Goal: Contribute content: Contribute content

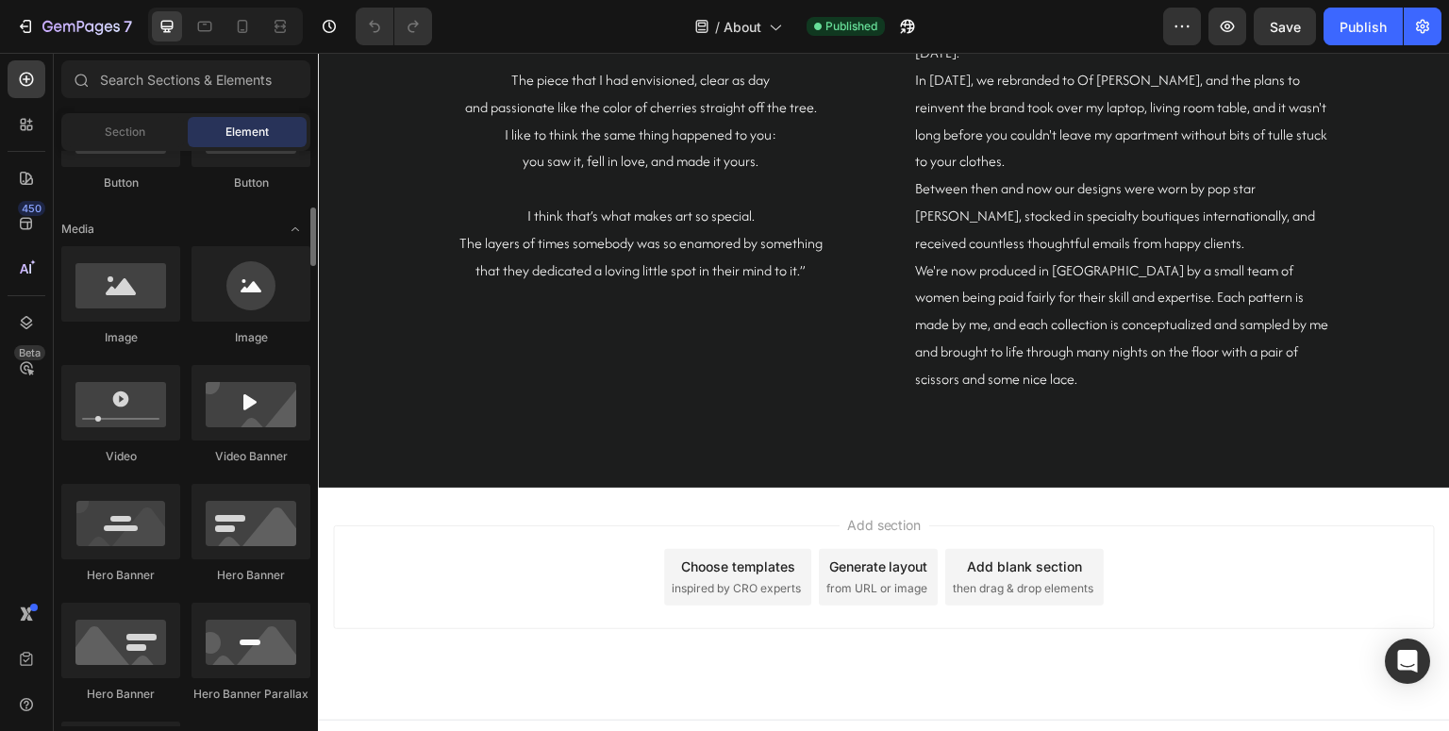
scroll to position [531, 0]
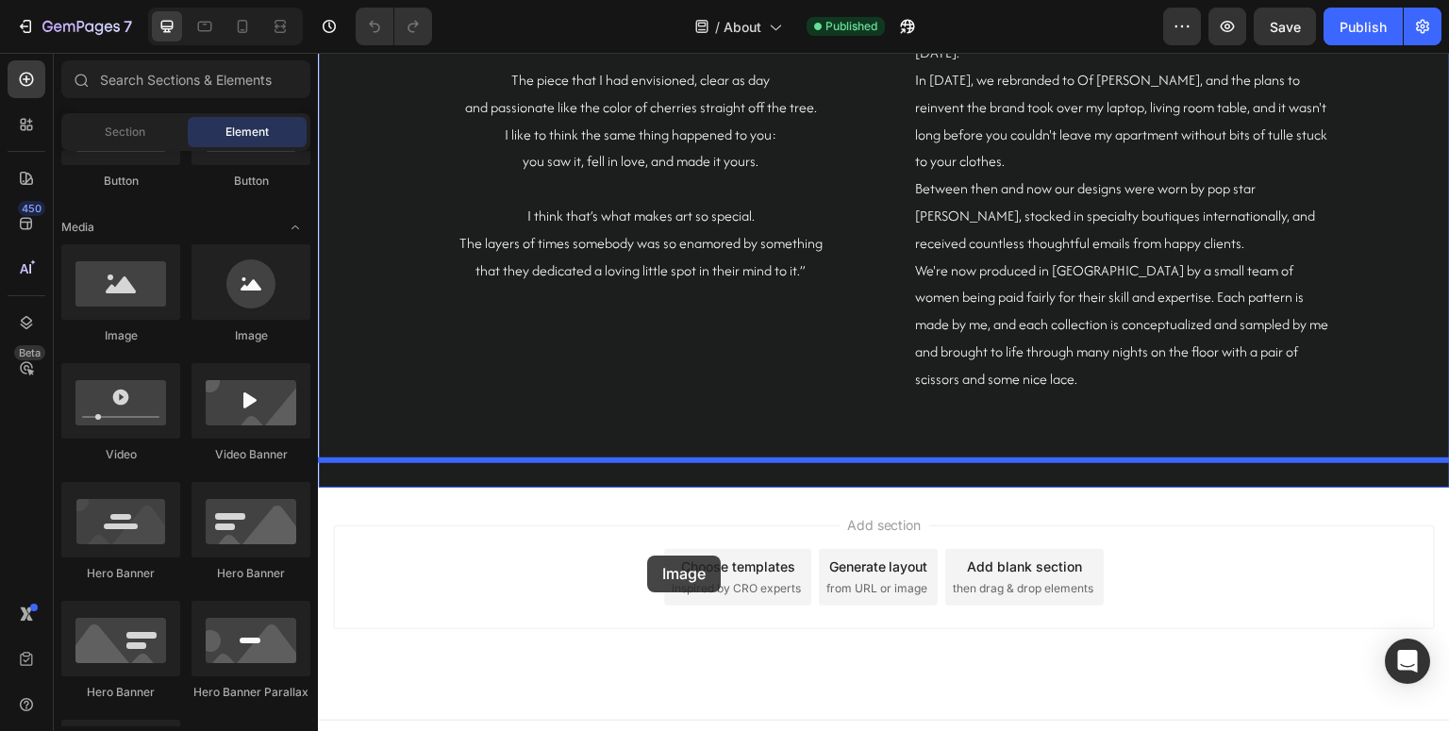
drag, startPoint x: 460, startPoint y: 342, endPoint x: 642, endPoint y: 555, distance: 280.4
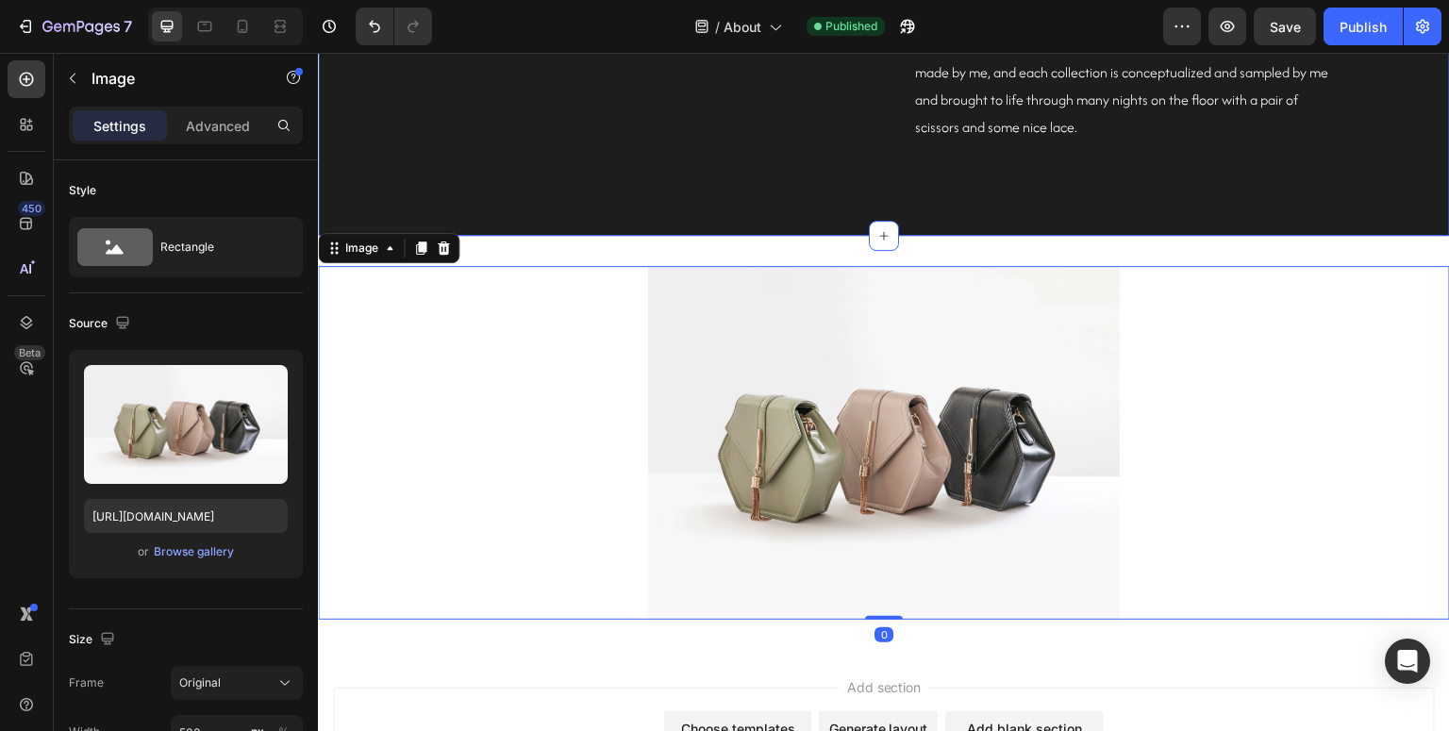
scroll to position [3512, 0]
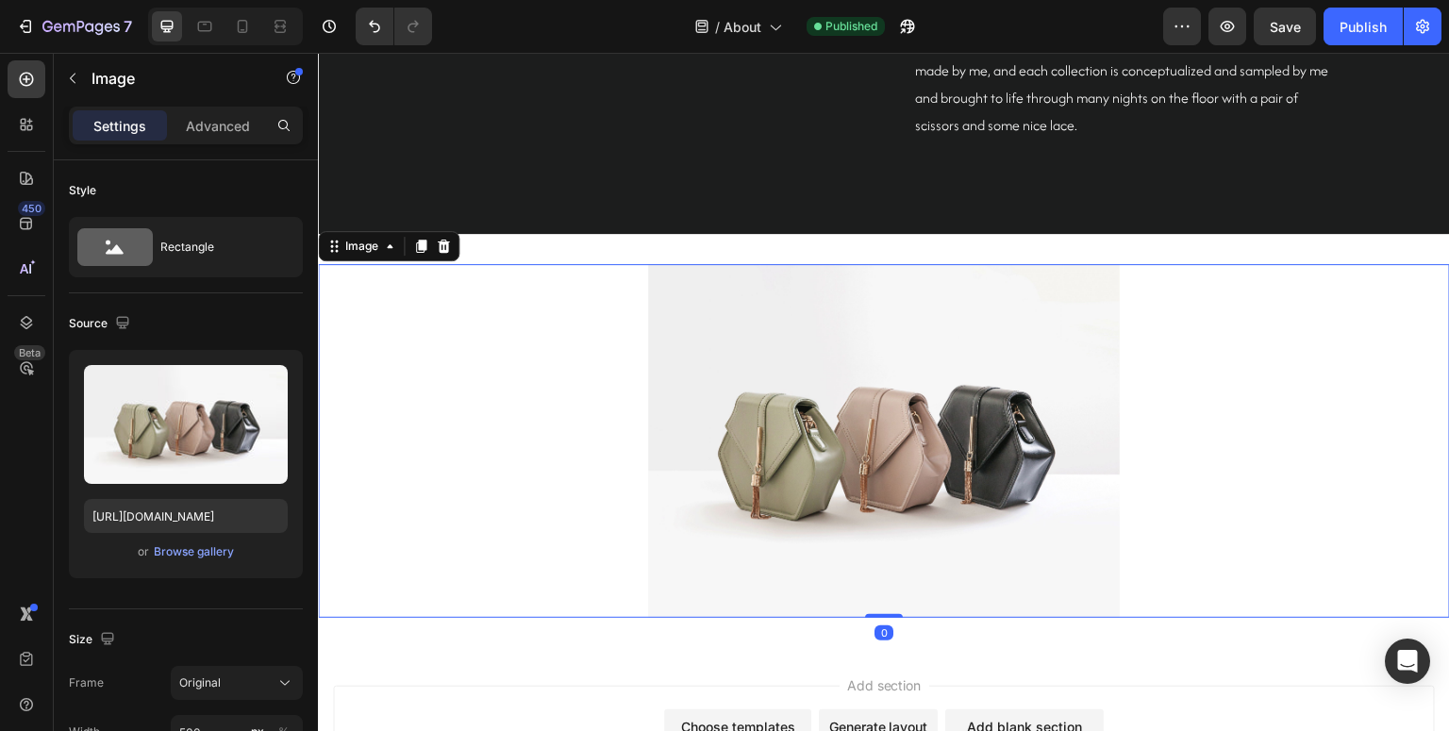
click at [864, 370] on img at bounding box center [884, 441] width 472 height 354
click at [185, 550] on div "Browse gallery" at bounding box center [194, 551] width 80 height 17
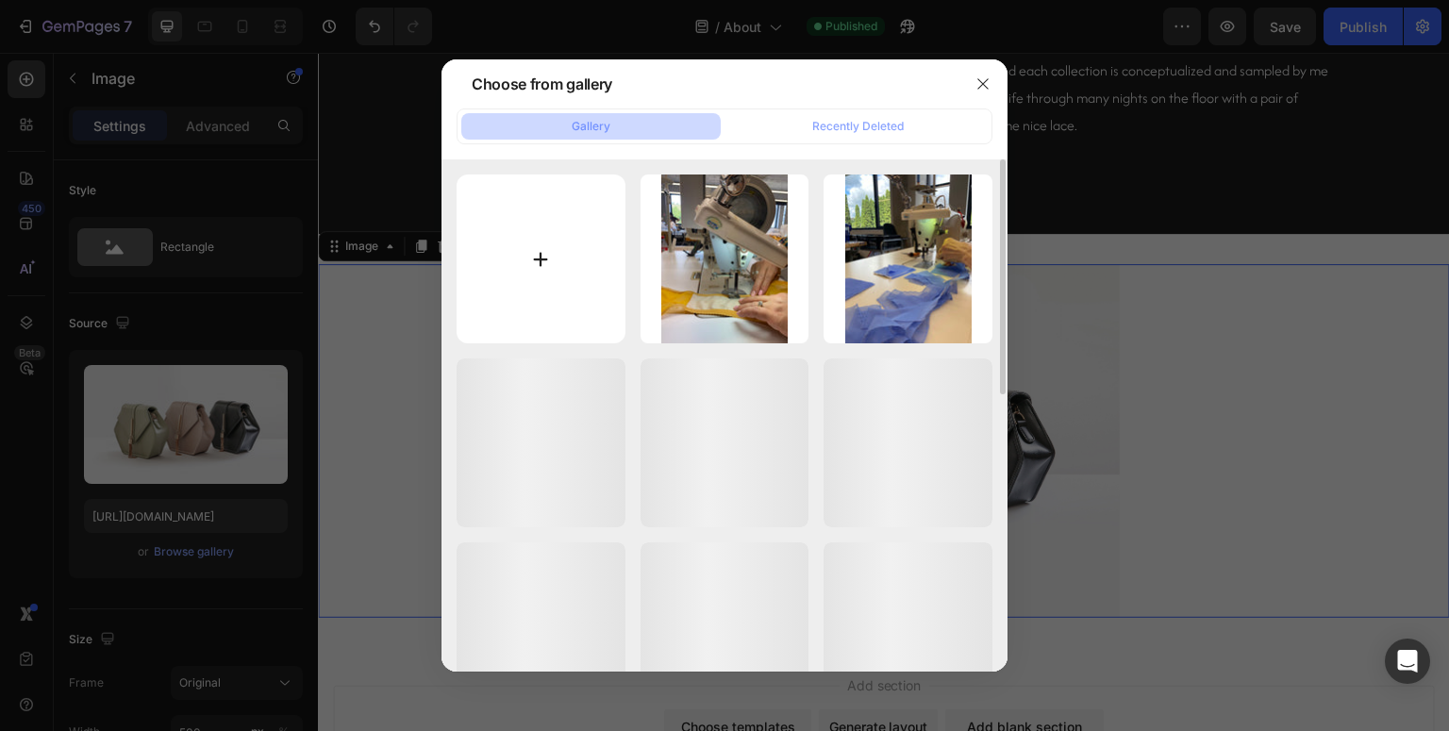
click at [520, 248] on input "file" at bounding box center [541, 259] width 169 height 169
type input "C:\fakepath\BFC041C0-3682-441A-8B08-A990523ADBAC.jpg"
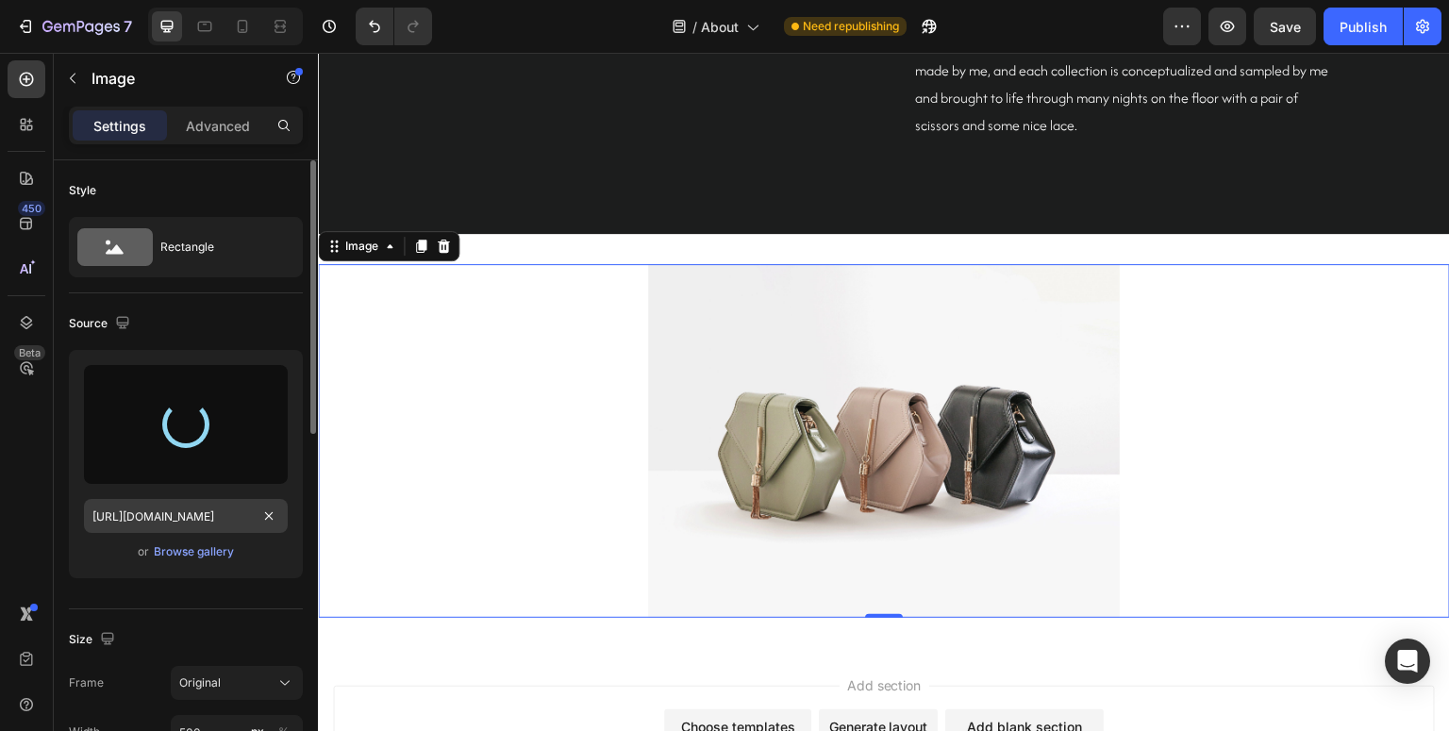
type input "[URL][DOMAIN_NAME]"
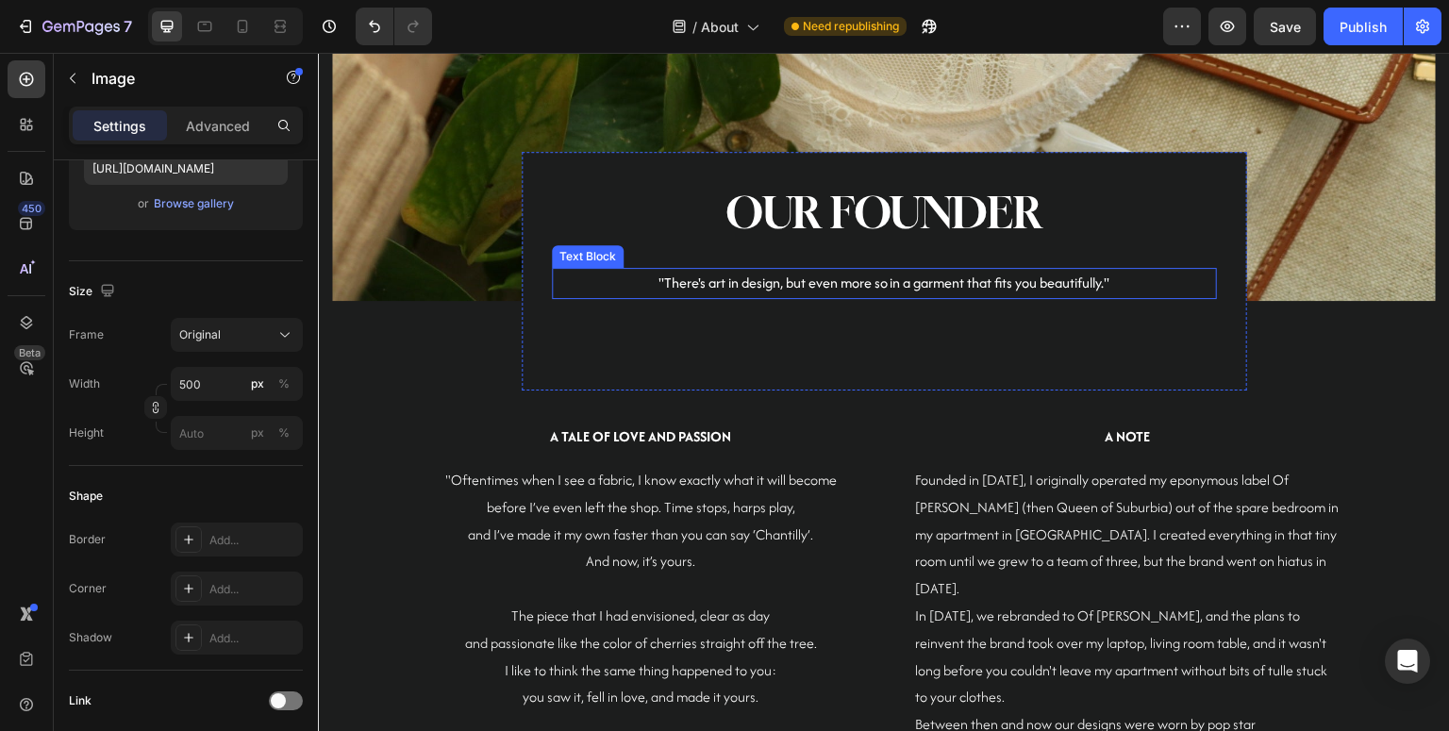
scroll to position [2436, 0]
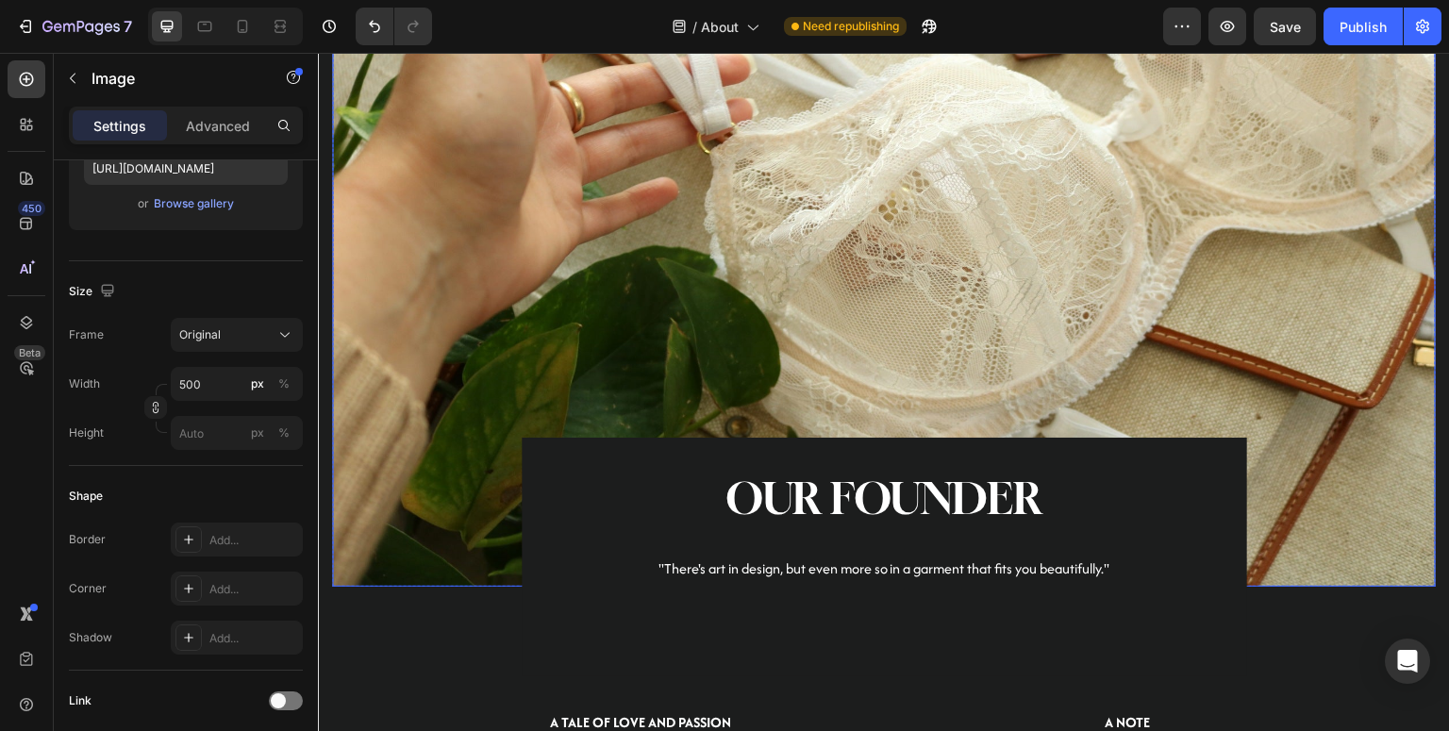
click at [873, 171] on img at bounding box center [884, 256] width 1104 height 660
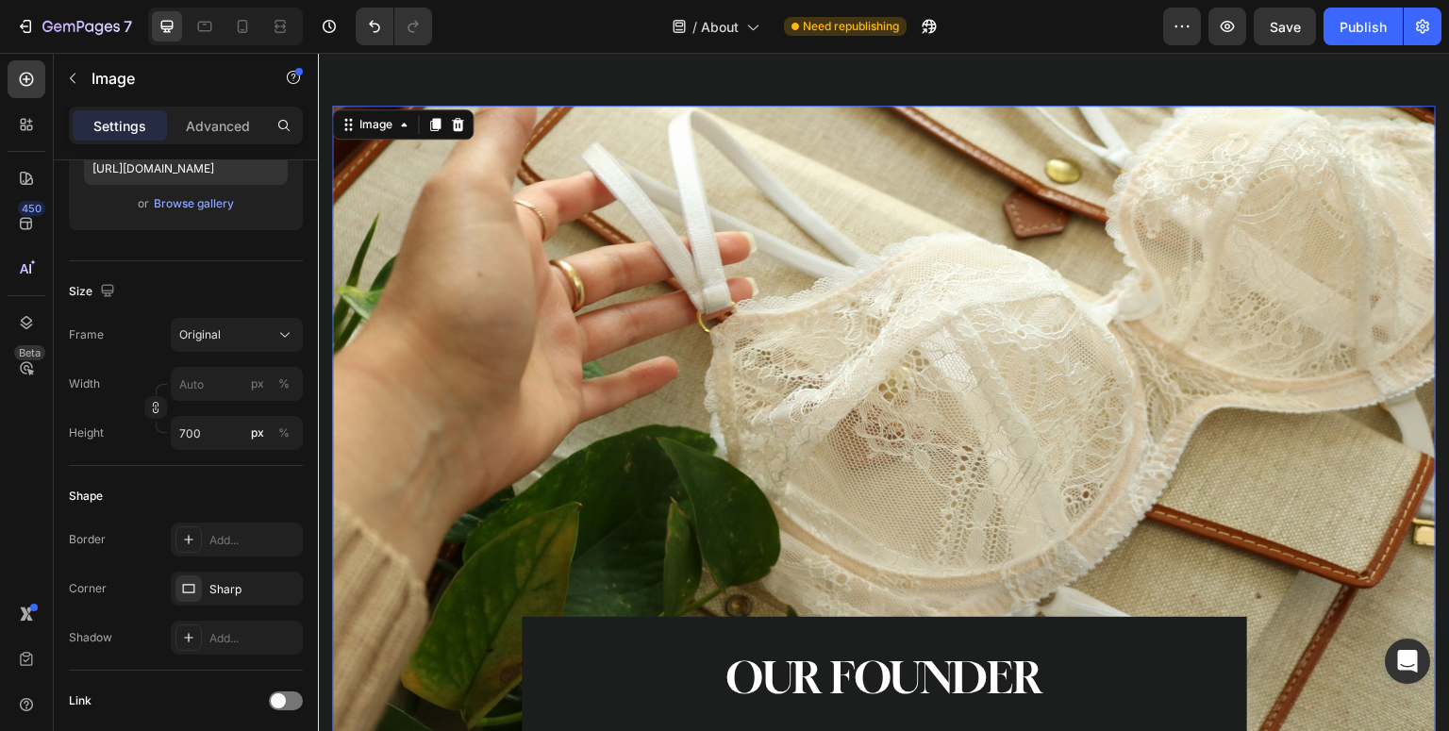
scroll to position [2252, 0]
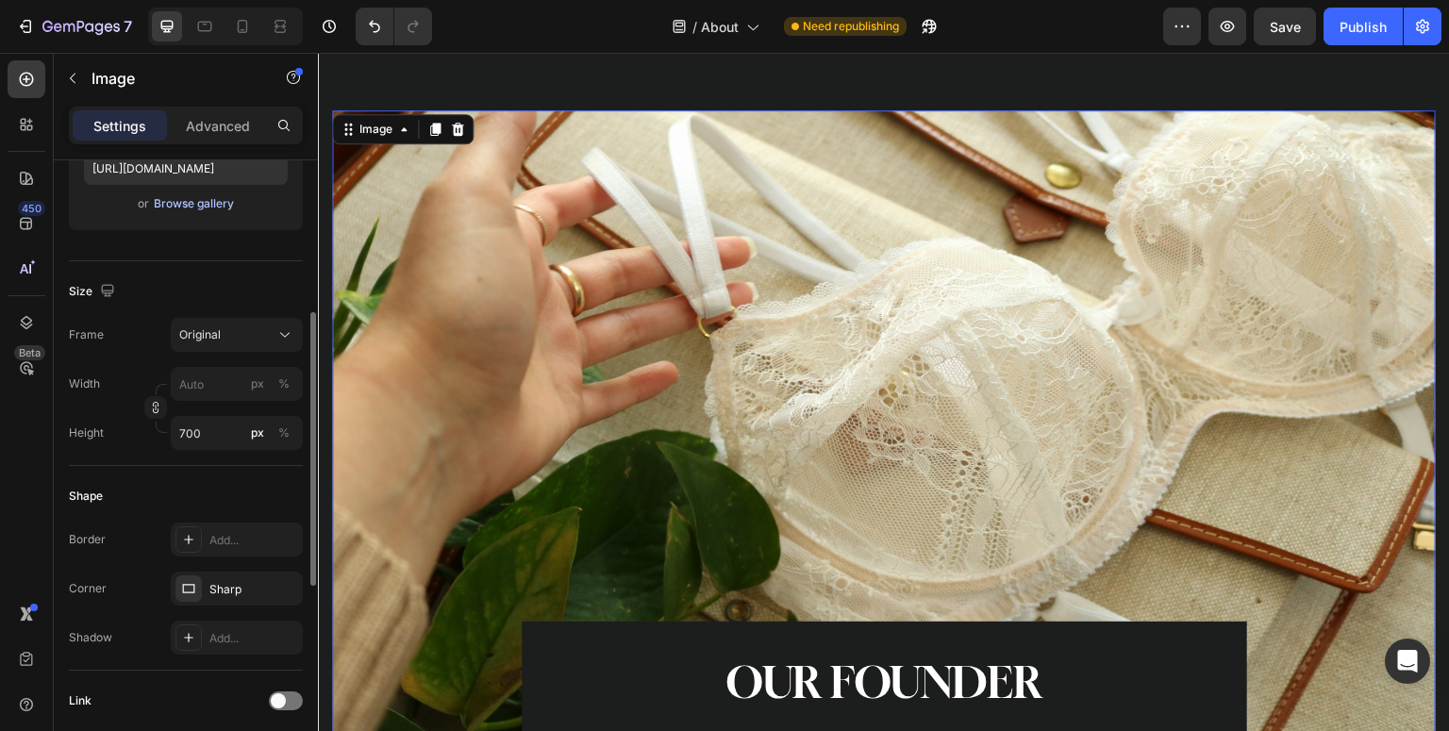
click at [204, 209] on div "Browse gallery" at bounding box center [194, 203] width 80 height 17
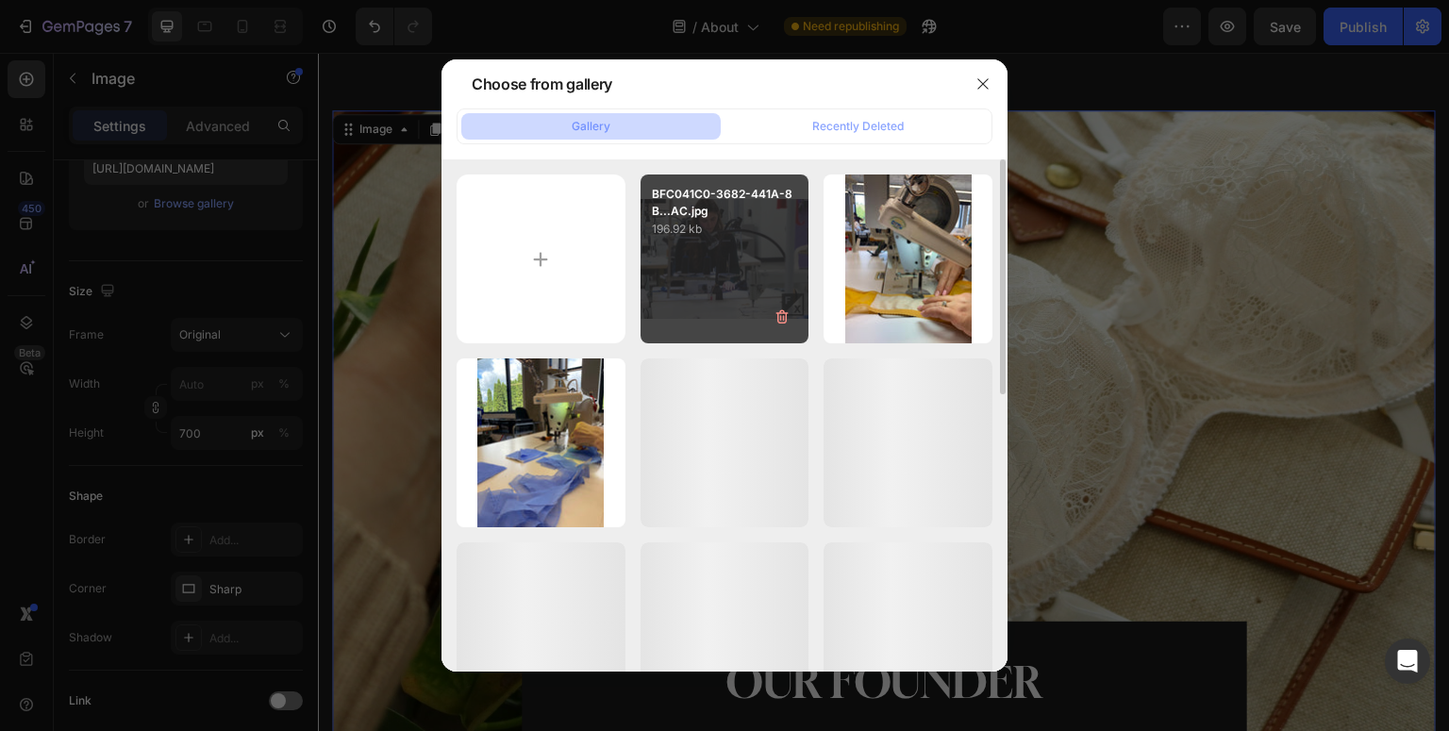
click at [721, 257] on div "BFC041C0-3682-441A-8B...AC.jpg 196.92 kb" at bounding box center [725, 259] width 169 height 169
type input "[URL][DOMAIN_NAME]"
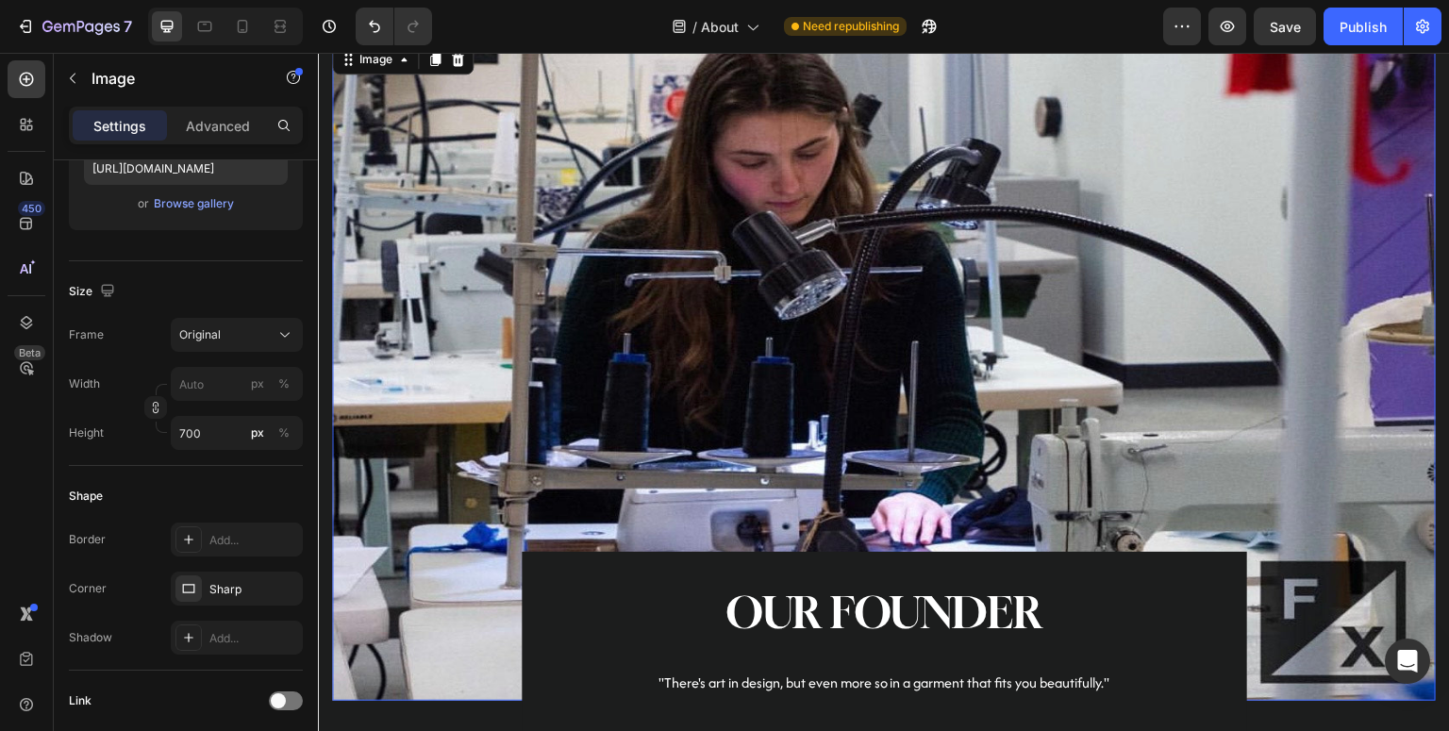
scroll to position [2288, 0]
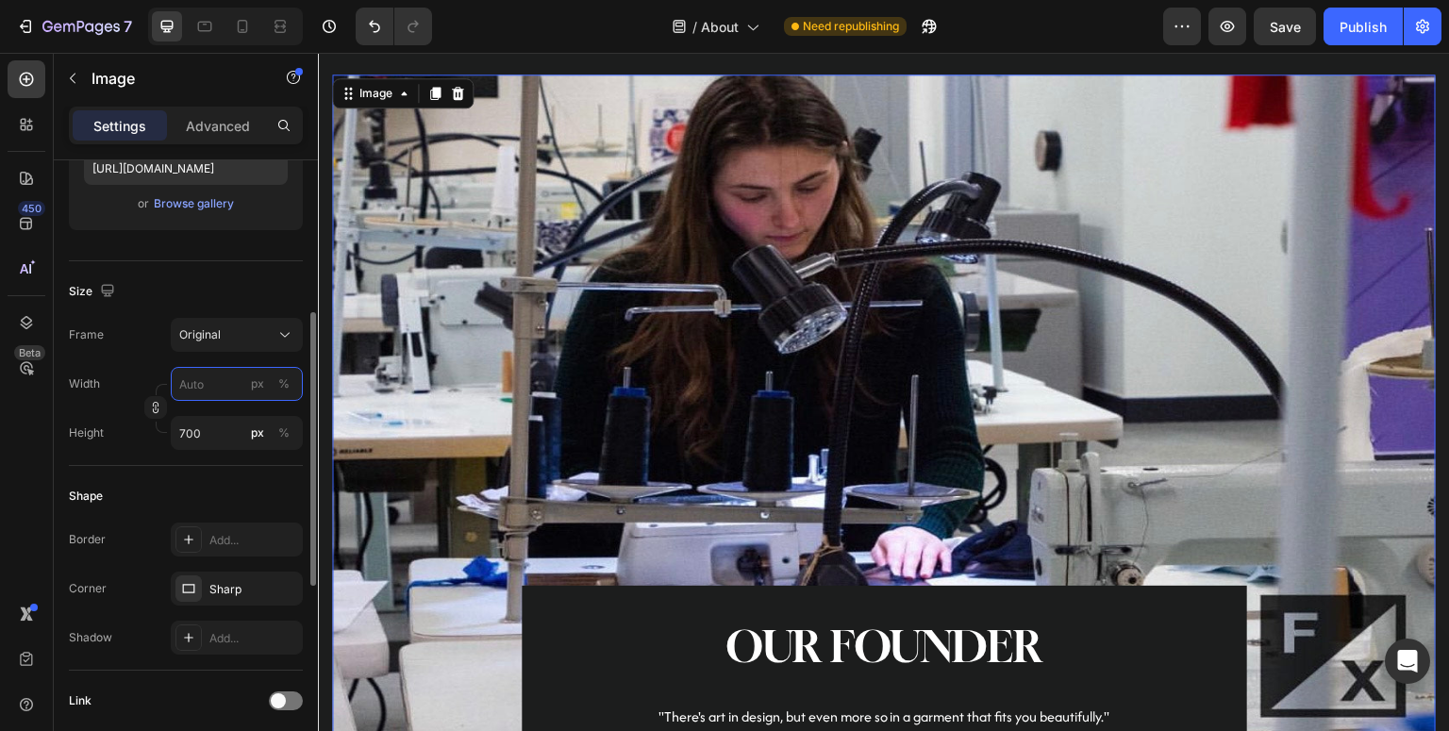
click at [222, 393] on input "px %" at bounding box center [237, 384] width 132 height 34
click at [233, 342] on div "Original" at bounding box center [225, 334] width 92 height 17
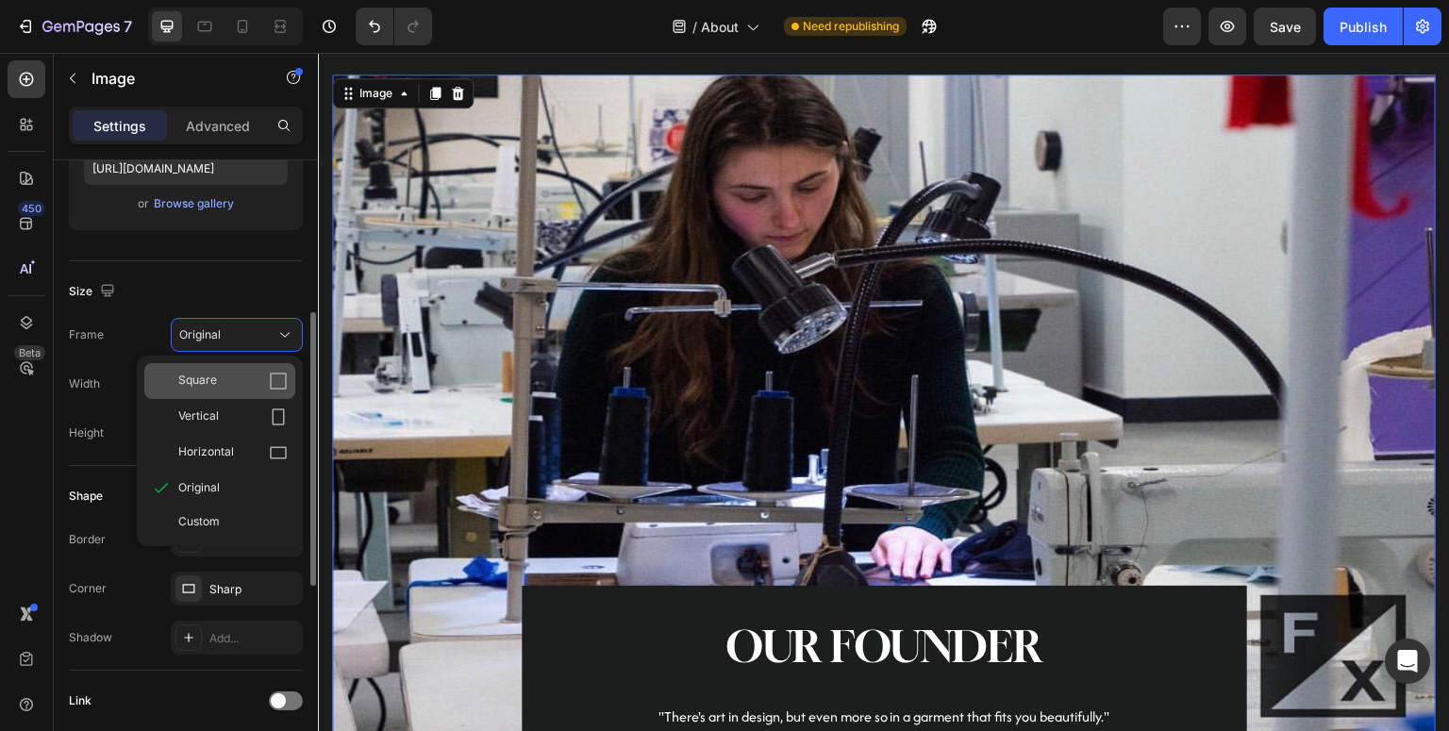
click at [209, 391] on div "Square" at bounding box center [219, 381] width 151 height 36
type input "700"
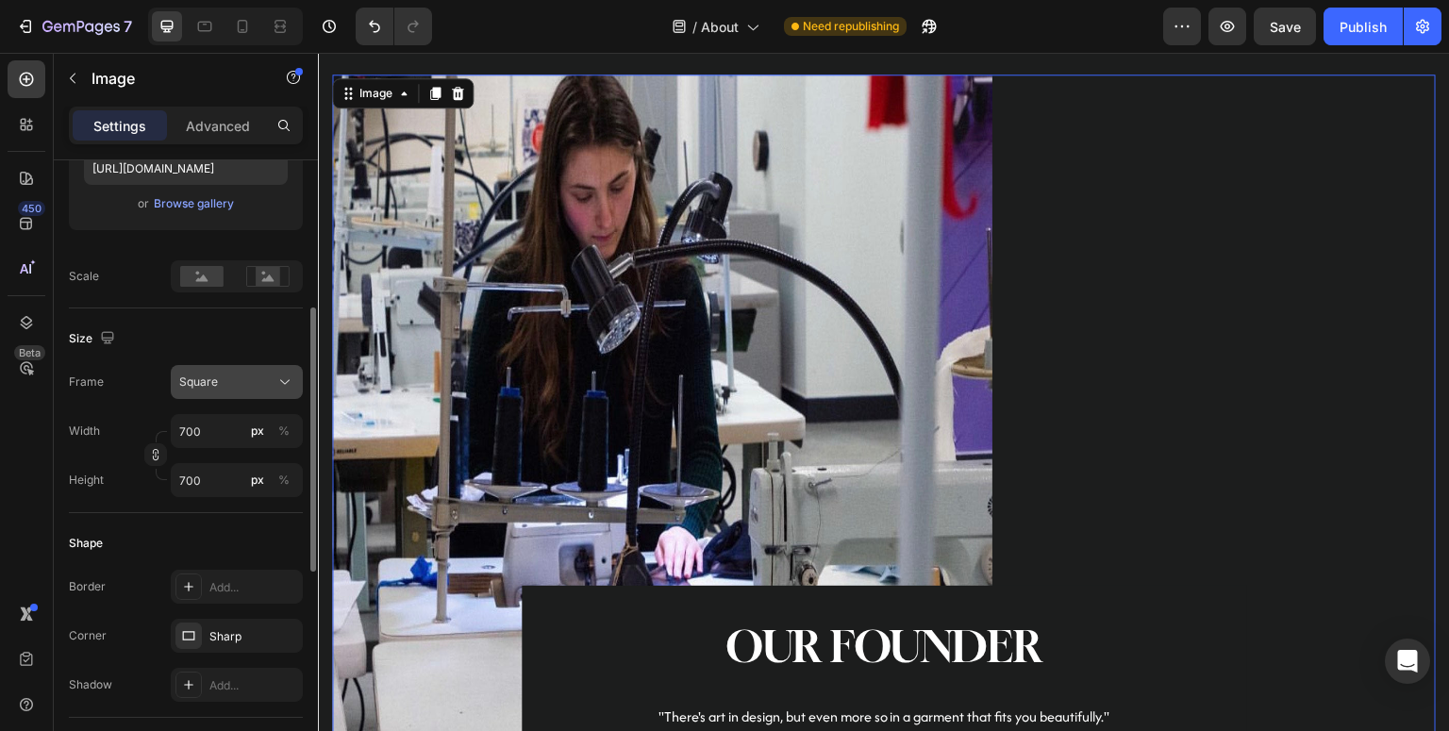
click at [209, 388] on span "Square" at bounding box center [198, 382] width 39 height 17
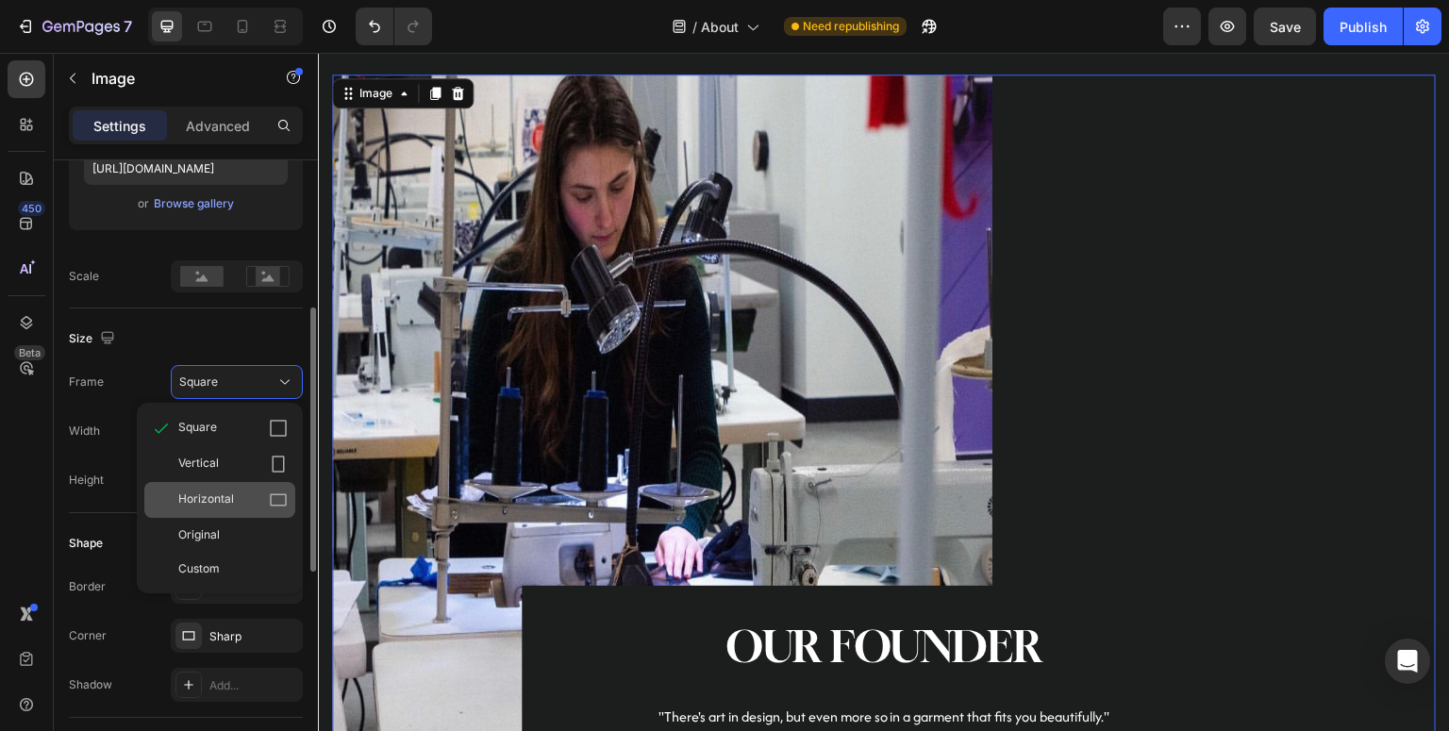
click at [207, 500] on span "Horizontal" at bounding box center [206, 500] width 56 height 19
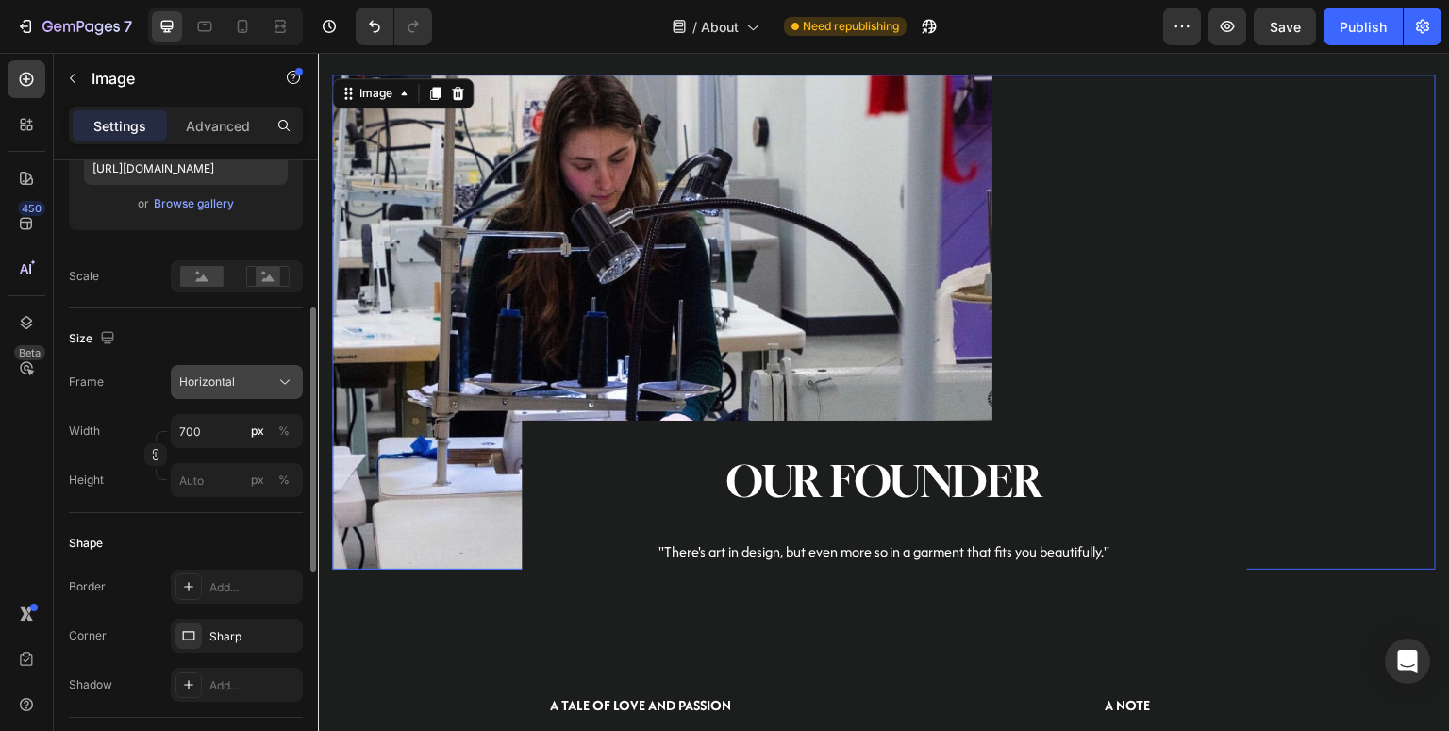
click at [214, 393] on button "Horizontal" at bounding box center [237, 382] width 132 height 34
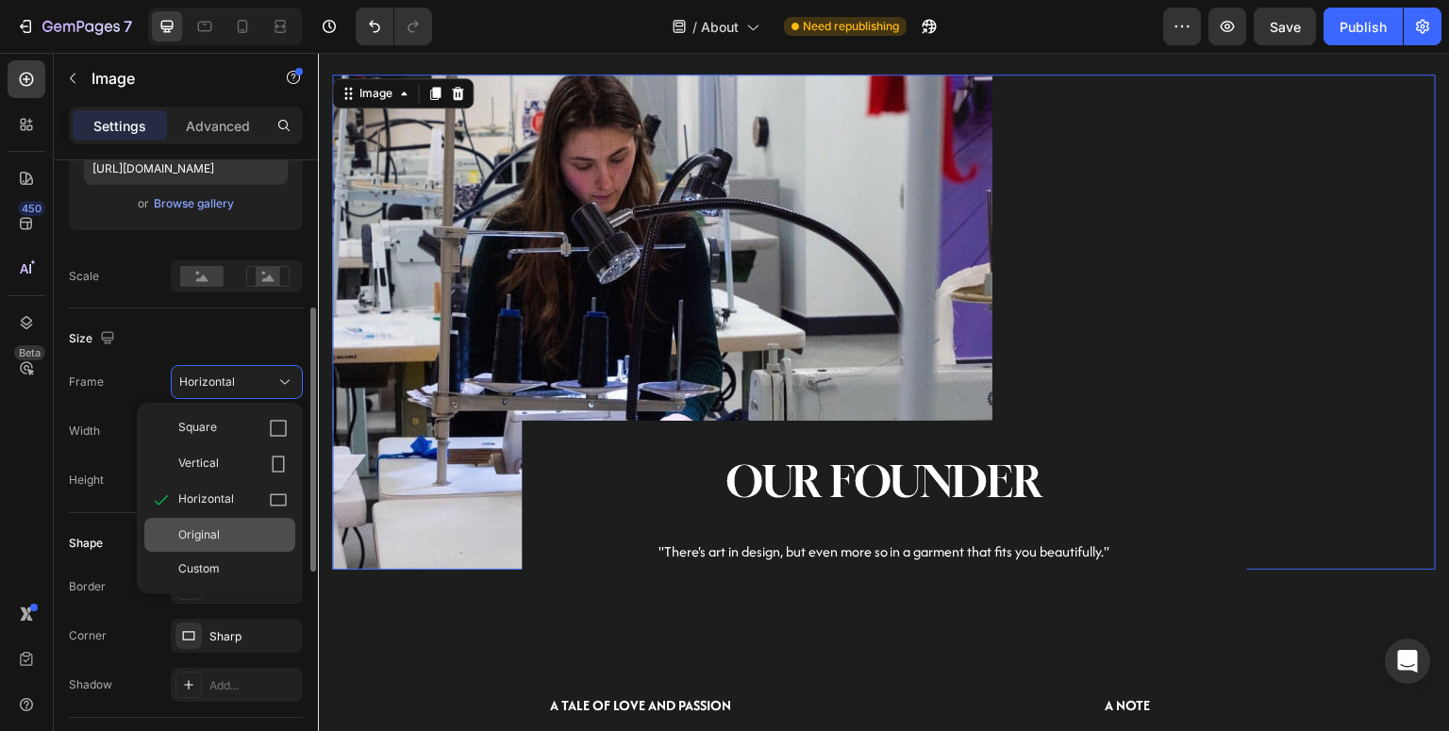
click at [236, 537] on div "Original" at bounding box center [232, 535] width 109 height 17
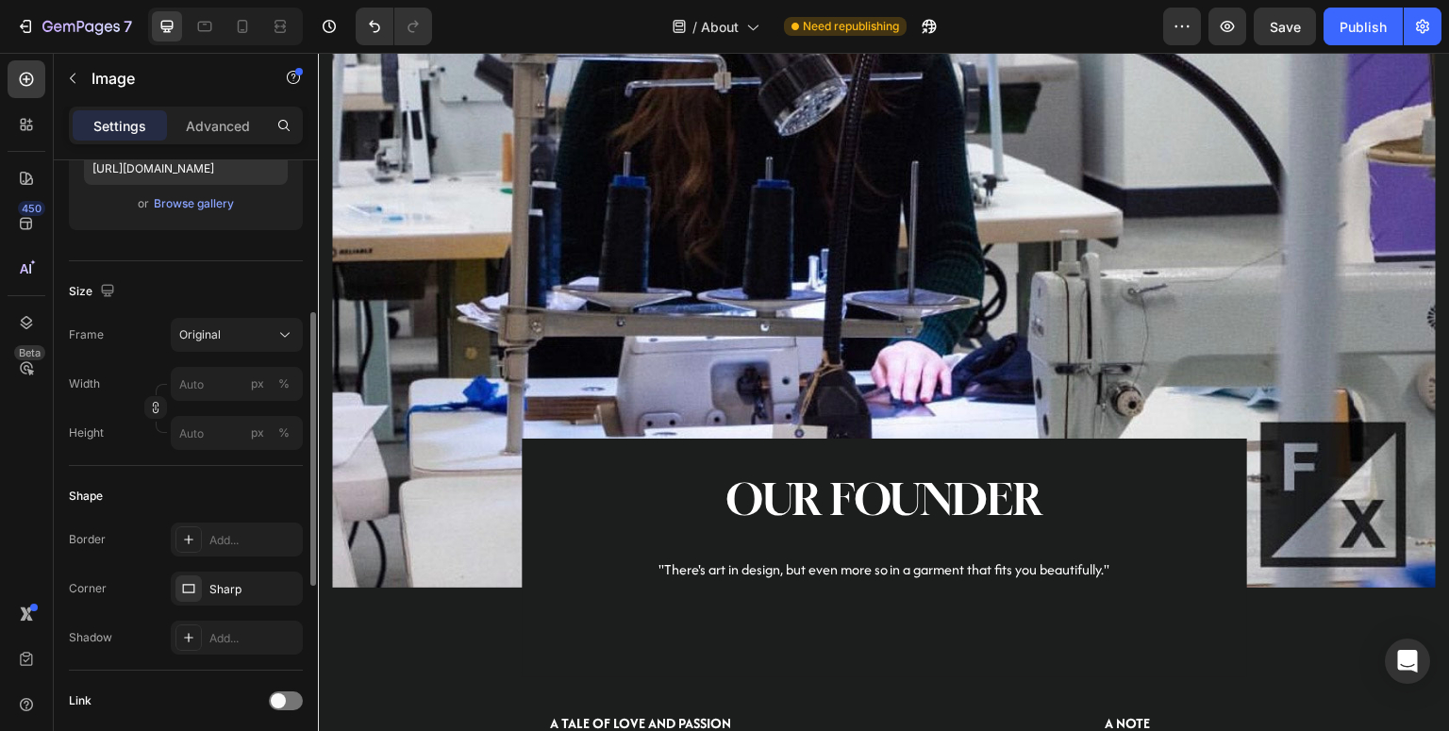
scroll to position [2818, 0]
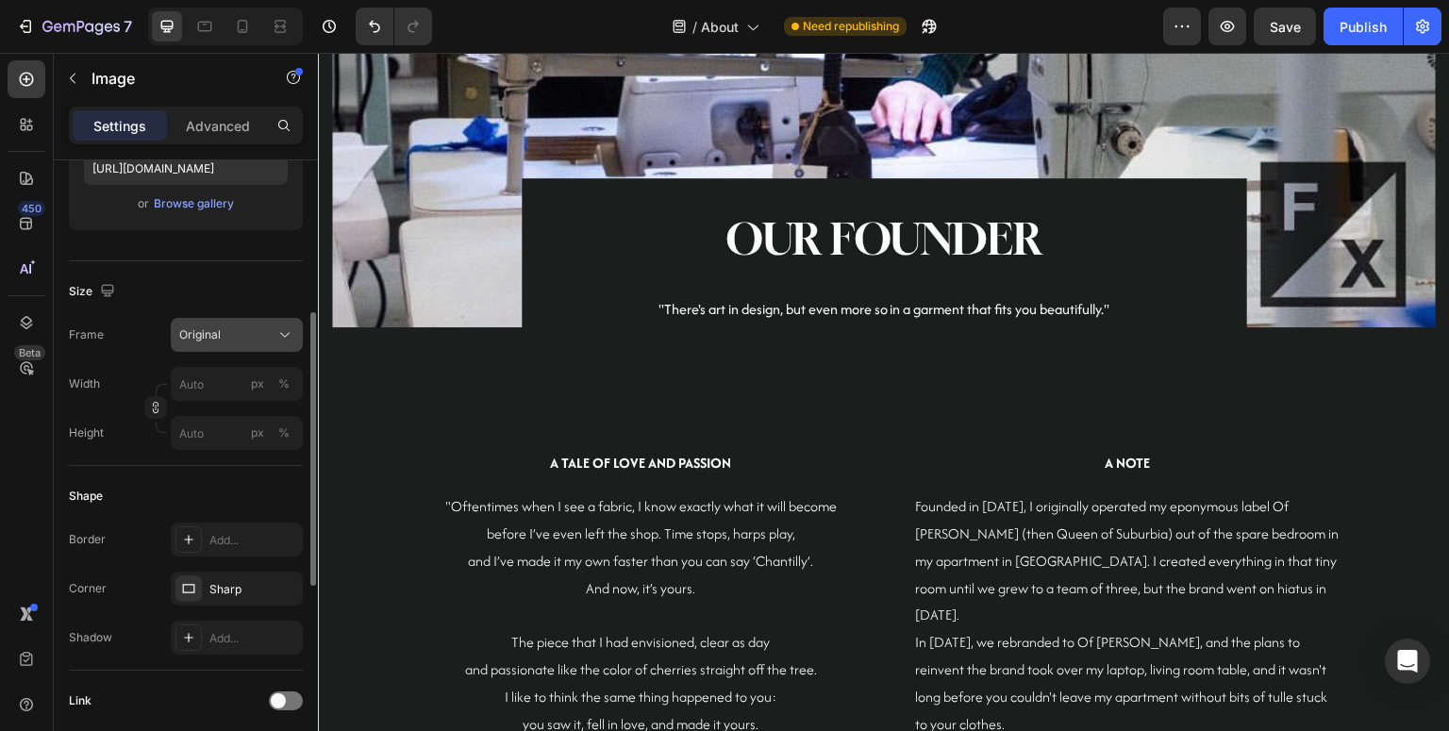
click at [242, 345] on button "Original" at bounding box center [237, 335] width 132 height 34
click at [40, 457] on div "450 Beta" at bounding box center [27, 327] width 38 height 535
click at [287, 333] on icon at bounding box center [285, 335] width 19 height 19
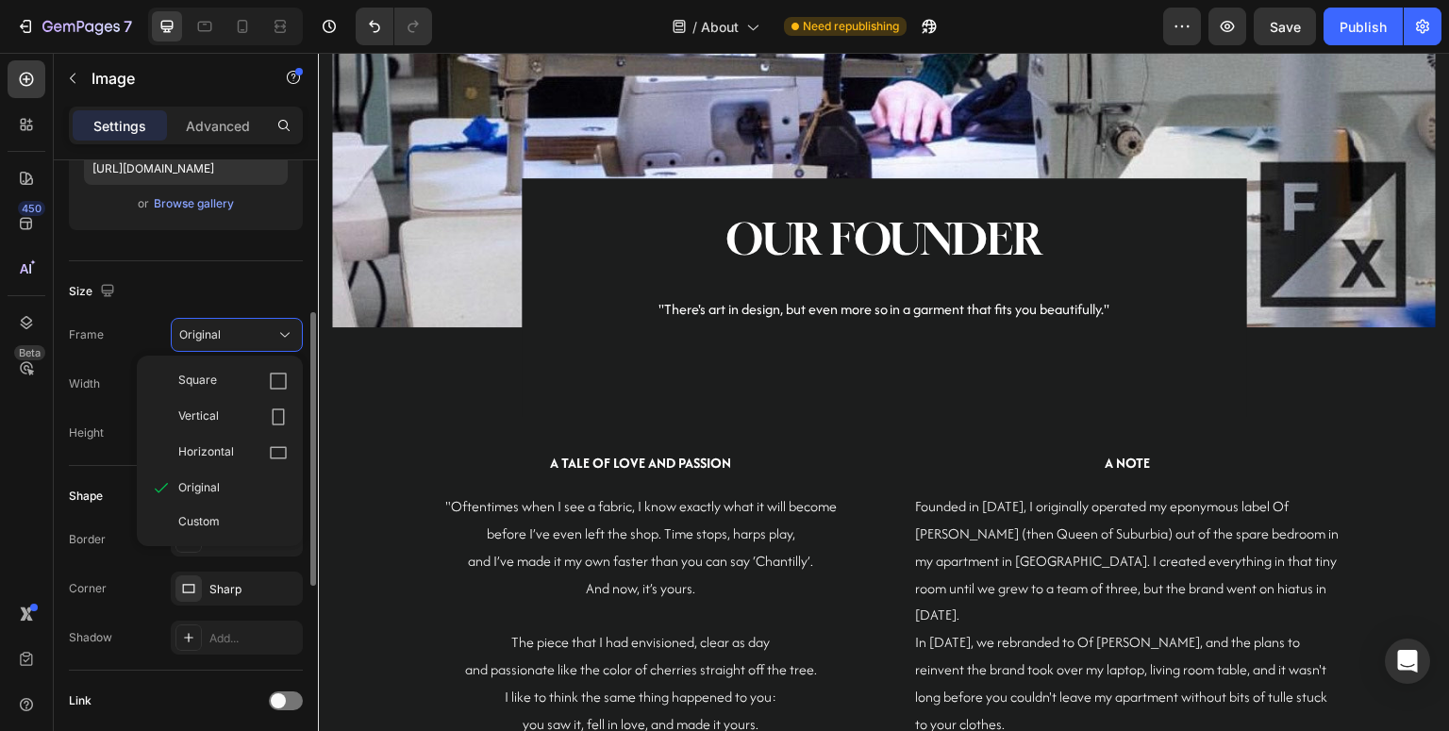
click at [221, 514] on div "Custom" at bounding box center [232, 521] width 109 height 17
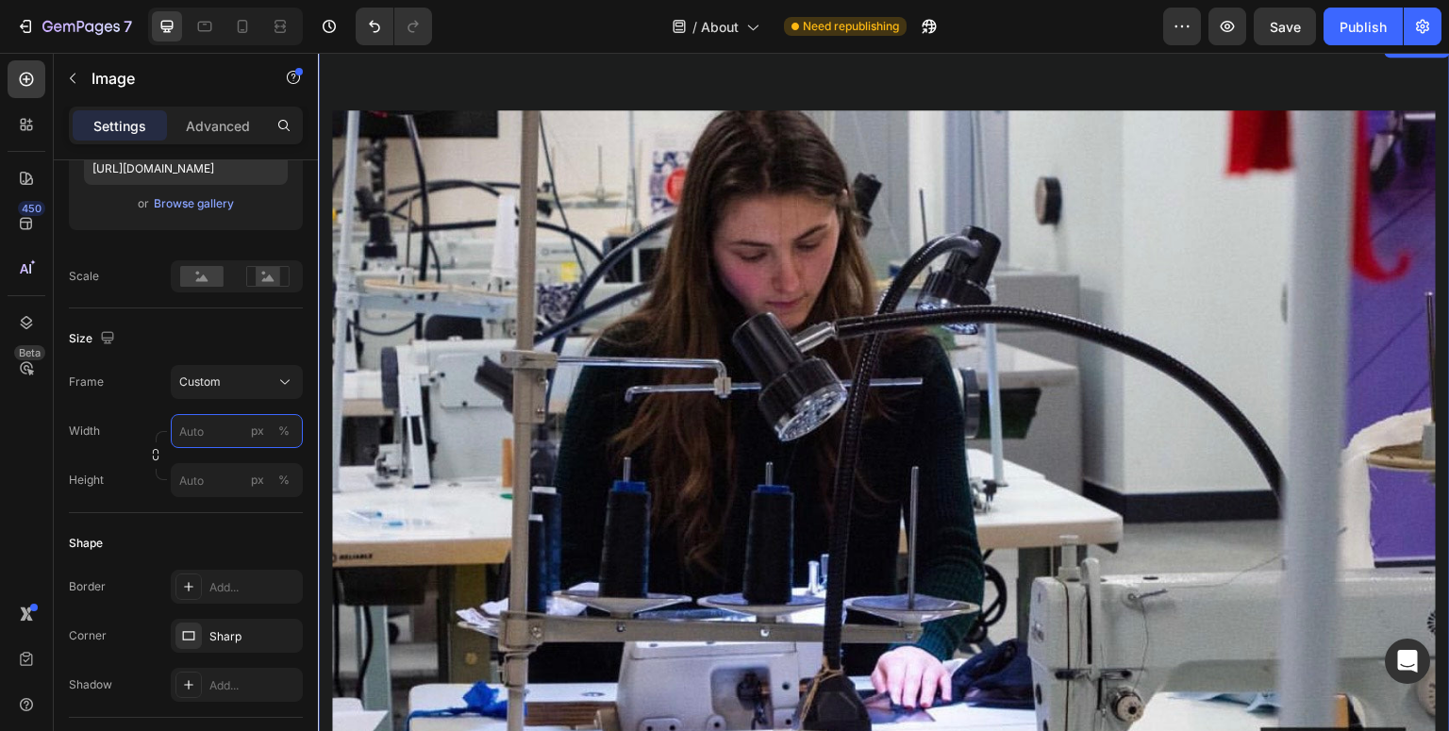
scroll to position [2249, 0]
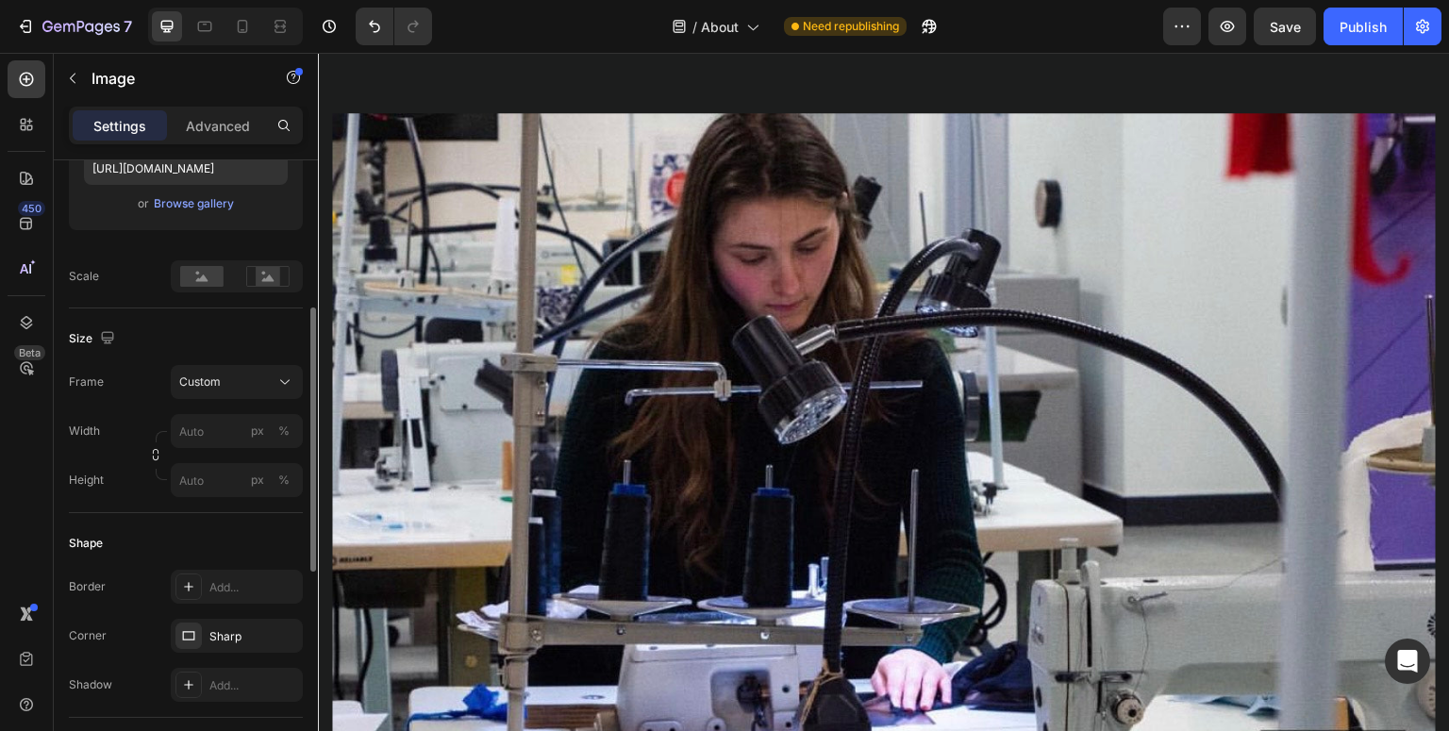
click at [204, 324] on div "Size" at bounding box center [186, 339] width 234 height 30
click at [282, 280] on icon at bounding box center [267, 276] width 43 height 21
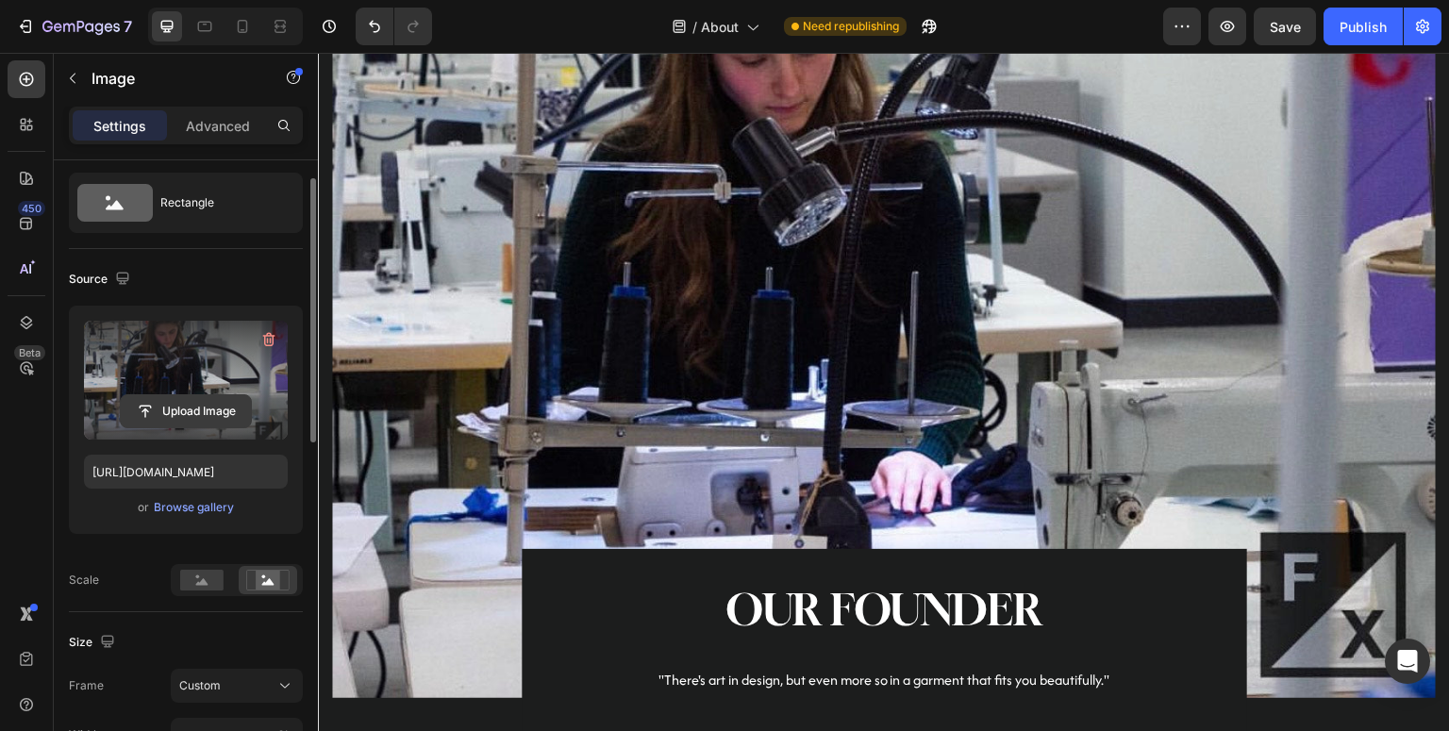
scroll to position [0, 0]
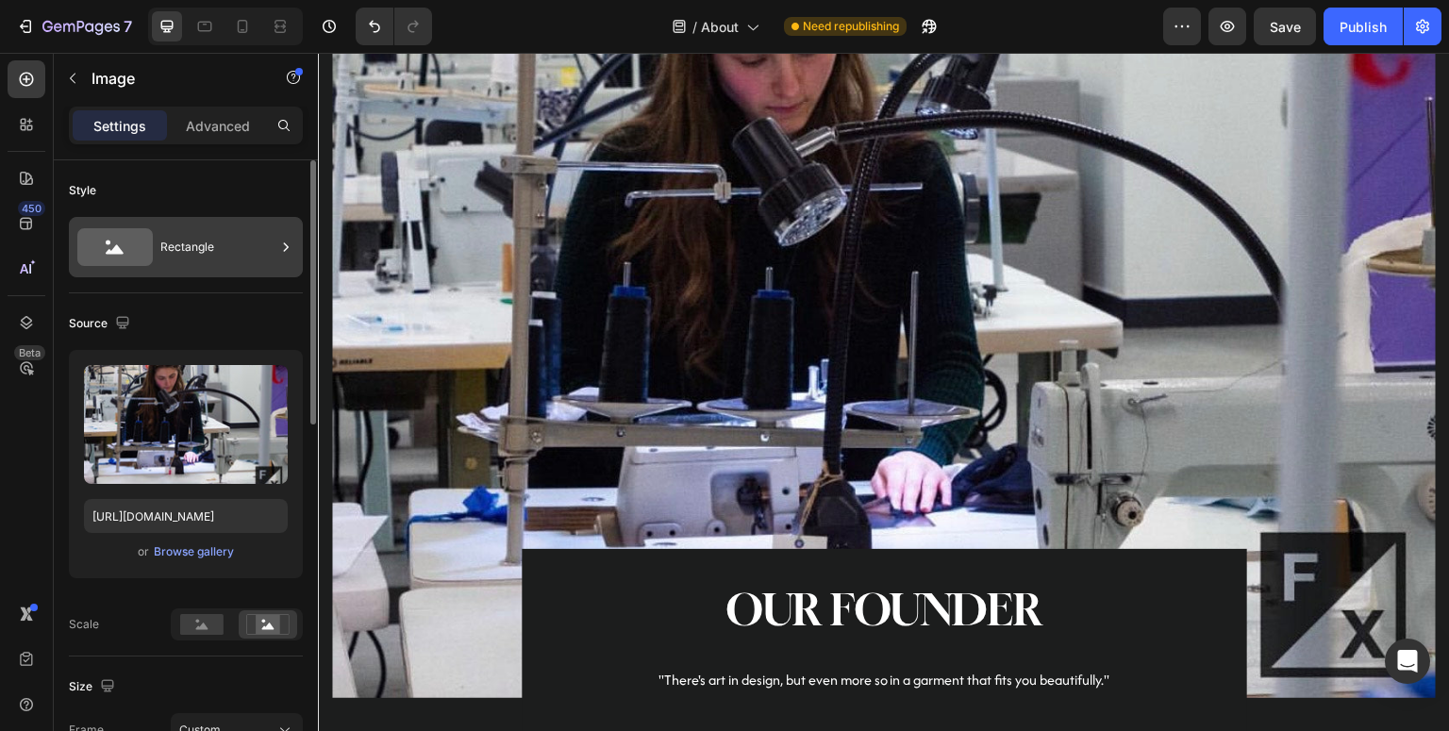
click at [204, 266] on div "Rectangle" at bounding box center [217, 247] width 115 height 43
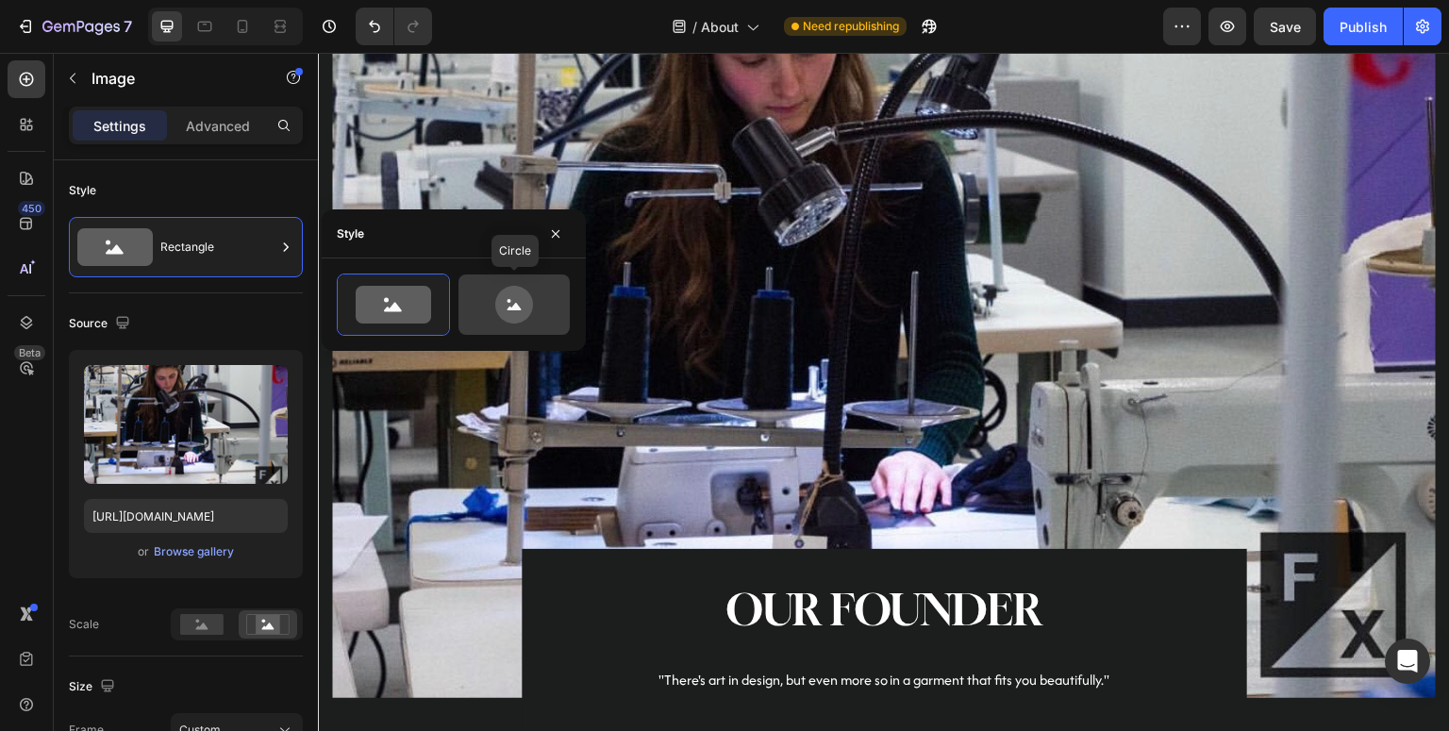
click at [520, 320] on icon at bounding box center [514, 305] width 38 height 38
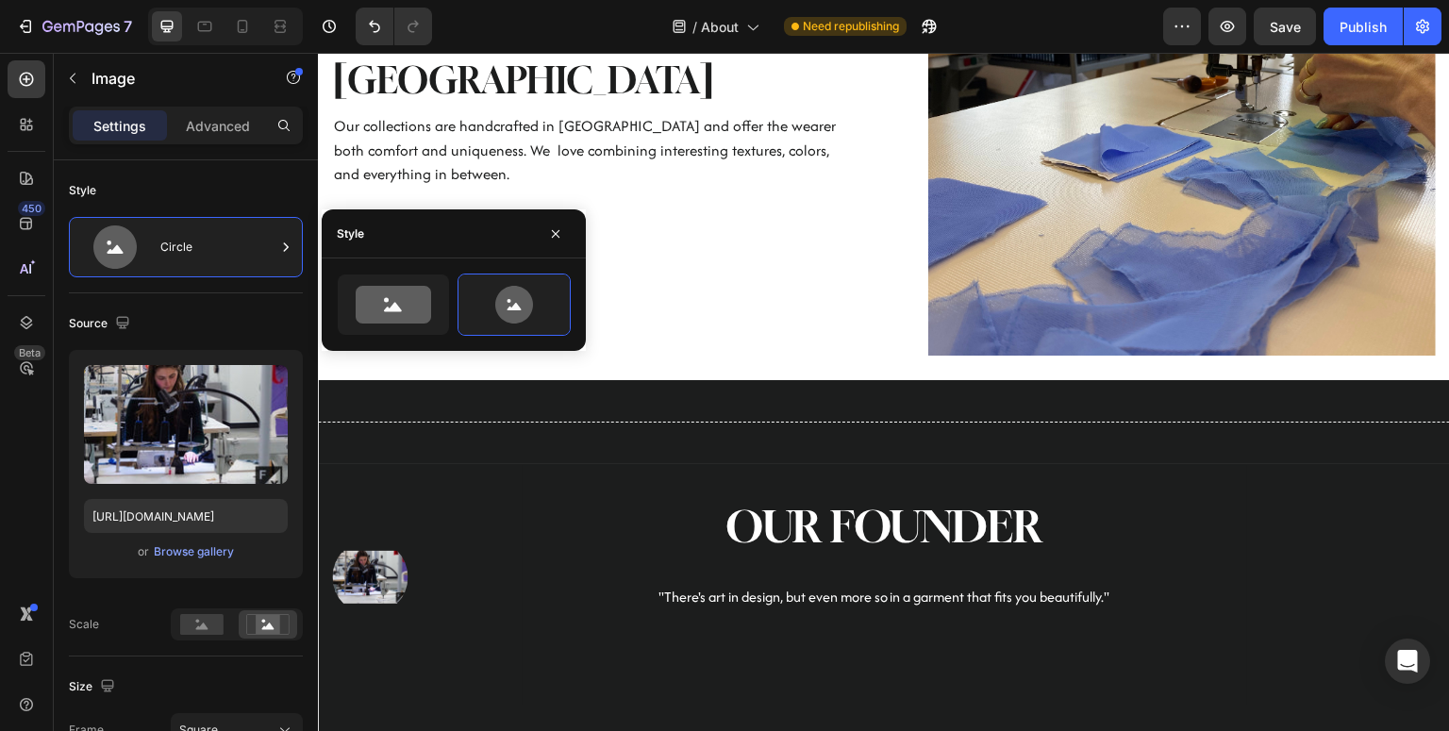
scroll to position [1815, 0]
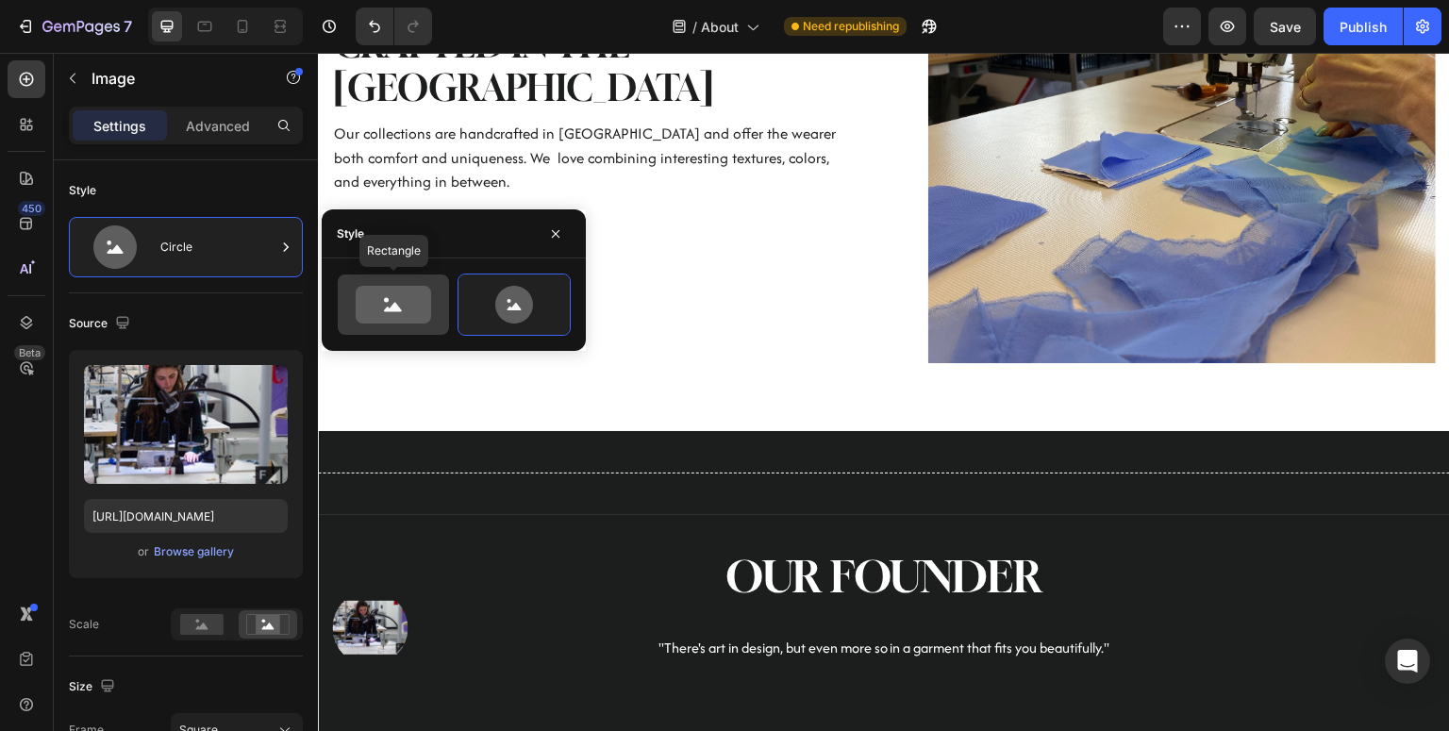
click at [400, 305] on icon at bounding box center [393, 305] width 75 height 38
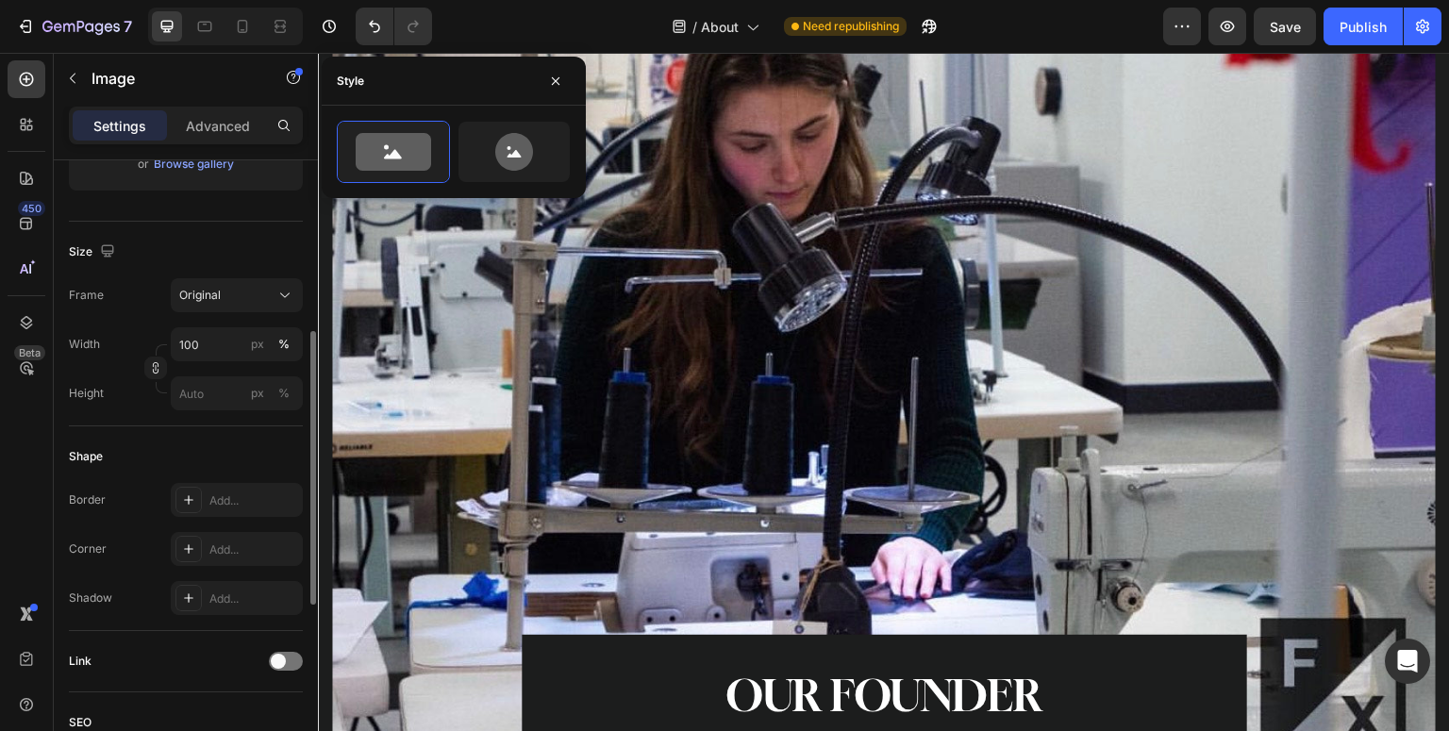
scroll to position [391, 0]
click at [221, 351] on input "100" at bounding box center [237, 342] width 132 height 34
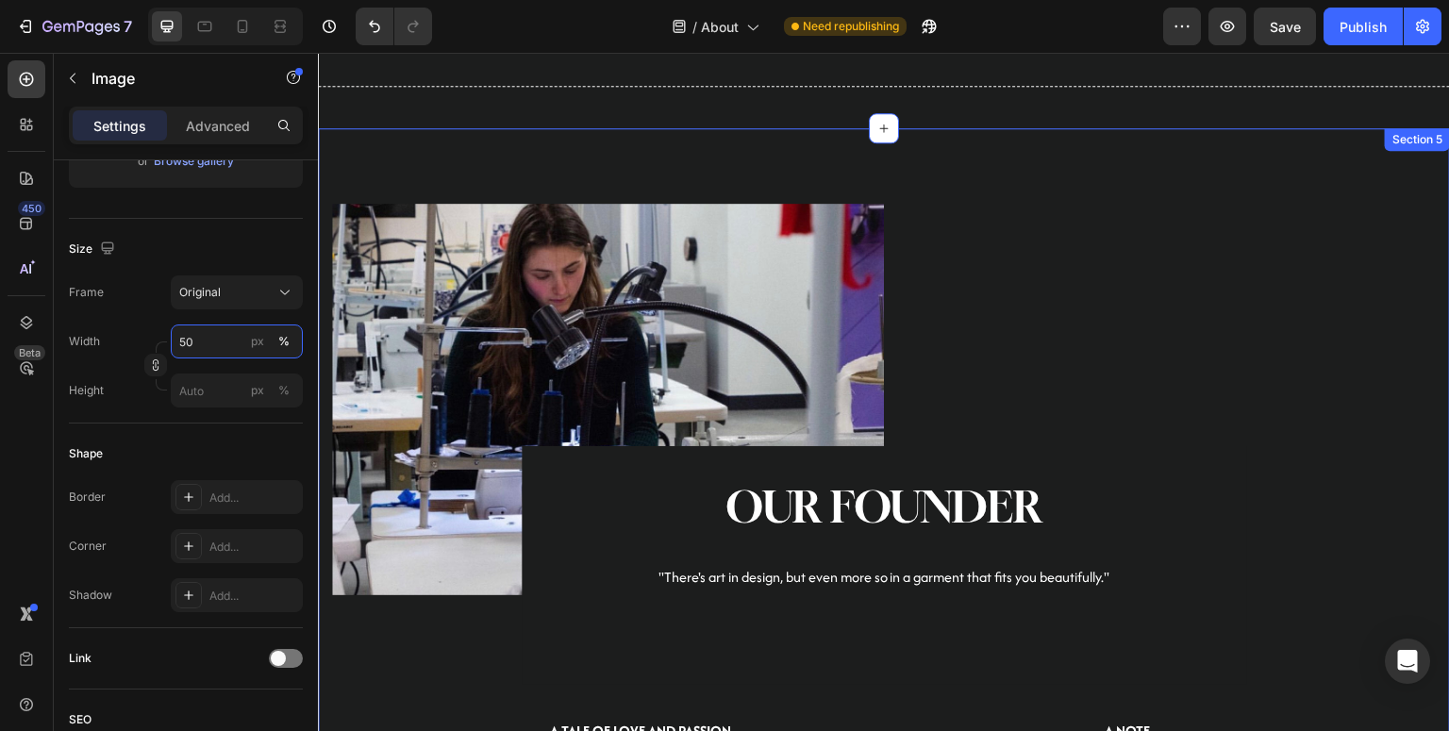
scroll to position [2158, 0]
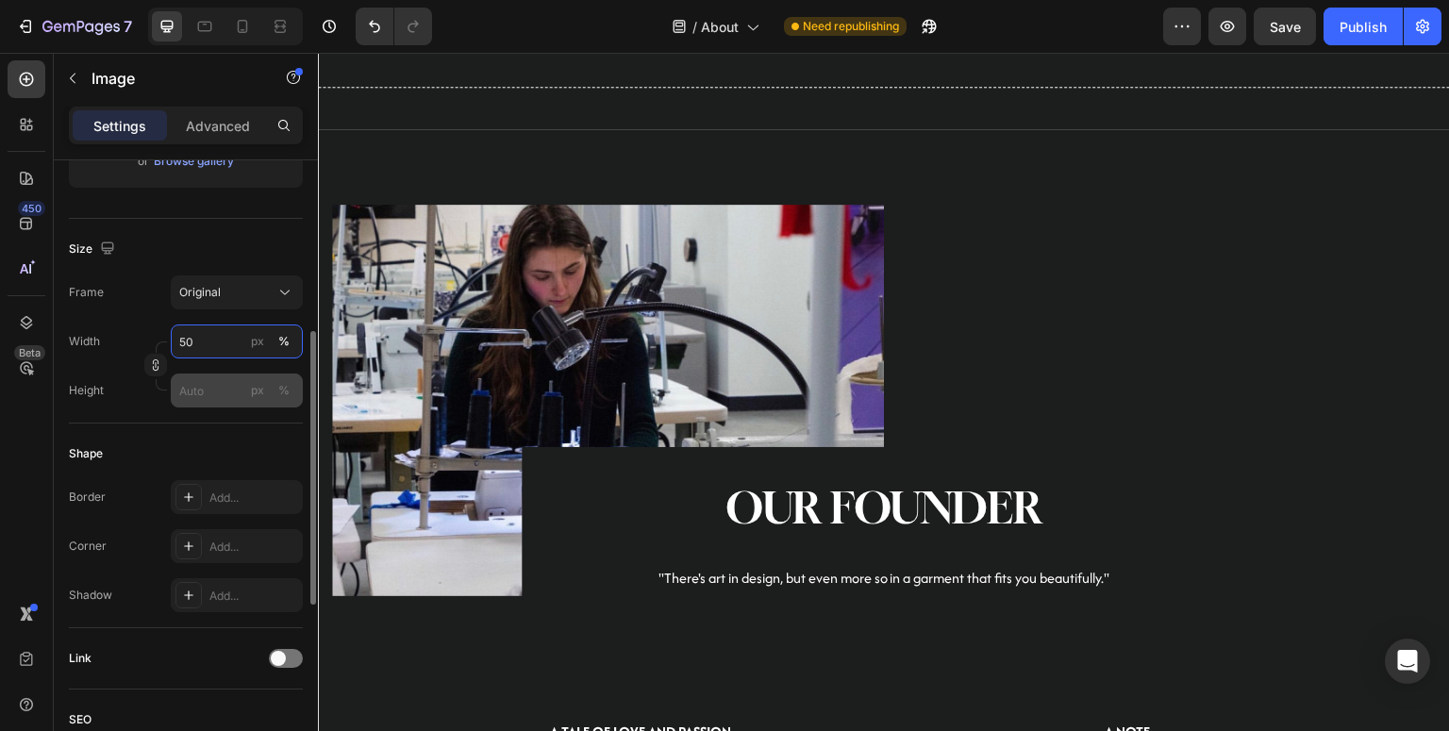
type input "50"
click at [206, 390] on input "px %" at bounding box center [237, 391] width 132 height 34
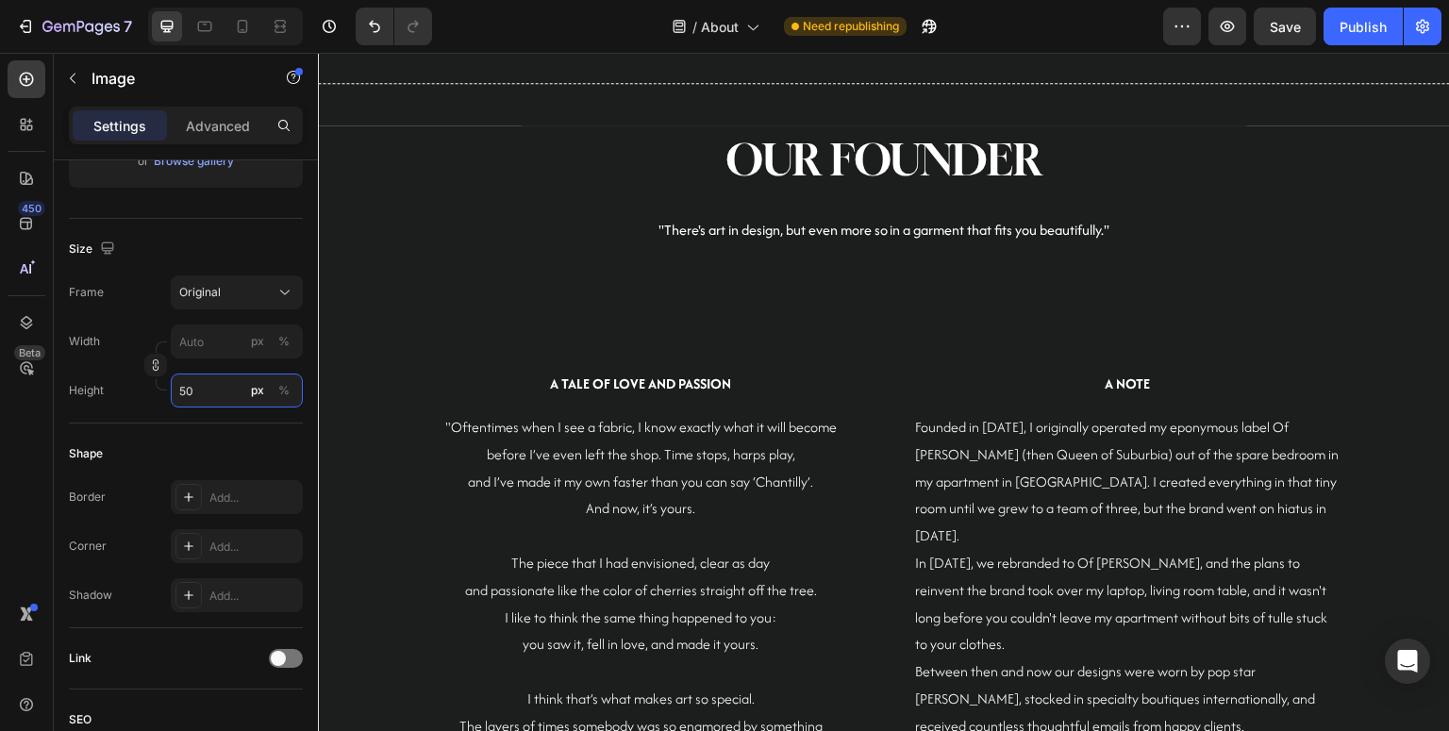
scroll to position [2183, 0]
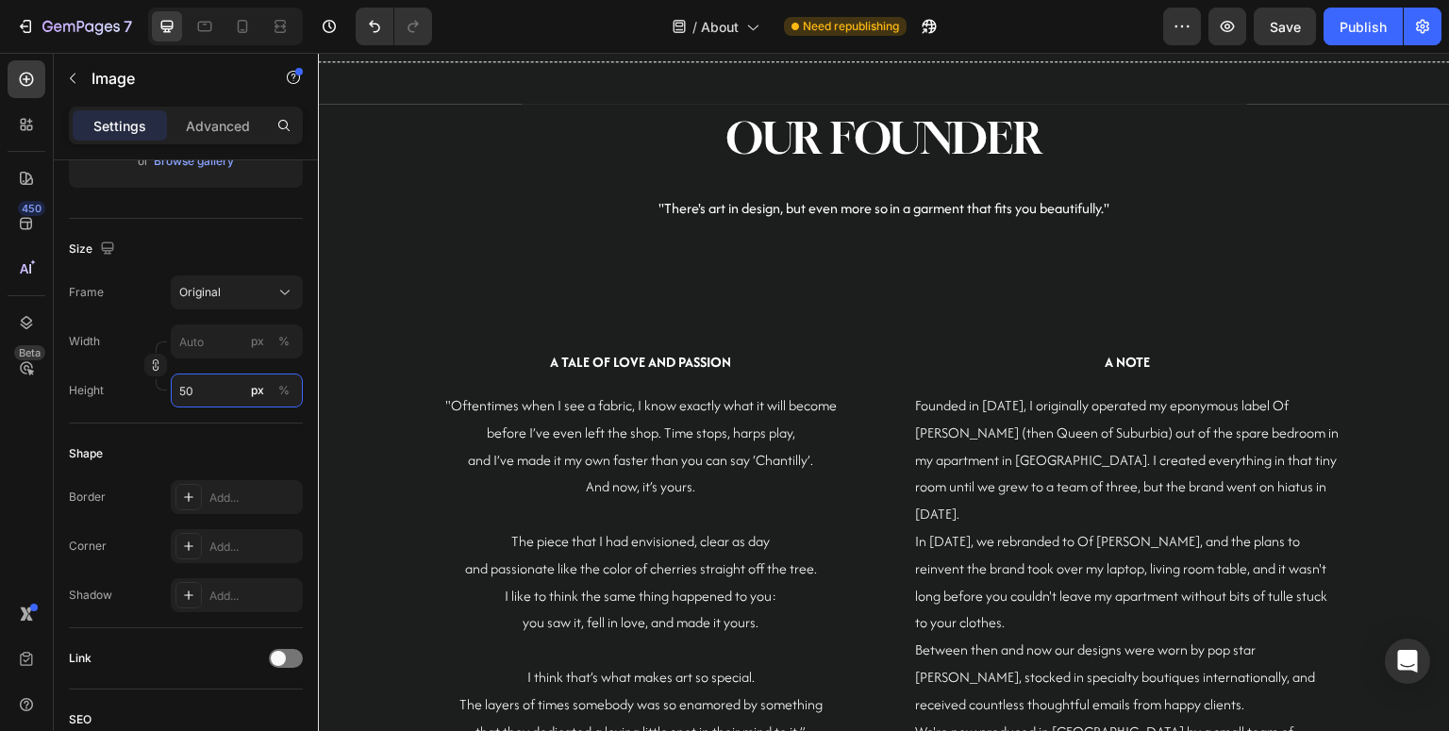
type input "5"
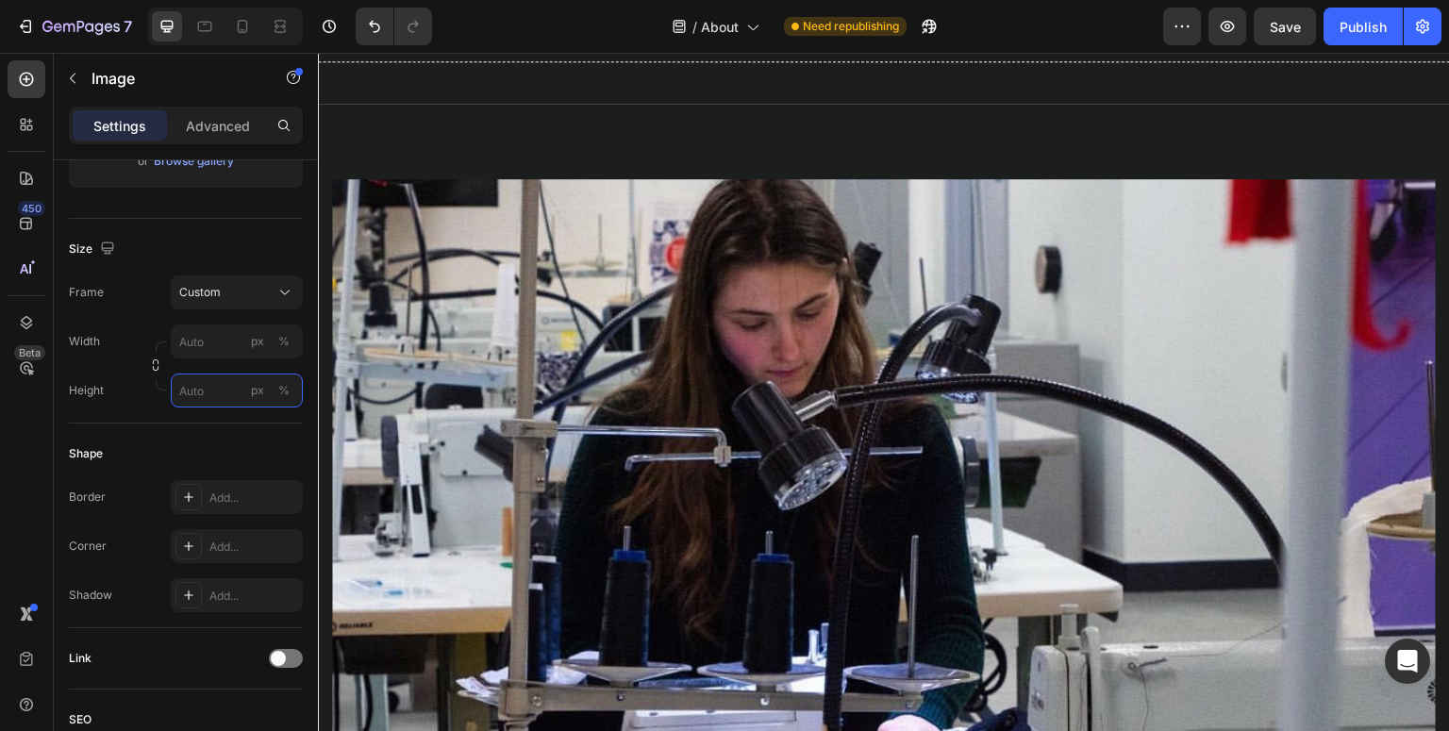
type input "5"
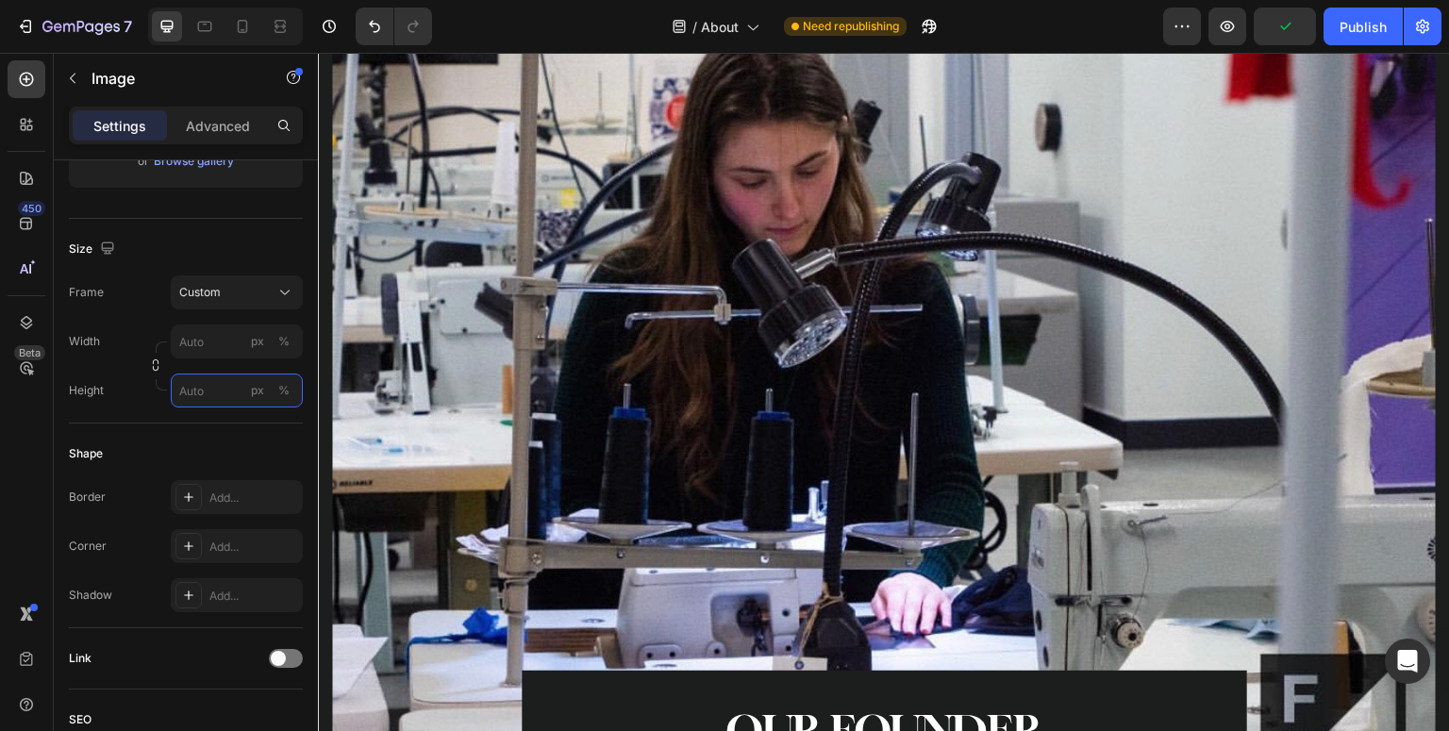
scroll to position [3104, 0]
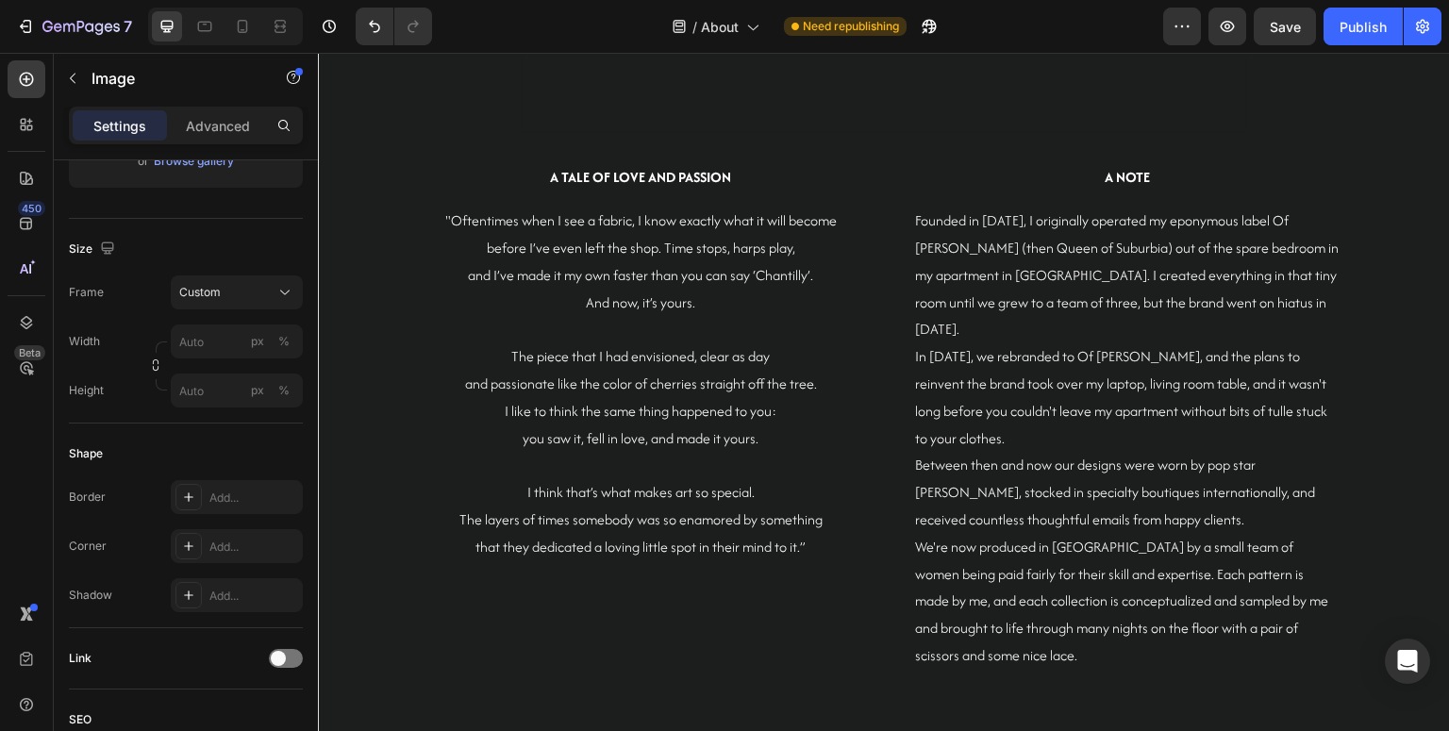
click at [10, 445] on div "450 Beta" at bounding box center [27, 327] width 38 height 535
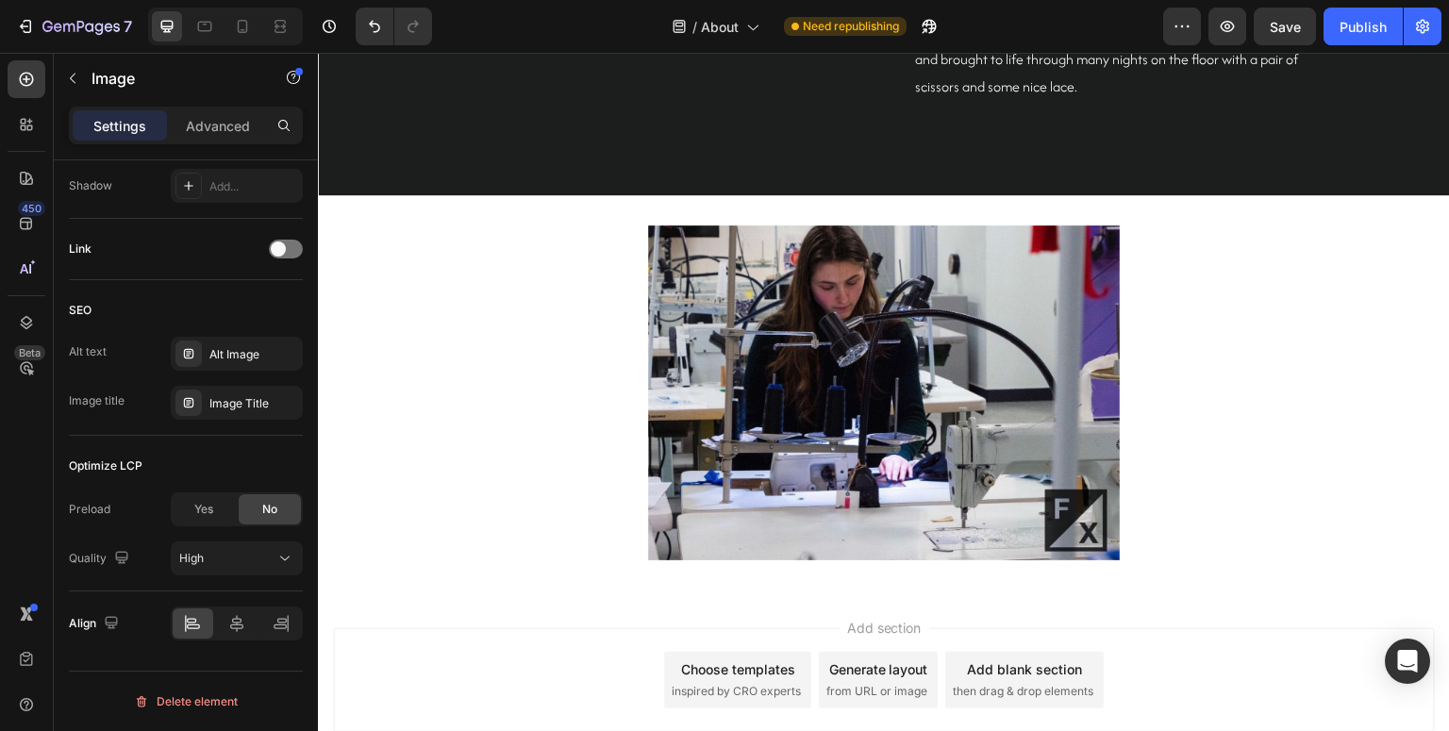
scroll to position [3776, 0]
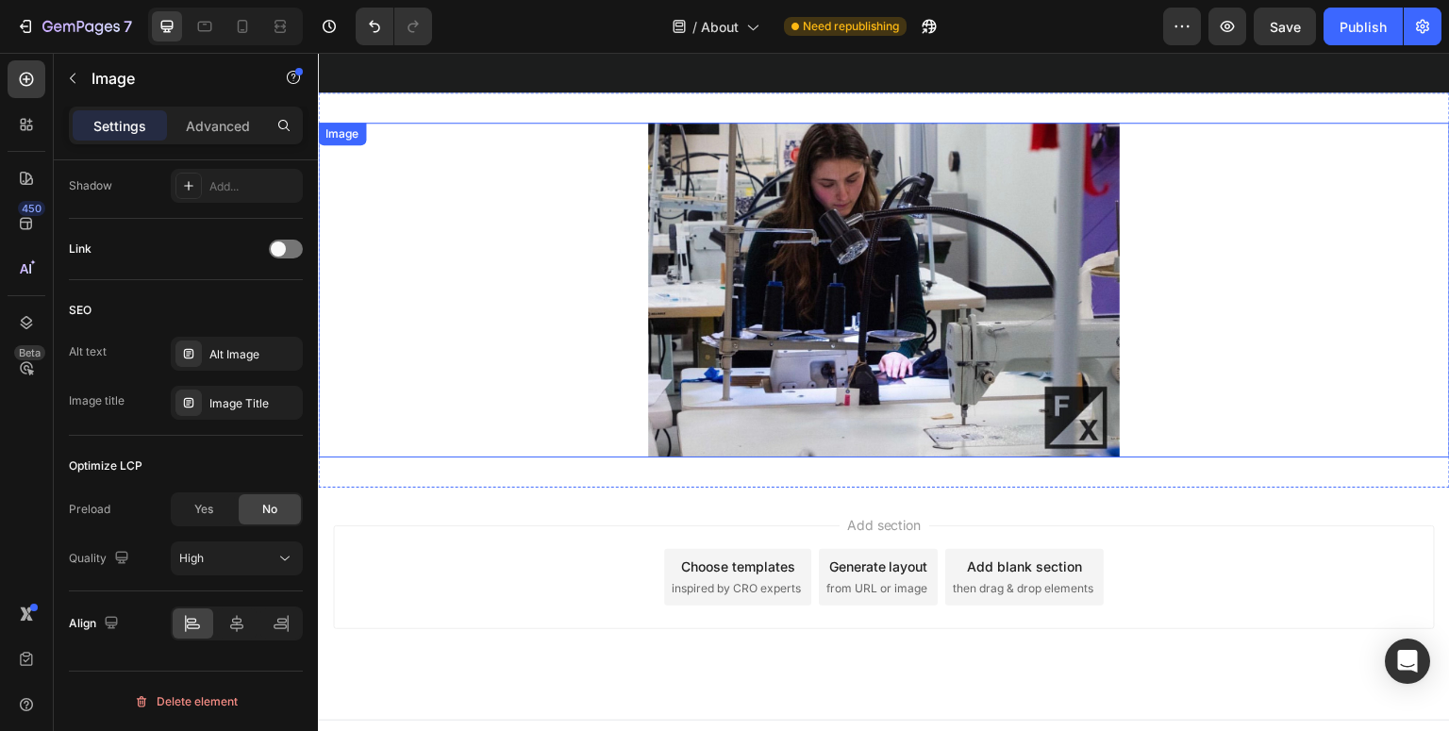
click at [932, 250] on img at bounding box center [884, 290] width 472 height 335
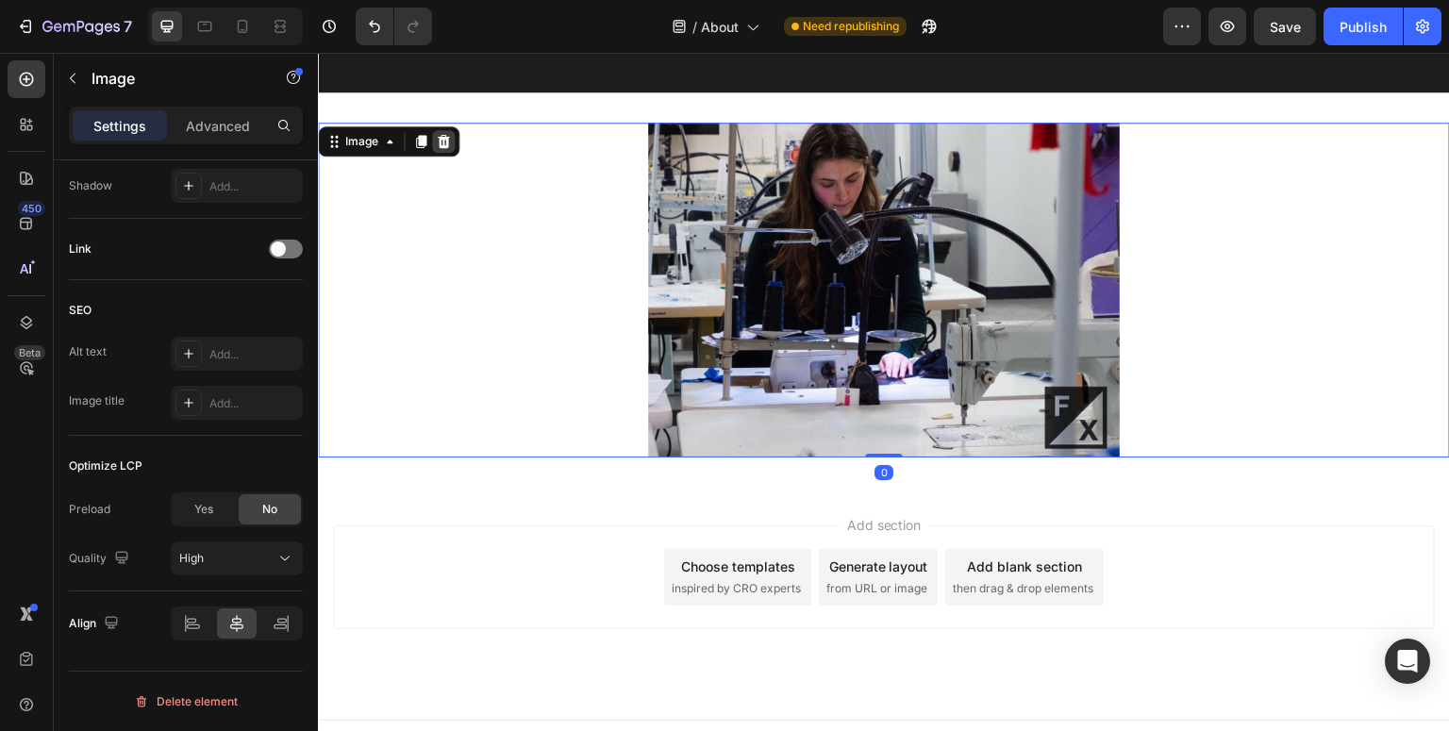
click at [443, 134] on icon at bounding box center [443, 141] width 15 height 15
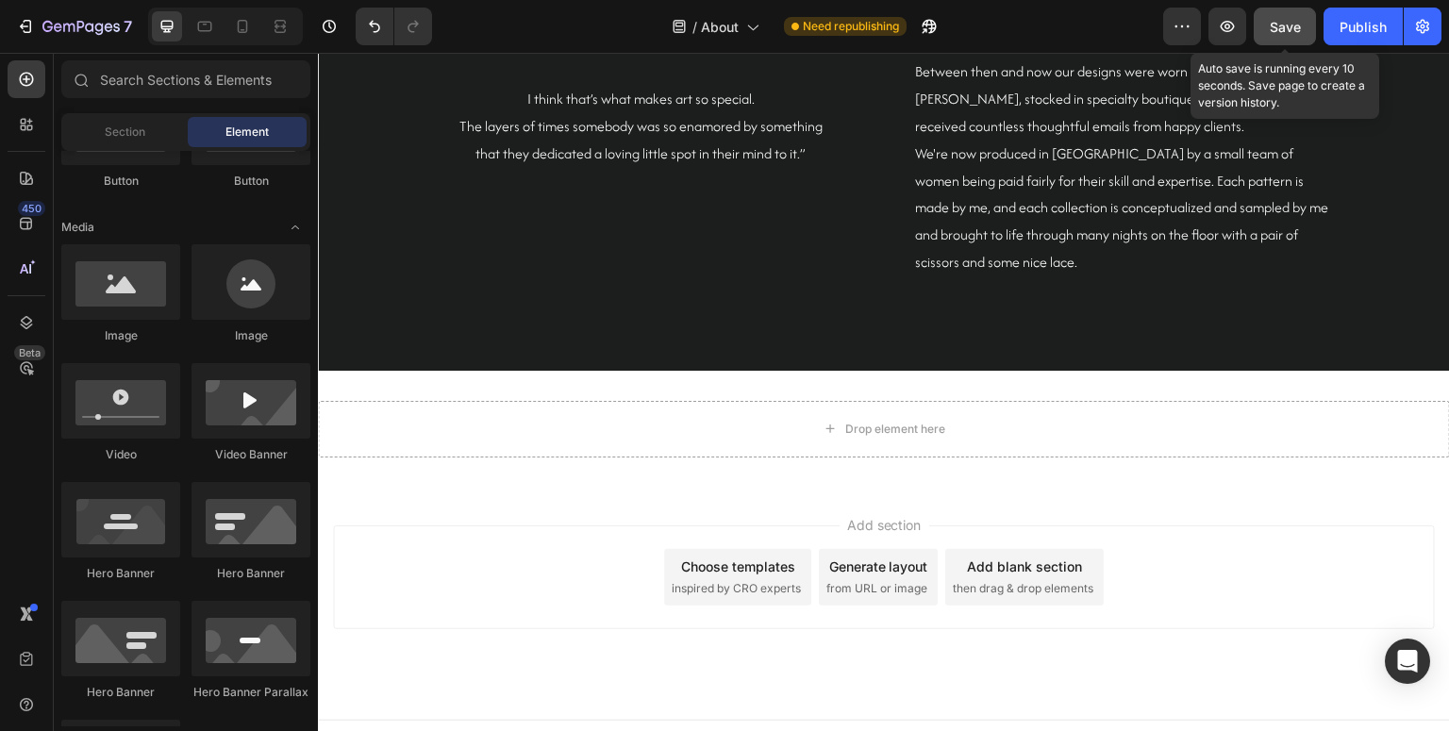
click at [1298, 27] on span "Save" at bounding box center [1285, 27] width 31 height 16
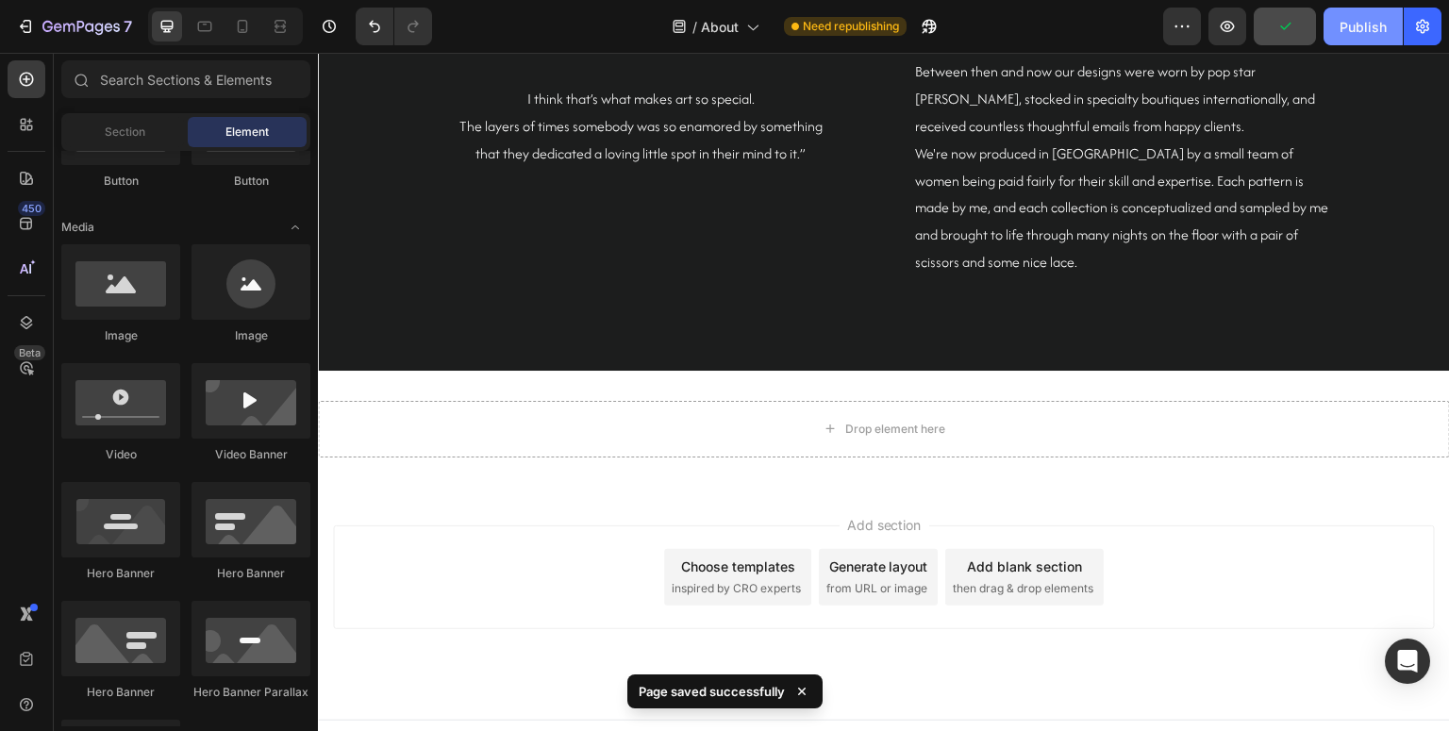
click at [1348, 21] on div "Publish" at bounding box center [1363, 27] width 47 height 20
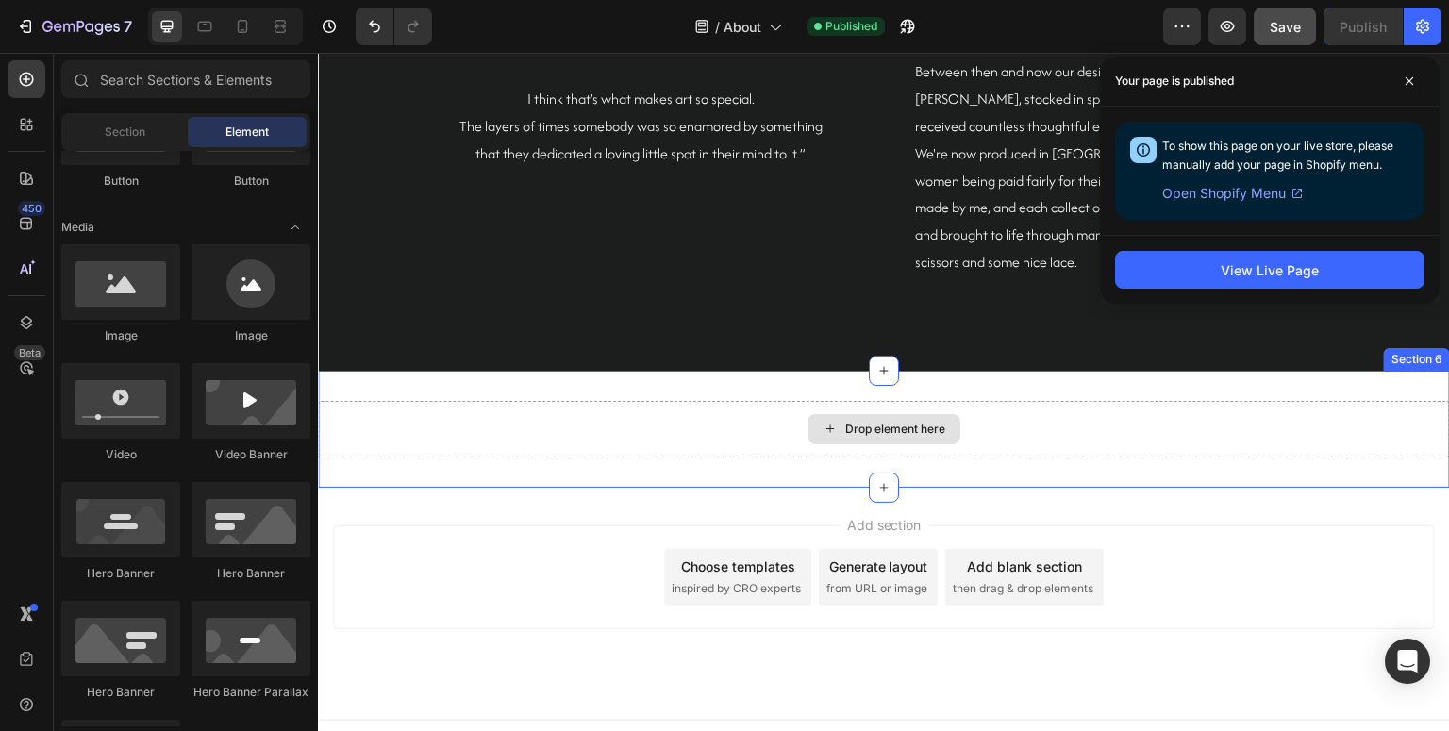
click at [671, 402] on div "Drop element here" at bounding box center [884, 429] width 1132 height 57
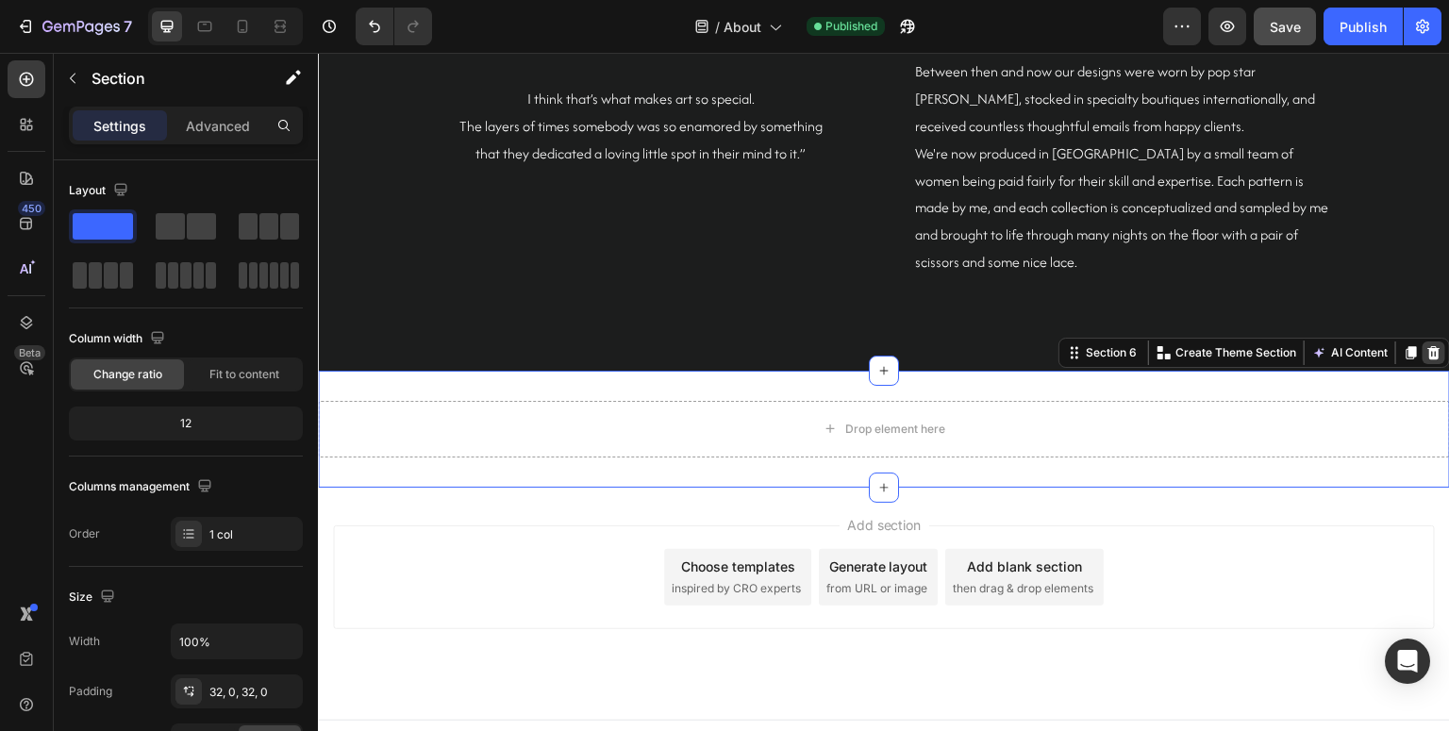
click at [1432, 346] on icon at bounding box center [1435, 352] width 12 height 13
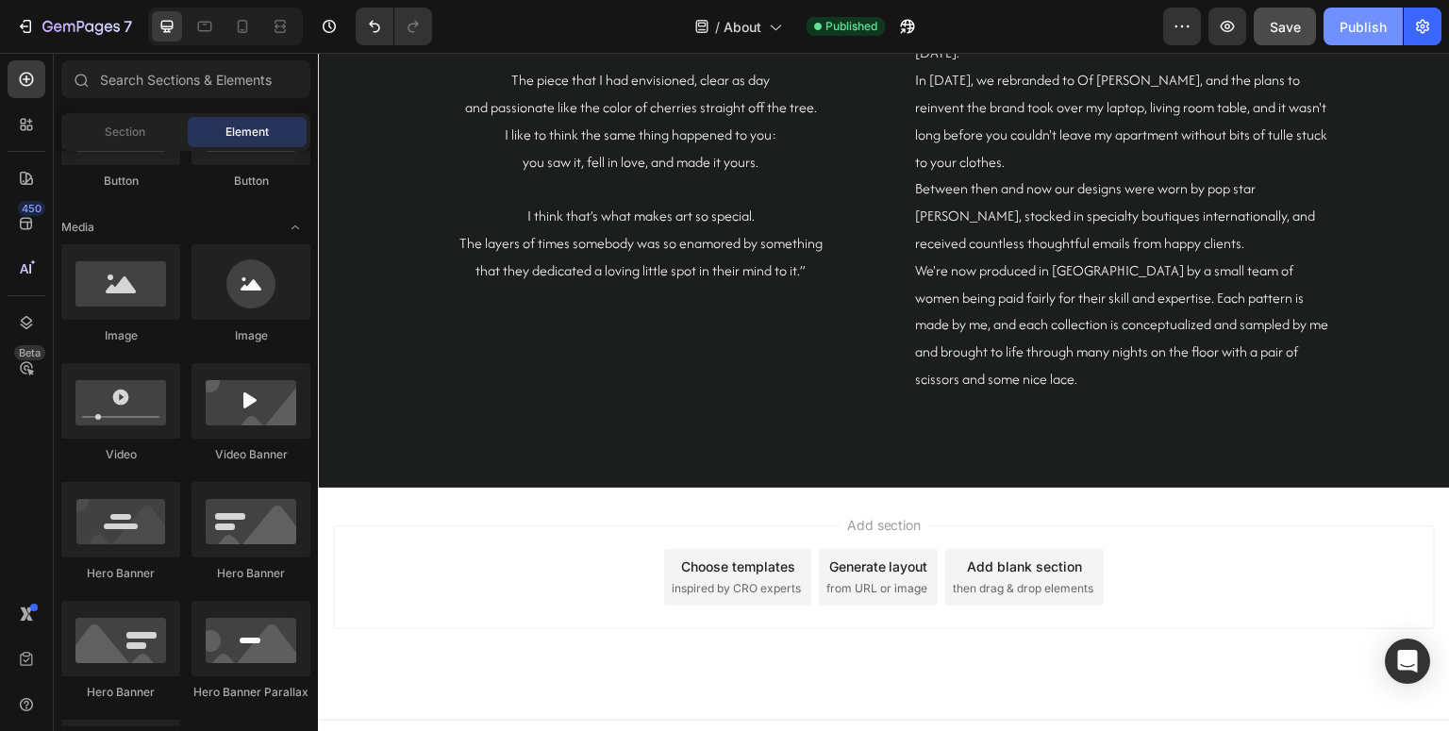
click at [1351, 41] on button "Publish" at bounding box center [1363, 27] width 79 height 38
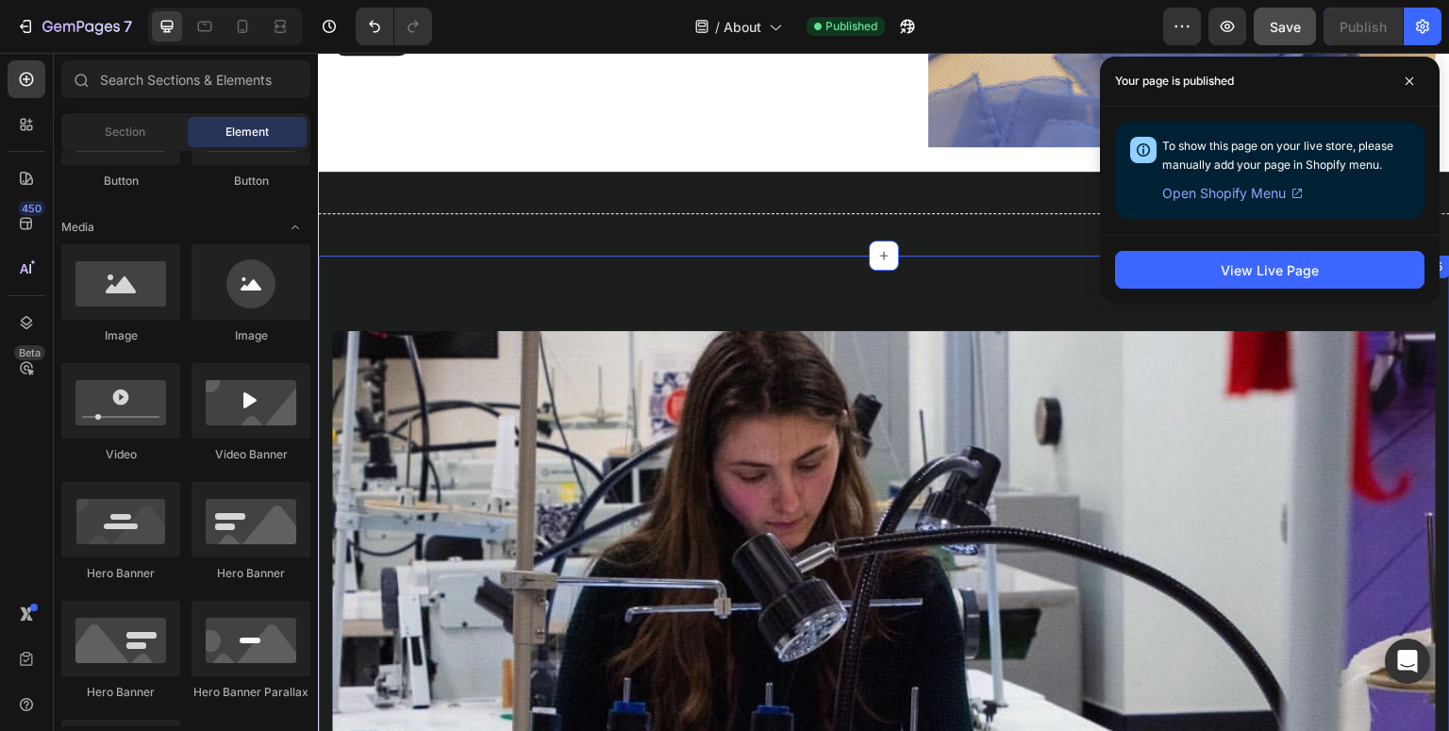
scroll to position [2150, 0]
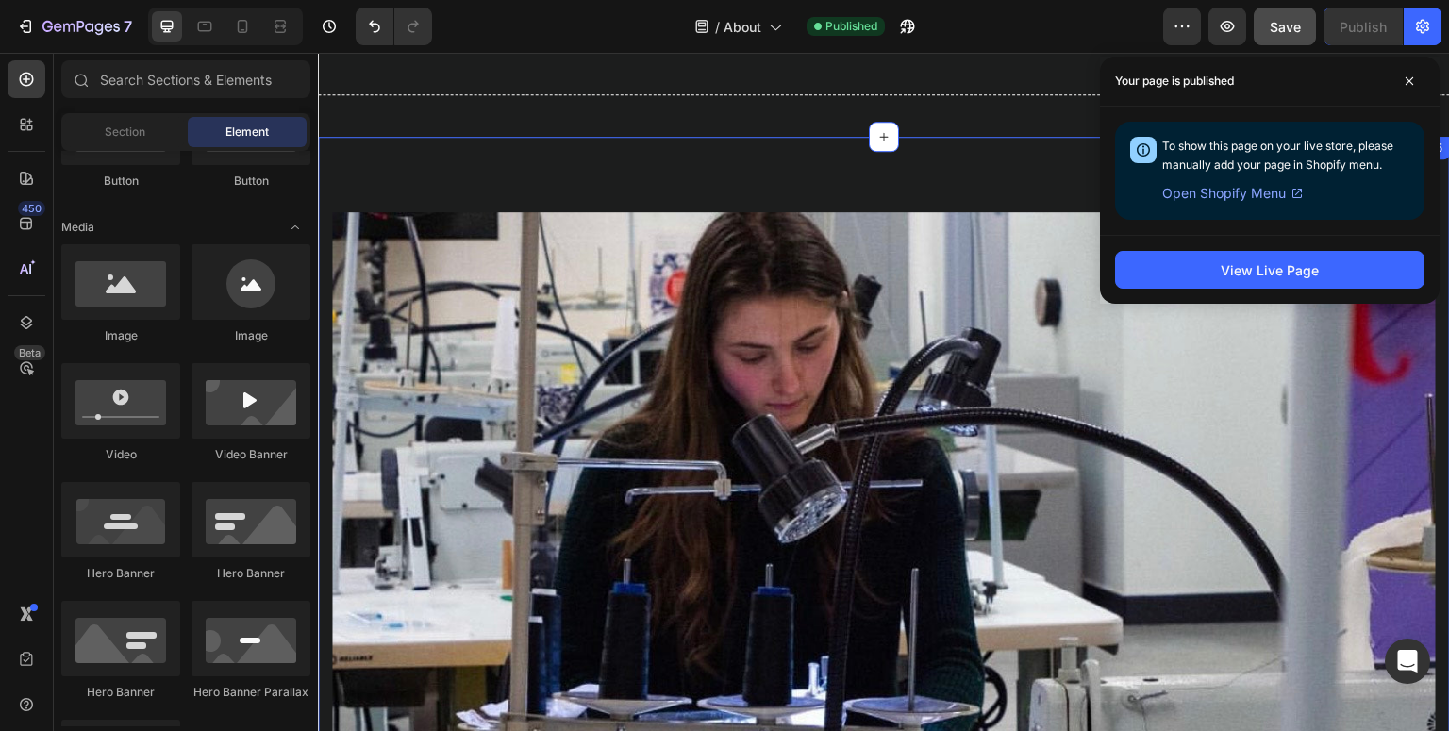
click at [733, 324] on img at bounding box center [884, 603] width 1104 height 783
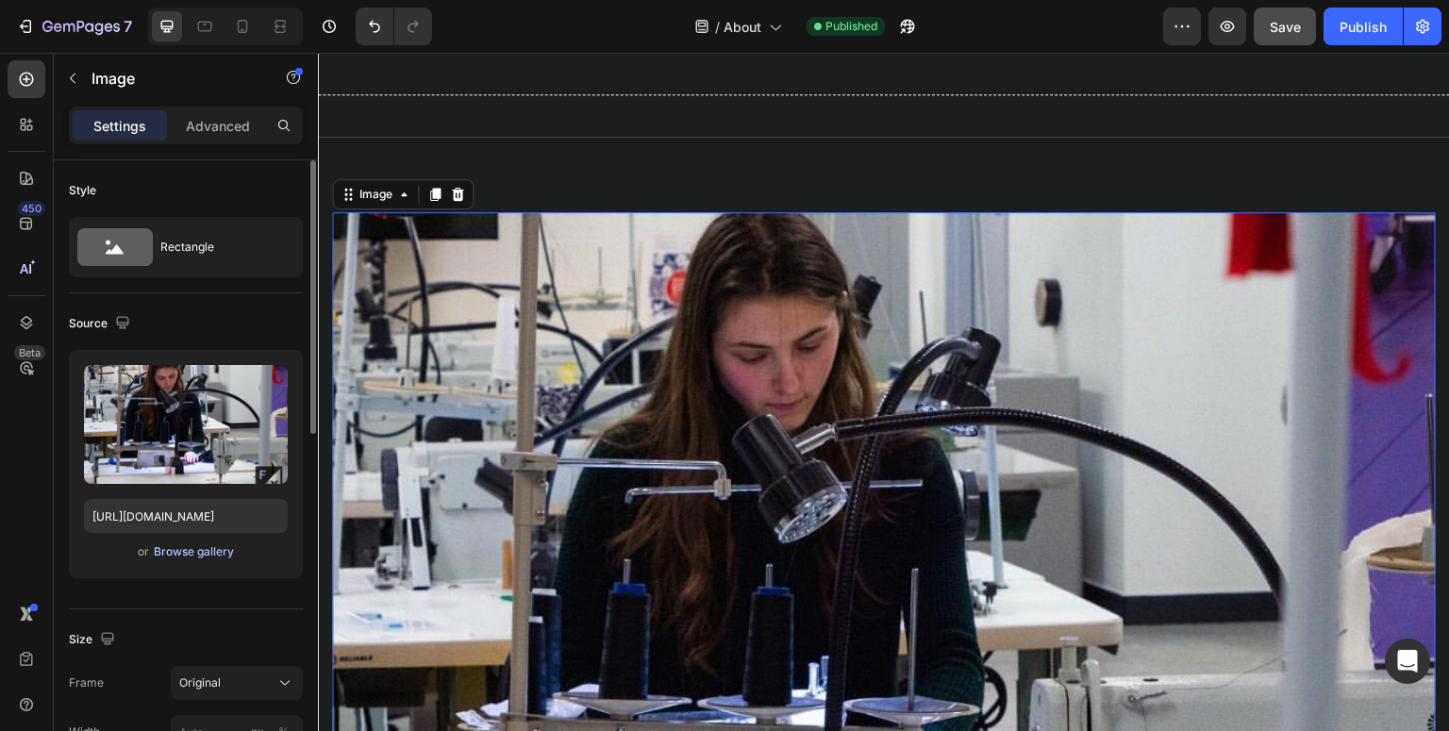
click at [185, 557] on div "Browse gallery" at bounding box center [194, 551] width 80 height 17
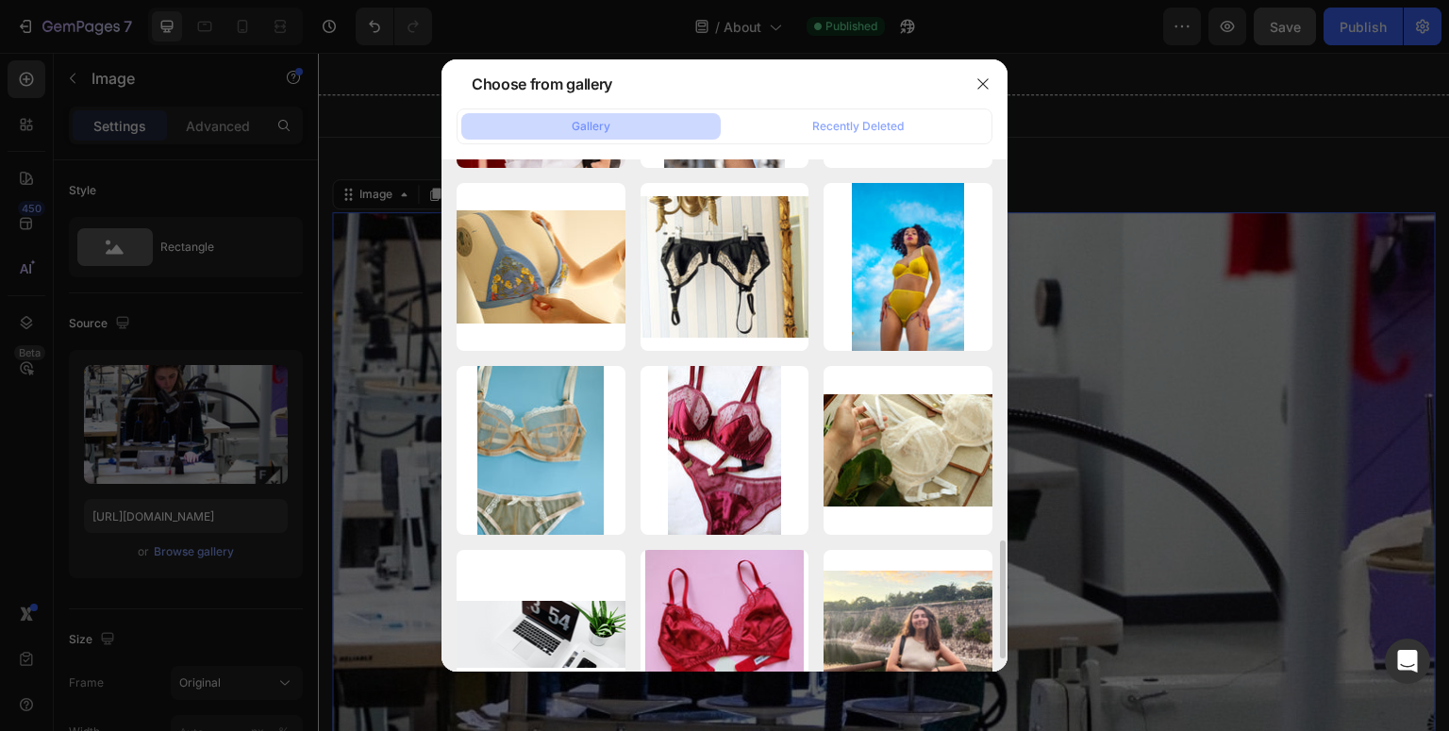
scroll to position [1543, 0]
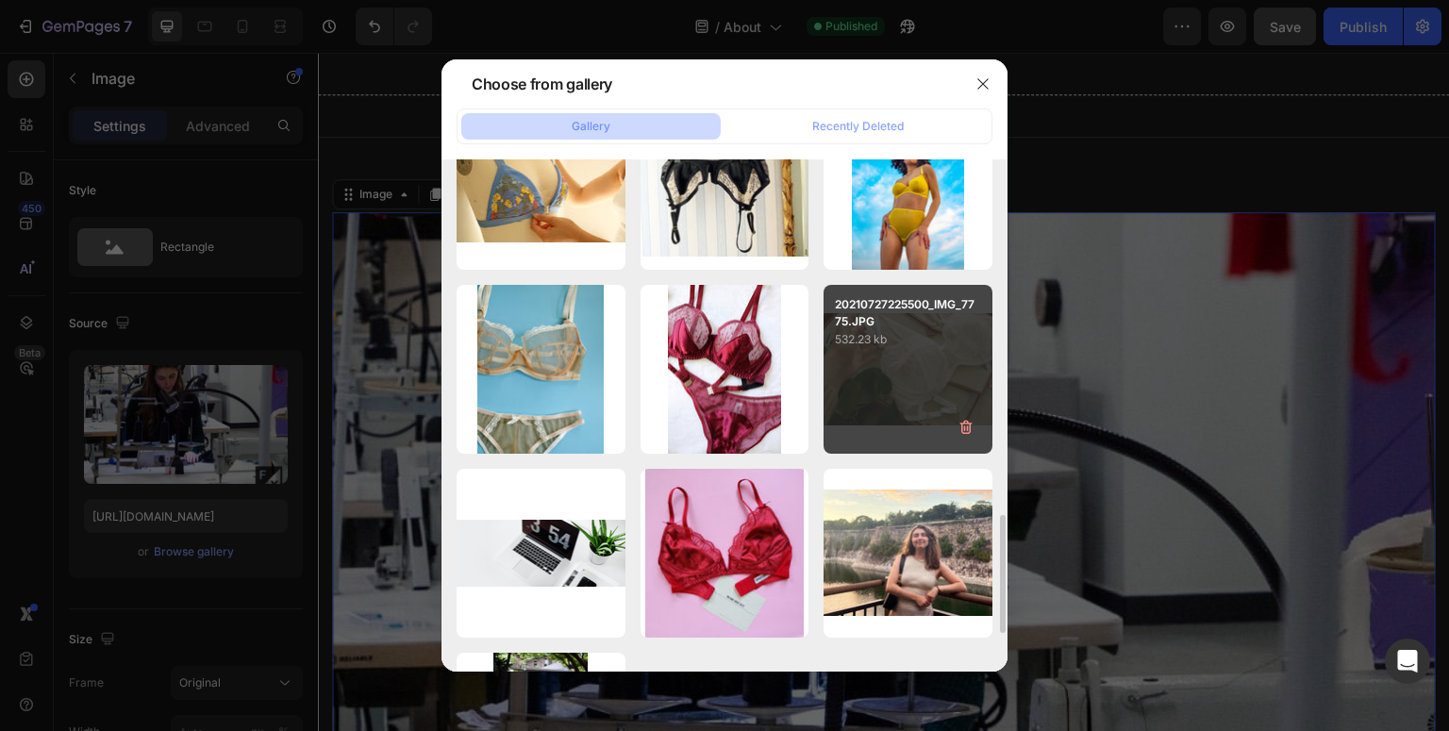
click at [920, 361] on div "20210727225500_IMG_7775.JPG 532.23 kb" at bounding box center [908, 369] width 169 height 169
type input "[URL][DOMAIN_NAME]"
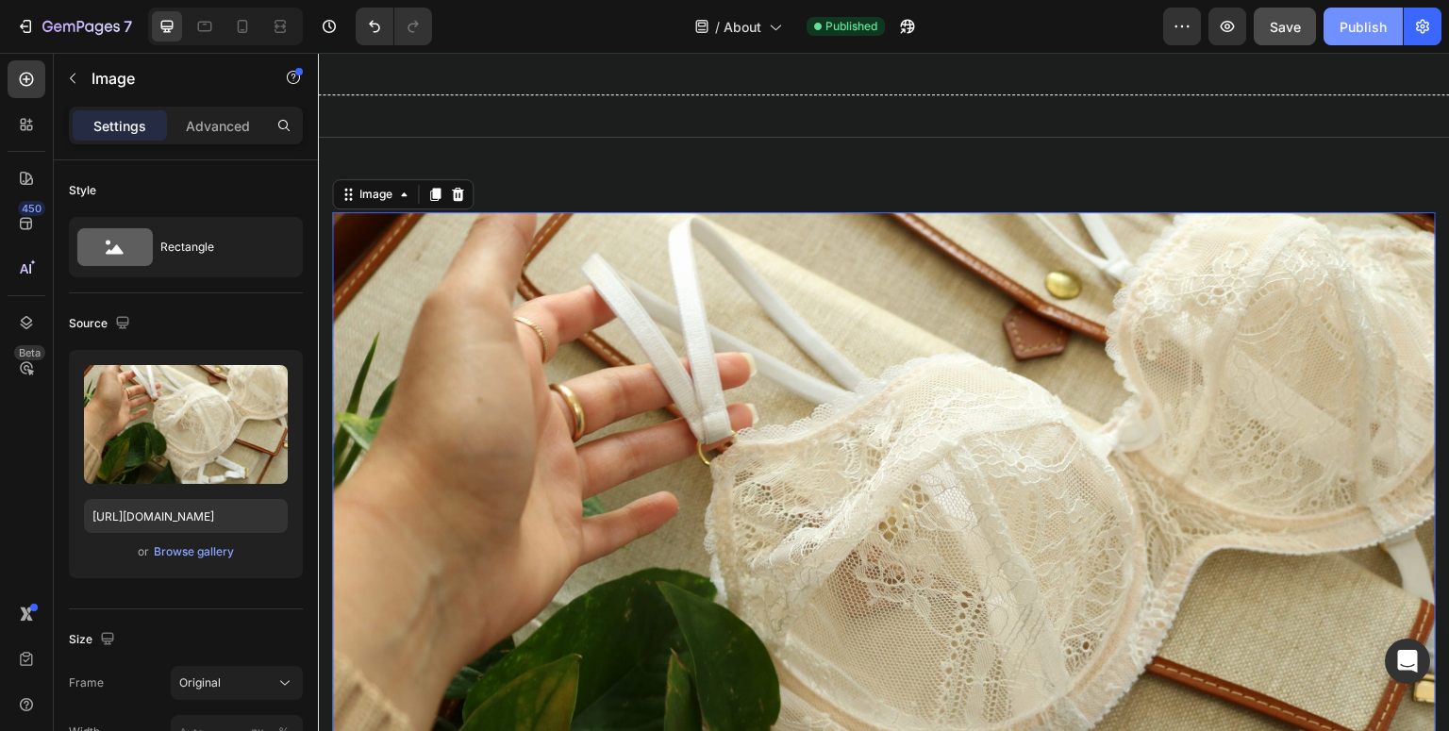
click at [1363, 25] on div "Publish" at bounding box center [1363, 27] width 47 height 20
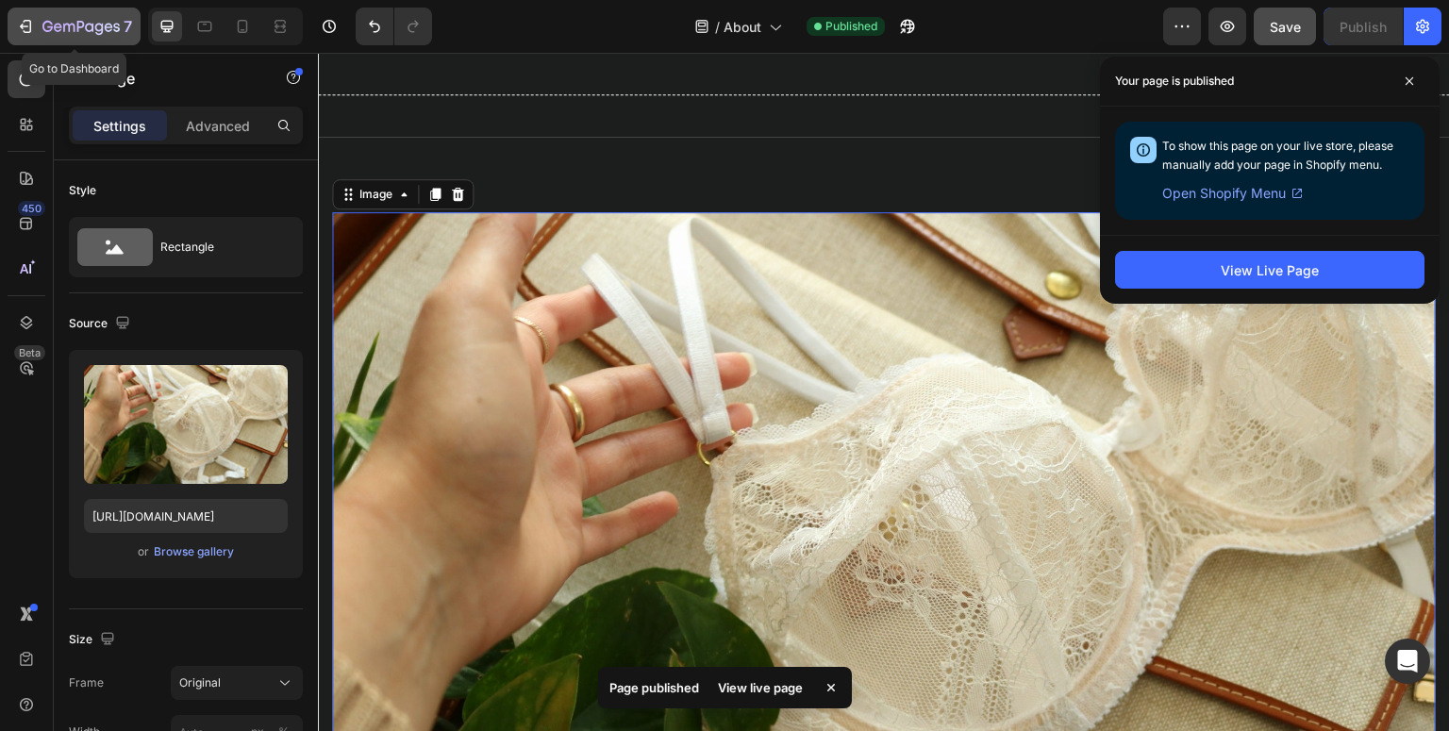
click at [37, 27] on div "7" at bounding box center [74, 26] width 116 height 23
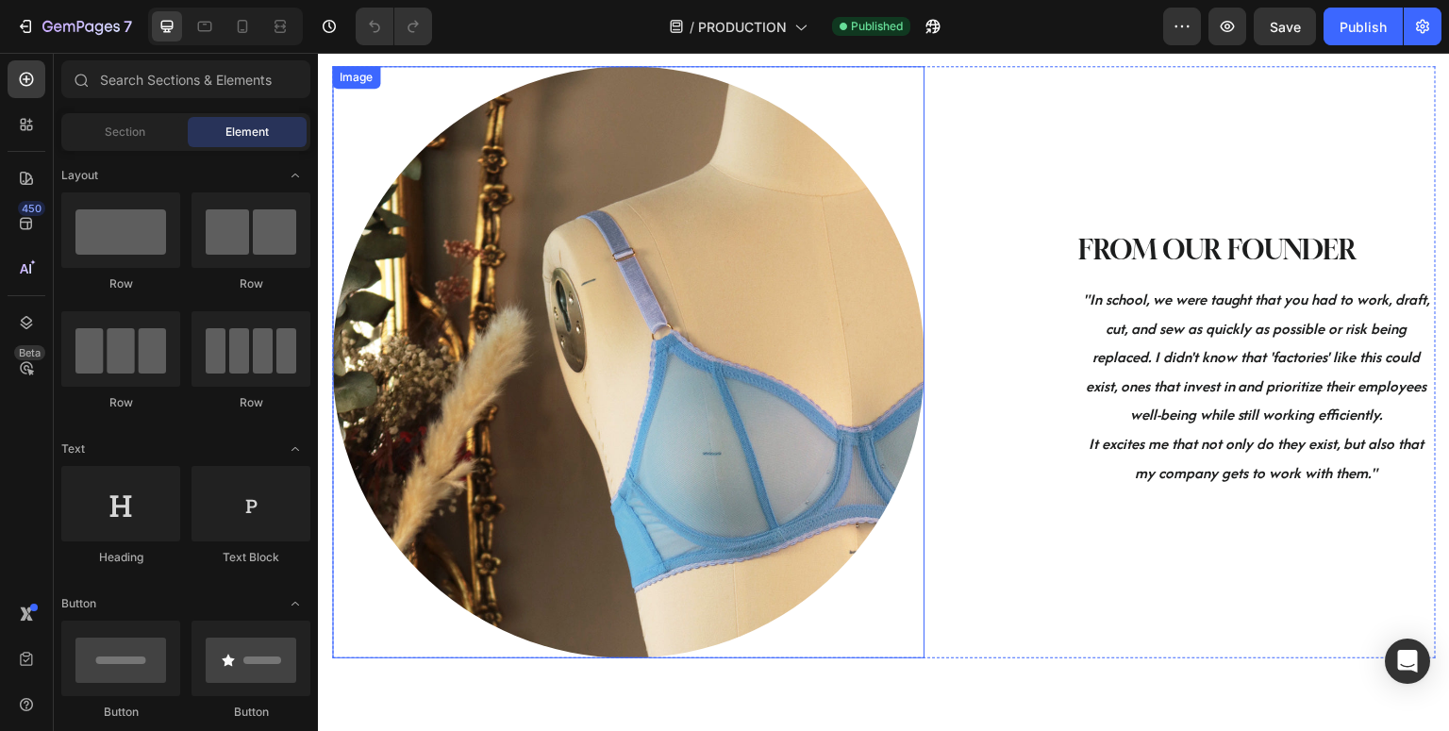
scroll to position [893, 0]
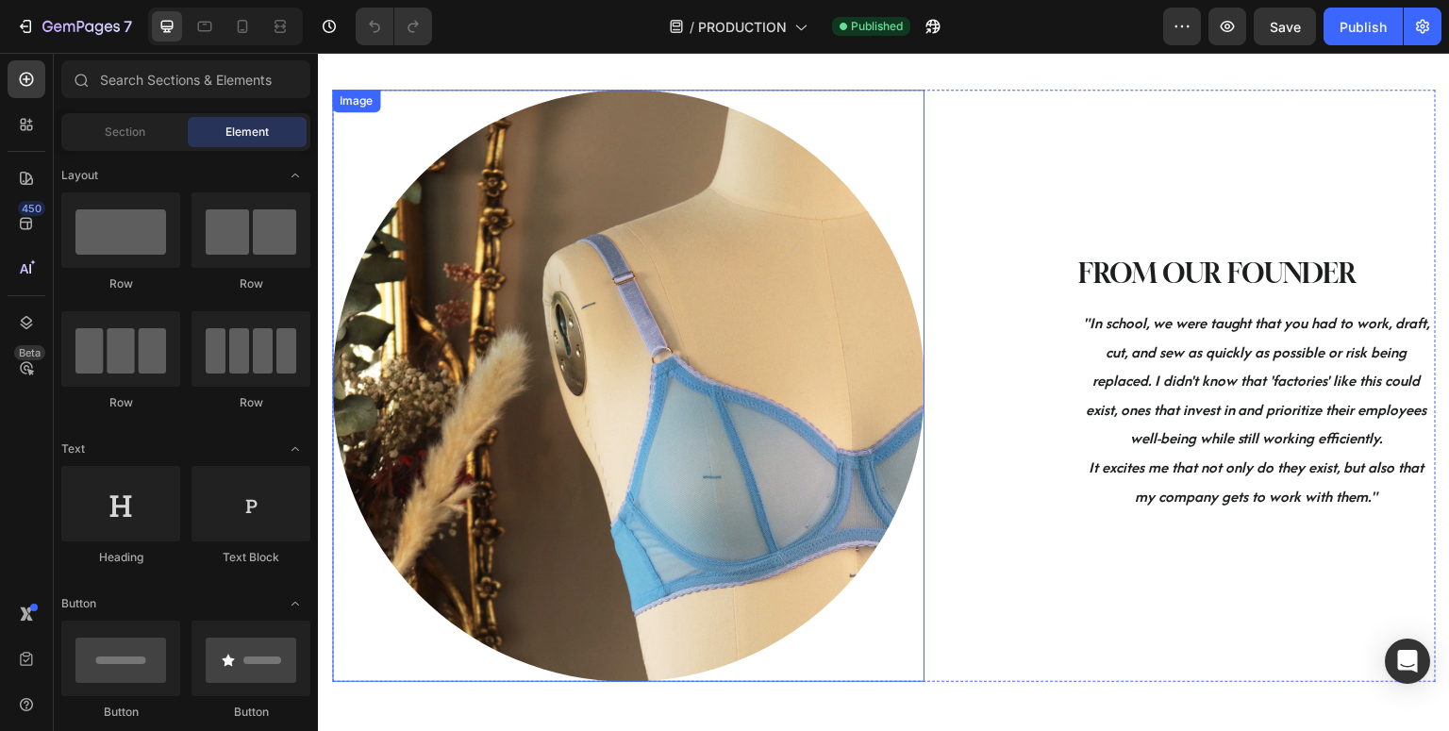
click at [650, 309] on img at bounding box center [628, 386] width 593 height 593
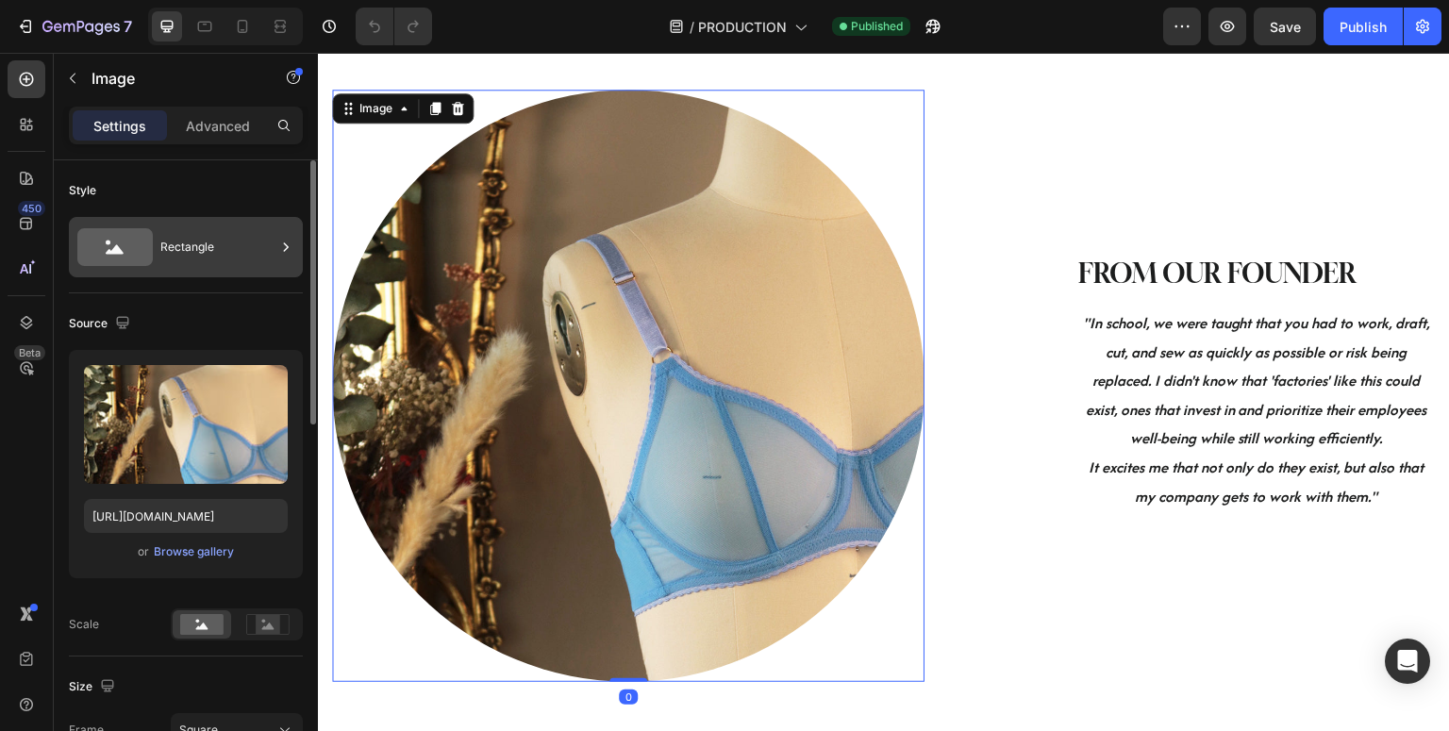
click at [201, 257] on div "Rectangle" at bounding box center [217, 247] width 115 height 43
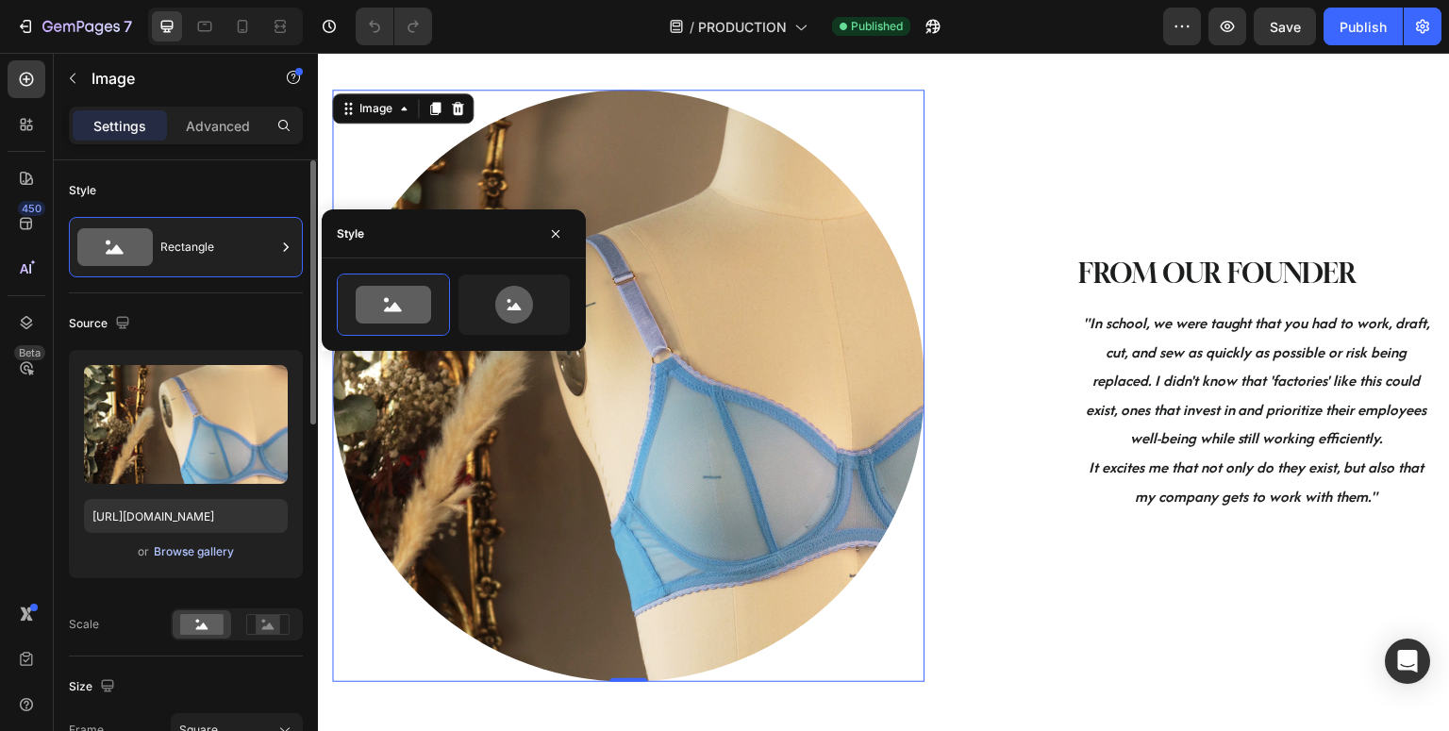
click at [171, 549] on div "Browse gallery" at bounding box center [194, 551] width 80 height 17
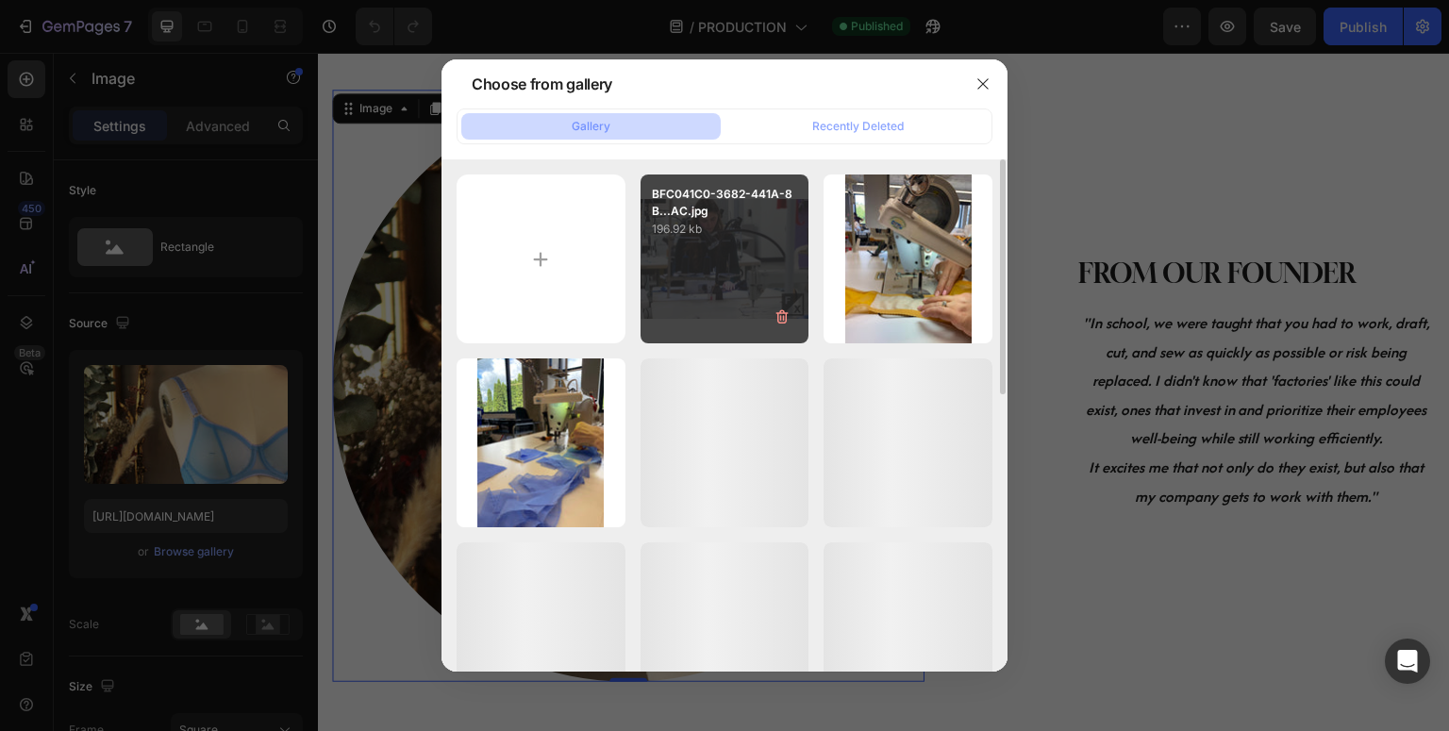
click at [734, 259] on div "BFC041C0-3682-441A-8B...AC.jpg 196.92 kb" at bounding box center [725, 259] width 169 height 169
type input "[URL][DOMAIN_NAME]"
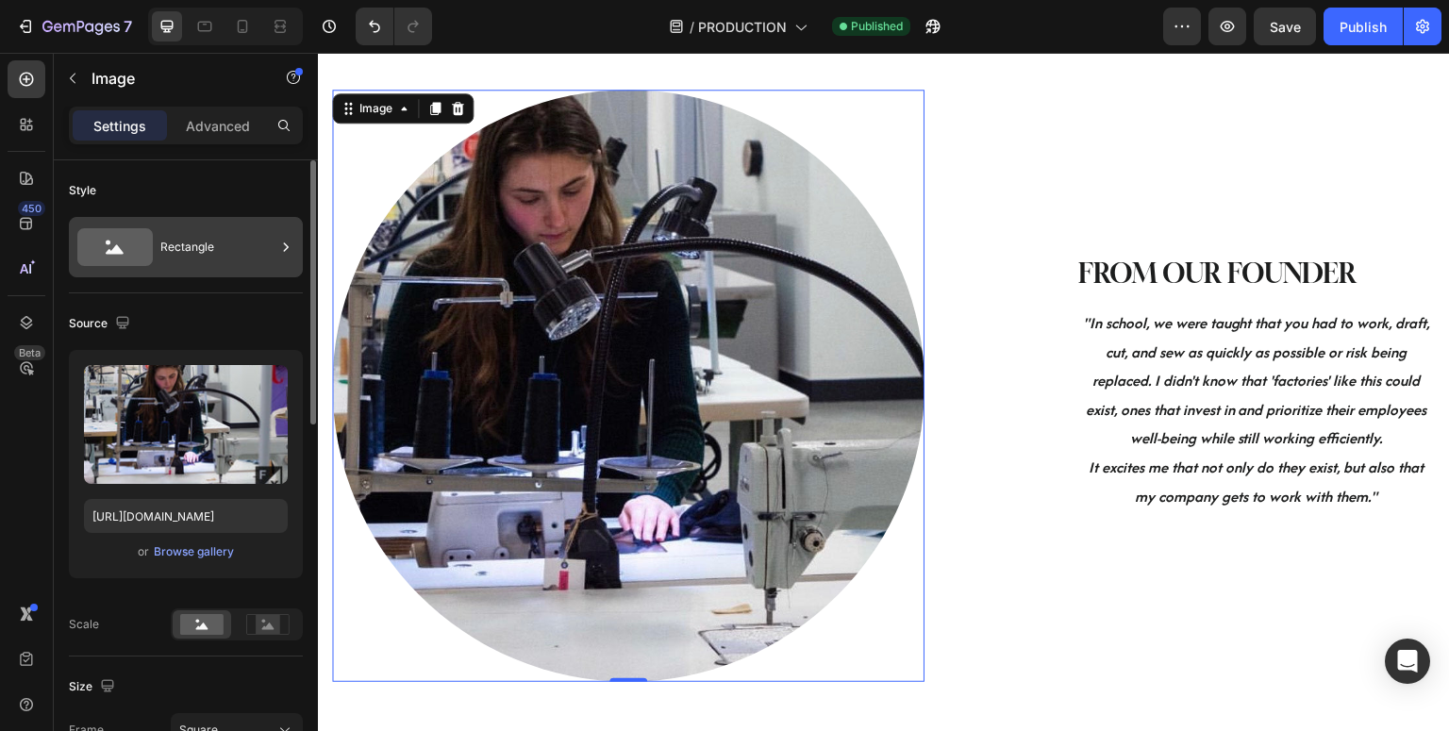
click at [212, 257] on div "Rectangle" at bounding box center [217, 247] width 115 height 43
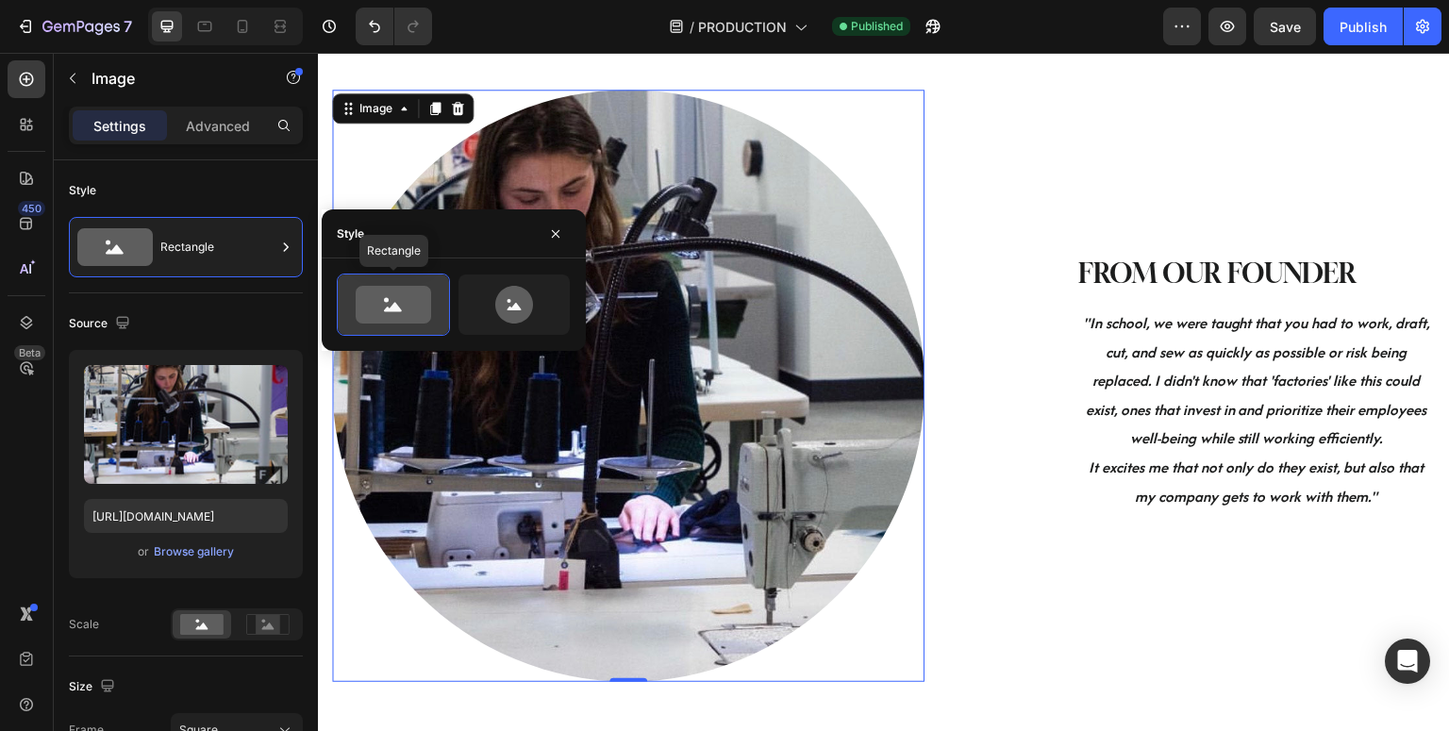
click at [426, 307] on icon at bounding box center [393, 305] width 75 height 38
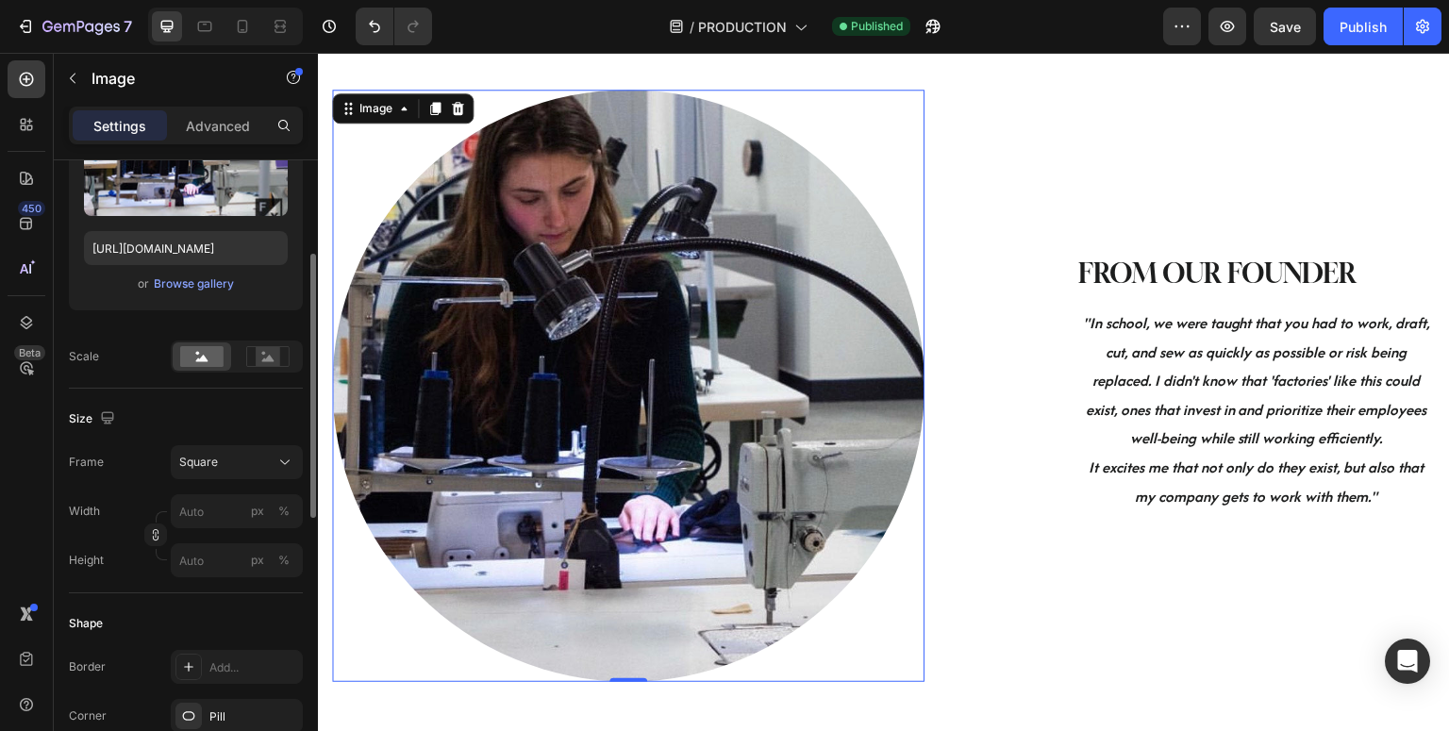
scroll to position [270, 0]
click at [273, 362] on rect at bounding box center [268, 354] width 25 height 19
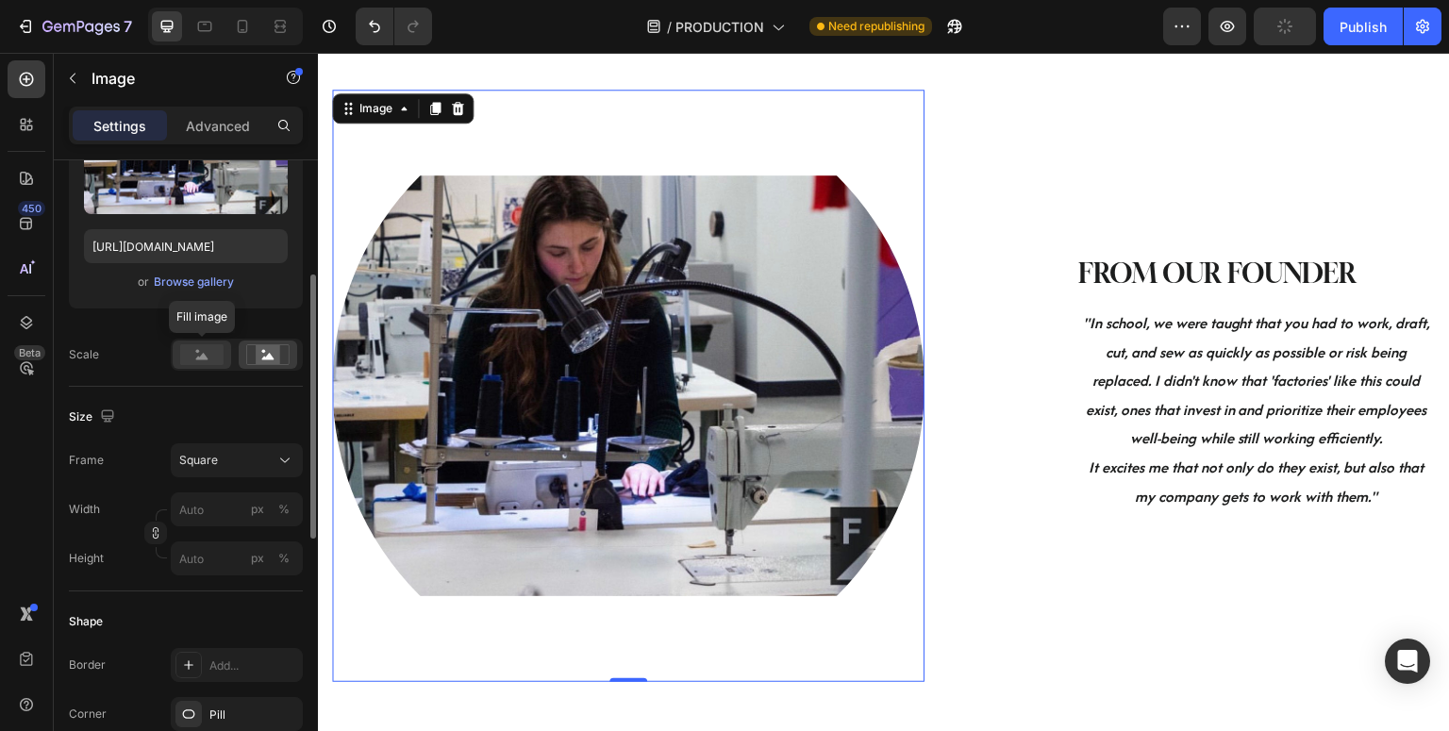
click at [209, 360] on rect at bounding box center [201, 354] width 43 height 21
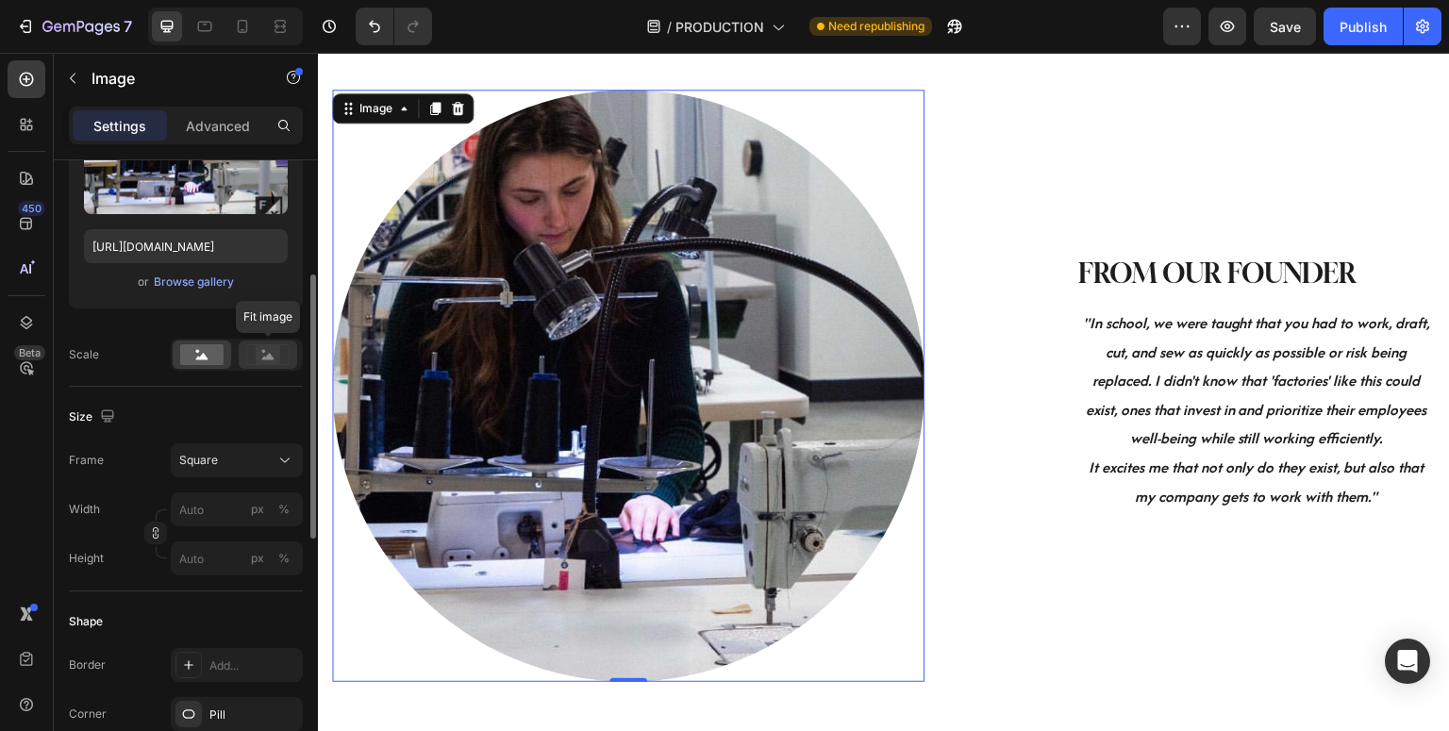
click at [277, 347] on rect at bounding box center [268, 354] width 25 height 19
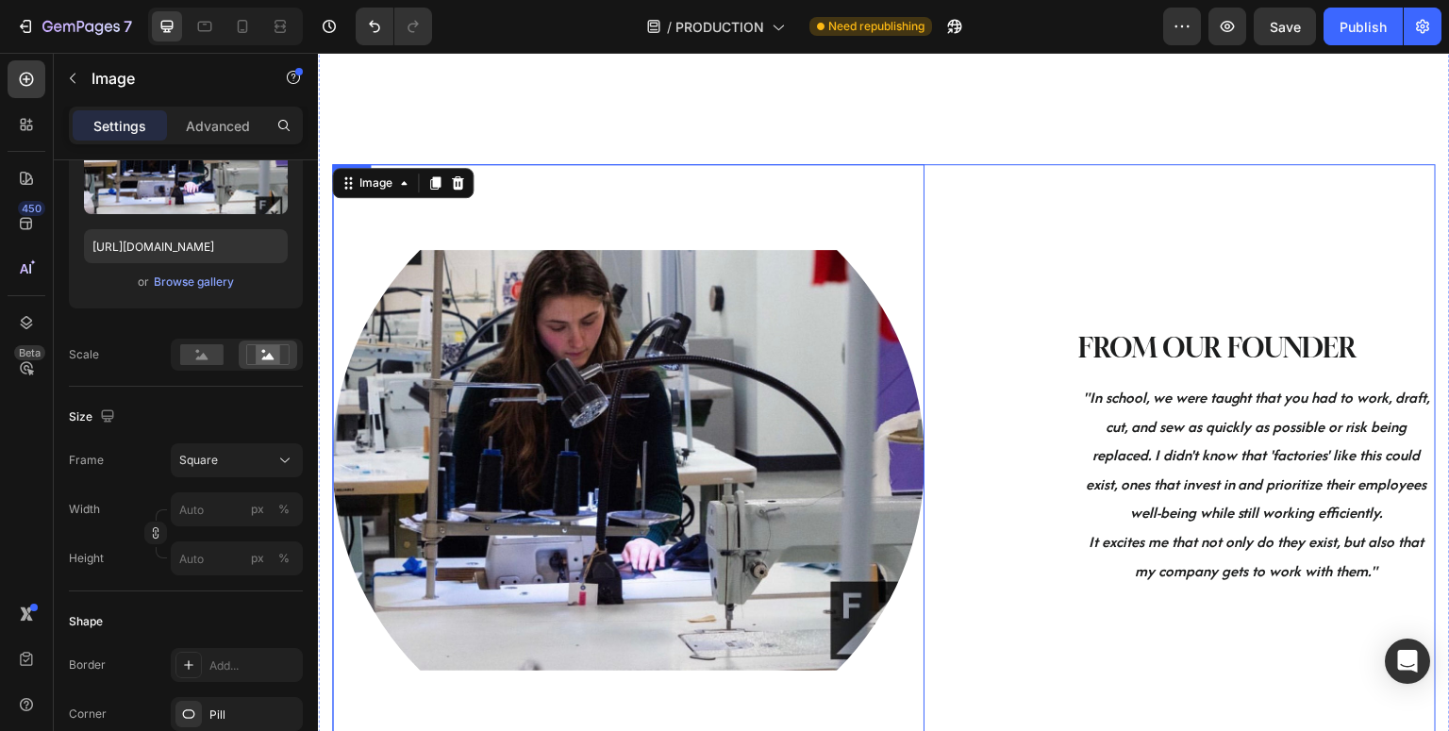
scroll to position [875, 0]
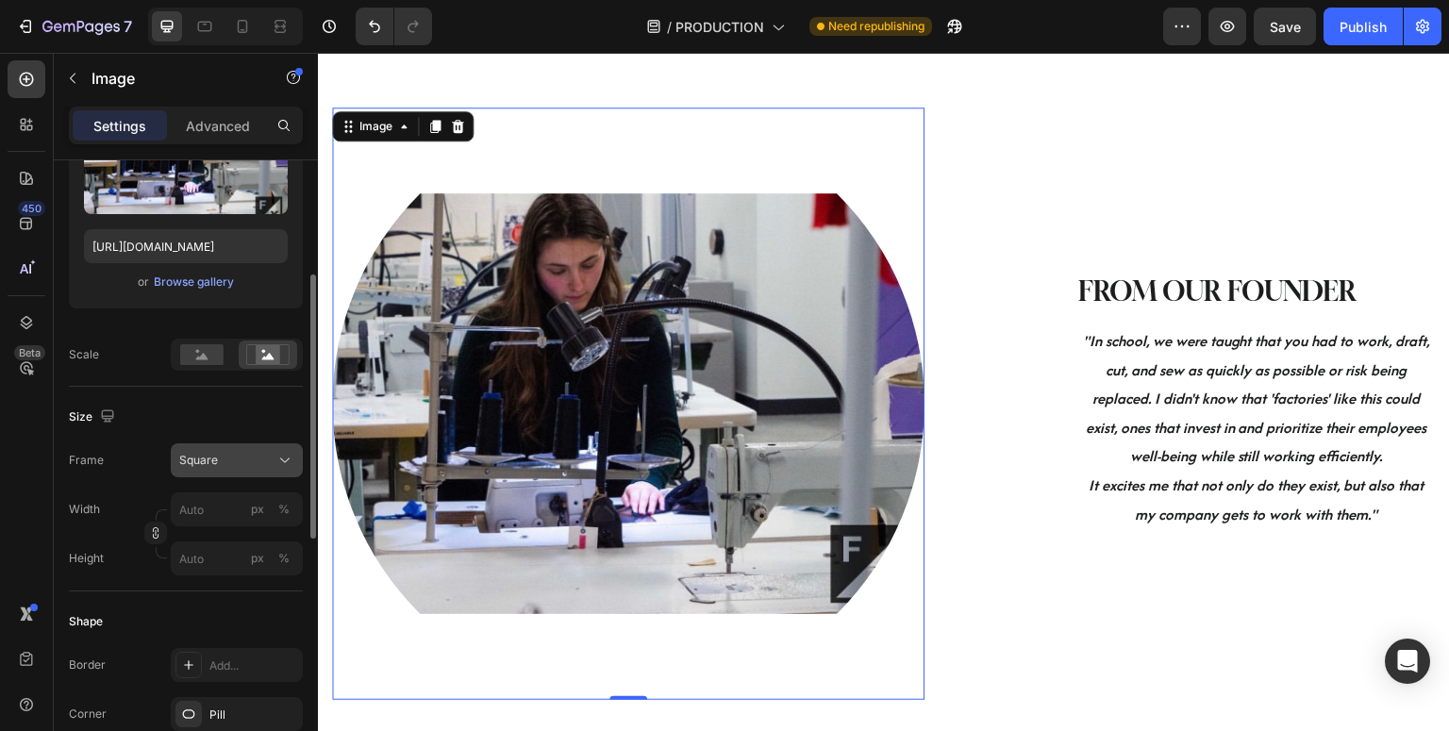
click at [238, 457] on div "Square" at bounding box center [225, 460] width 92 height 17
click at [241, 407] on div "Size" at bounding box center [186, 417] width 234 height 30
click at [203, 359] on icon at bounding box center [202, 356] width 12 height 7
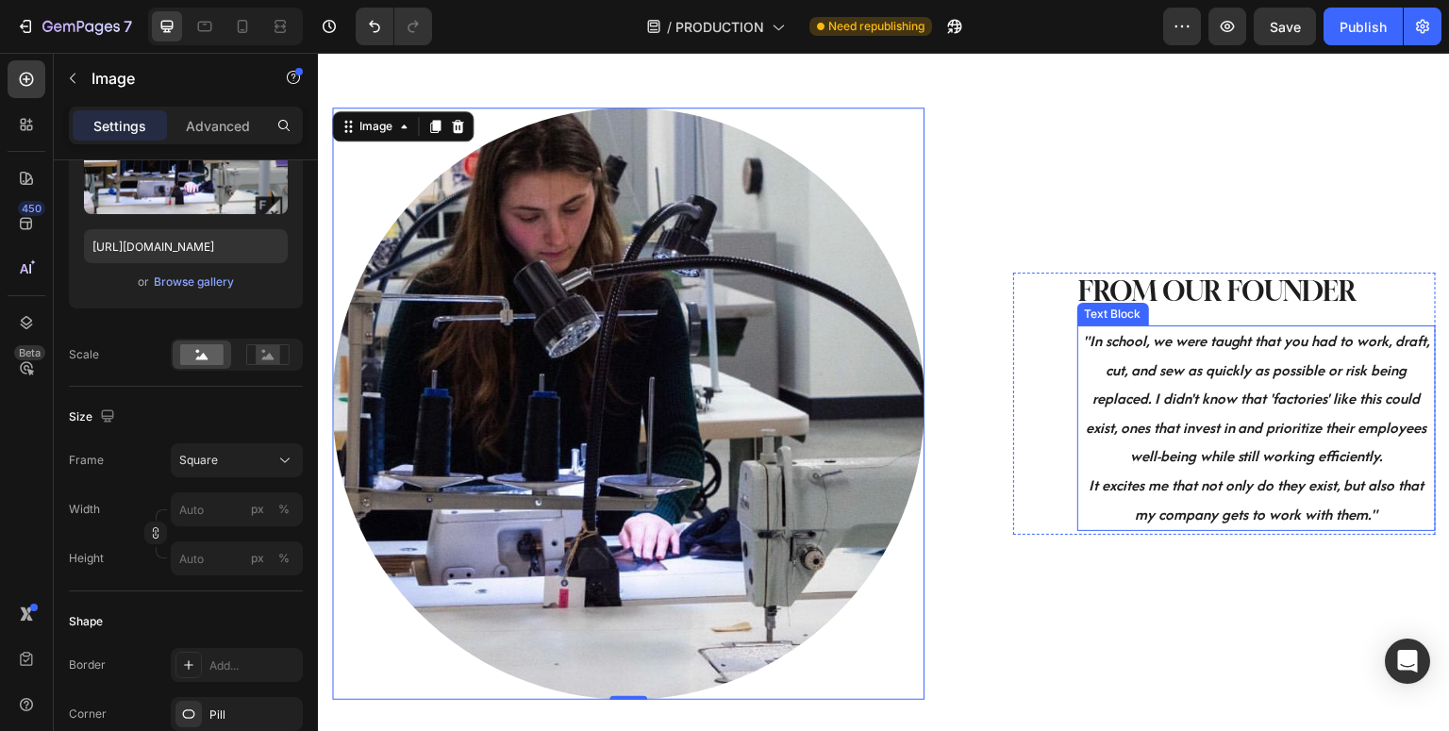
click at [1209, 337] on strong ""In school, we were taught that you had to work, draft, cut, and sew as quickly…" at bounding box center [1256, 398] width 347 height 137
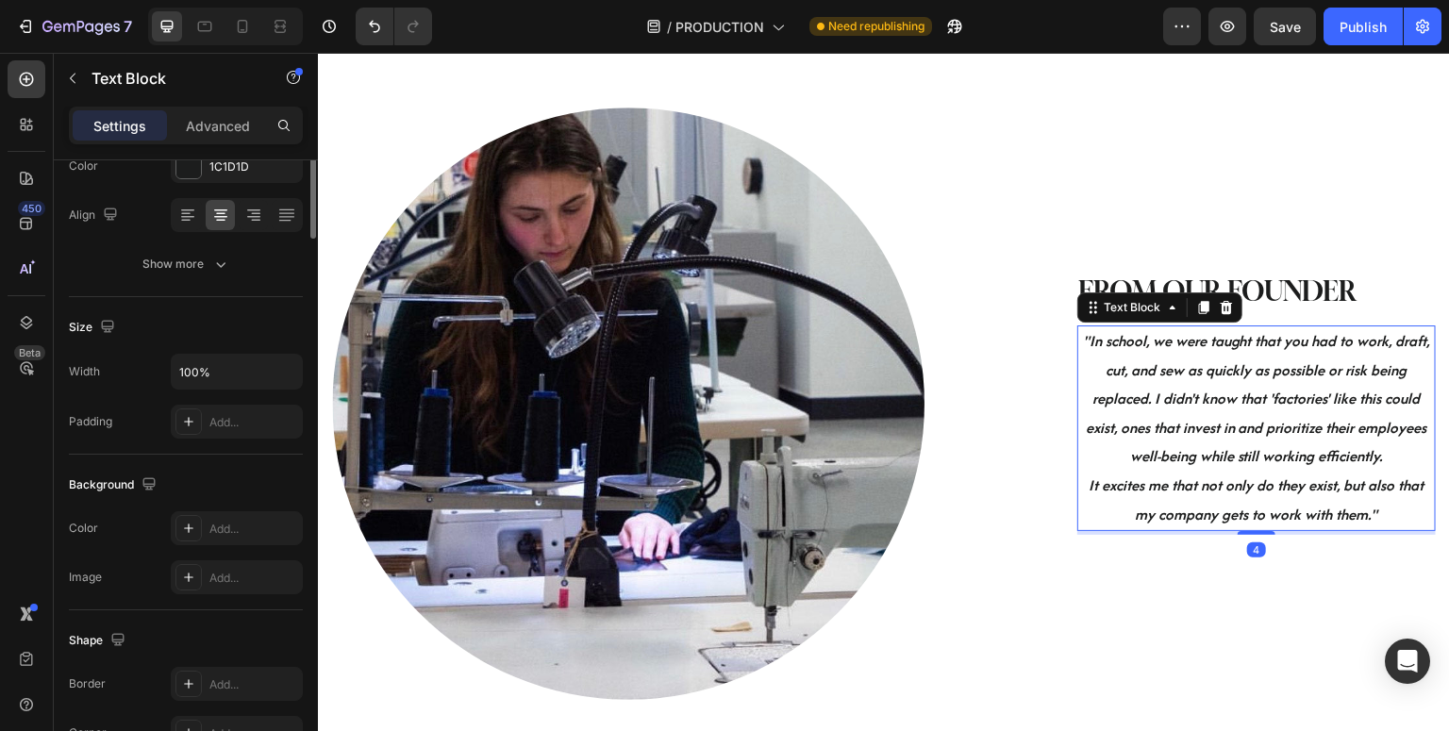
scroll to position [0, 0]
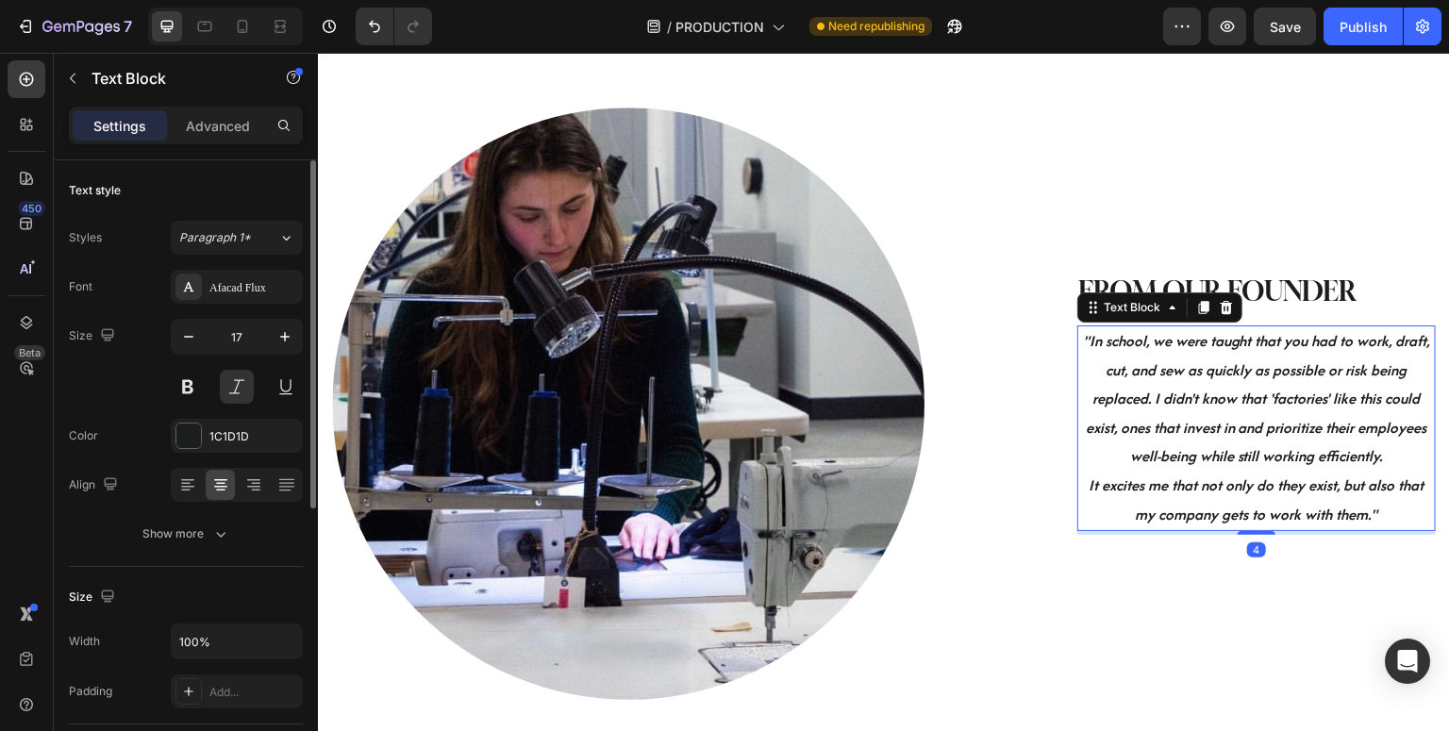
click at [1197, 384] on p ""In school, we were taught that you had to work, draft, cut, and sew as quickly…" at bounding box center [1256, 399] width 355 height 144
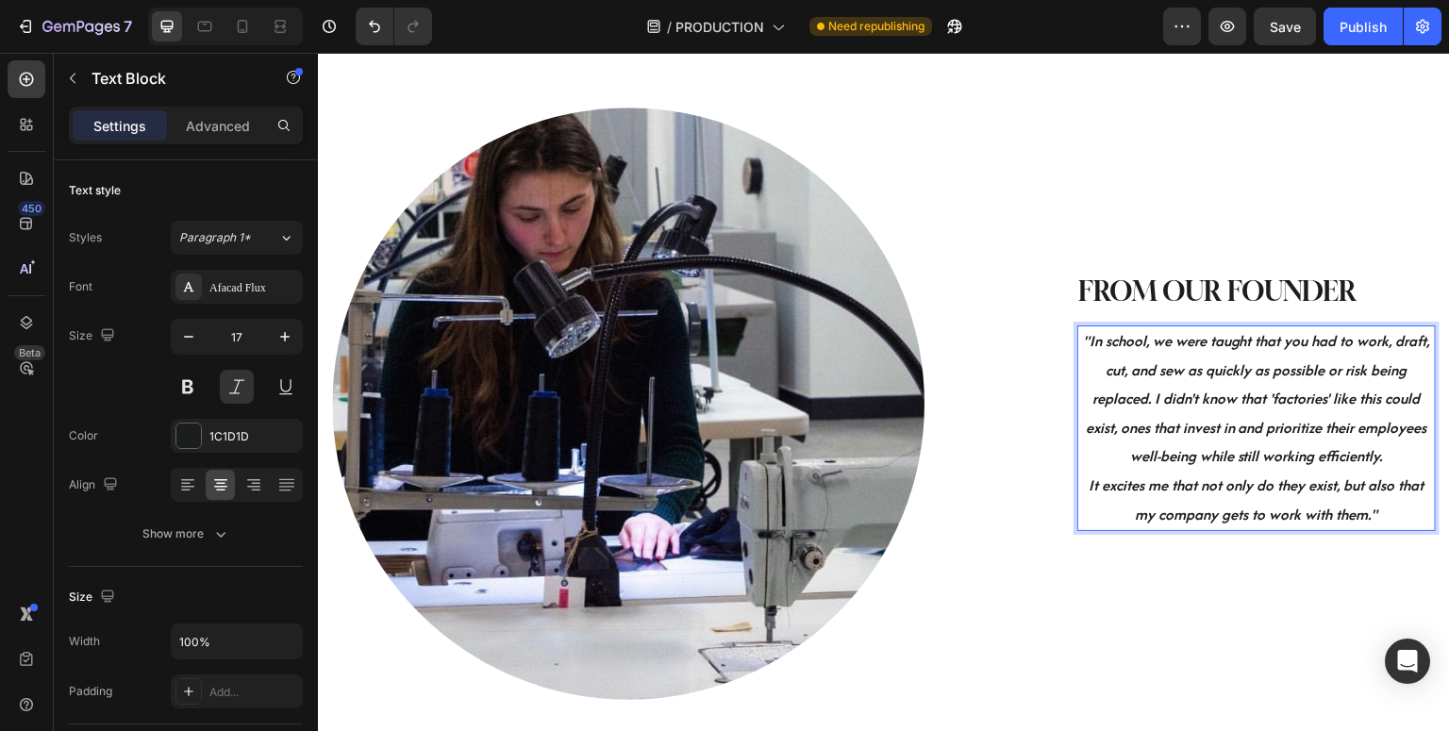
click at [1197, 385] on p ""In school, we were taught that you had to work, draft, cut, and sew as quickly…" at bounding box center [1256, 399] width 355 height 144
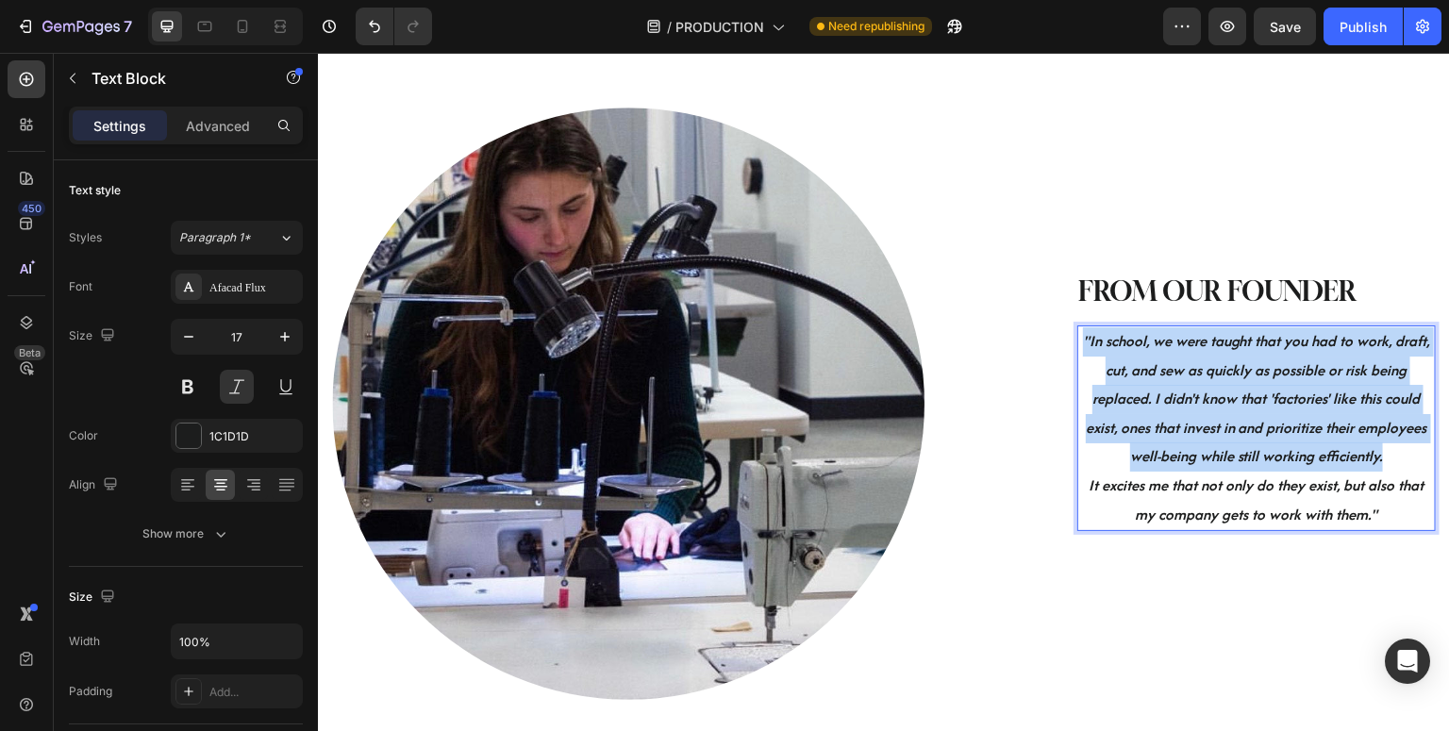
click at [1197, 385] on p ""In school, we were taught that you had to work, draft, cut, and sew as quickly…" at bounding box center [1256, 399] width 355 height 144
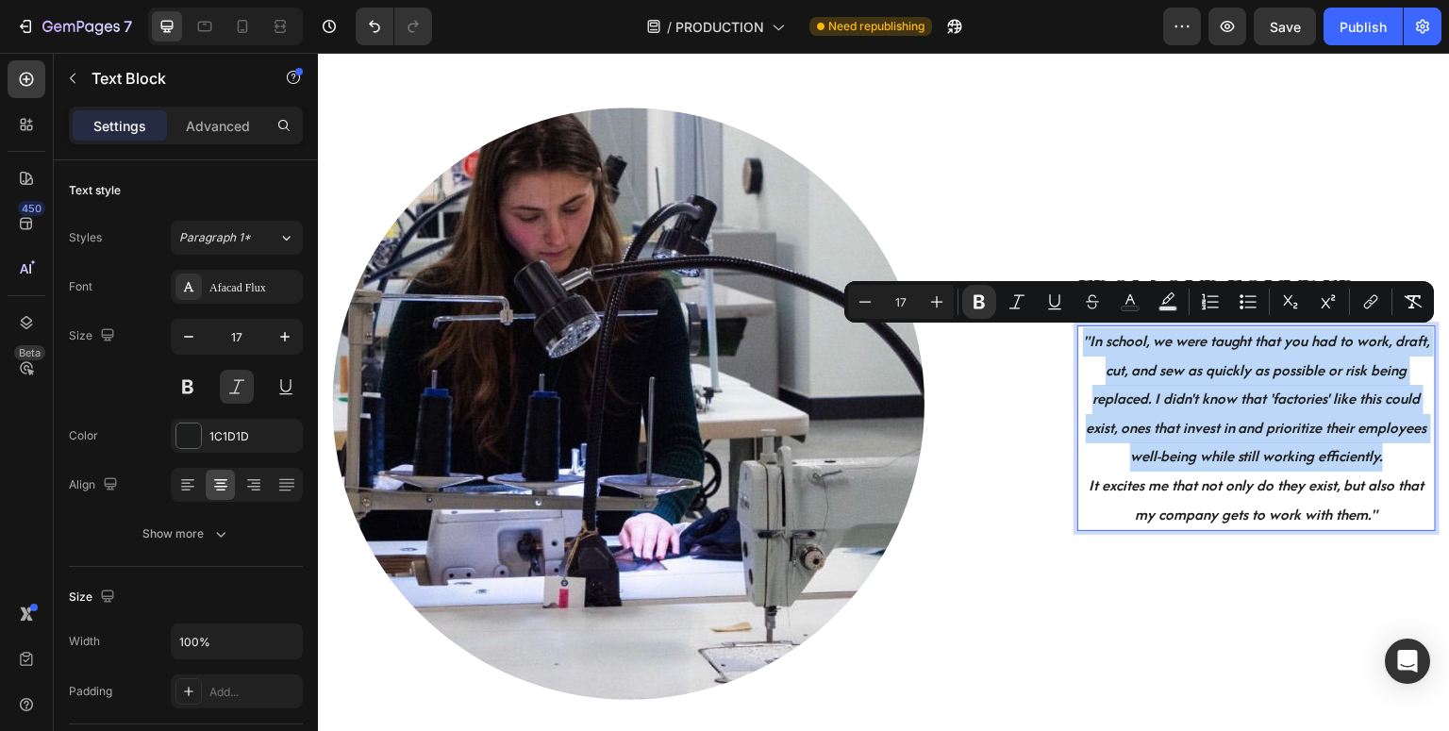
click at [1197, 385] on p ""In school, we were taught that you had to work, draft, cut, and sew as quickly…" at bounding box center [1256, 399] width 355 height 144
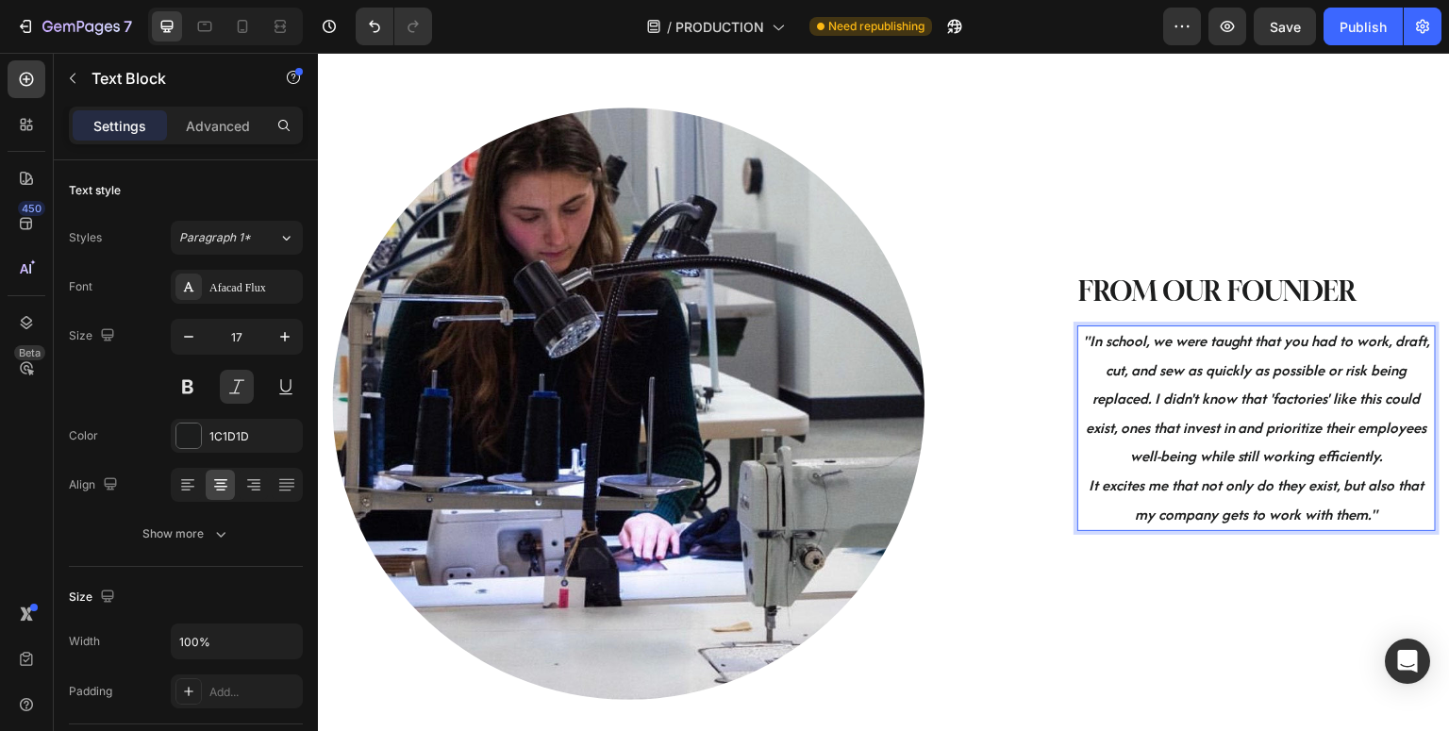
click at [1392, 502] on p "It excites me that not only do they exist, but also that my company gets to wor…" at bounding box center [1256, 501] width 355 height 58
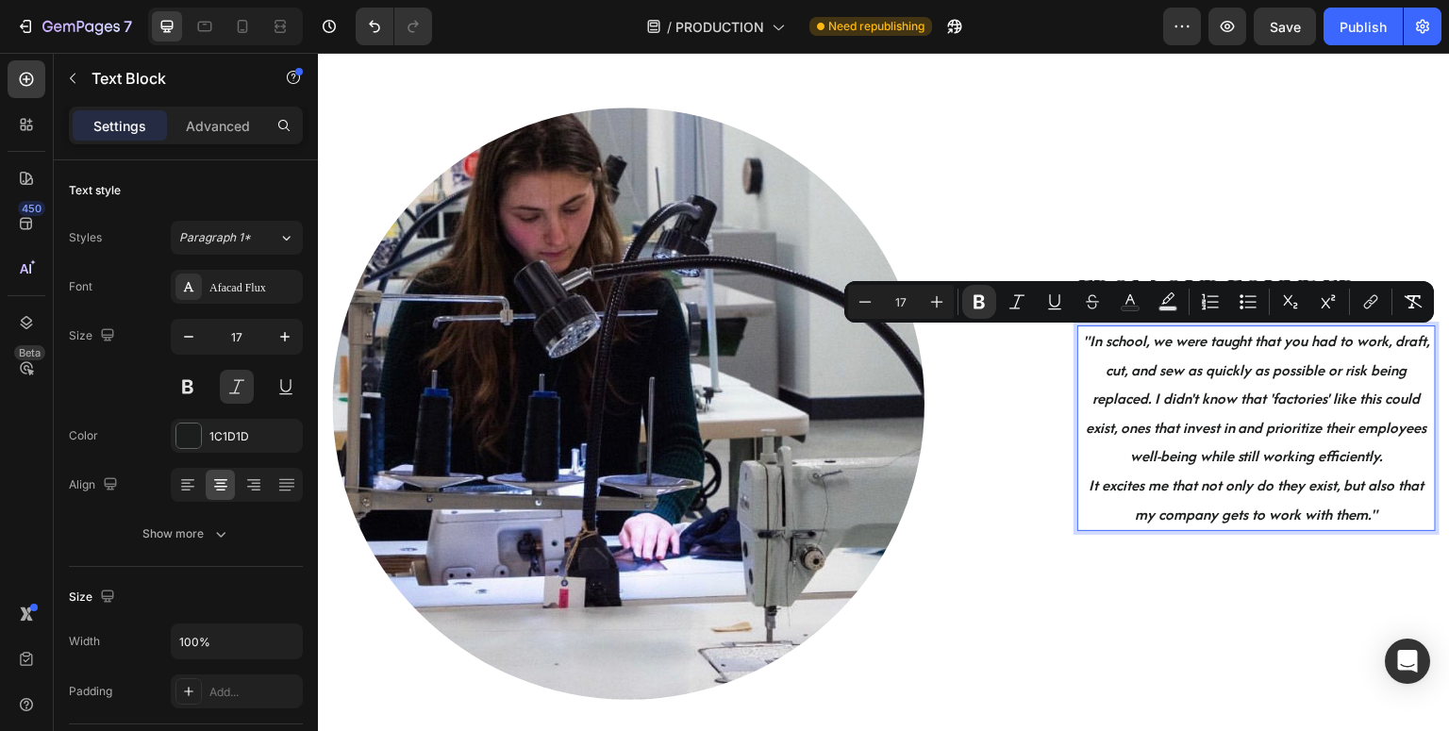
drag, startPoint x: 1392, startPoint y: 506, endPoint x: 1078, endPoint y: 339, distance: 355.8
click at [1078, 339] on div ""In school, we were taught that you had to work, draft, cut, and sew as quickly…" at bounding box center [1257, 429] width 359 height 206
click at [1007, 309] on button "Italic" at bounding box center [1017, 302] width 34 height 34
click at [1016, 308] on icon "Editor contextual toolbar" at bounding box center [1017, 301] width 15 height 14
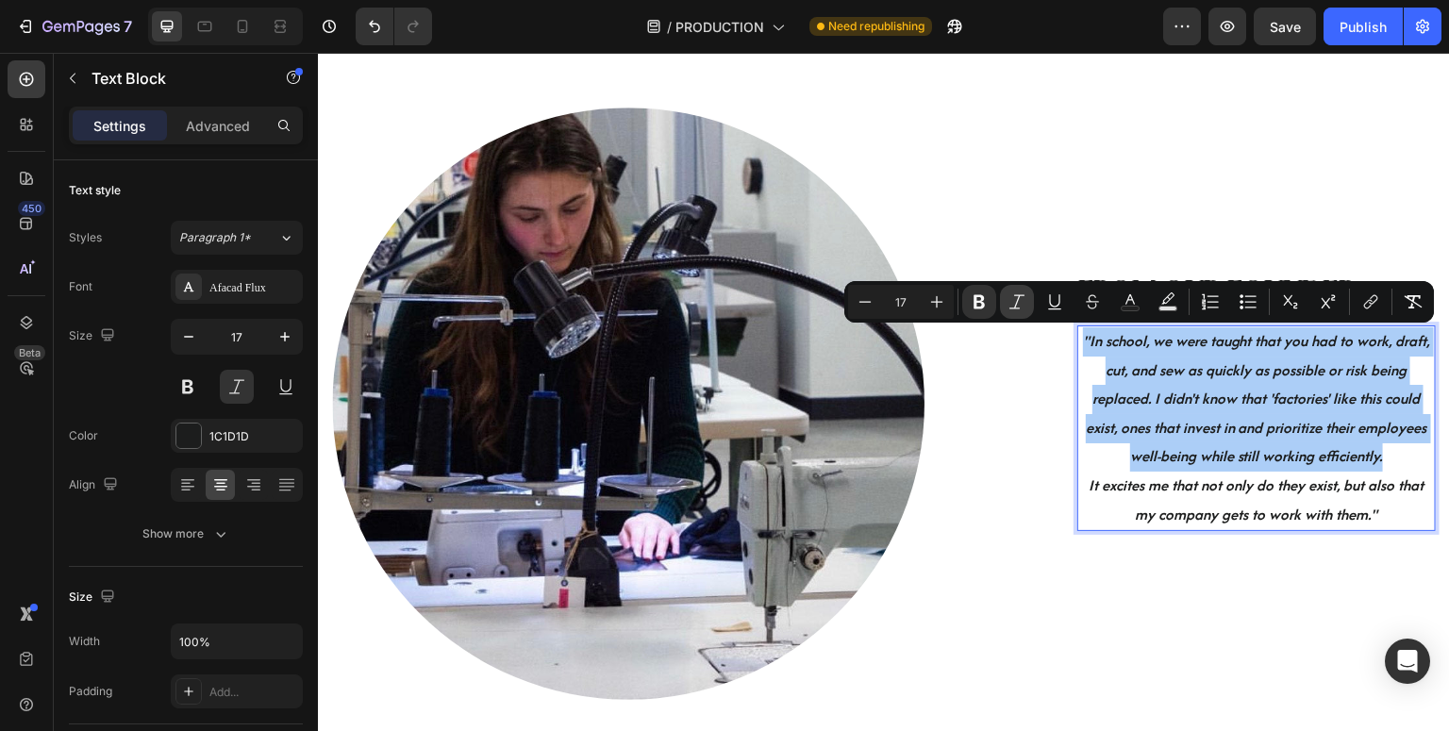
click at [1016, 308] on icon "Editor contextual toolbar" at bounding box center [1017, 301] width 15 height 14
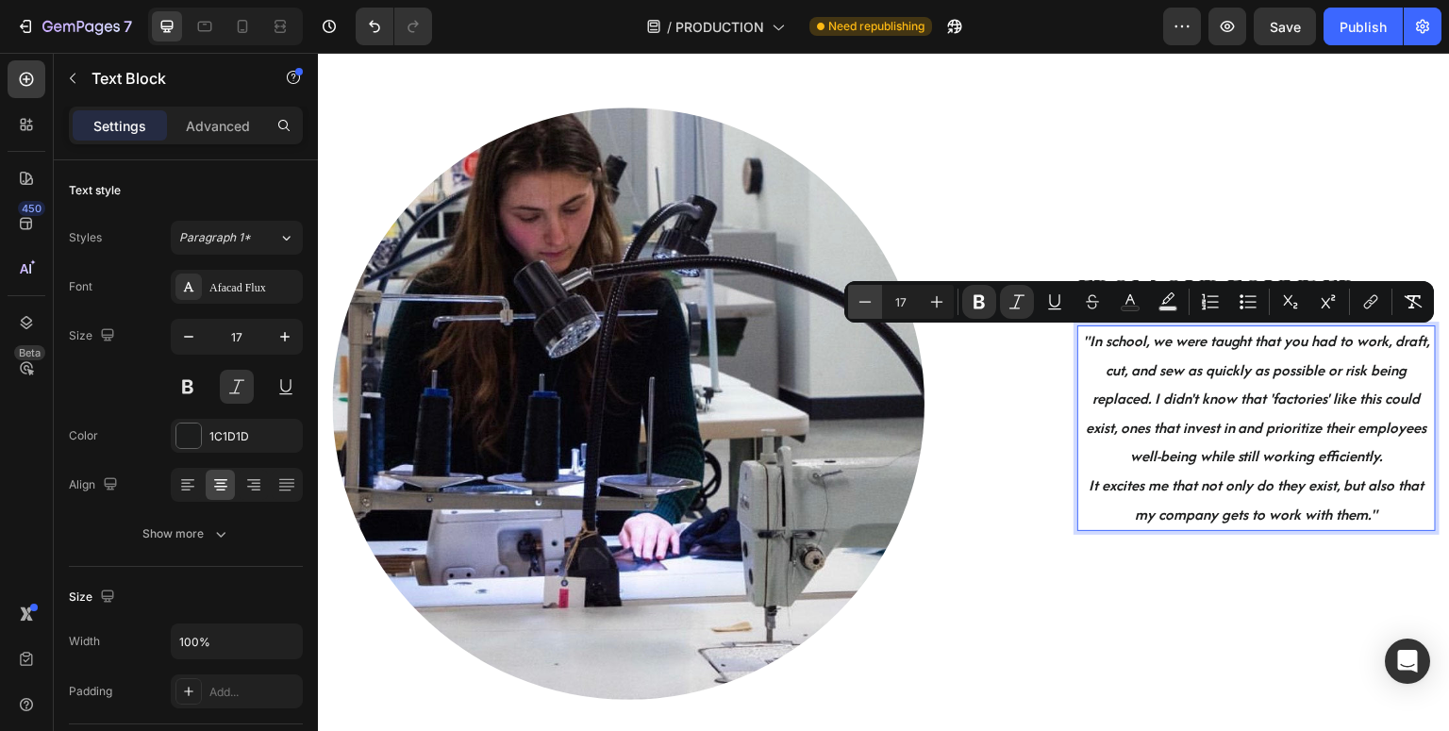
click at [870, 304] on icon "Editor contextual toolbar" at bounding box center [865, 302] width 19 height 19
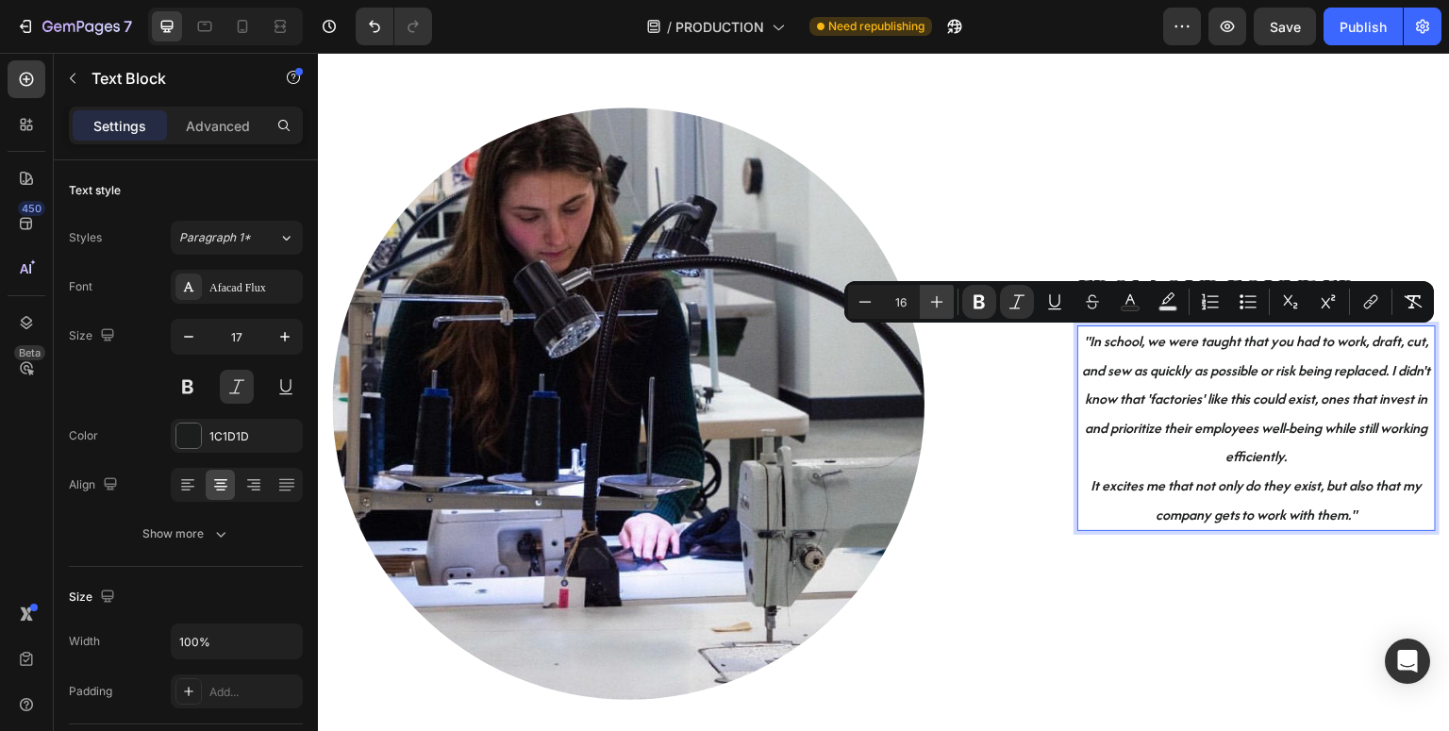
click at [933, 305] on icon "Editor contextual toolbar" at bounding box center [937, 302] width 19 height 19
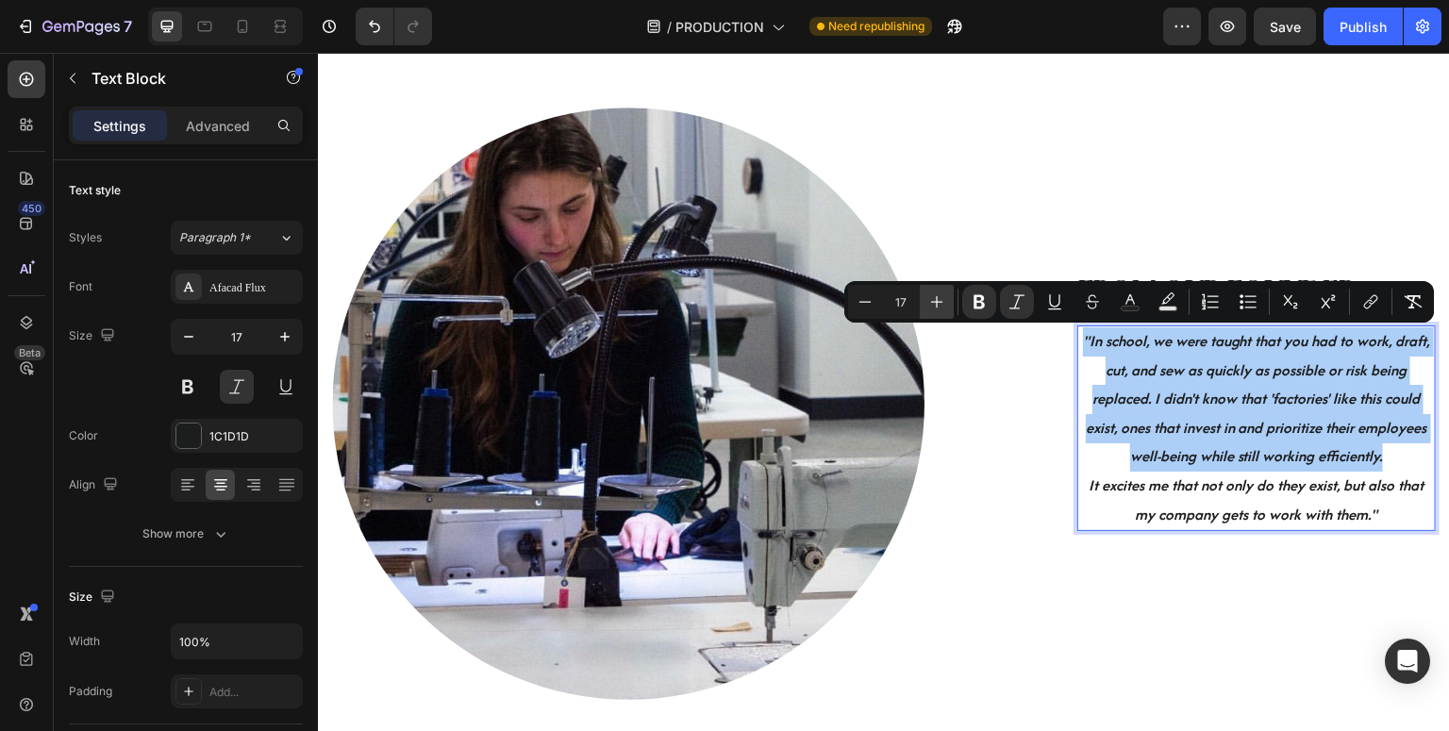
click at [933, 306] on icon "Editor contextual toolbar" at bounding box center [937, 302] width 19 height 19
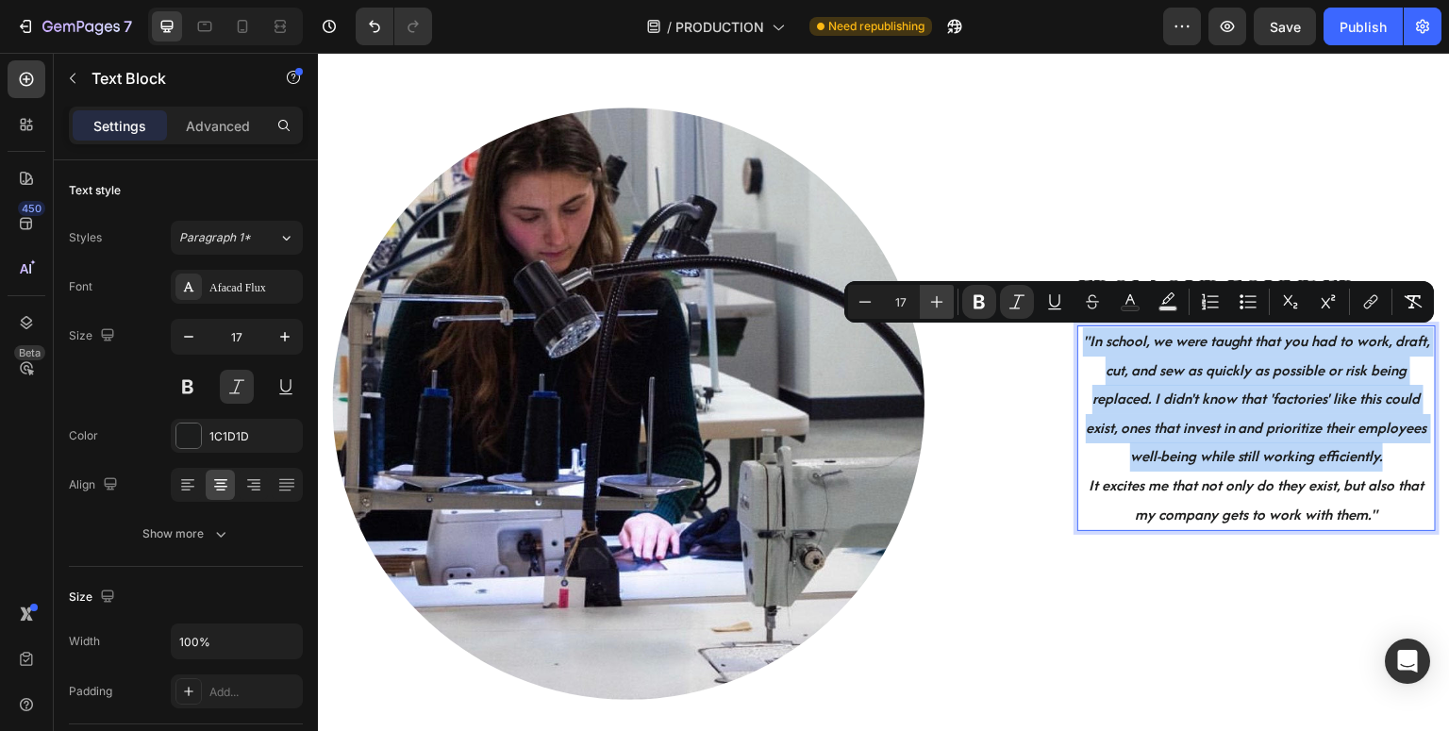
type input "18"
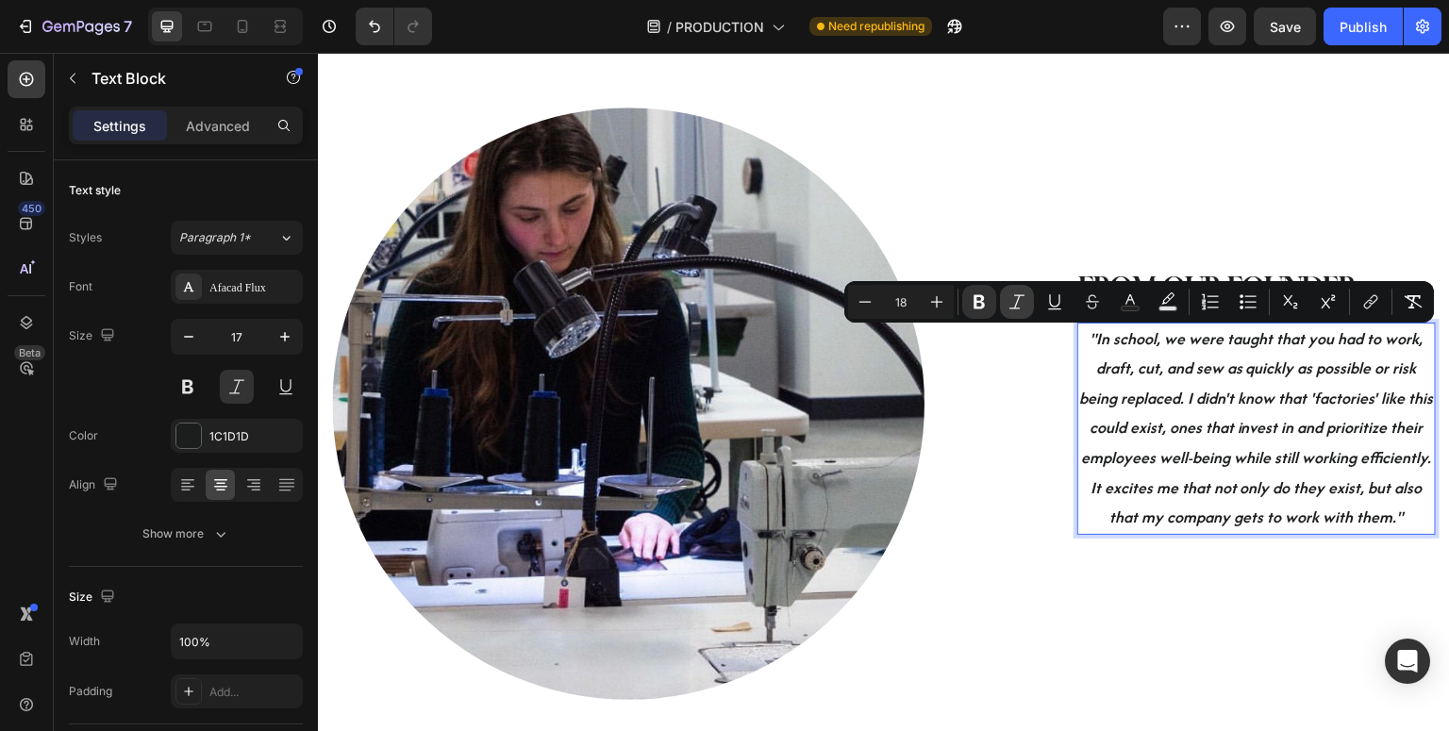
click at [1022, 306] on icon "Editor contextual toolbar" at bounding box center [1017, 302] width 19 height 19
click at [982, 303] on icon "Editor contextual toolbar" at bounding box center [979, 302] width 11 height 14
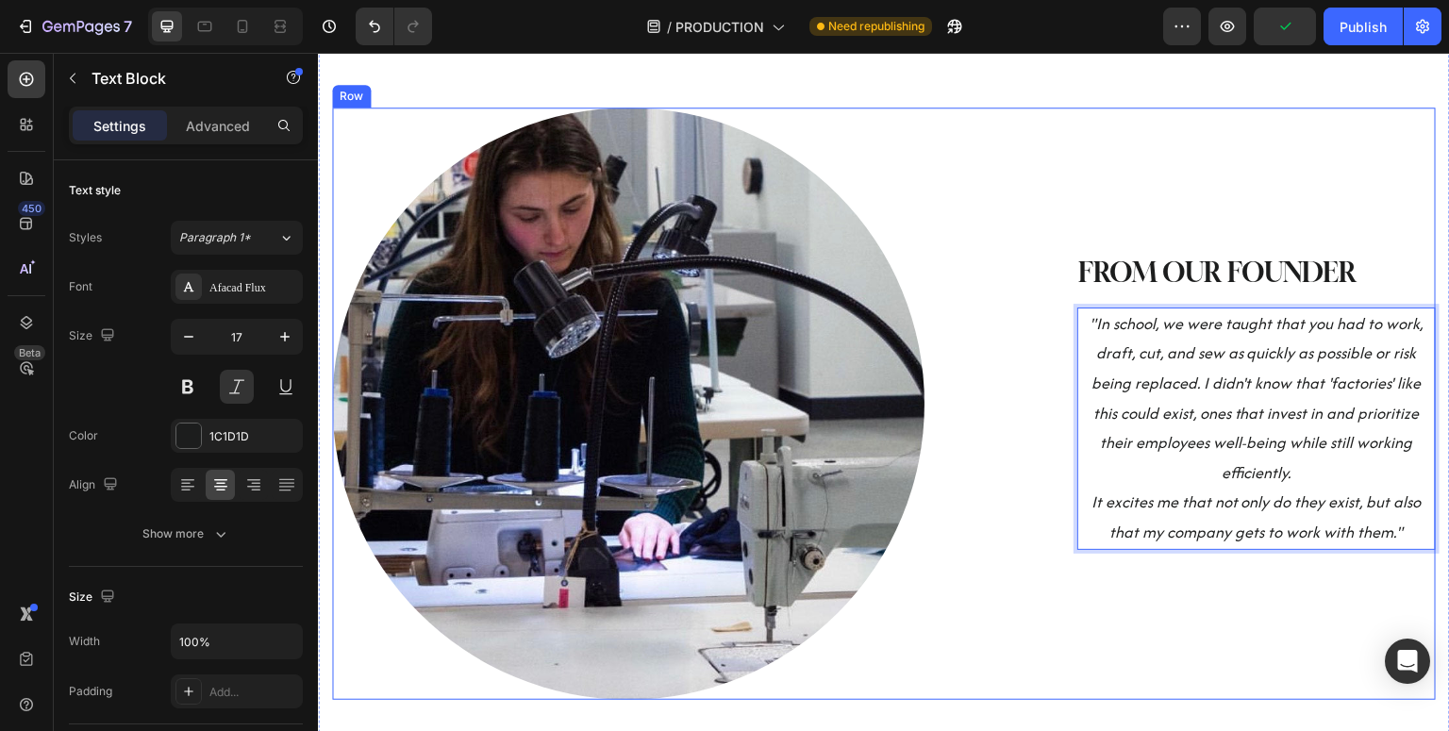
click at [1165, 606] on div "FROM OUR FOUNDER Heading "In school, we were taught that you had to work, draft…" at bounding box center [1224, 404] width 423 height 593
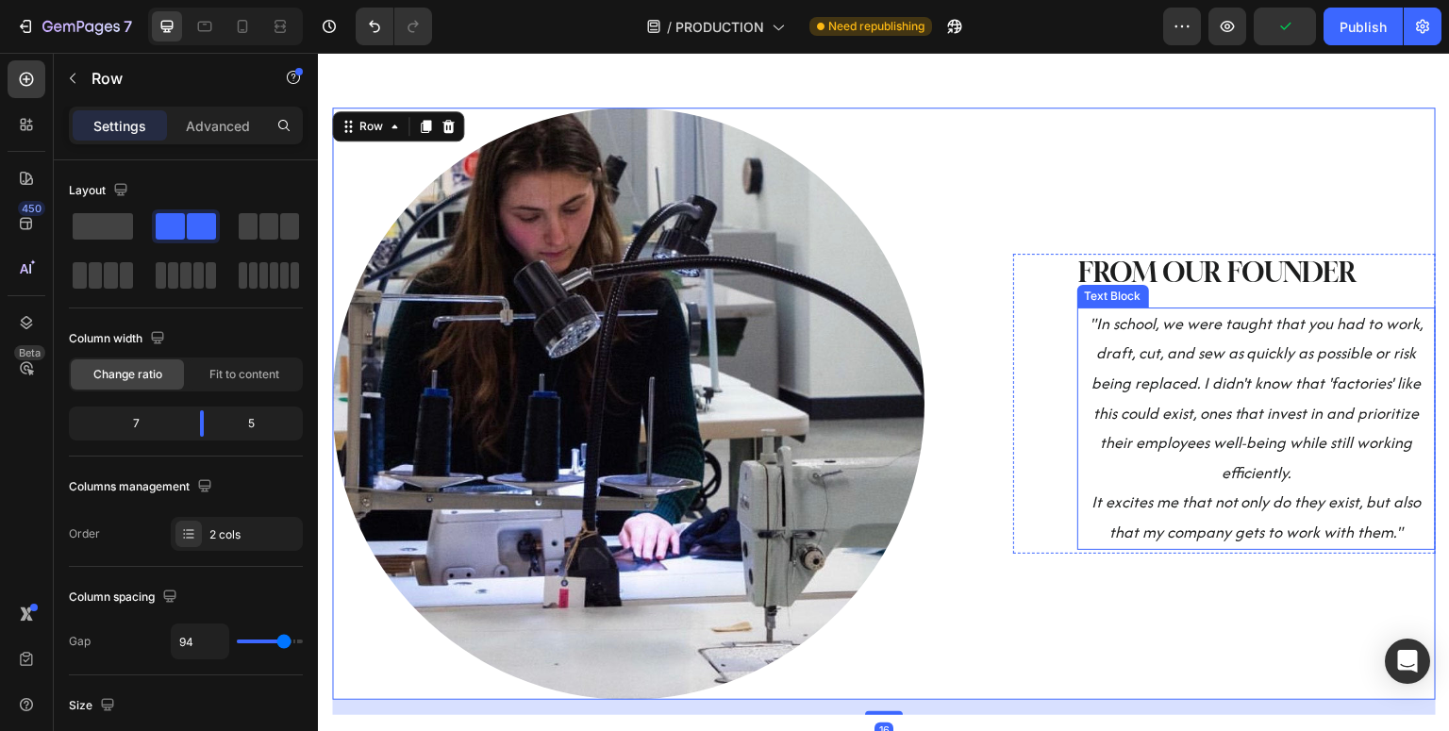
click at [1280, 410] on span ""In school, we were taught that you had to work, draft, cut, and sew as quickly…" at bounding box center [1257, 398] width 334 height 172
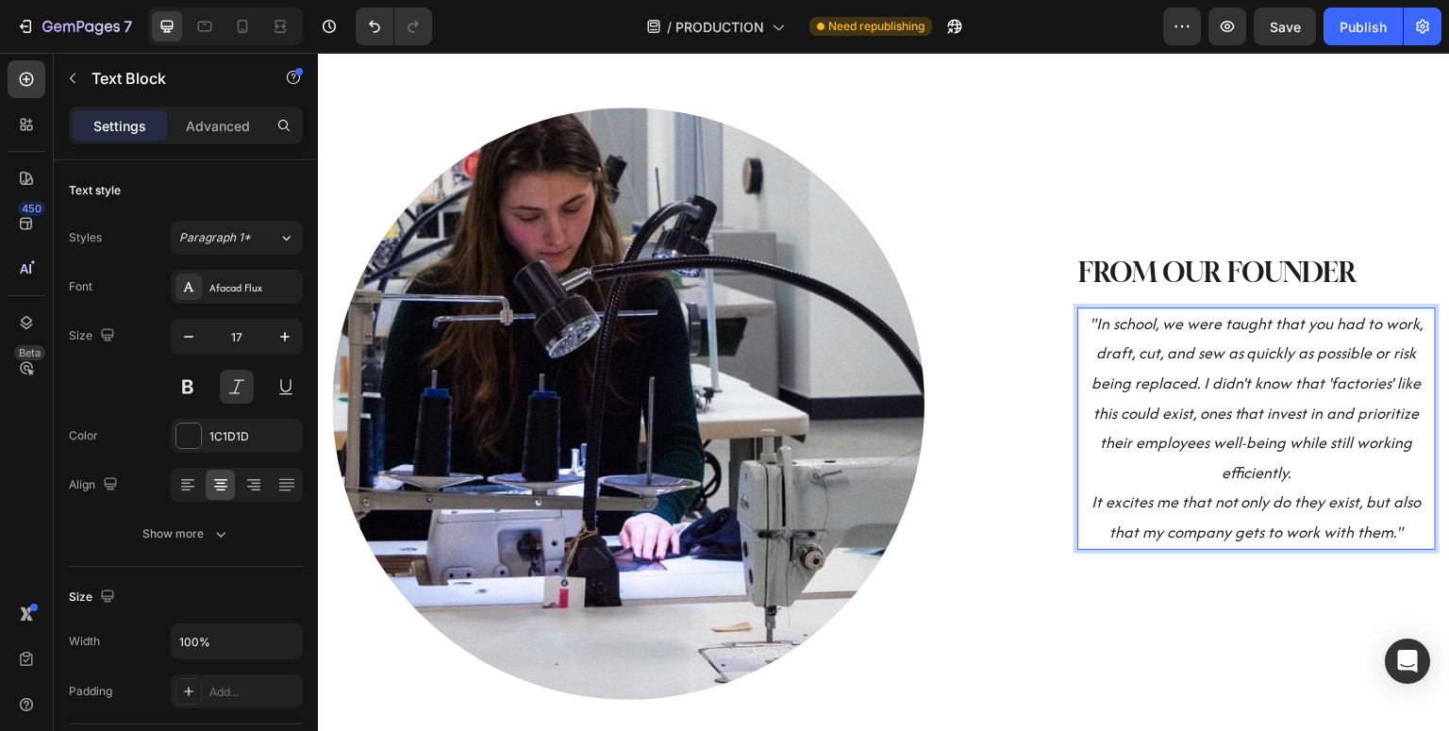
drag, startPoint x: 1411, startPoint y: 513, endPoint x: 1084, endPoint y: 331, distance: 373.8
click at [1084, 332] on div ""In school, we were taught that you had to work, draft, cut, and sew as quickly…" at bounding box center [1257, 429] width 359 height 242
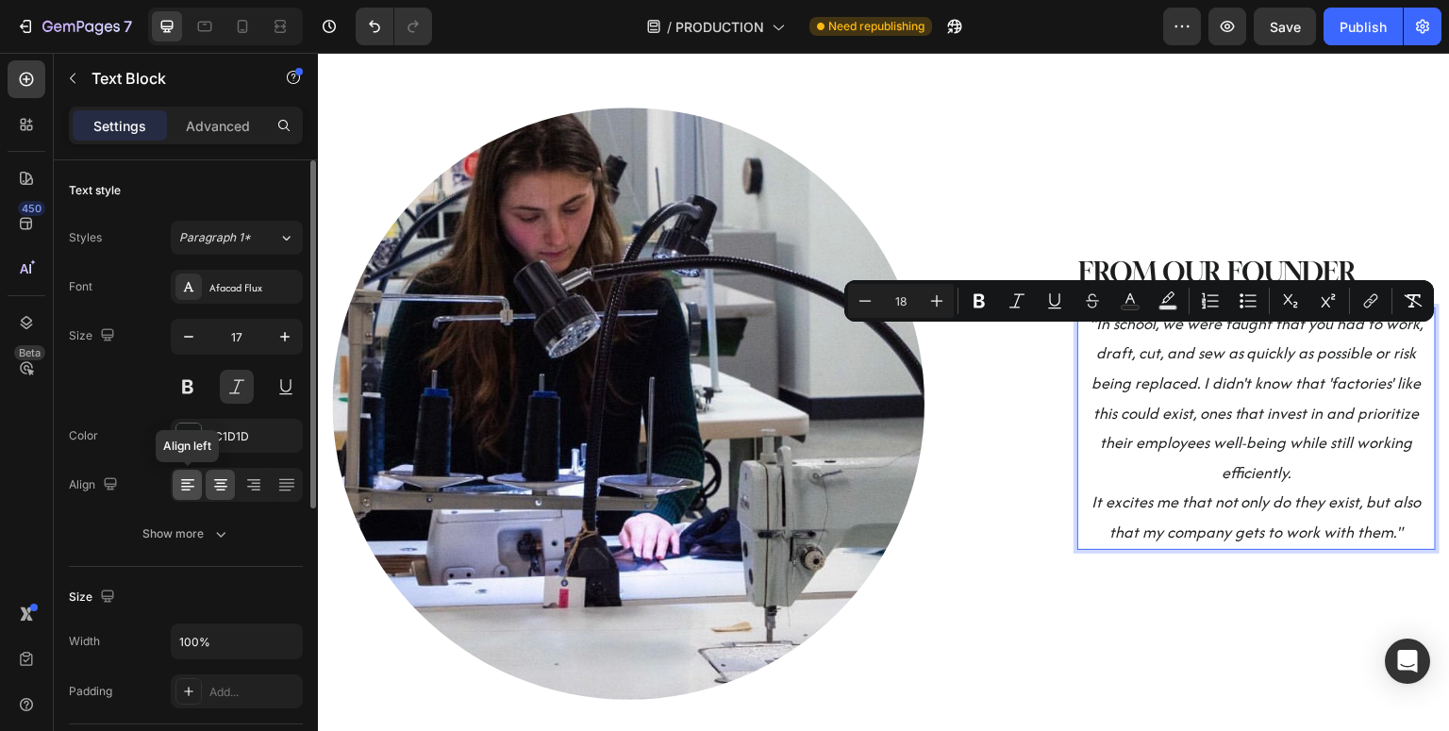
click at [191, 483] on icon at bounding box center [187, 485] width 19 height 19
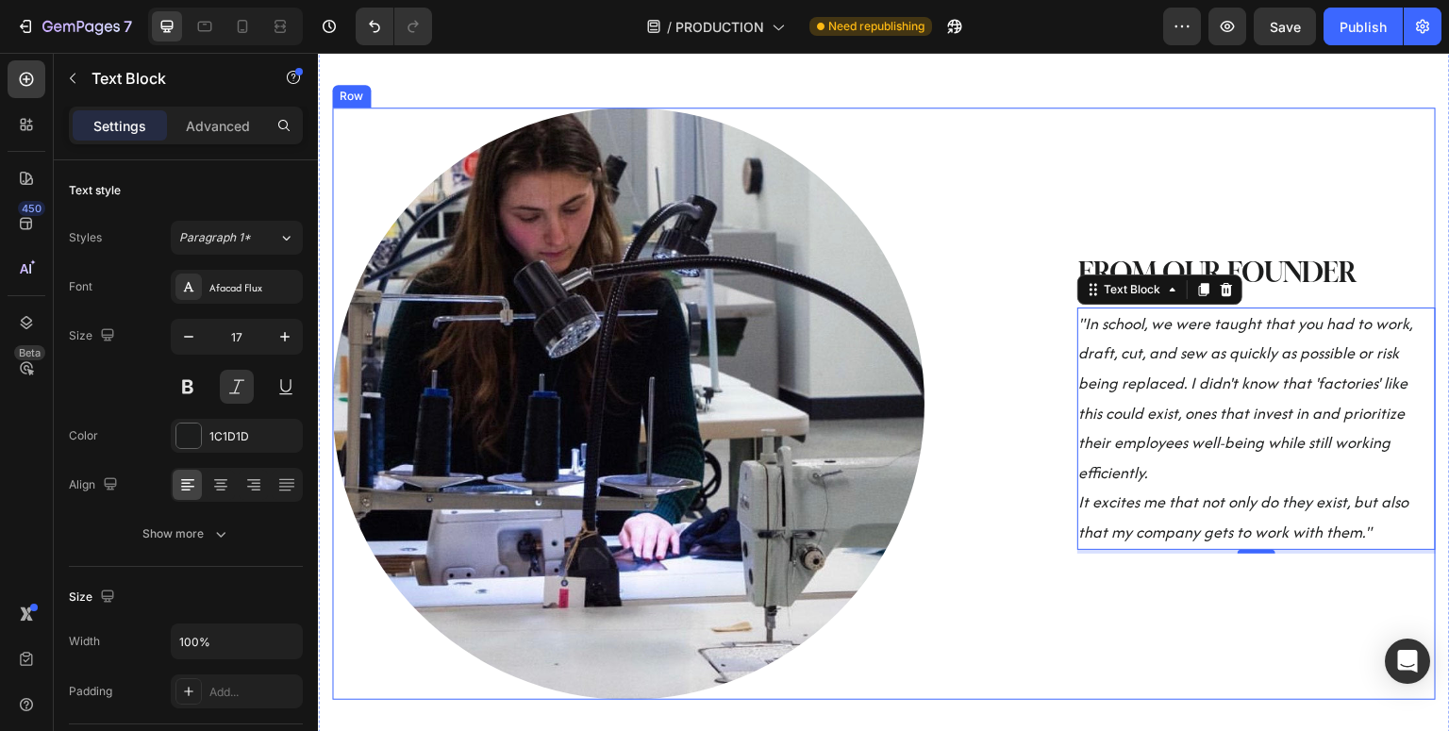
click at [1095, 593] on div "FROM OUR FOUNDER Heading "In school, we were taught that you had to work, draft…" at bounding box center [1224, 404] width 423 height 593
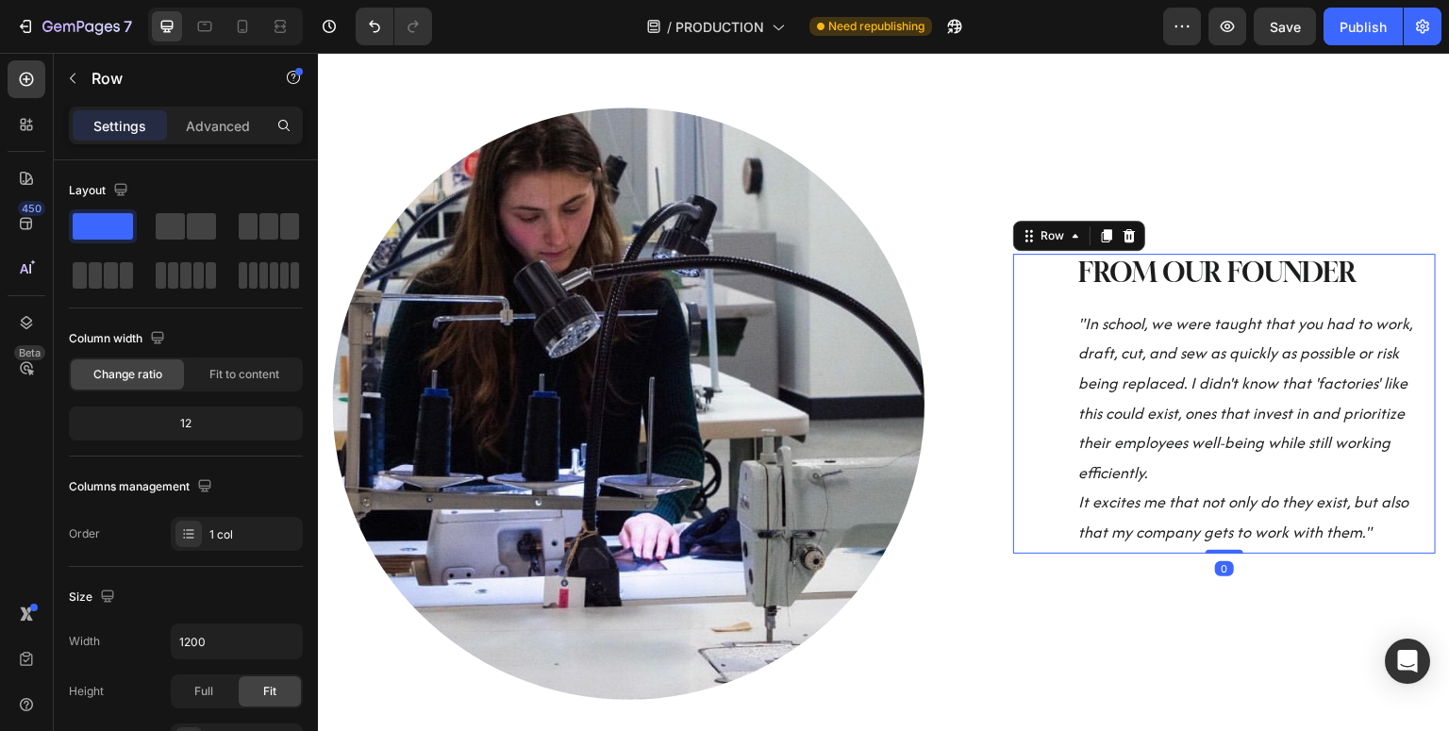
click at [1033, 376] on div "FROM OUR FOUNDER Heading "In school, we were taught that you had to work, draft…" at bounding box center [1224, 403] width 423 height 299
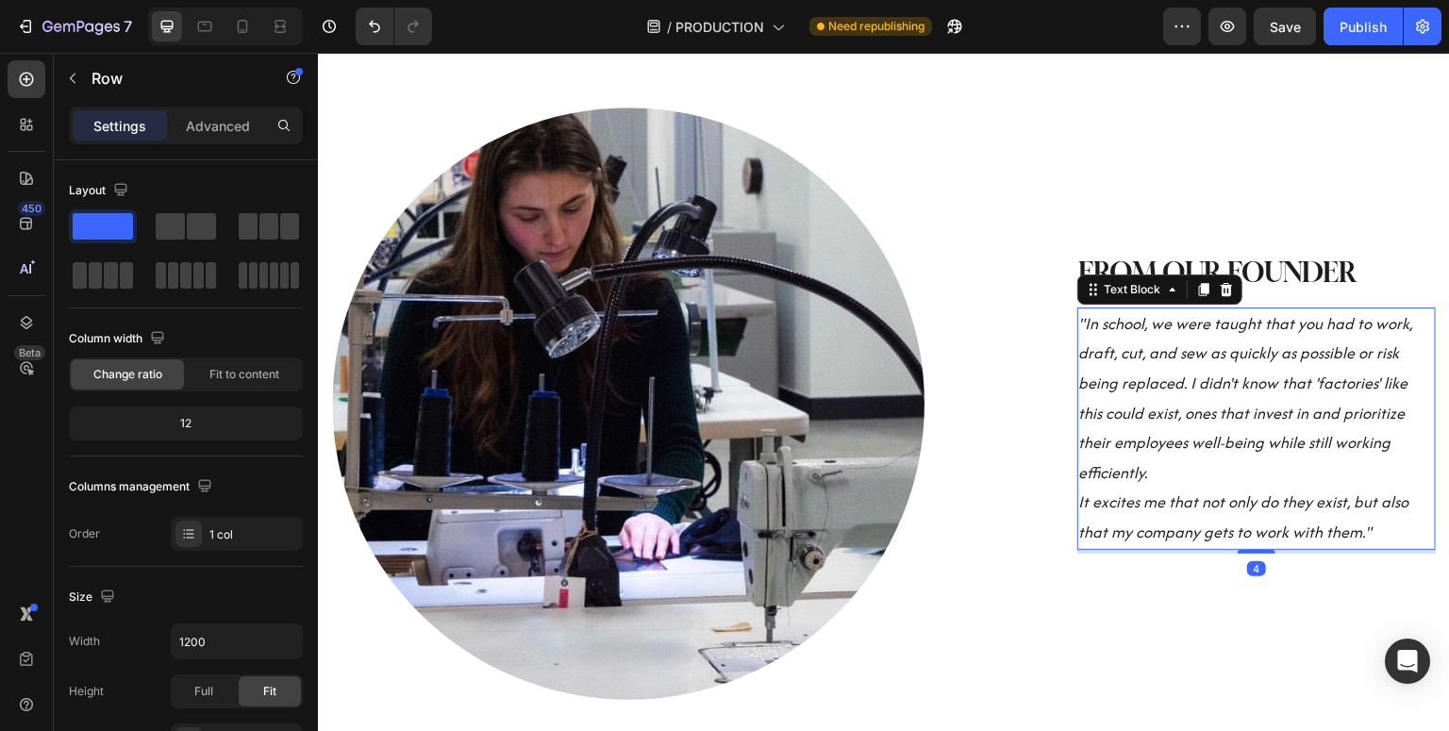
click at [1183, 386] on p ""In school, we were taught that you had to work, draft, cut, and sew as quickly…" at bounding box center [1256, 398] width 355 height 179
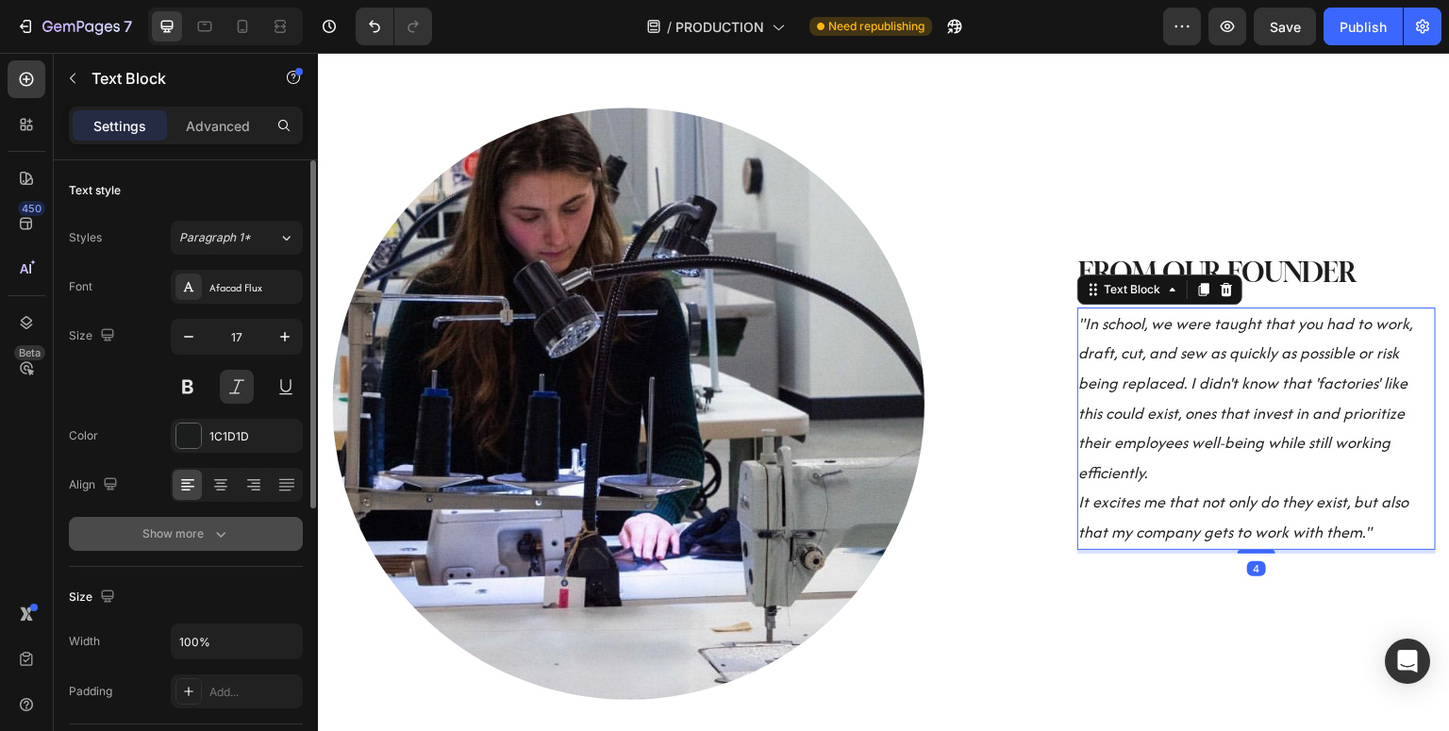
click at [223, 525] on icon "button" at bounding box center [220, 534] width 19 height 19
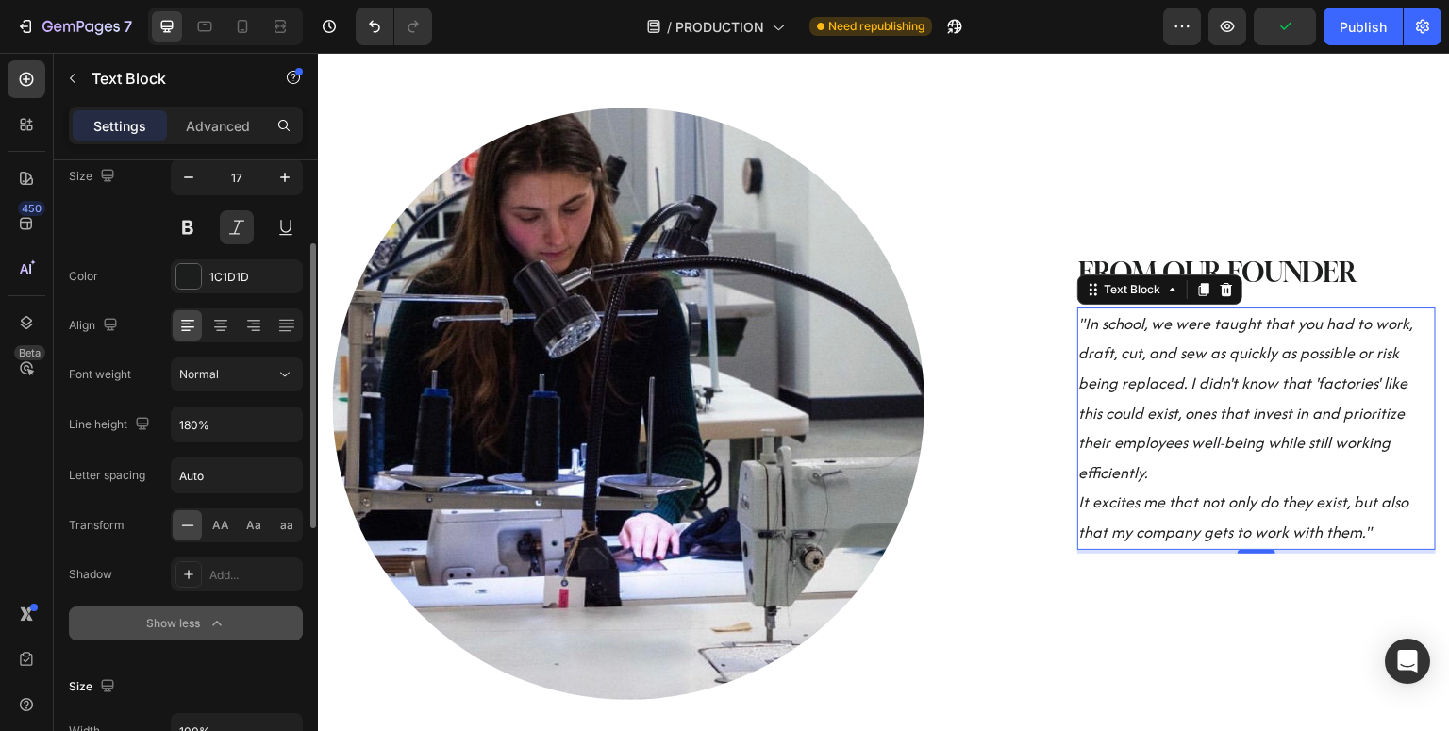
scroll to position [167, 0]
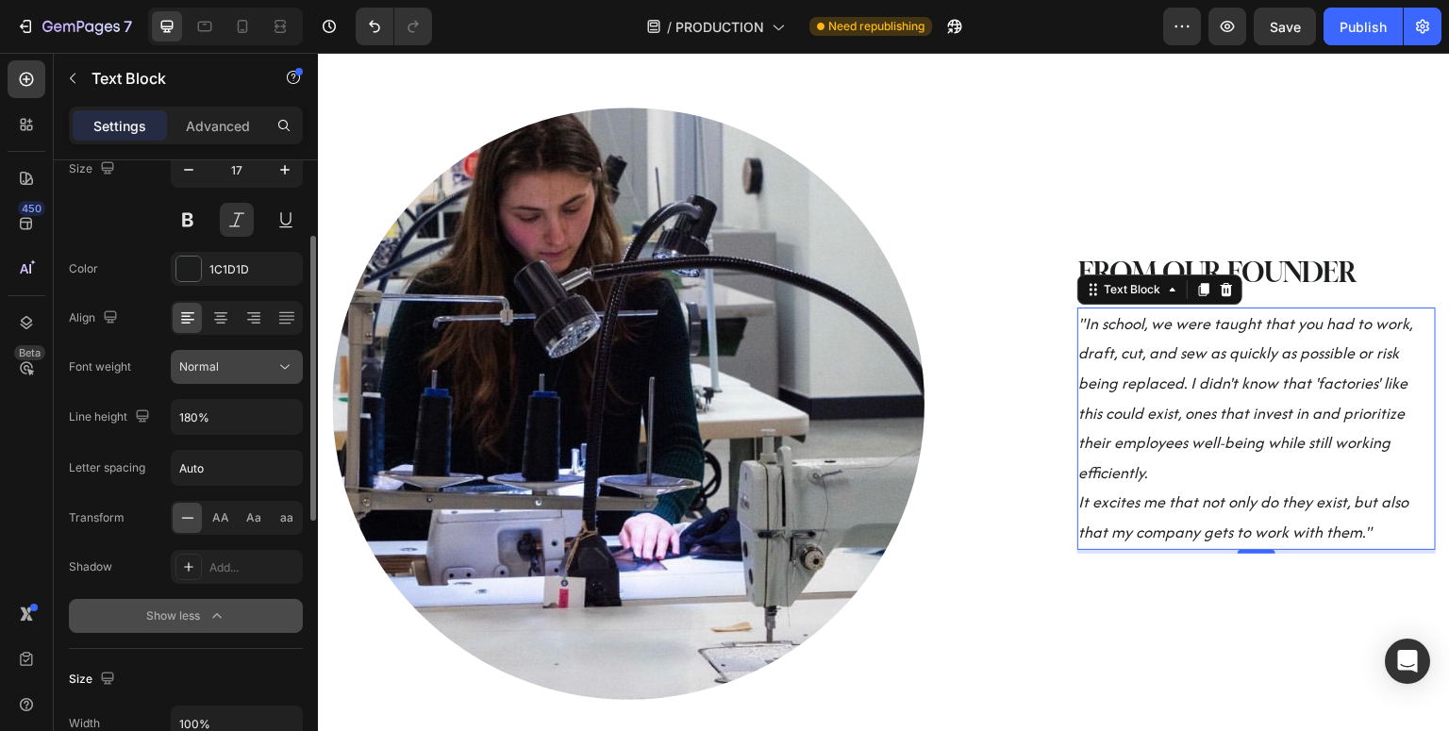
click at [272, 376] on div "Normal" at bounding box center [236, 367] width 115 height 19
click at [230, 229] on button at bounding box center [237, 220] width 34 height 34
click at [231, 227] on button at bounding box center [237, 220] width 34 height 34
click at [1115, 454] on span ""In school, we were taught that you had to work, draft, cut, and sew as quickly…" at bounding box center [1246, 398] width 334 height 172
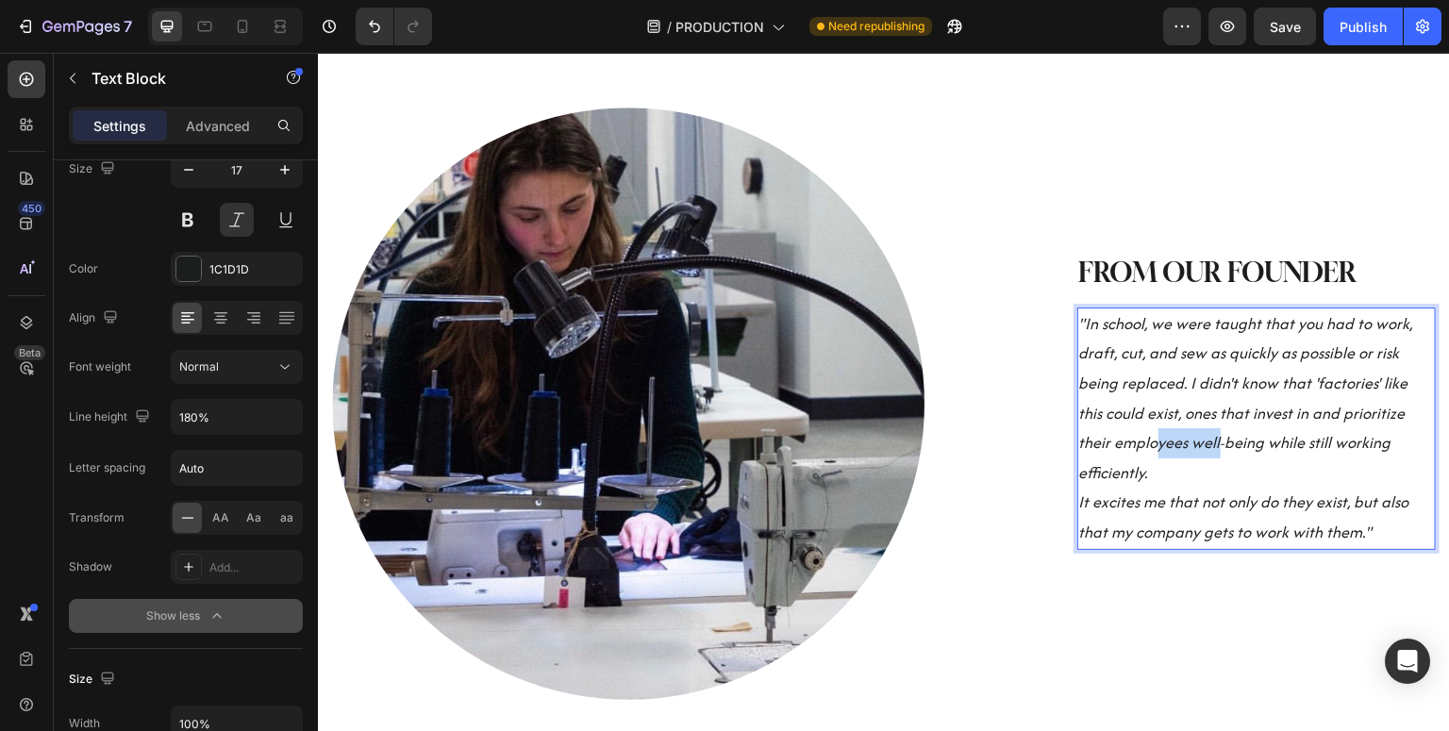
click at [1115, 454] on span ""In school, we were taught that you had to work, draft, cut, and sew as quickly…" at bounding box center [1246, 398] width 334 height 172
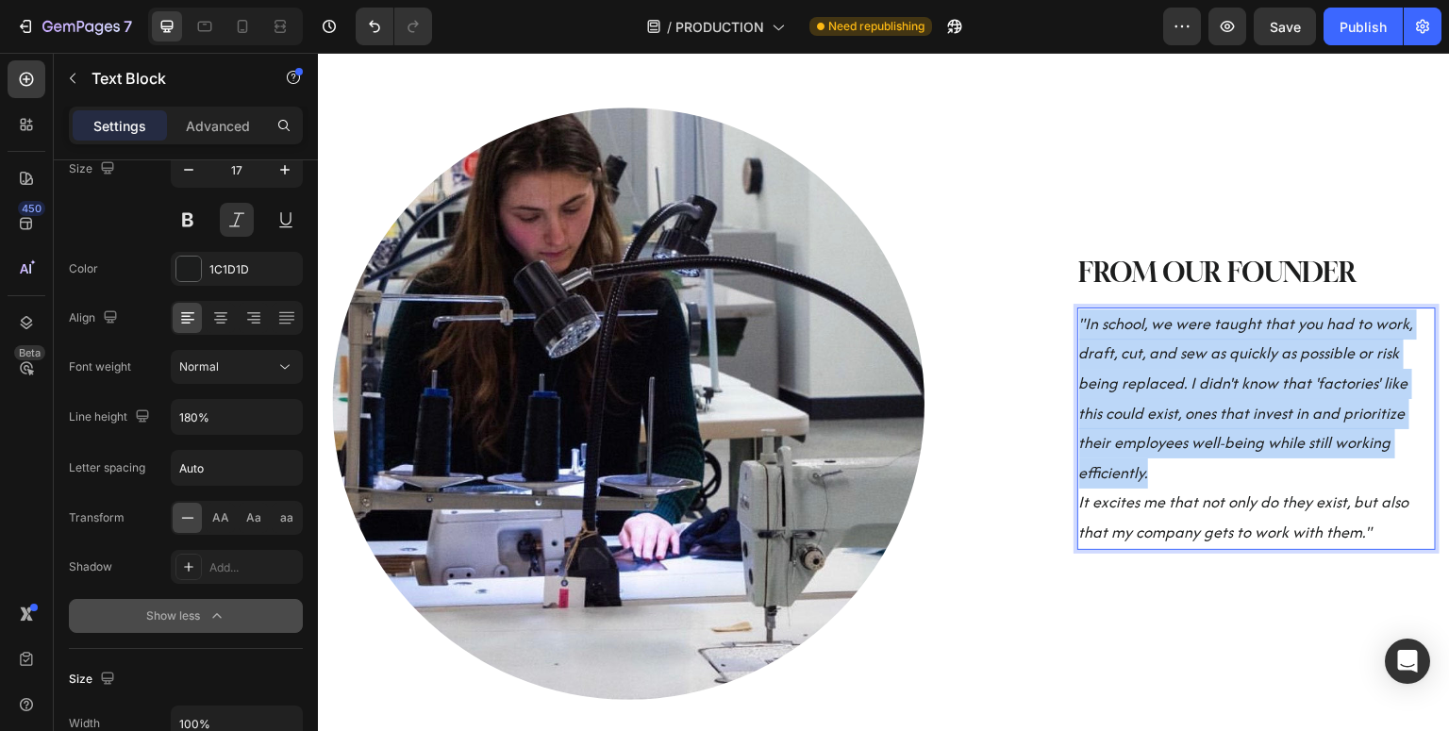
click at [1115, 454] on span ""In school, we were taught that you had to work, draft, cut, and sew as quickly…" at bounding box center [1246, 398] width 334 height 172
drag, startPoint x: 1379, startPoint y: 520, endPoint x: 1080, endPoint y: 335, distance: 351.7
click at [1080, 338] on div ""In school, we were taught that you had to work, draft, cut, and sew as quickly…" at bounding box center [1257, 429] width 359 height 242
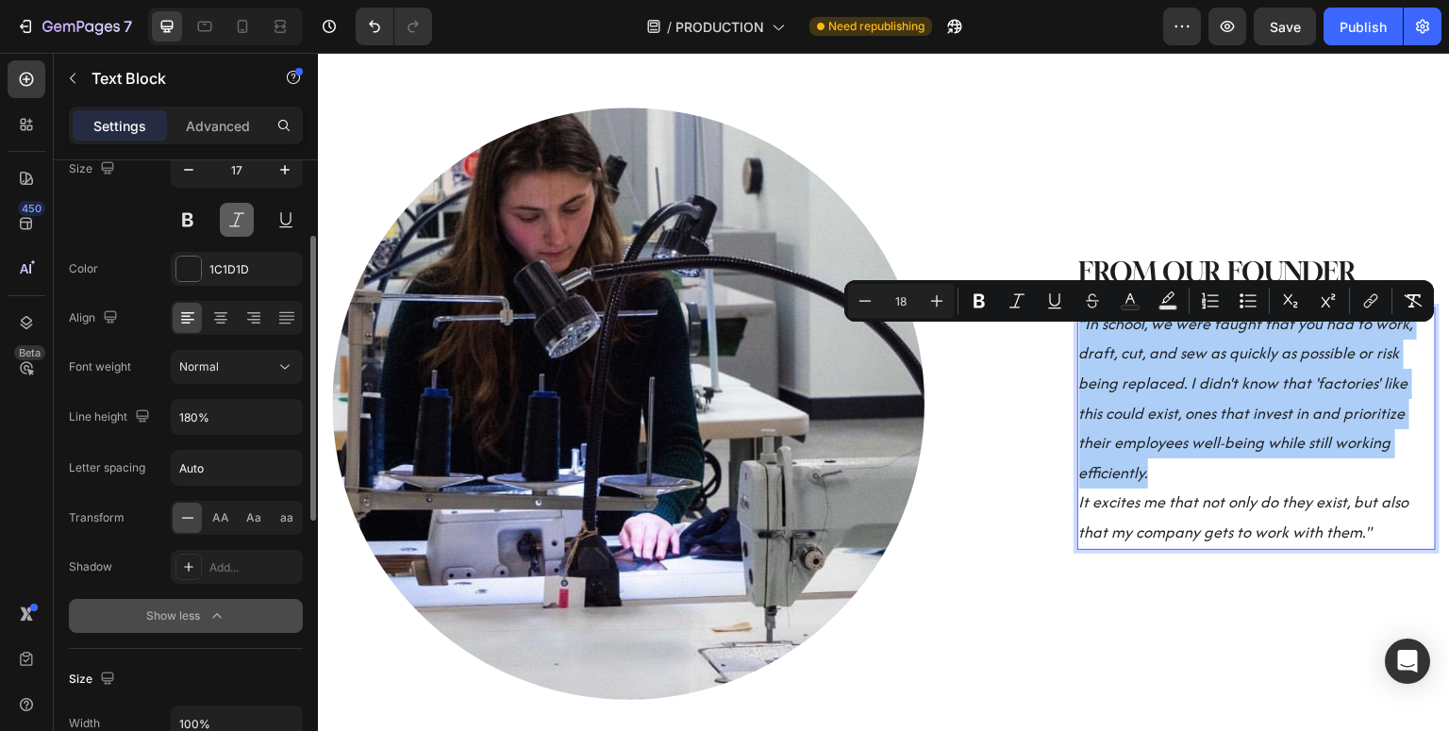
click at [232, 223] on button at bounding box center [237, 220] width 34 height 34
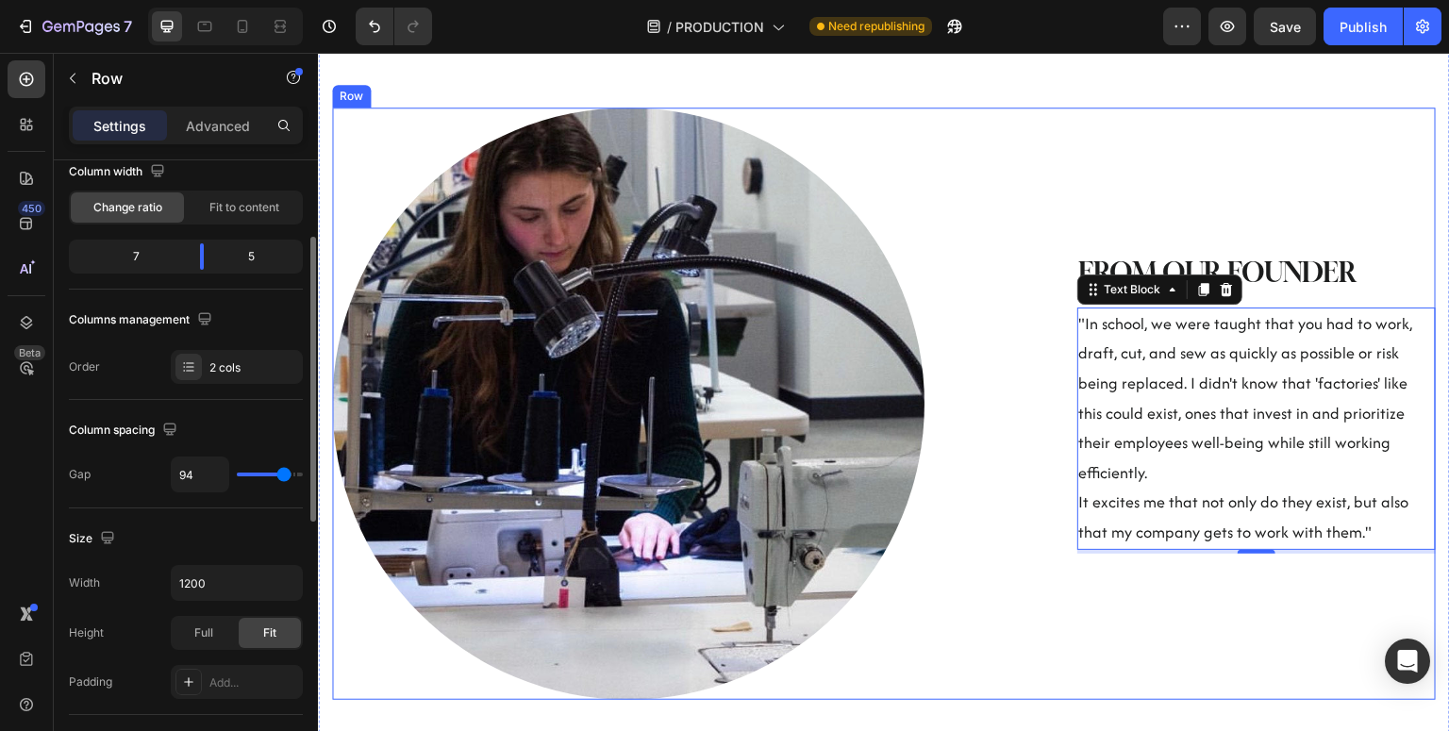
click at [1209, 578] on div "FROM OUR FOUNDER Heading "In school, we were taught that you had to work, draft…" at bounding box center [1224, 404] width 423 height 593
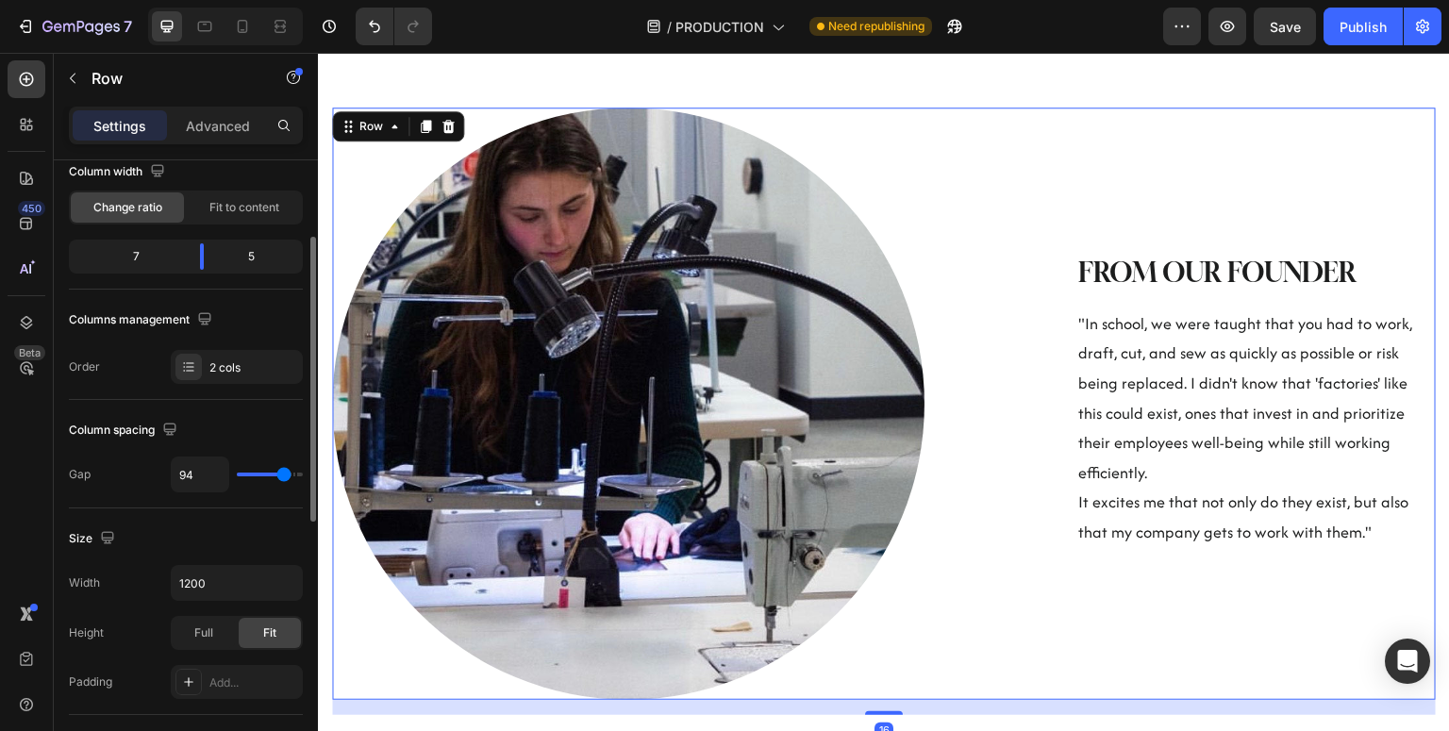
scroll to position [0, 0]
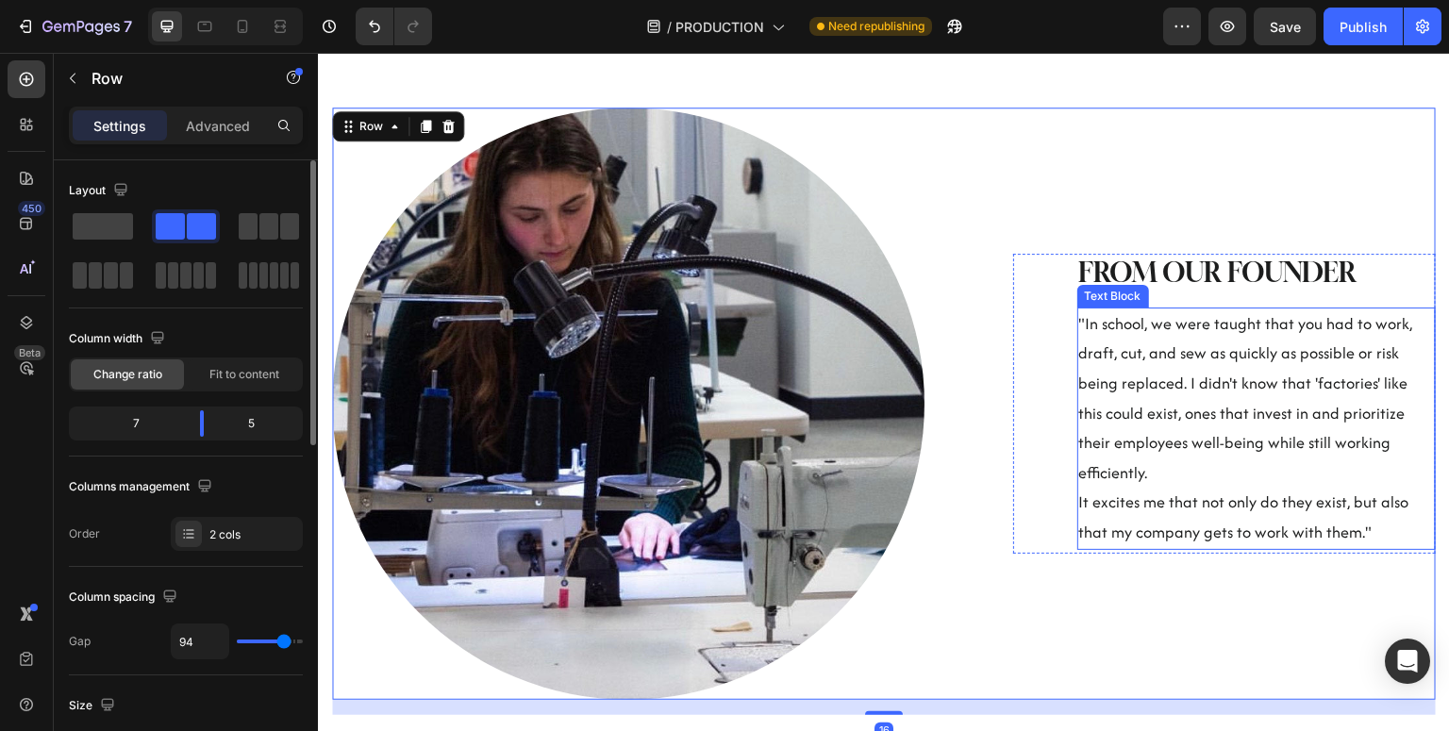
click at [1190, 455] on span ""In school, we were taught that you had to work, draft, cut, and sew as quickly…" at bounding box center [1246, 398] width 334 height 172
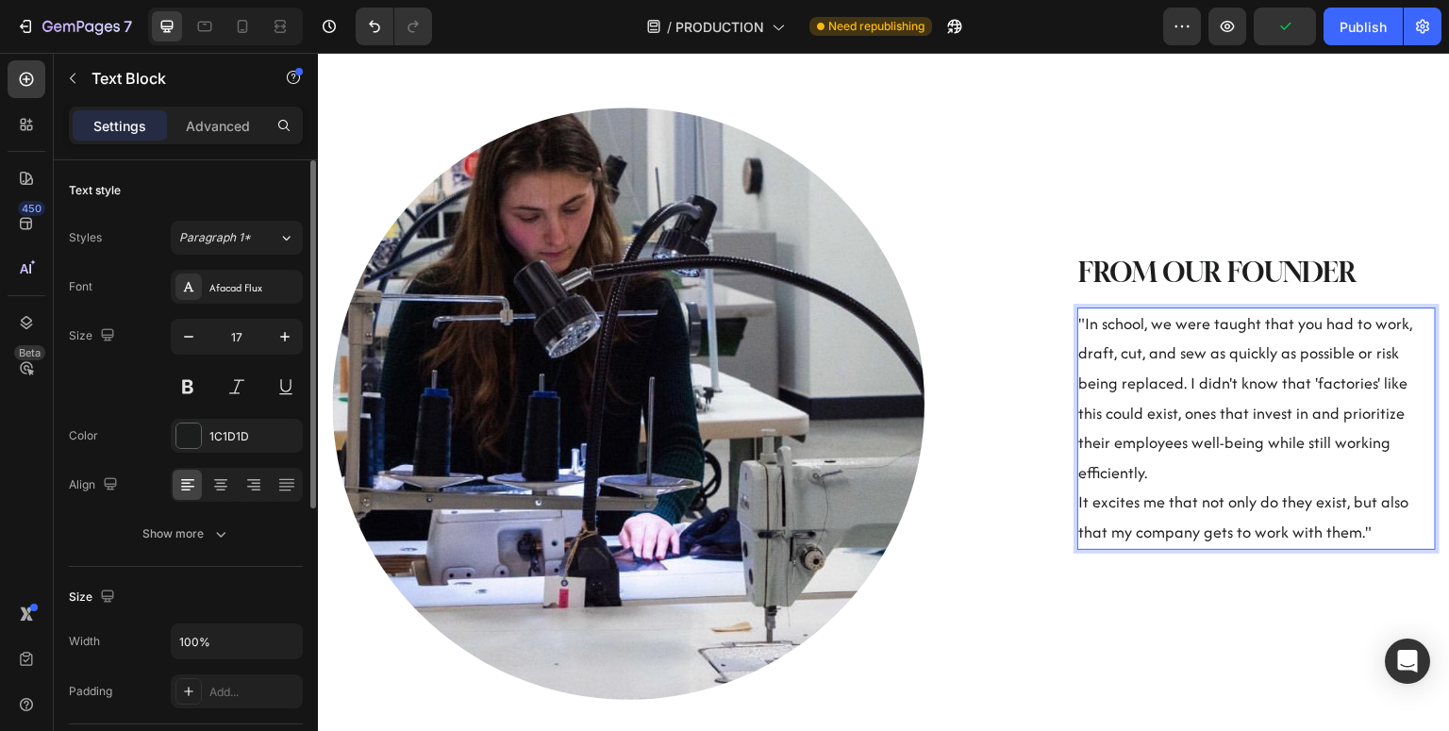
click at [1103, 491] on span "It excites me that not only do they exist, but also that my company gets to wor…" at bounding box center [1244, 517] width 330 height 53
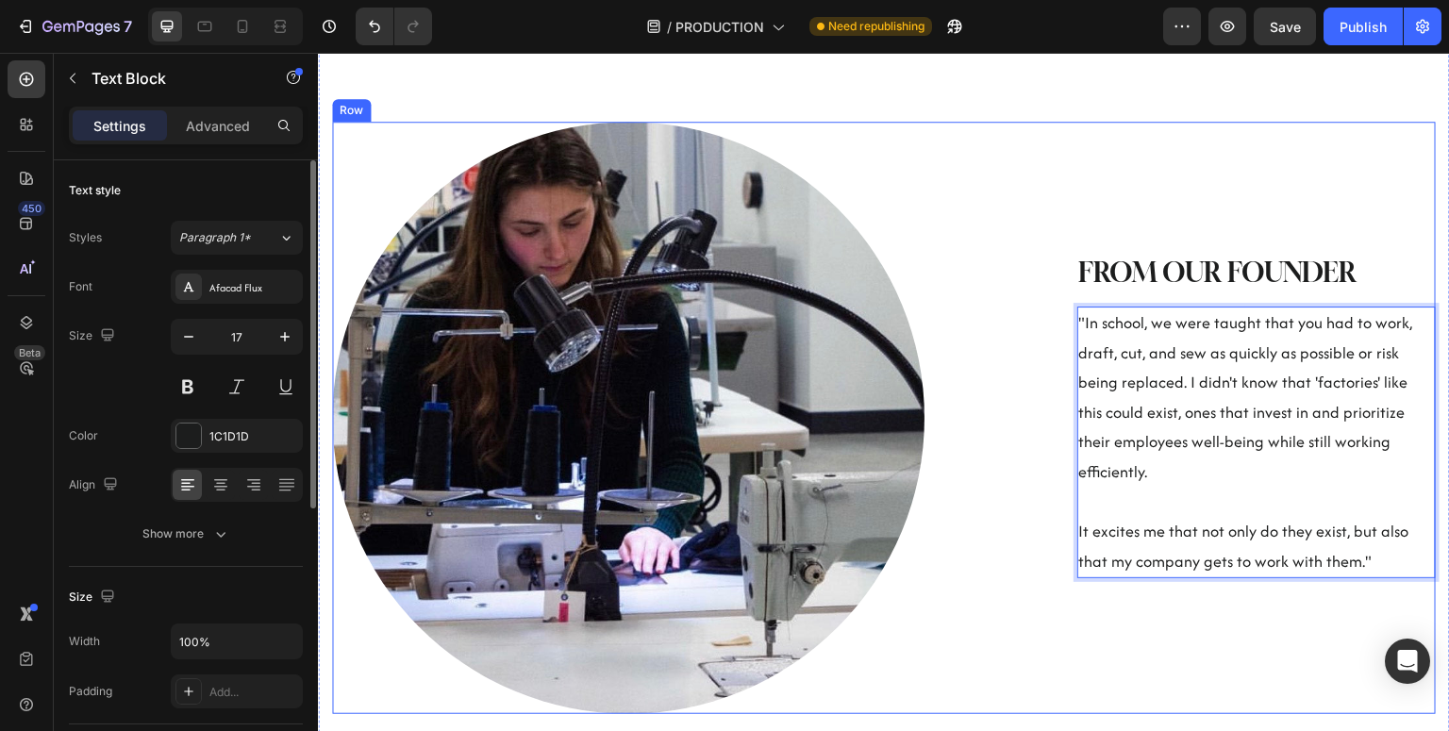
click at [1126, 622] on div "FROM OUR FOUNDER Heading "In school, we were taught that you had to work, draft…" at bounding box center [1224, 418] width 423 height 593
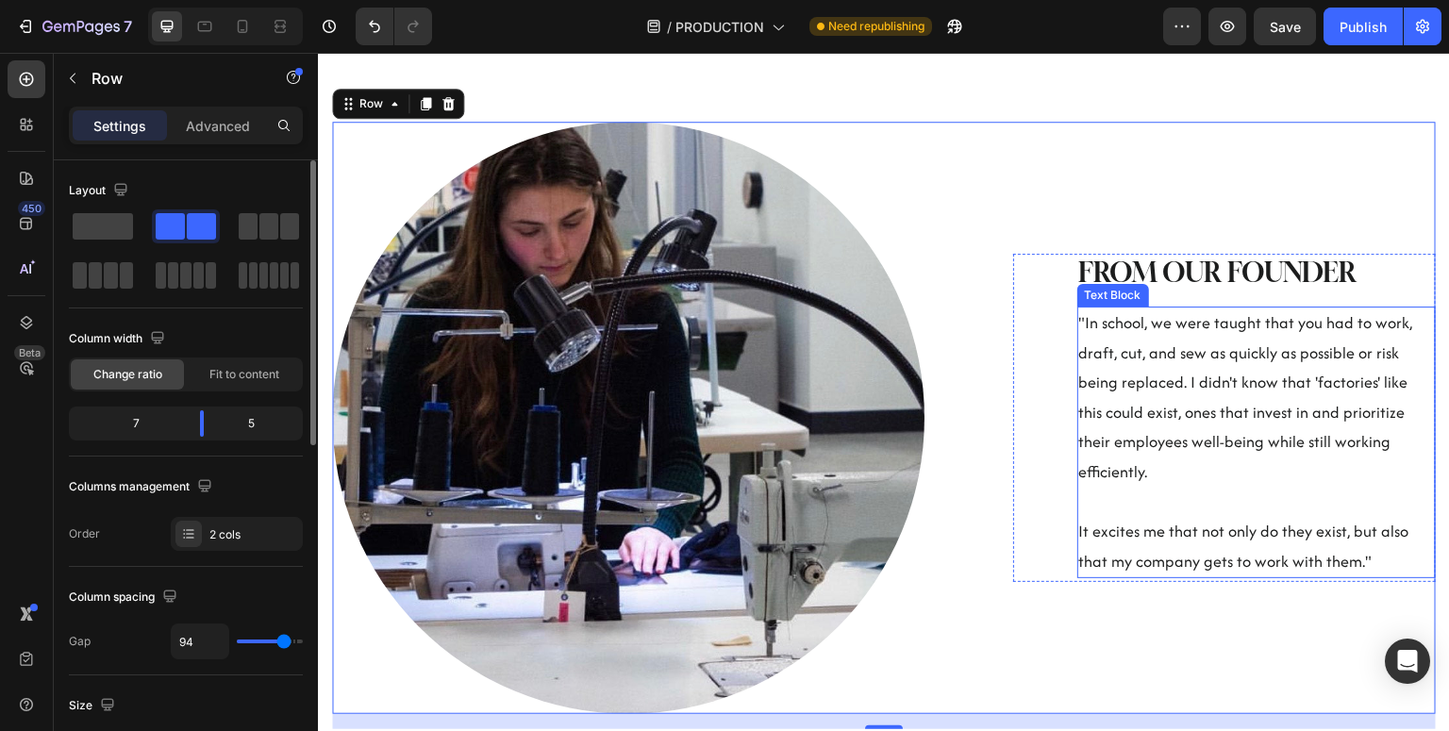
click at [1089, 348] on span ""In school, we were taught that you had to work, draft, cut, and sew as quickly…" at bounding box center [1246, 397] width 334 height 172
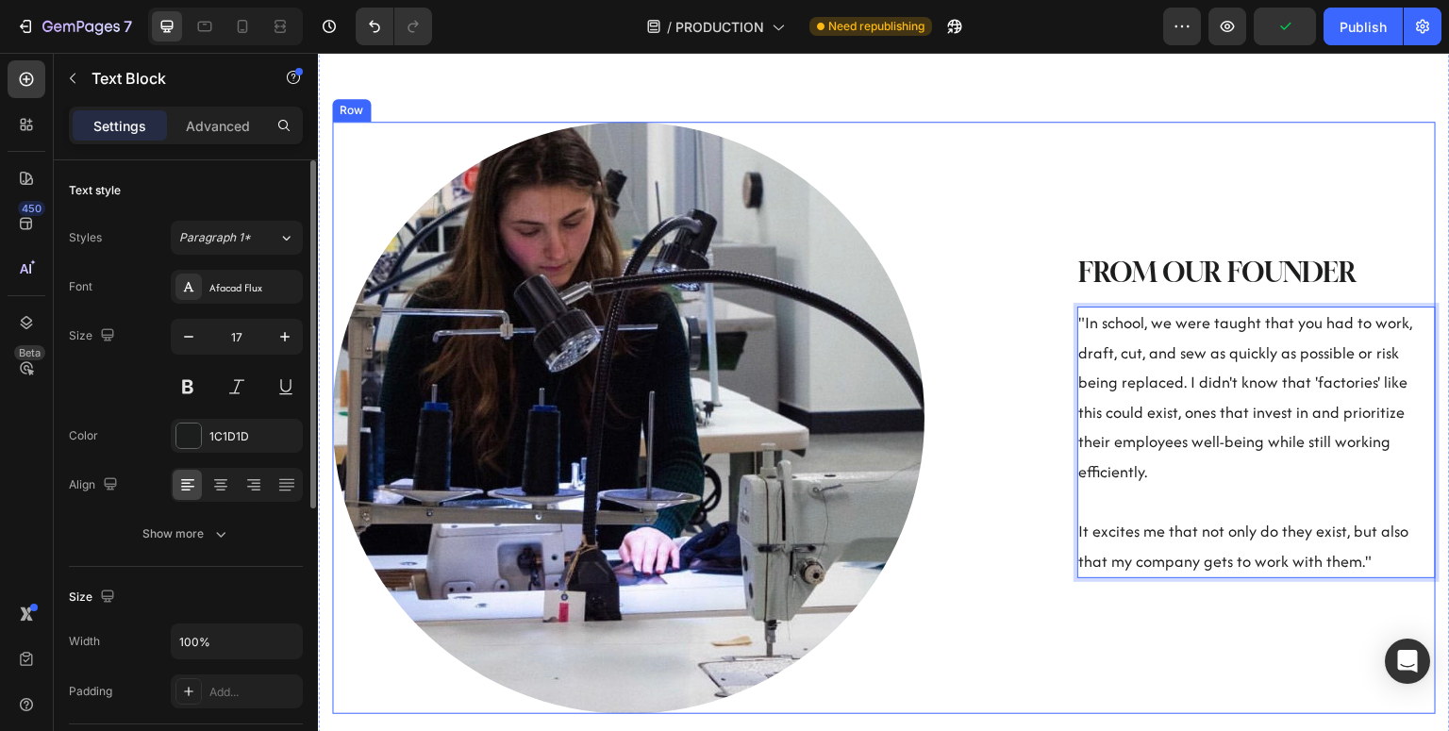
click at [984, 354] on div "Image FROM OUR FOUNDER Heading "In school, we were taught that you had to work,…" at bounding box center [884, 418] width 1104 height 593
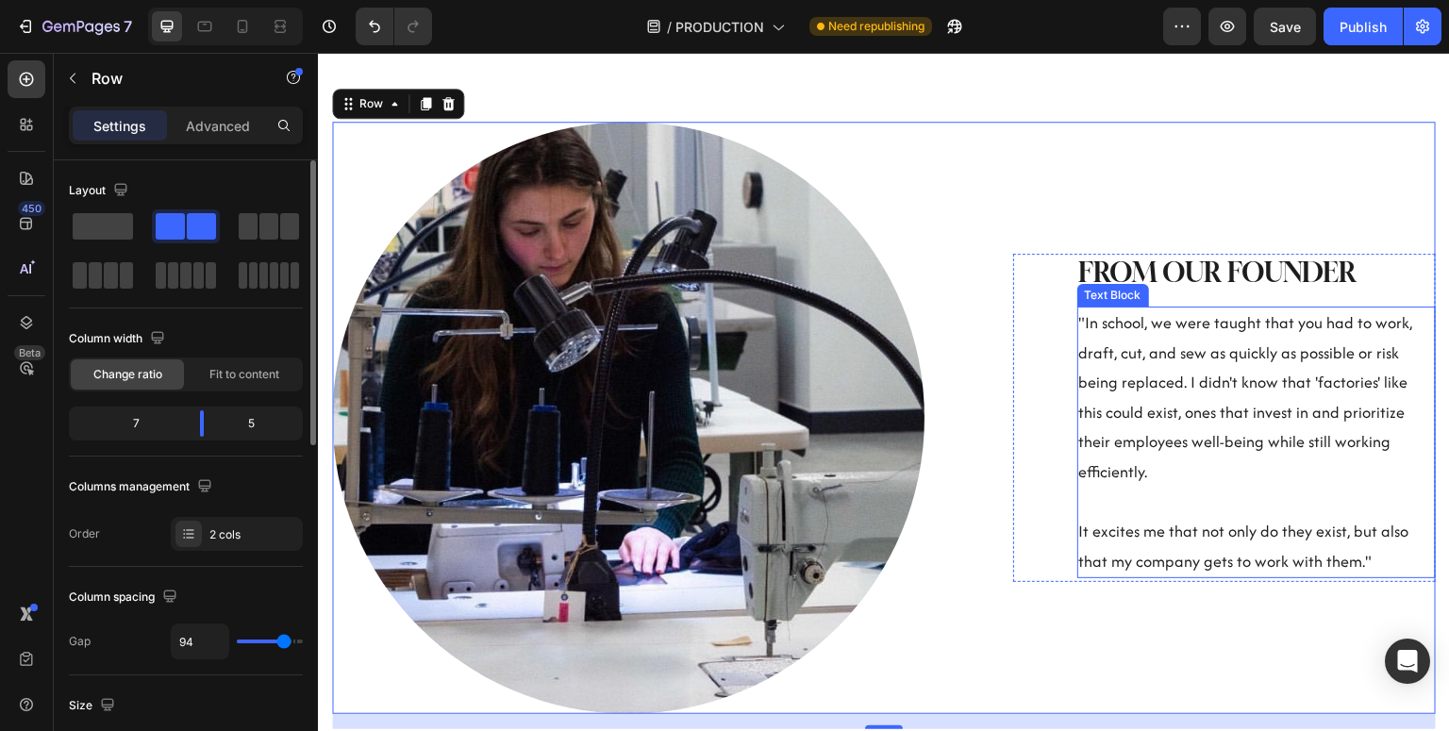
click at [1178, 488] on p "Rich Text Editor. Editing area: main" at bounding box center [1256, 503] width 355 height 30
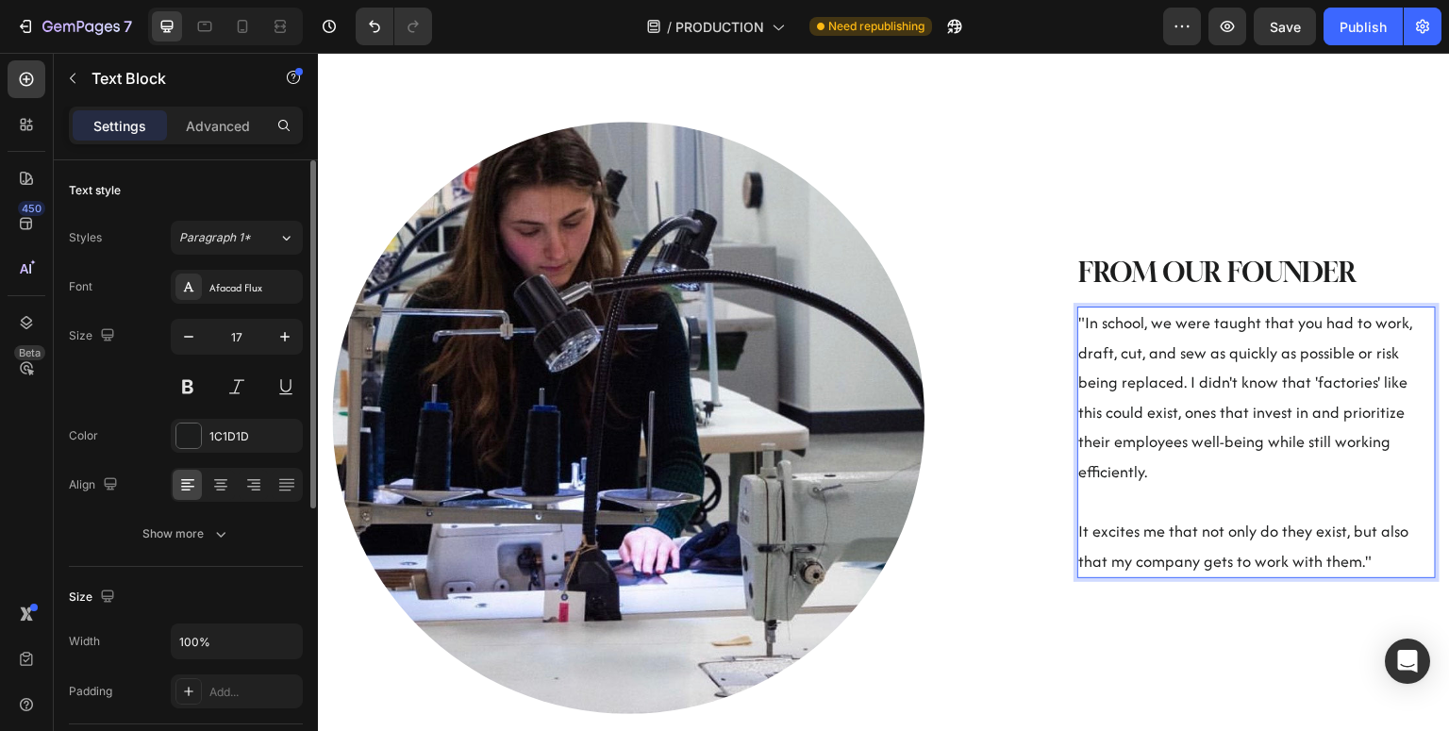
click at [1158, 488] on p "Rich Text Editor. Editing area: main" at bounding box center [1256, 503] width 355 height 30
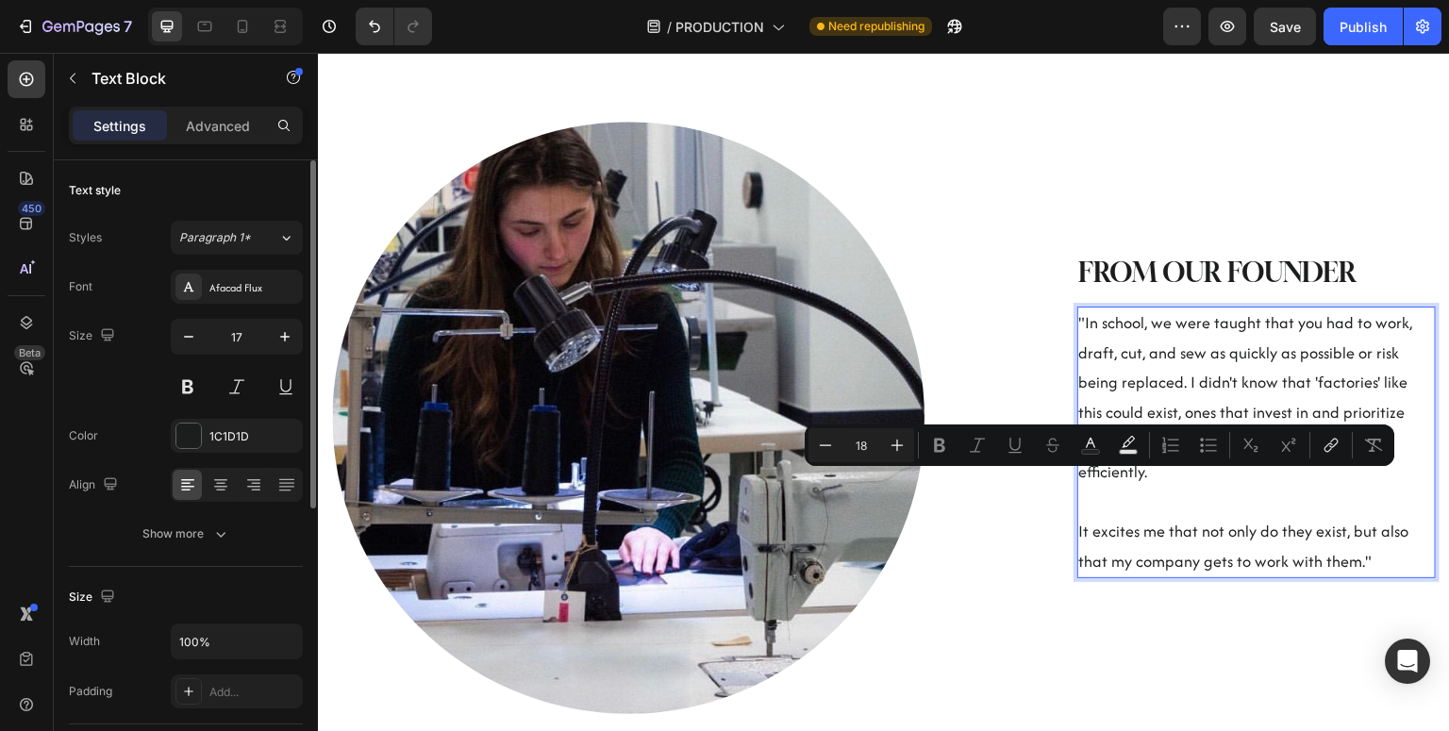
click at [1195, 527] on p "It excites me that not only do they exist, but also that my company gets to wor…" at bounding box center [1256, 546] width 355 height 59
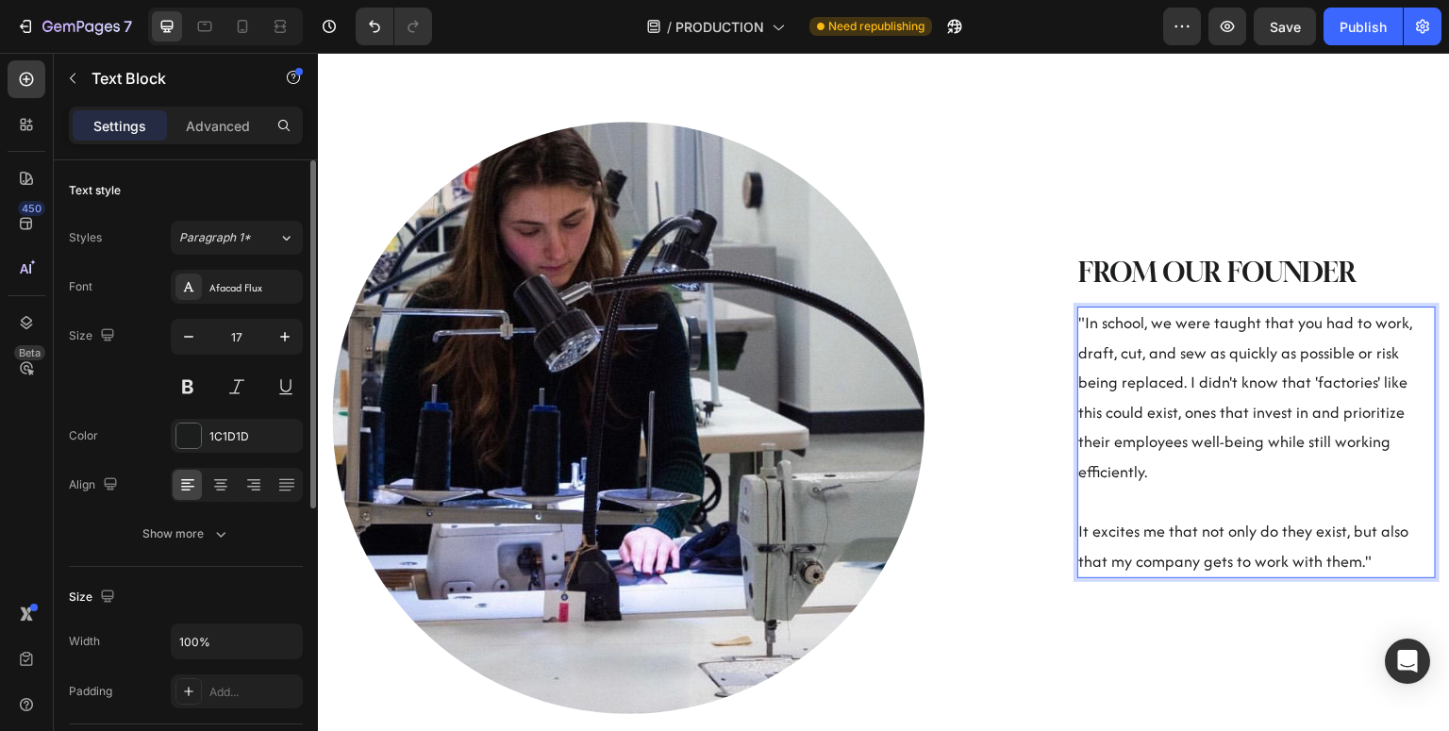
click at [1153, 460] on span ""In school, we were taught that you had to work, draft, cut, and sew as quickly…" at bounding box center [1246, 397] width 334 height 172
click at [1091, 349] on span ""In school, we were taught that you had to work, draft, cut, and sew as quickly…" at bounding box center [1246, 397] width 334 height 172
click at [1349, 556] on p "It excites me that not only do they exist, but also that my company gets to wor…" at bounding box center [1256, 546] width 355 height 59
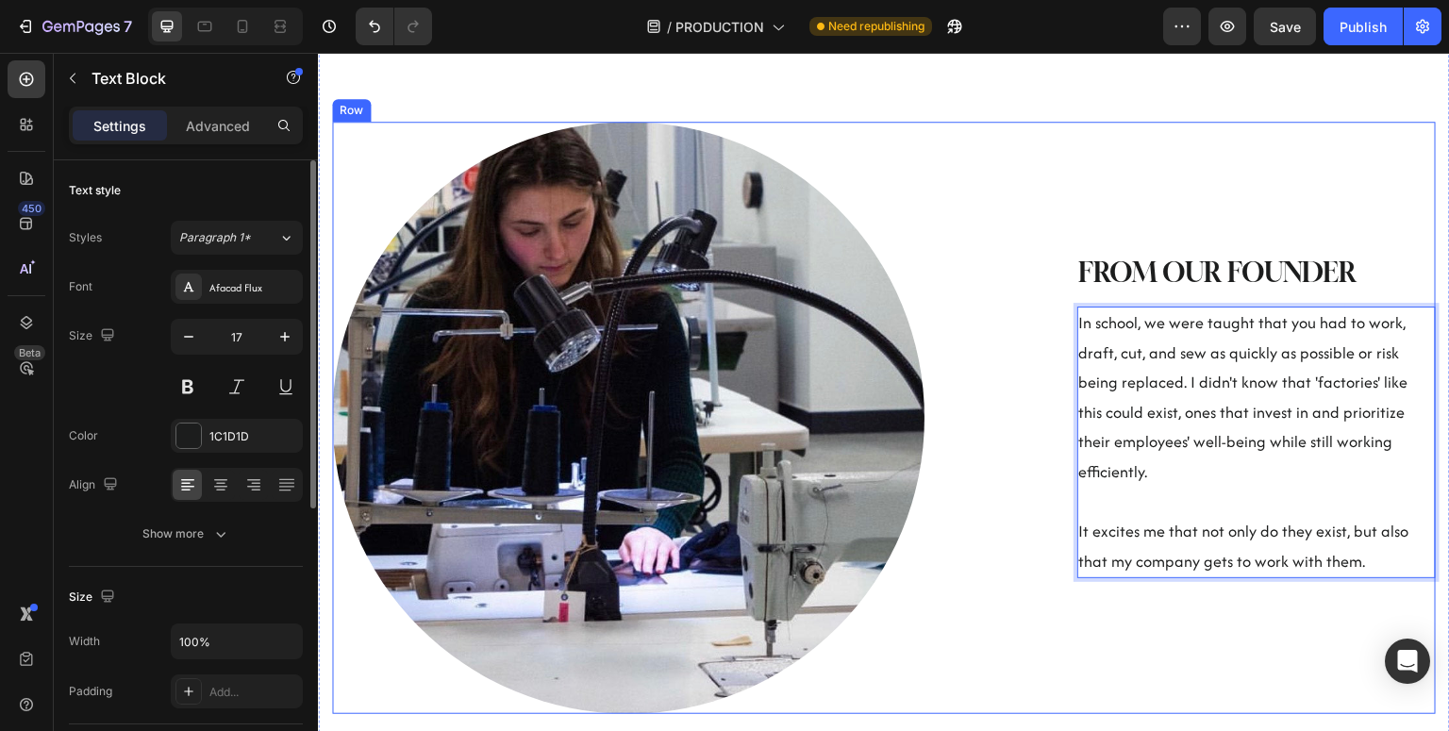
click at [1296, 611] on div "FROM OUR FOUNDER Heading In school, we were taught that you had to work, draft,…" at bounding box center [1224, 418] width 423 height 593
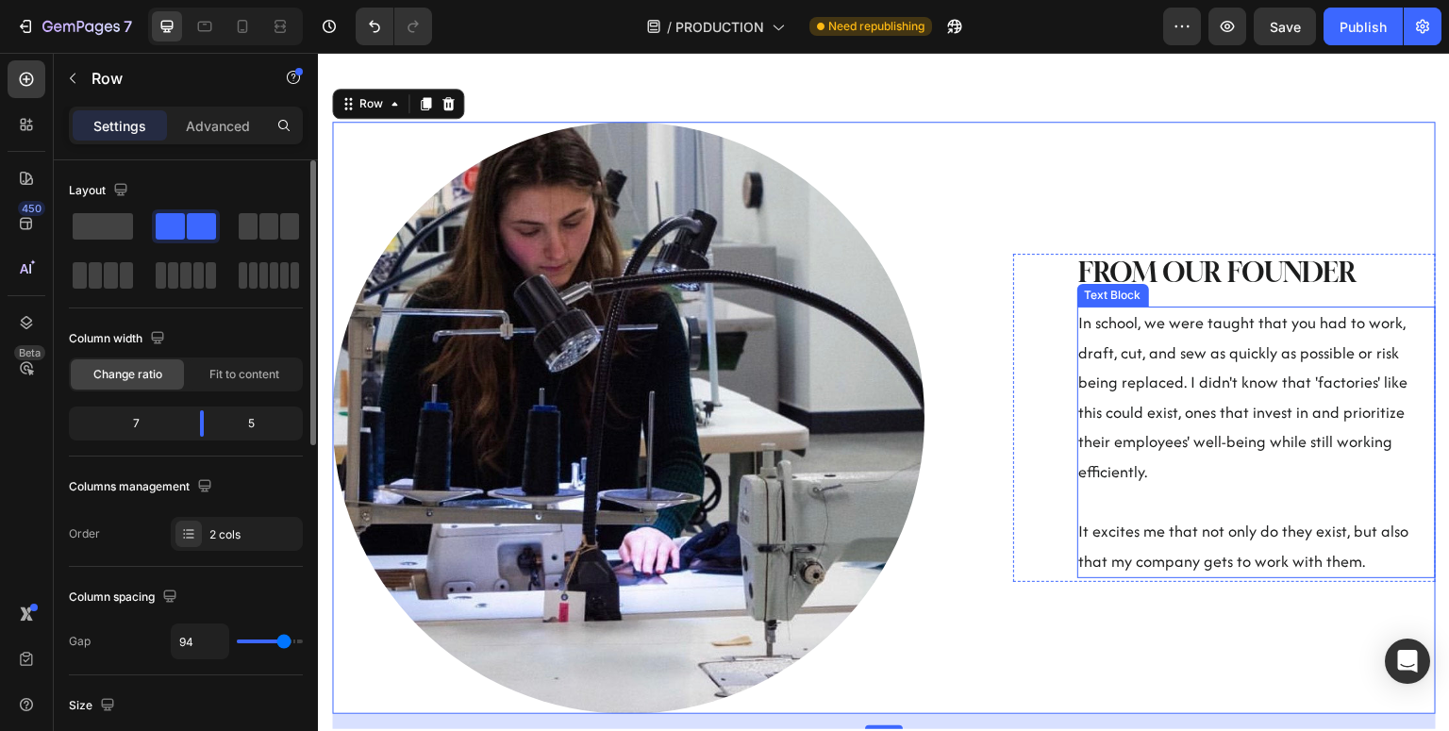
click at [1383, 341] on span "In school, we were taught that you had to work, draft, cut, and sew as quickly …" at bounding box center [1243, 397] width 329 height 172
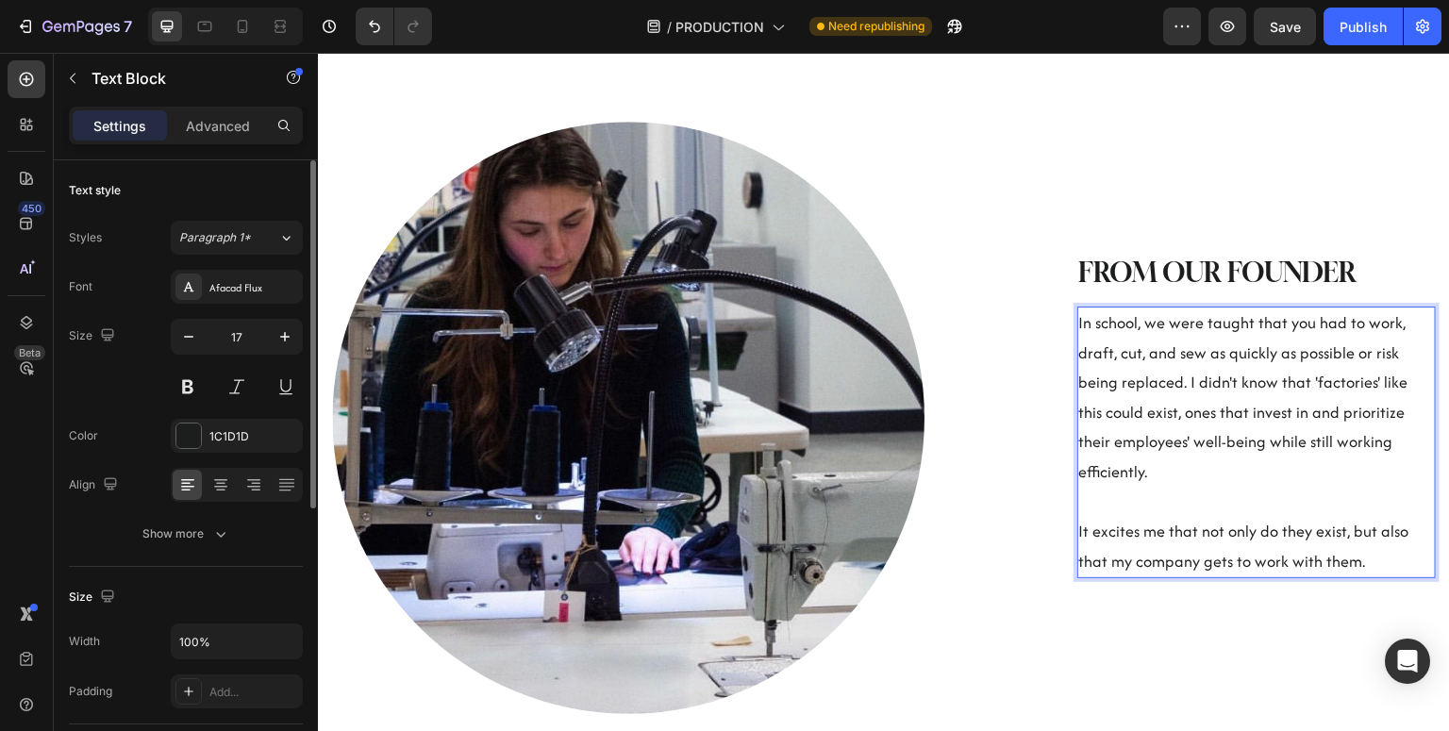
click at [1383, 341] on span "In school, we were taught that you had to work, draft, cut, and sew as quickly …" at bounding box center [1243, 397] width 329 height 172
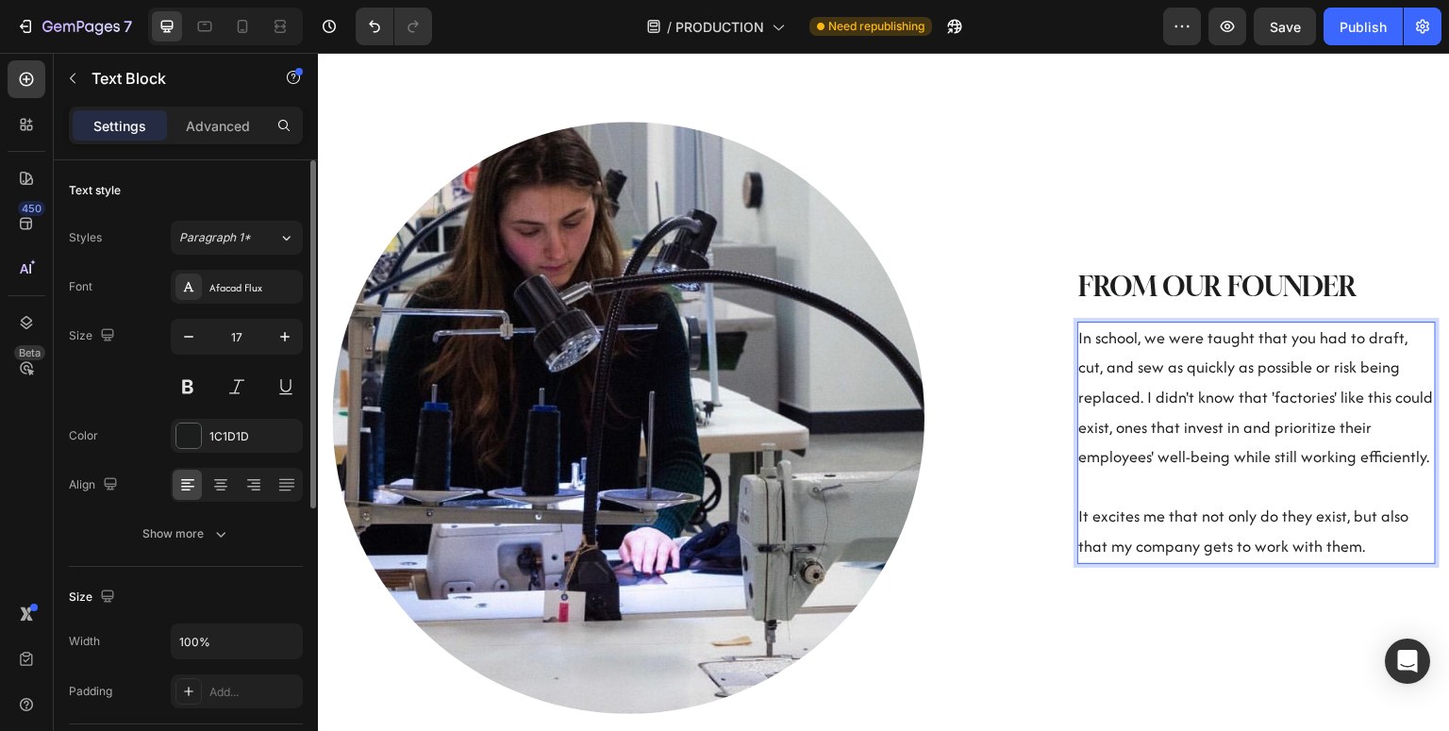
click at [1125, 543] on span "It excites me that not only do they exist, but also that my company gets to wor…" at bounding box center [1244, 531] width 330 height 53
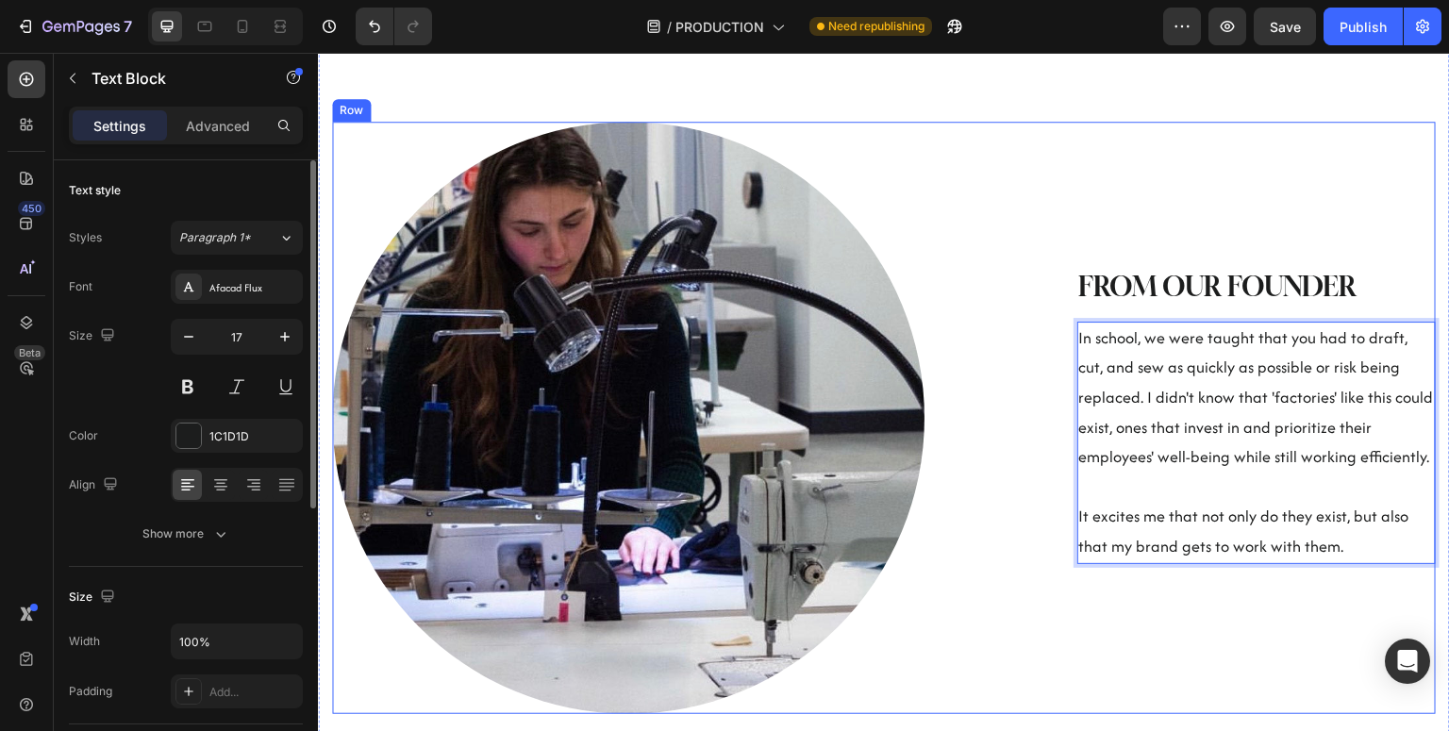
click at [1123, 641] on div "FROM OUR FOUNDER Heading In school, we were taught that you had to draft, cut, …" at bounding box center [1224, 418] width 423 height 593
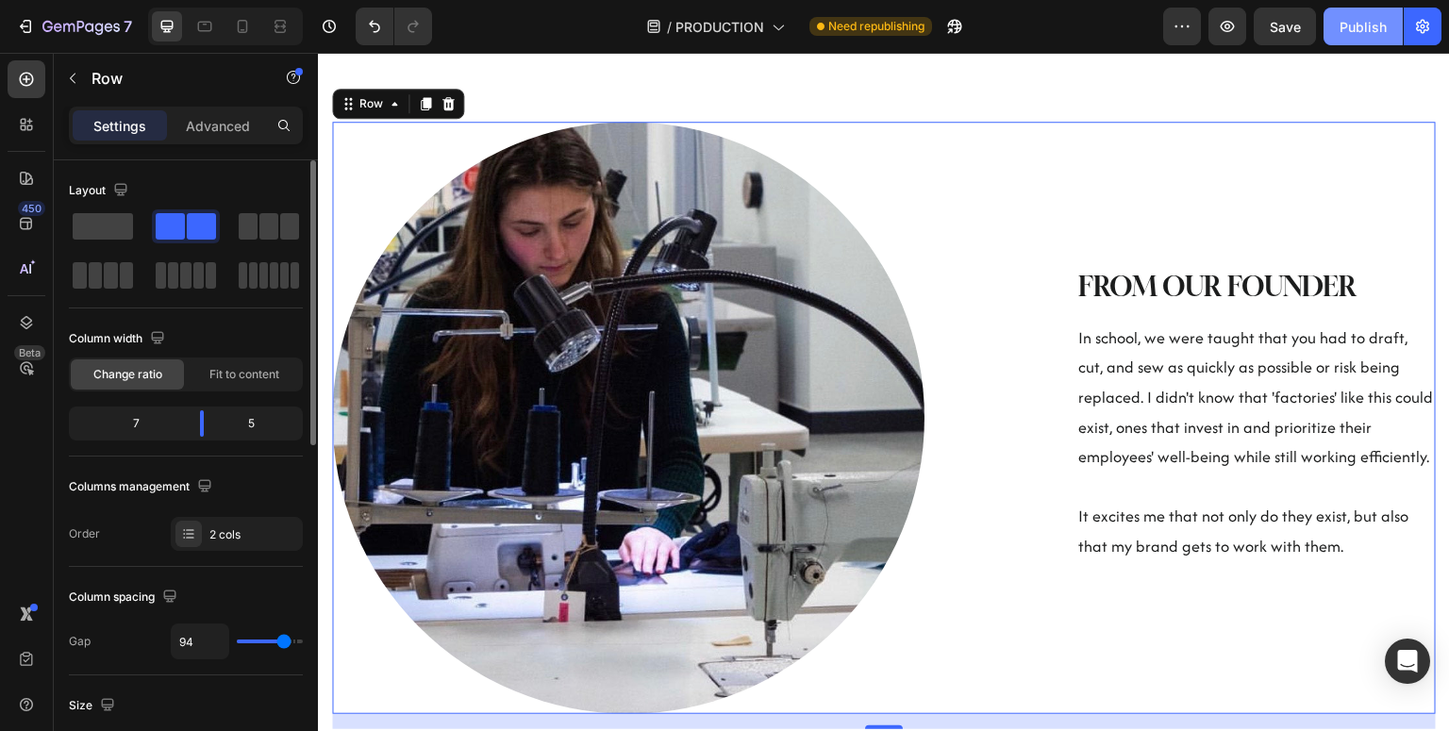
click at [1369, 23] on div "Publish" at bounding box center [1363, 27] width 47 height 20
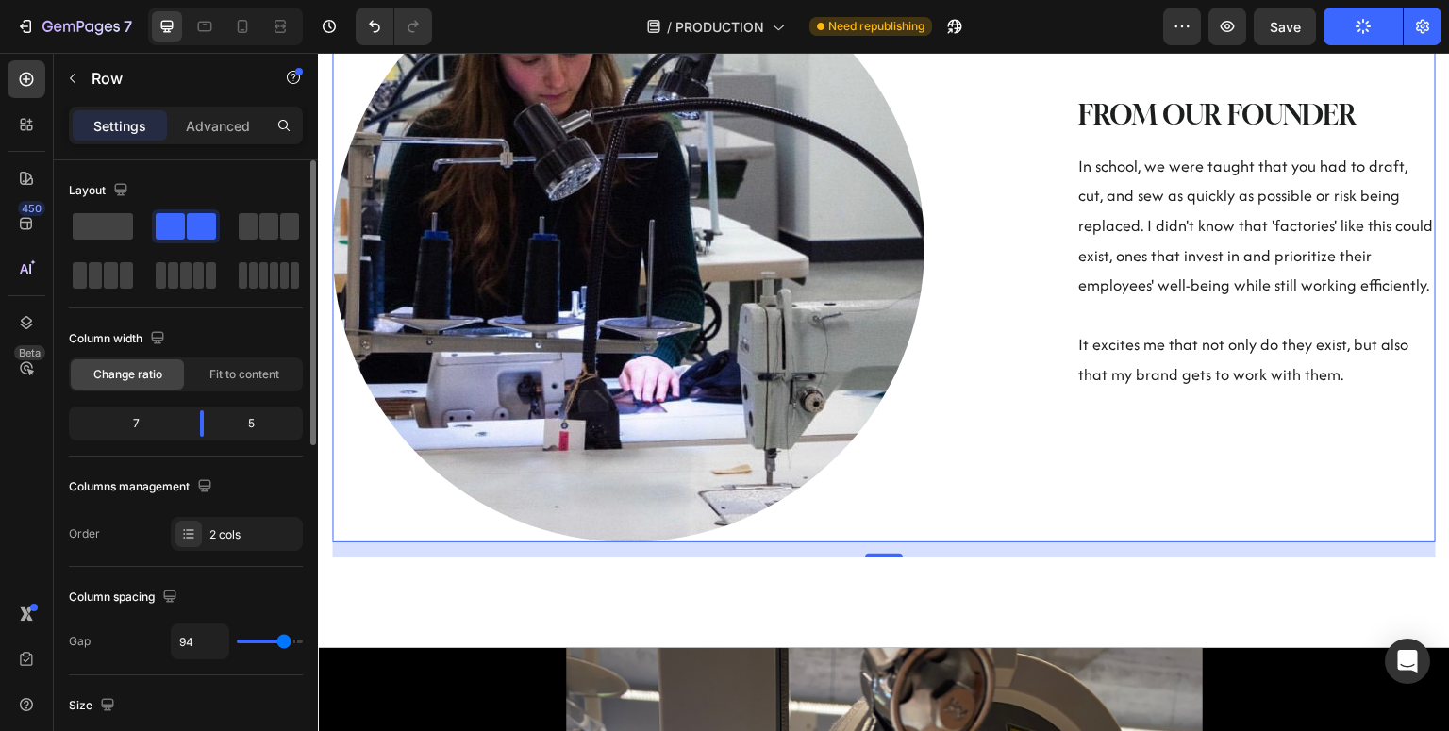
scroll to position [1037, 0]
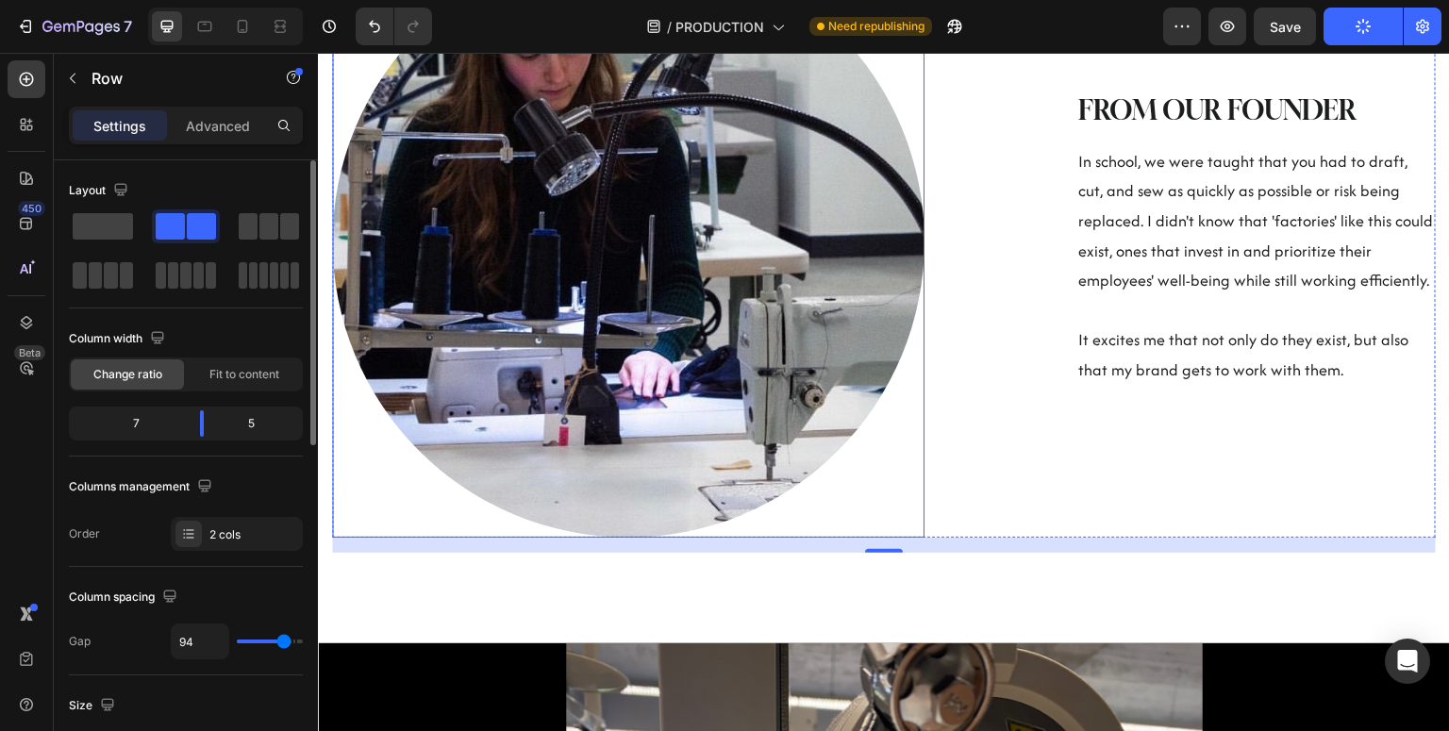
click at [627, 400] on img at bounding box center [628, 241] width 593 height 593
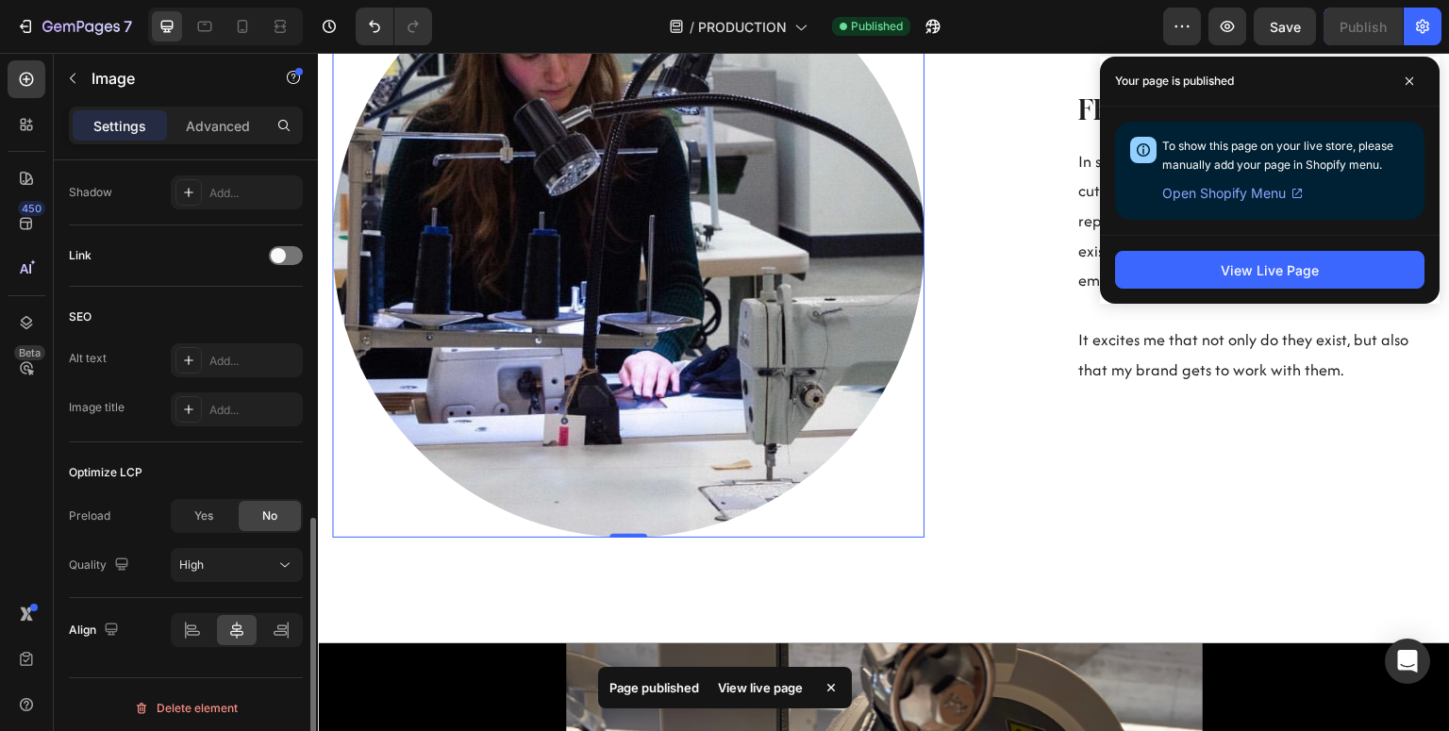
scroll to position [847, 0]
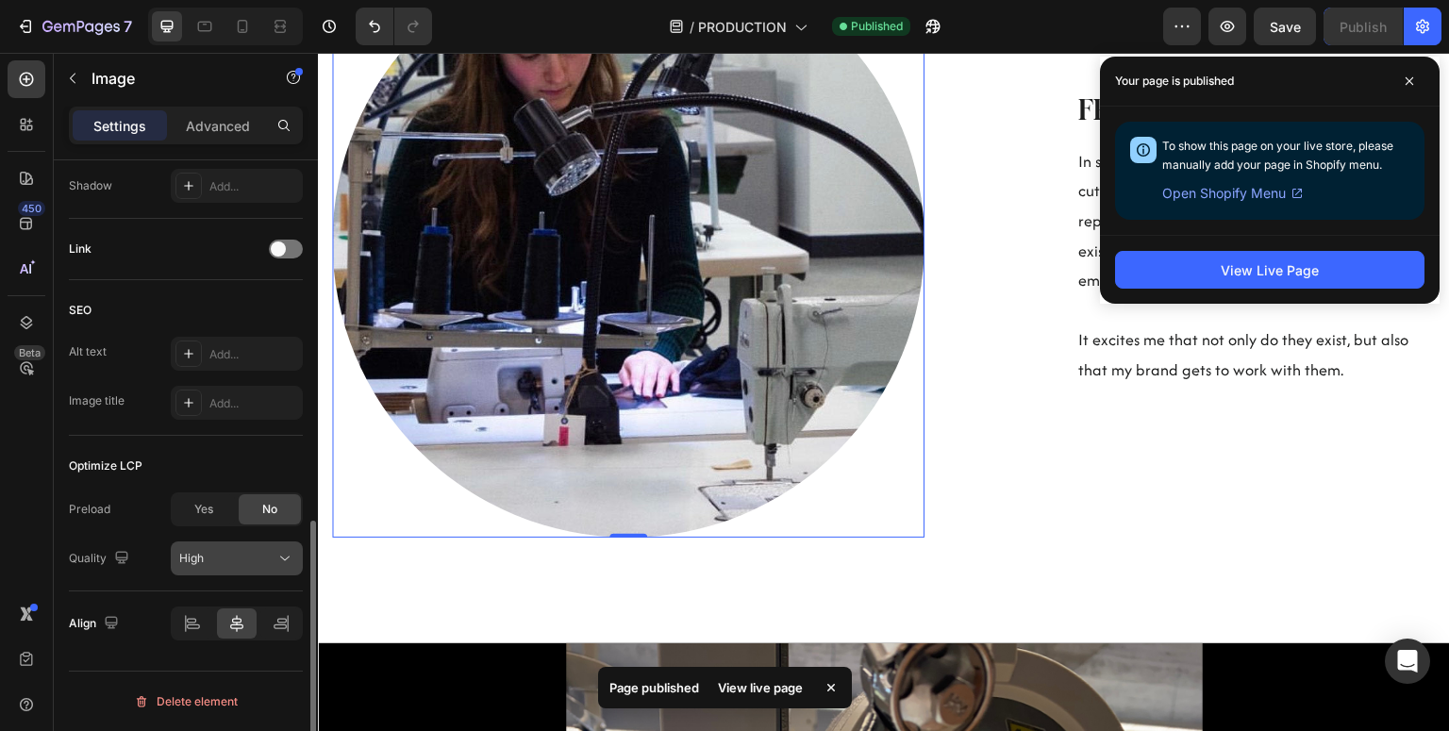
click at [236, 560] on div "High" at bounding box center [227, 558] width 96 height 17
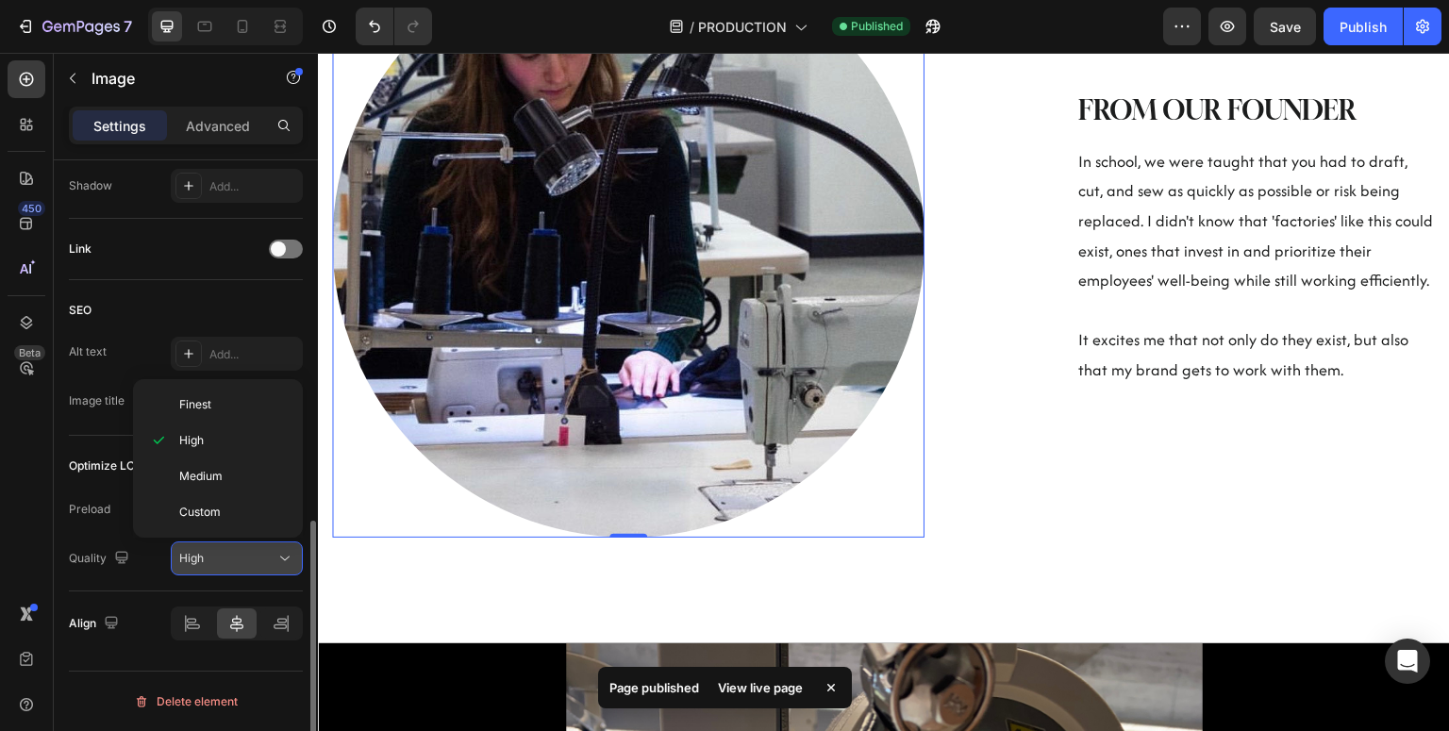
click at [236, 560] on div "High" at bounding box center [227, 558] width 96 height 17
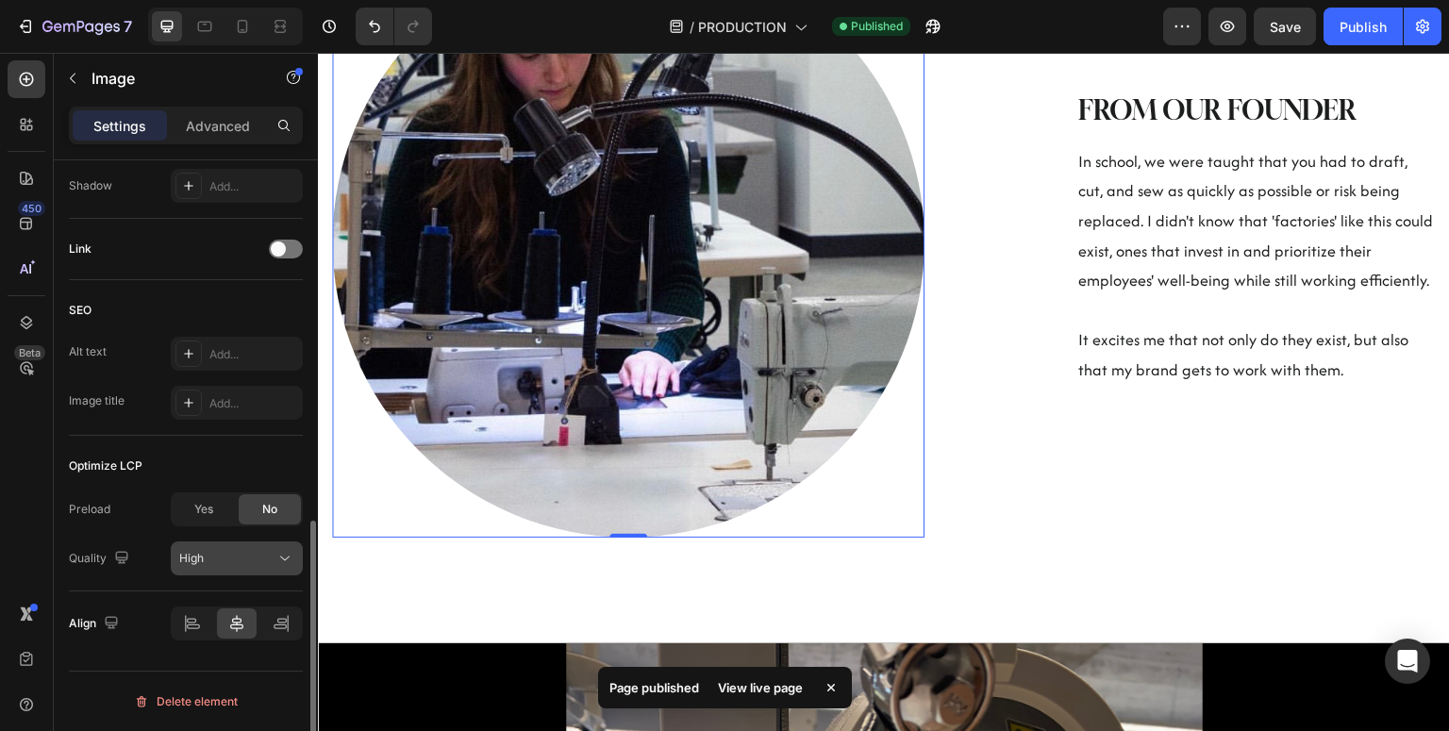
click at [216, 560] on div "High" at bounding box center [227, 558] width 96 height 17
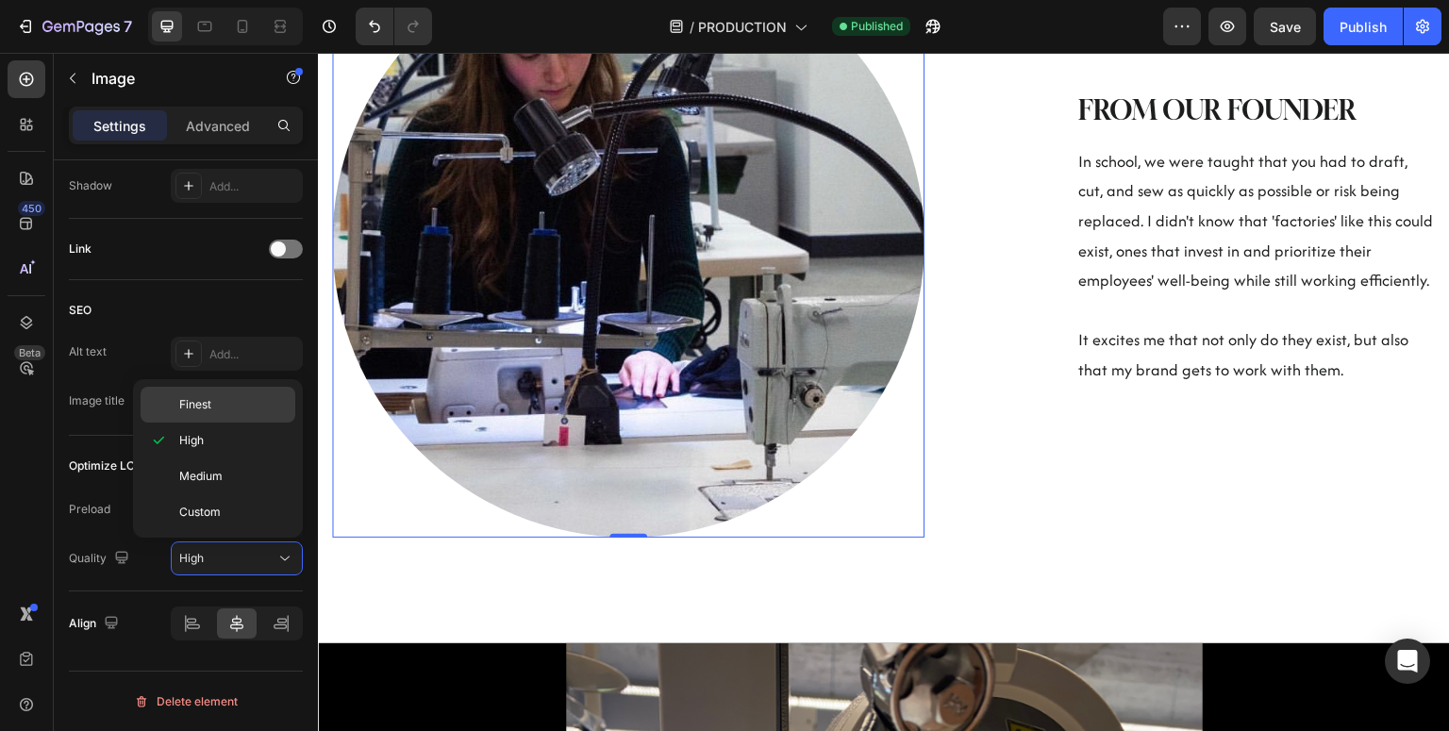
click at [211, 410] on p "Finest" at bounding box center [233, 404] width 108 height 17
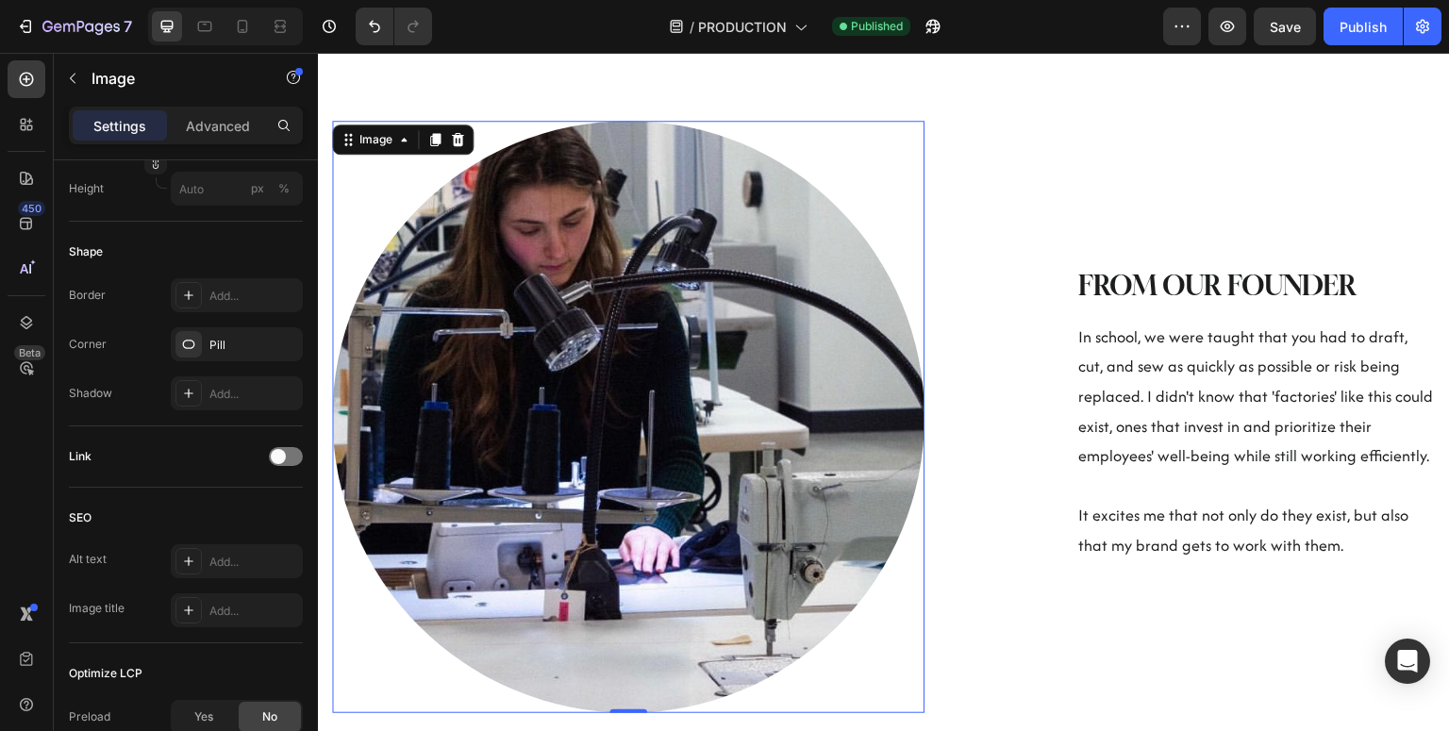
scroll to position [864, 0]
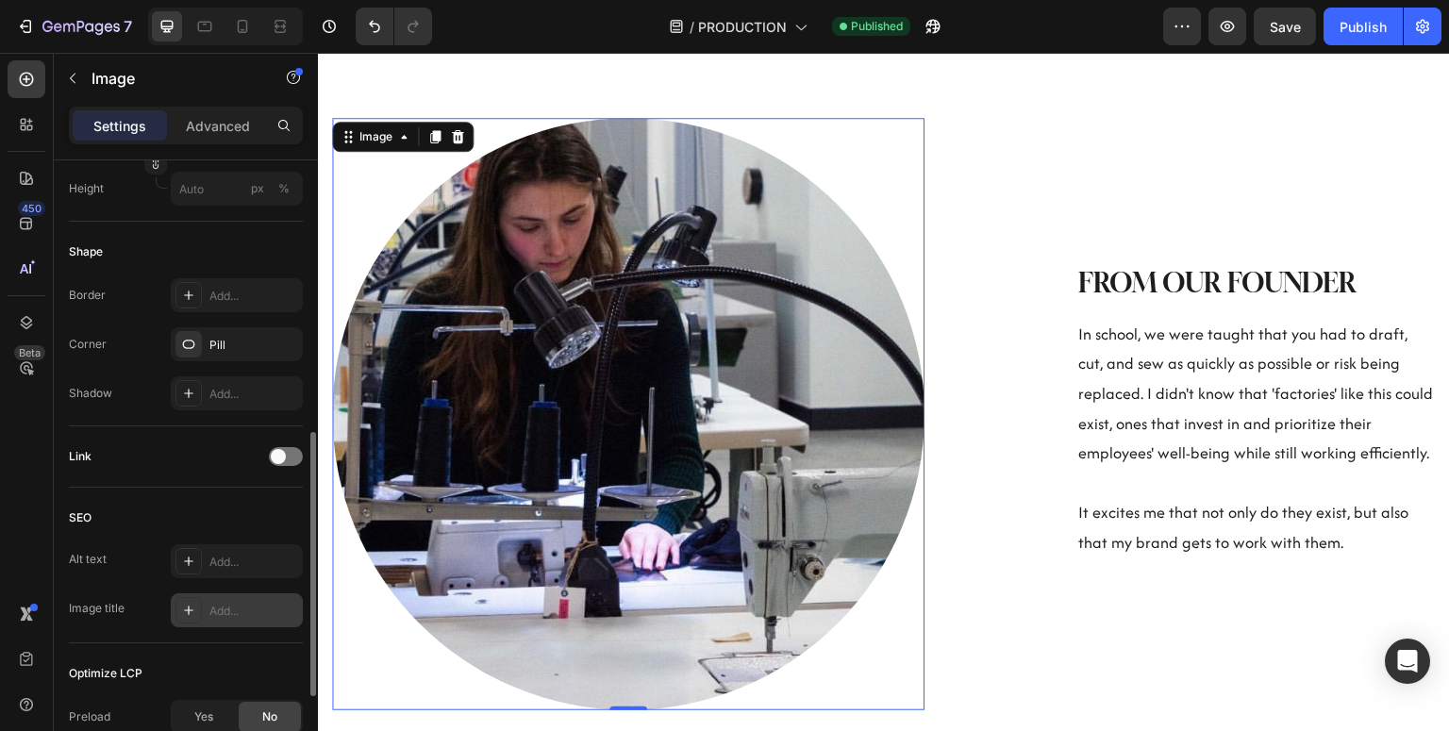
click at [244, 597] on div "Add..." at bounding box center [237, 611] width 132 height 34
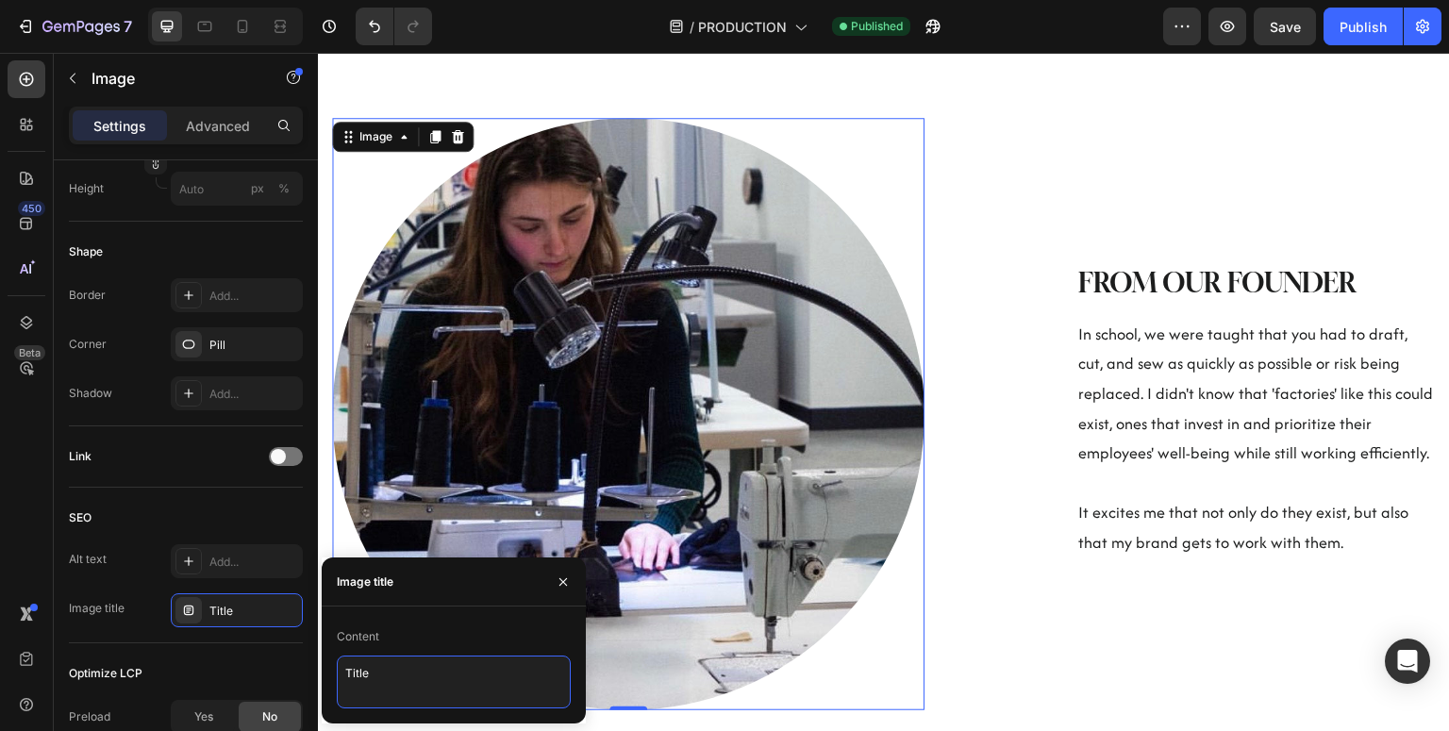
click at [381, 672] on textarea "Title" at bounding box center [454, 682] width 234 height 53
type textarea "T"
type textarea "In the lab at school, 2018."
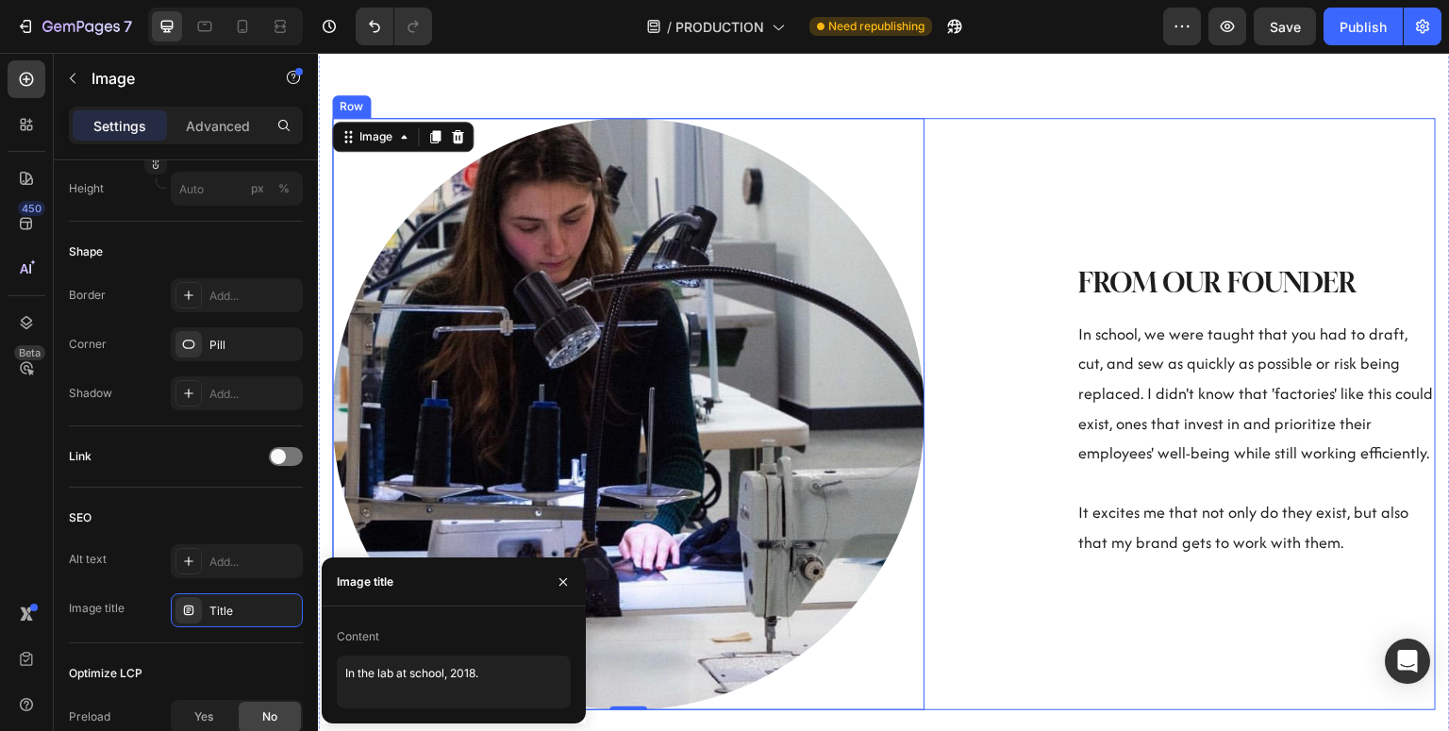
click at [1112, 578] on div "FROM OUR FOUNDER Heading In school, we were taught that you had to draft, cut, …" at bounding box center [1224, 414] width 423 height 593
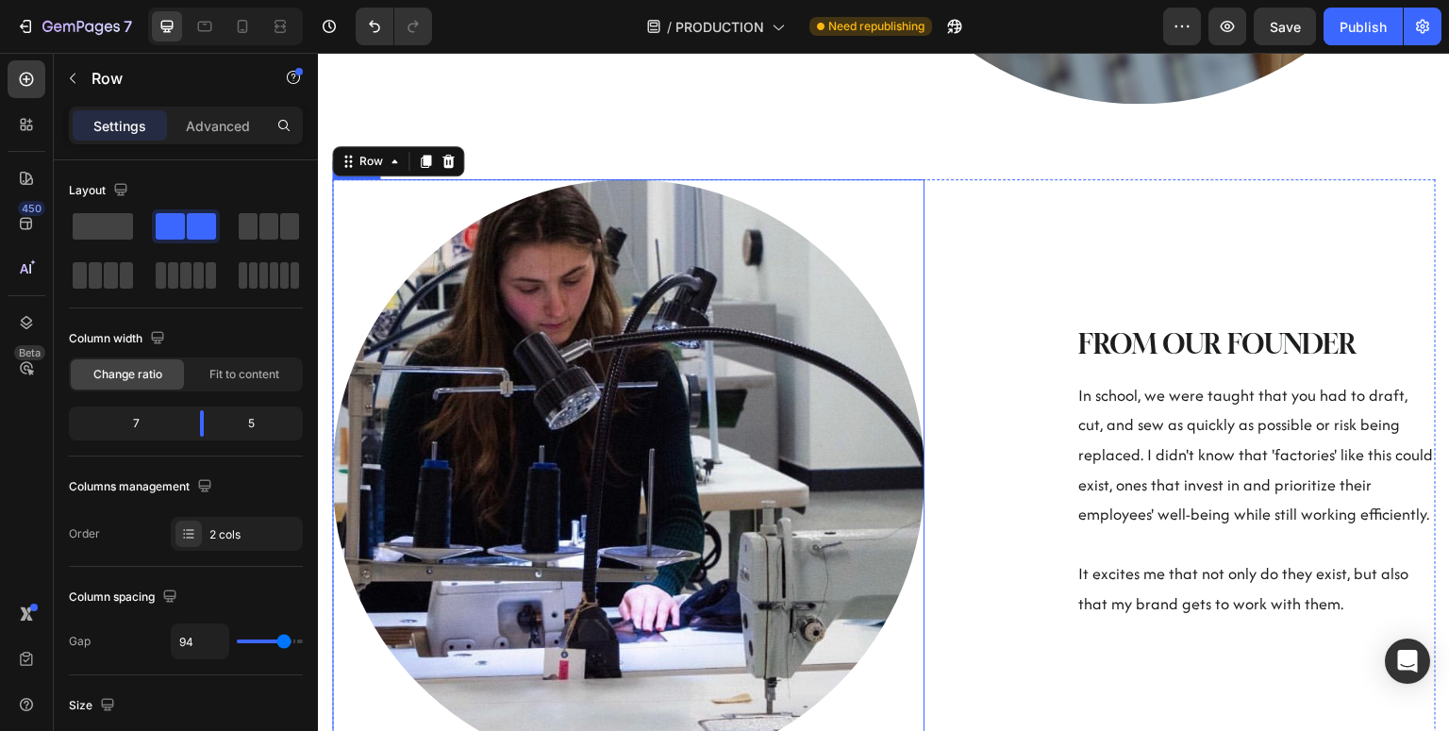
scroll to position [797, 0]
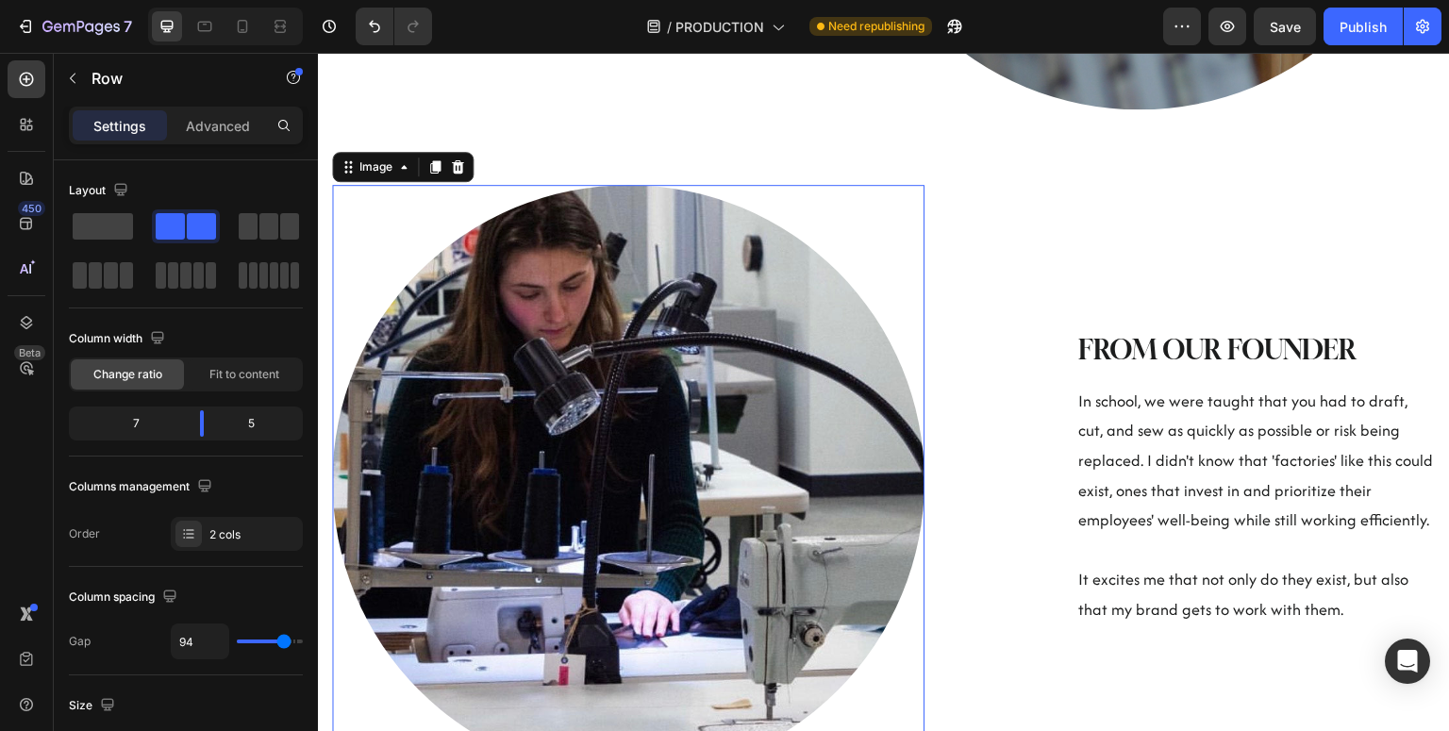
click at [765, 411] on img at bounding box center [628, 481] width 593 height 593
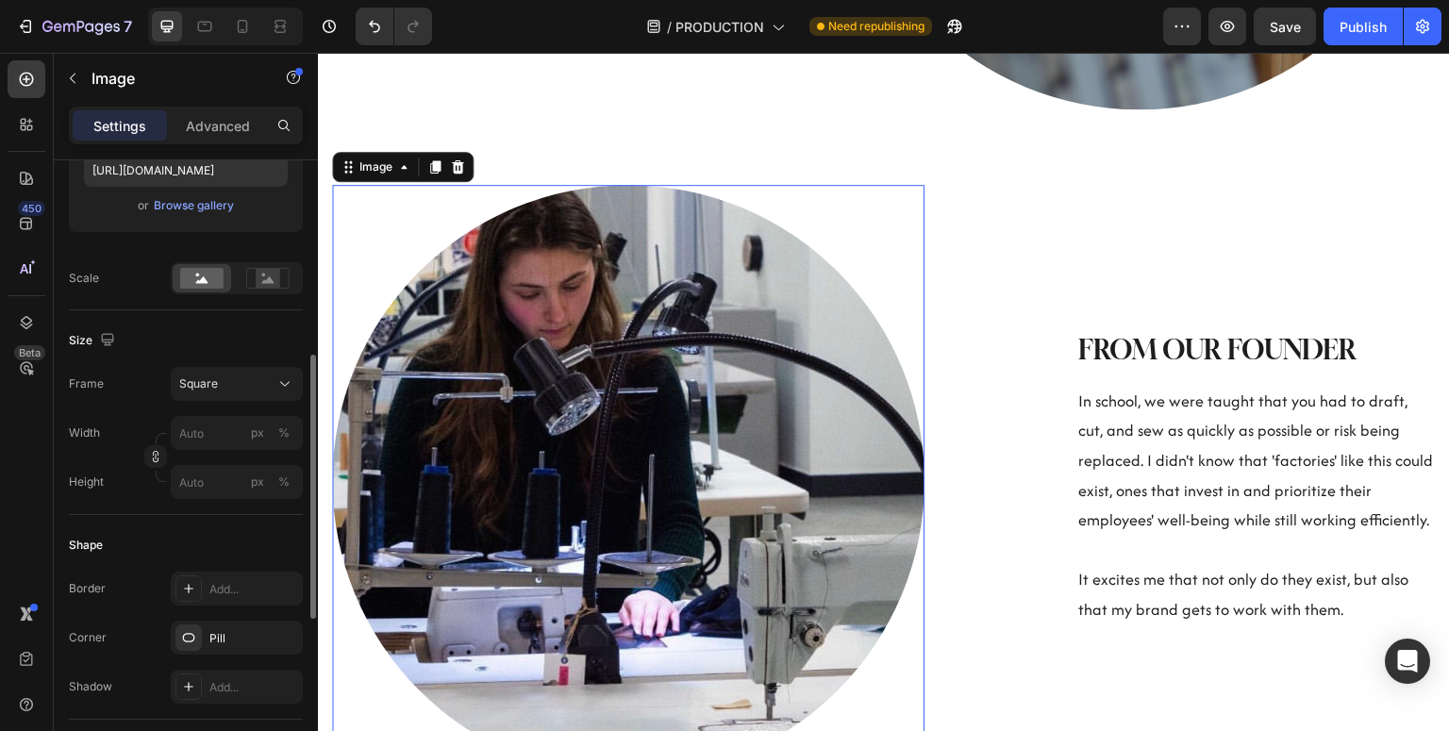
scroll to position [446, 0]
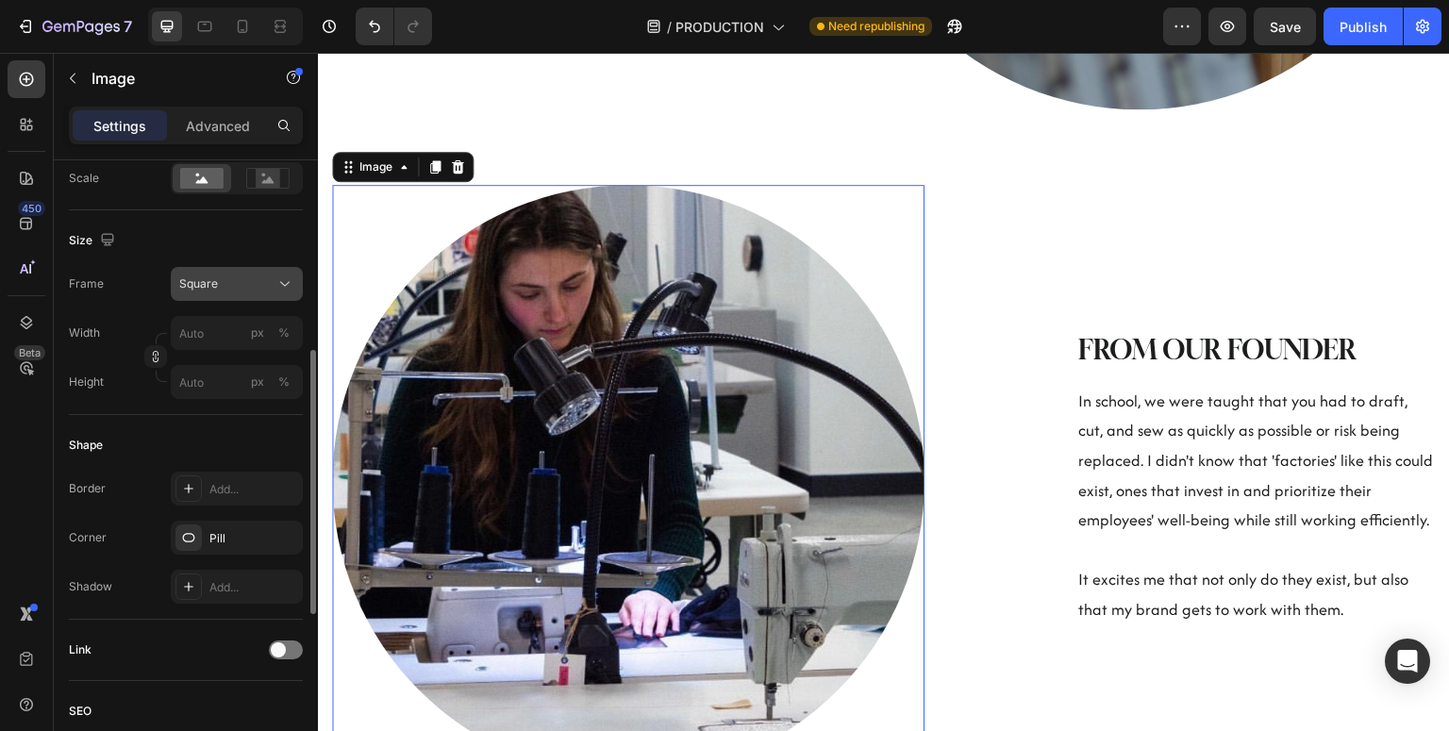
click at [242, 288] on div "Square" at bounding box center [225, 284] width 92 height 17
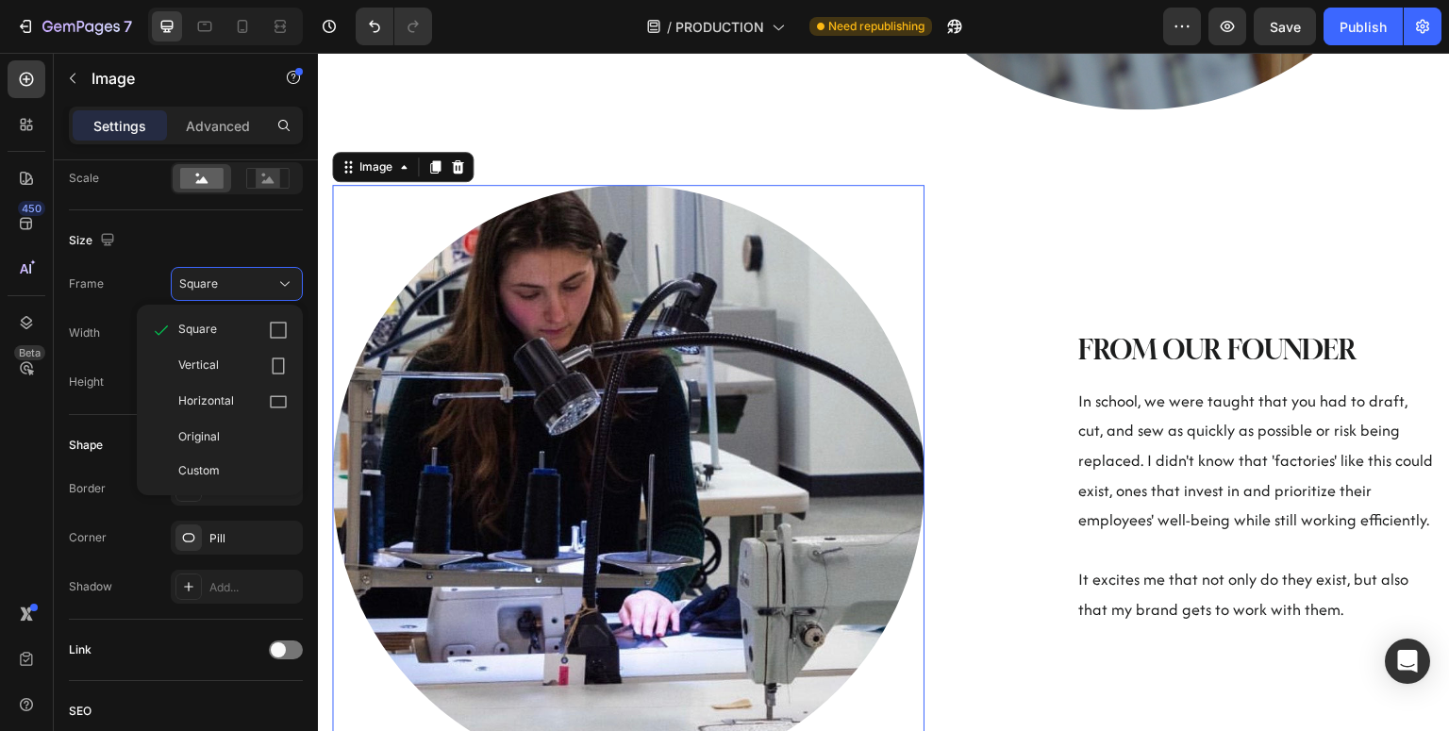
click at [33, 426] on div "450 Beta" at bounding box center [27, 327] width 38 height 535
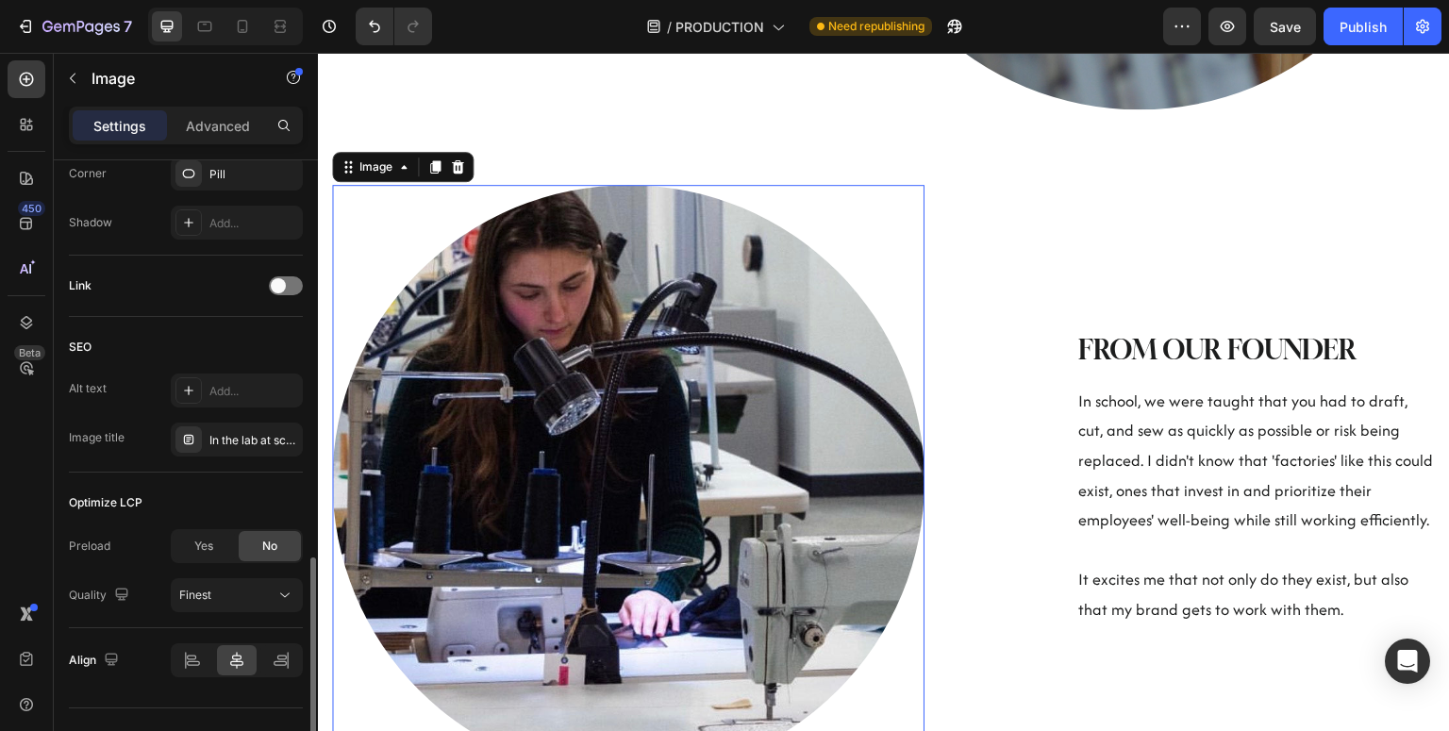
scroll to position [847, 0]
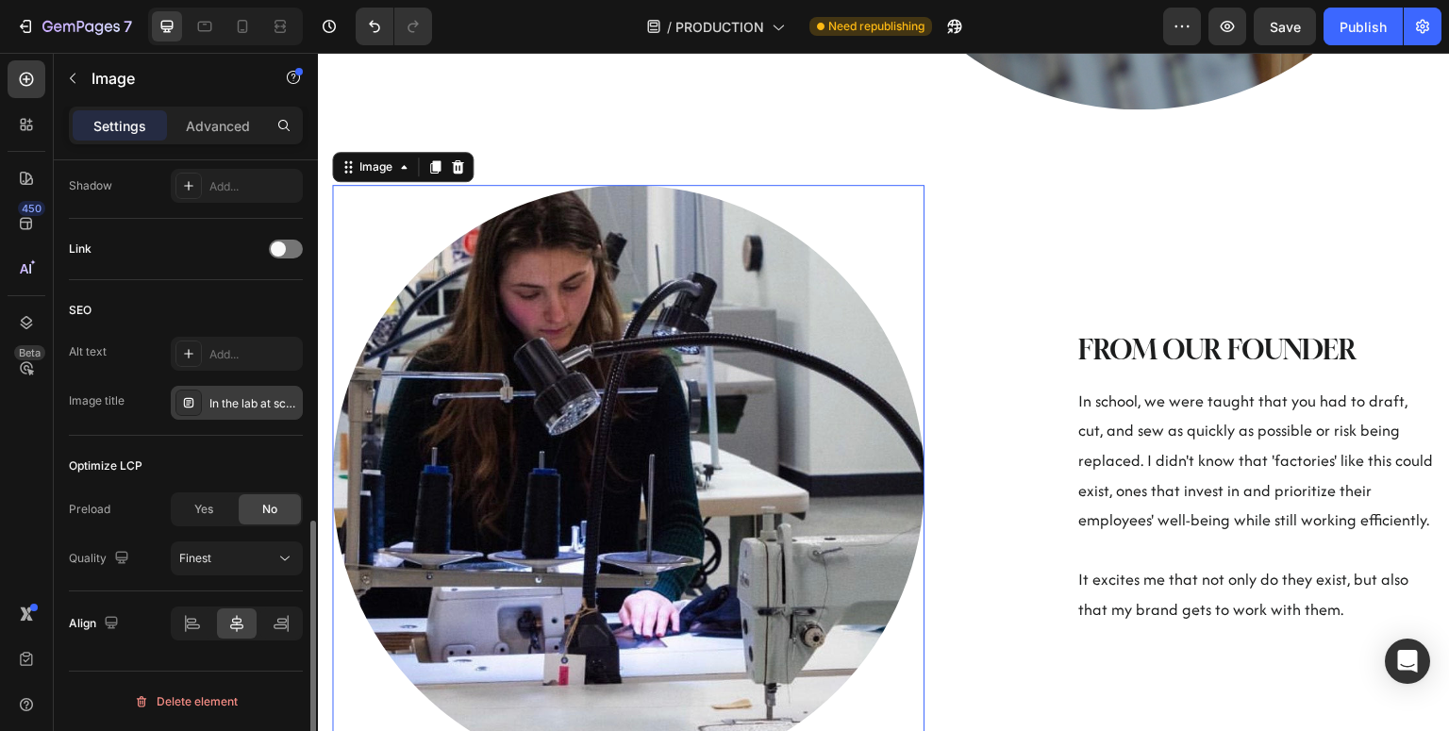
click at [250, 406] on div "In the lab at school, 2018." at bounding box center [253, 403] width 89 height 17
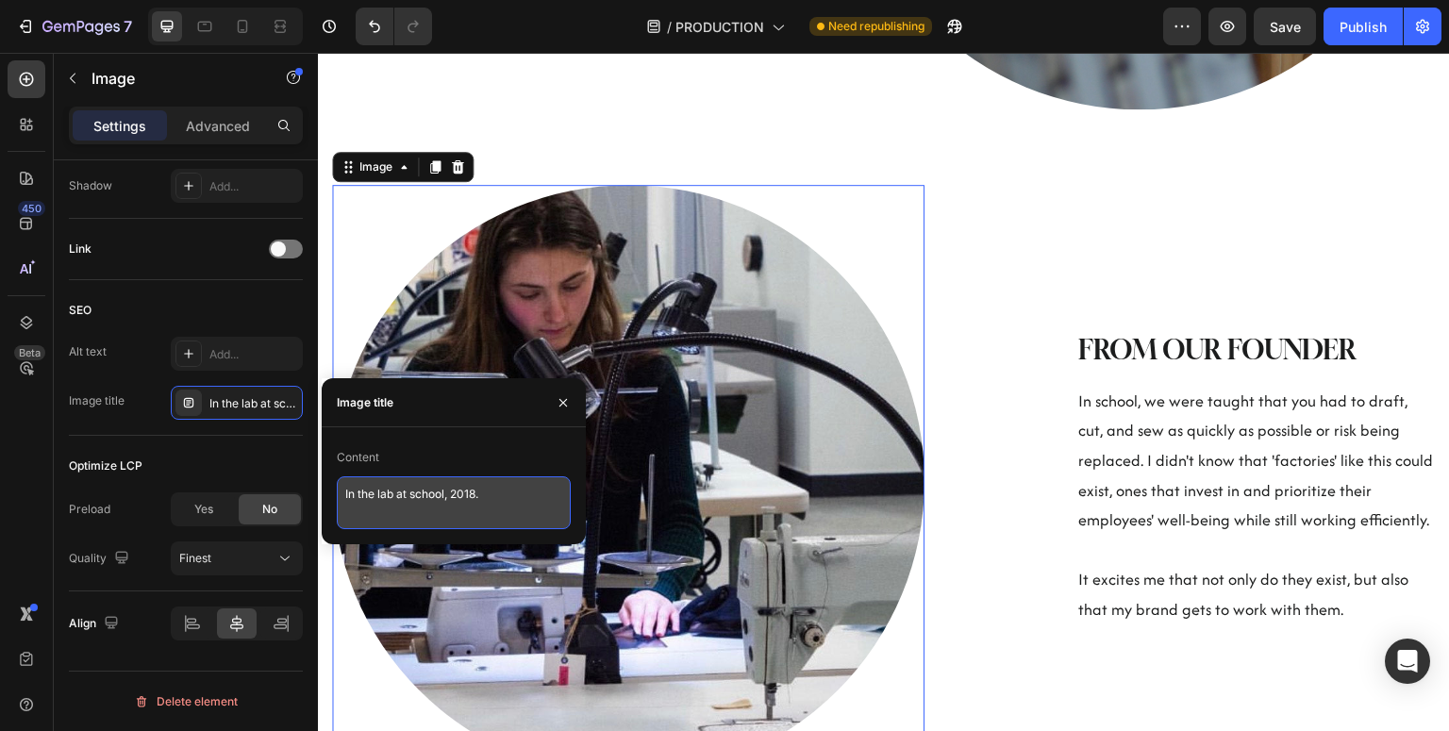
click at [376, 498] on textarea "In the lab at school, 2018." at bounding box center [454, 503] width 234 height 53
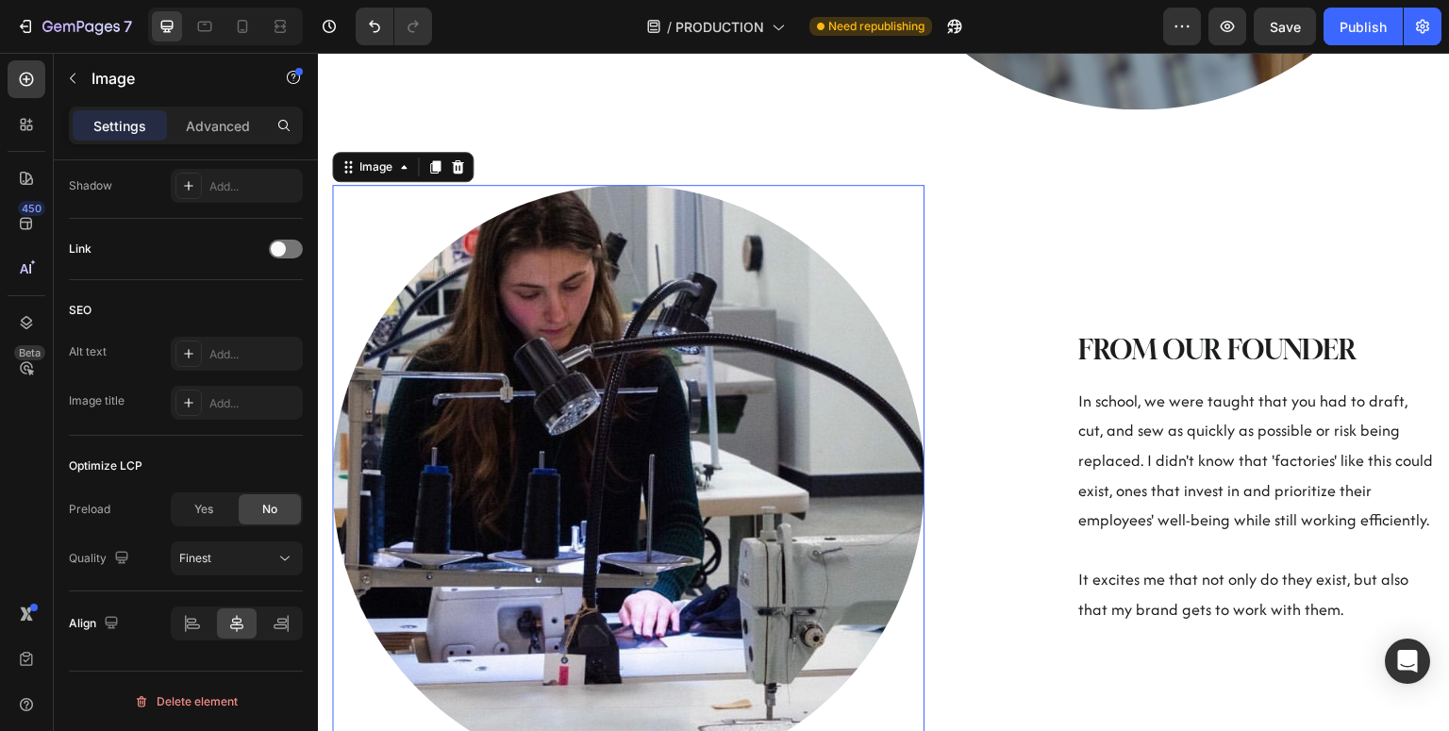
click at [8, 515] on div "450 Beta" at bounding box center [27, 327] width 38 height 535
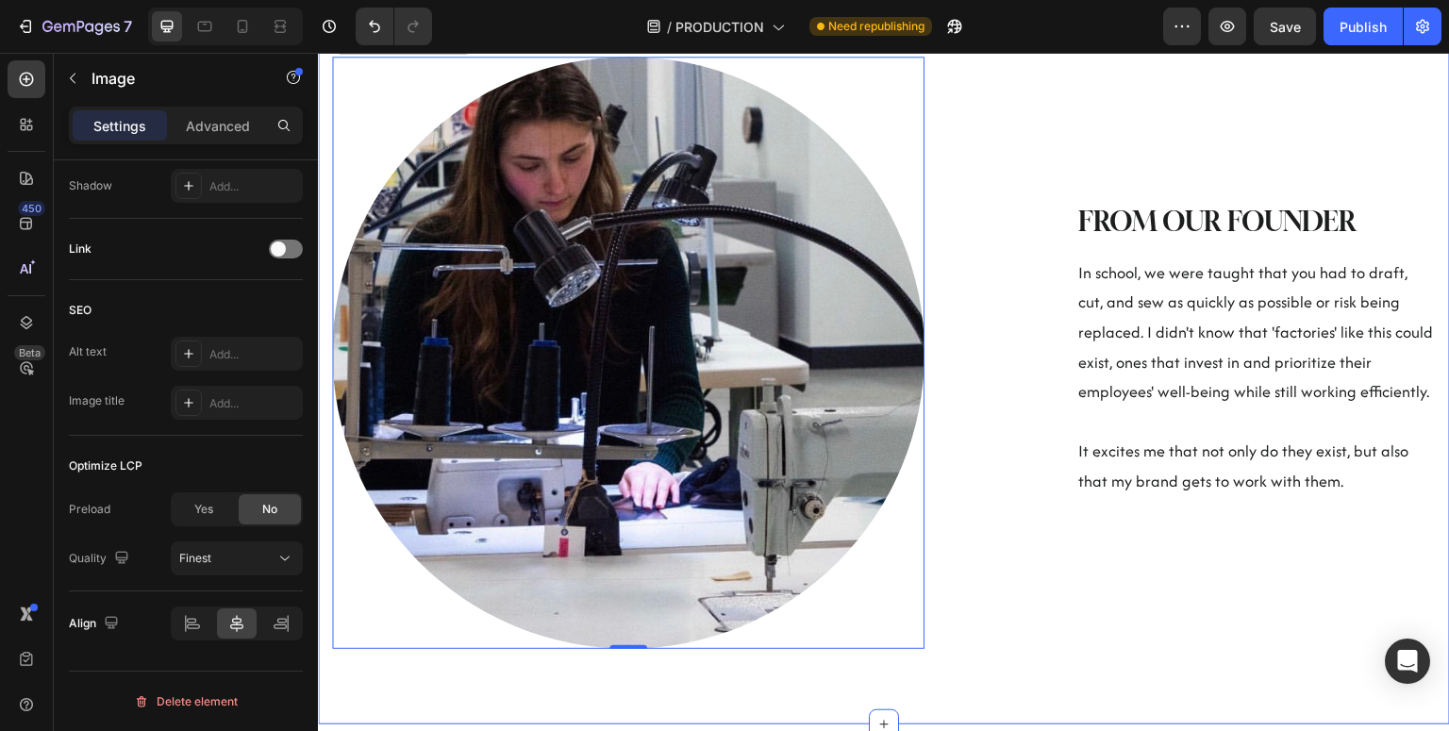
scroll to position [903, 0]
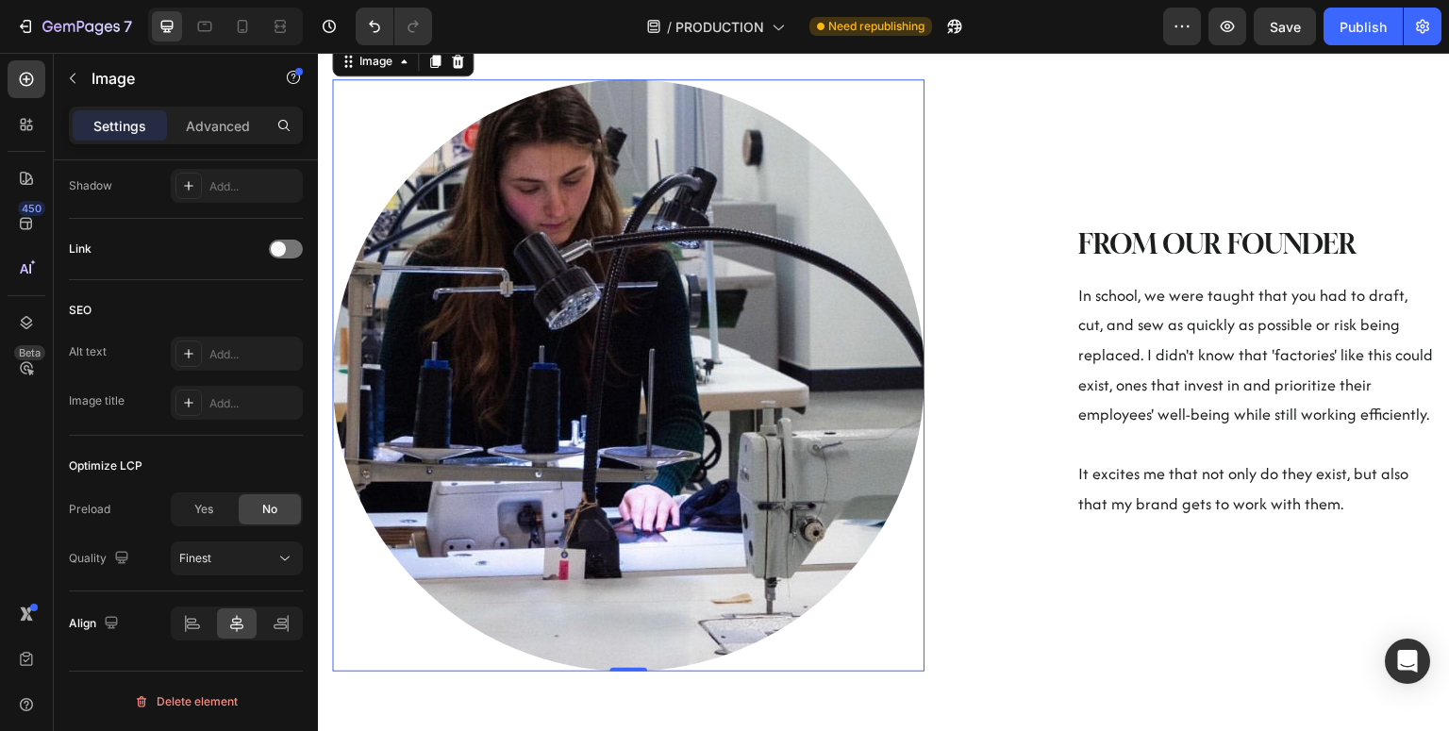
click at [687, 426] on img at bounding box center [628, 375] width 593 height 593
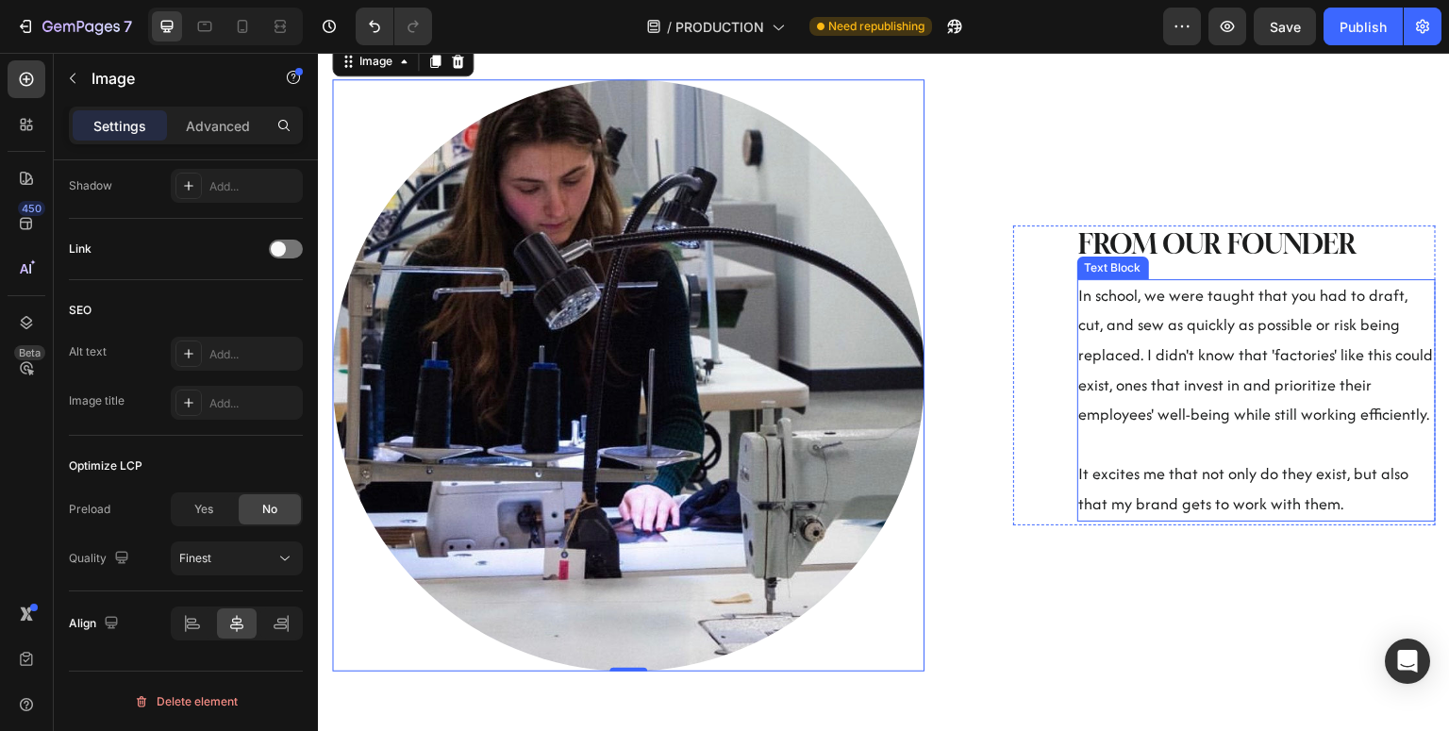
click at [1306, 507] on p "It excites me that not only do they exist, but also that my brand gets to work …" at bounding box center [1256, 489] width 355 height 59
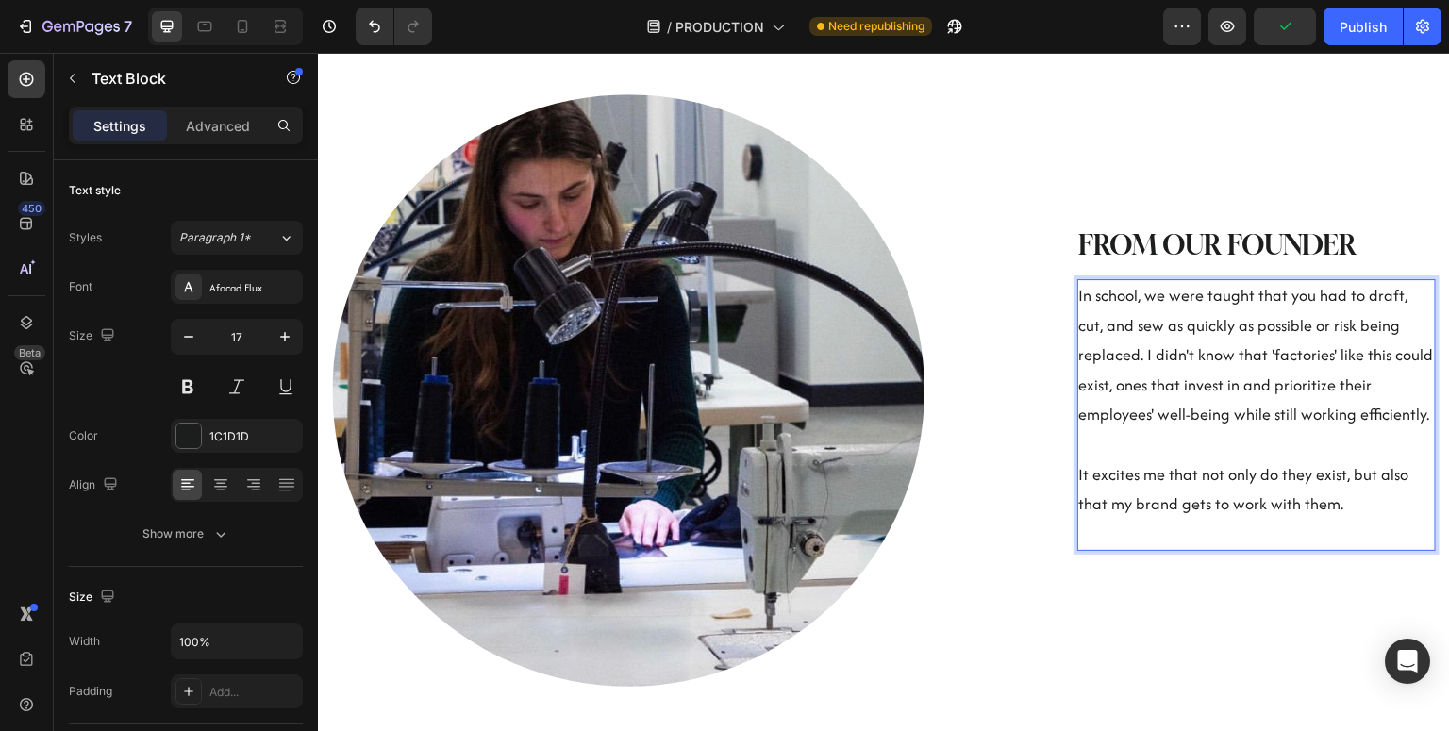
scroll to position [874, 0]
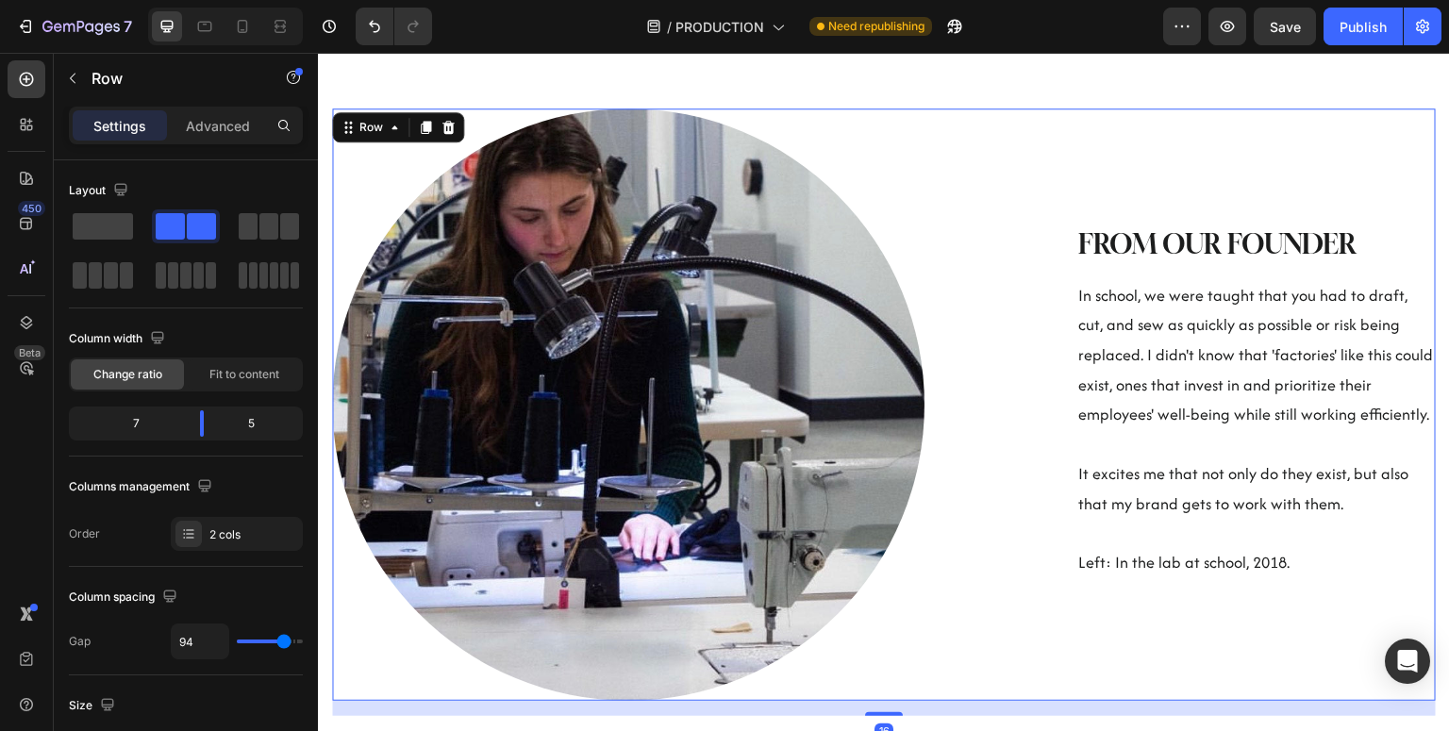
click at [1262, 644] on div "FROM OUR FOUNDER Heading In school, we were taught that you had to draft, cut, …" at bounding box center [1224, 405] width 423 height 593
click at [1354, 20] on div "Publish" at bounding box center [1363, 27] width 47 height 20
